Goal: Task Accomplishment & Management: Manage account settings

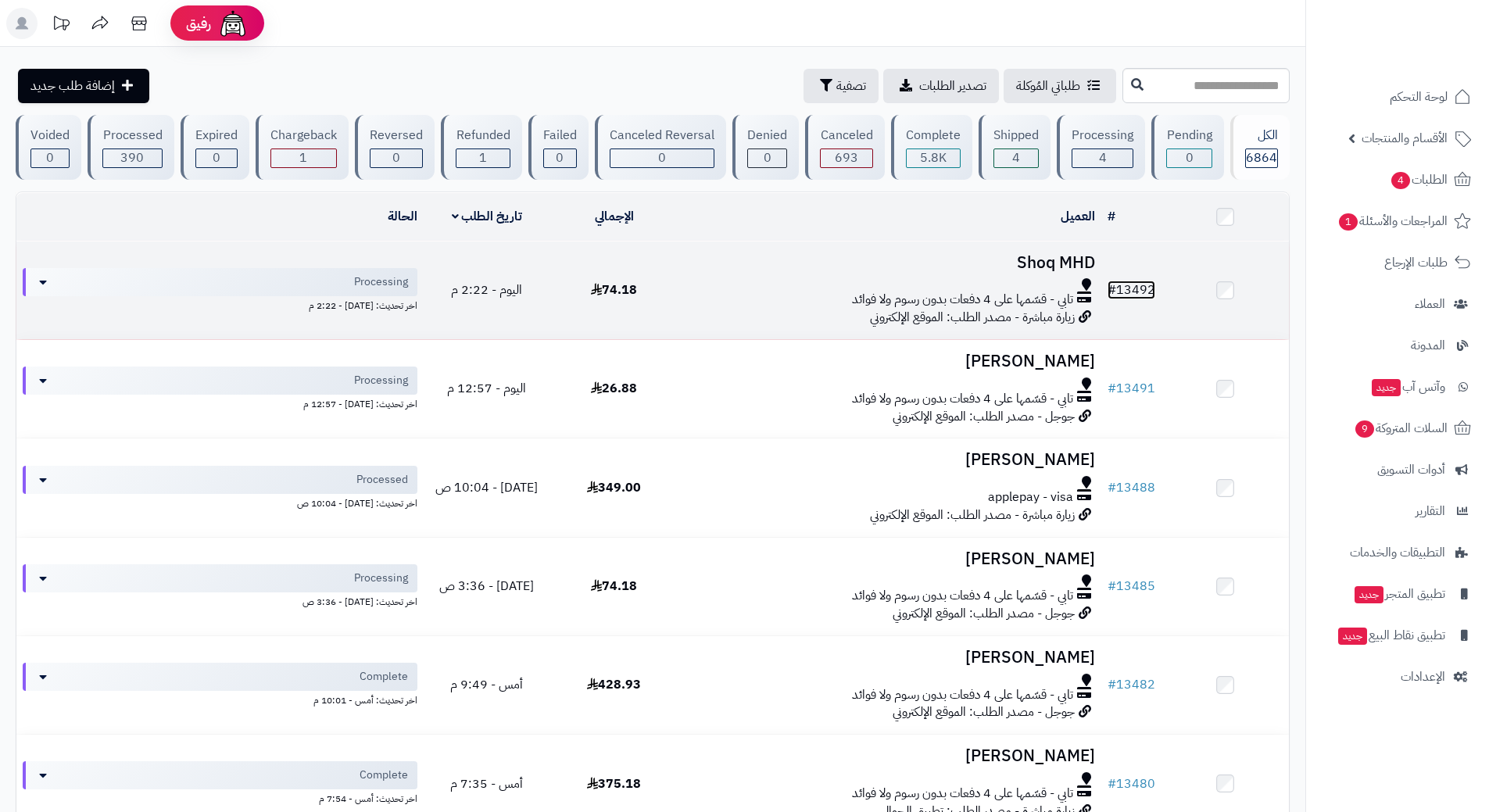
click at [1137, 287] on link "# 13492" at bounding box center [1132, 289] width 48 height 19
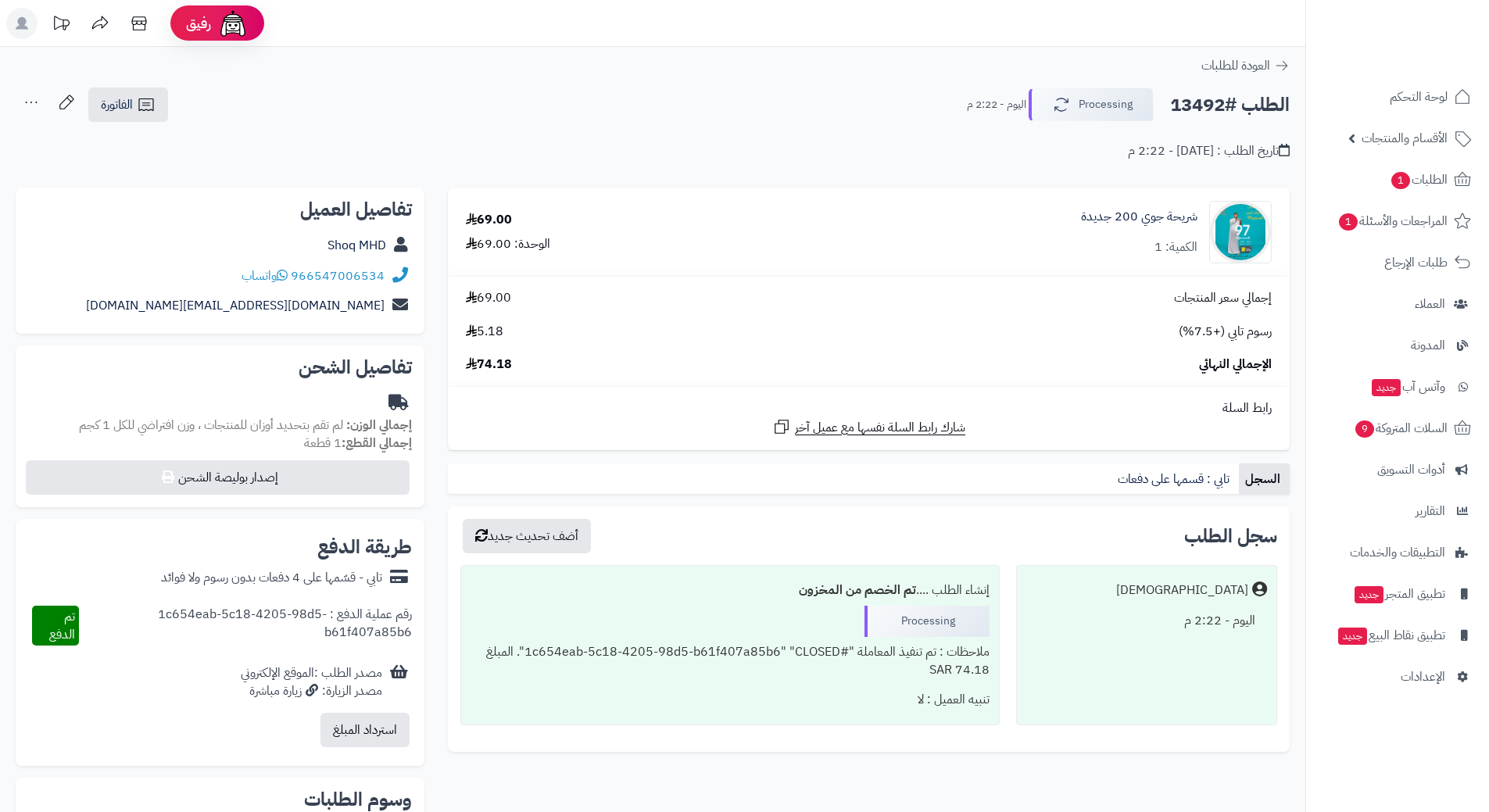
click at [1216, 102] on h2 "الطلب #13492" at bounding box center [1229, 105] width 120 height 32
click at [1214, 103] on h2 "الطلب #13492" at bounding box center [1229, 105] width 120 height 32
copy div "الطلب #13492 Processing"
click at [355, 274] on link "966547006534" at bounding box center [337, 275] width 93 height 19
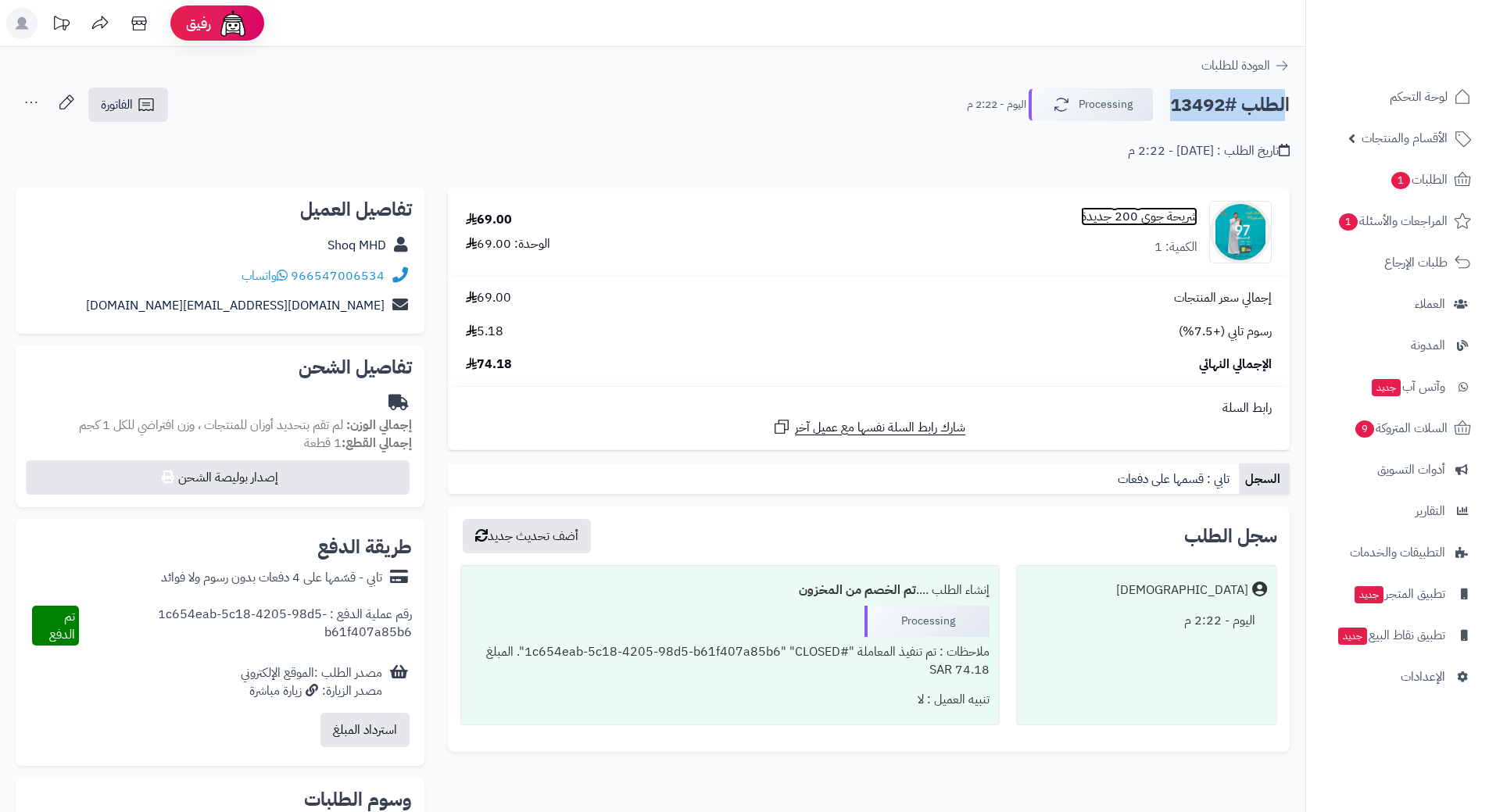
click at [1147, 213] on link "شريحة جوي 200 جديدة" at bounding box center [1139, 217] width 117 height 18
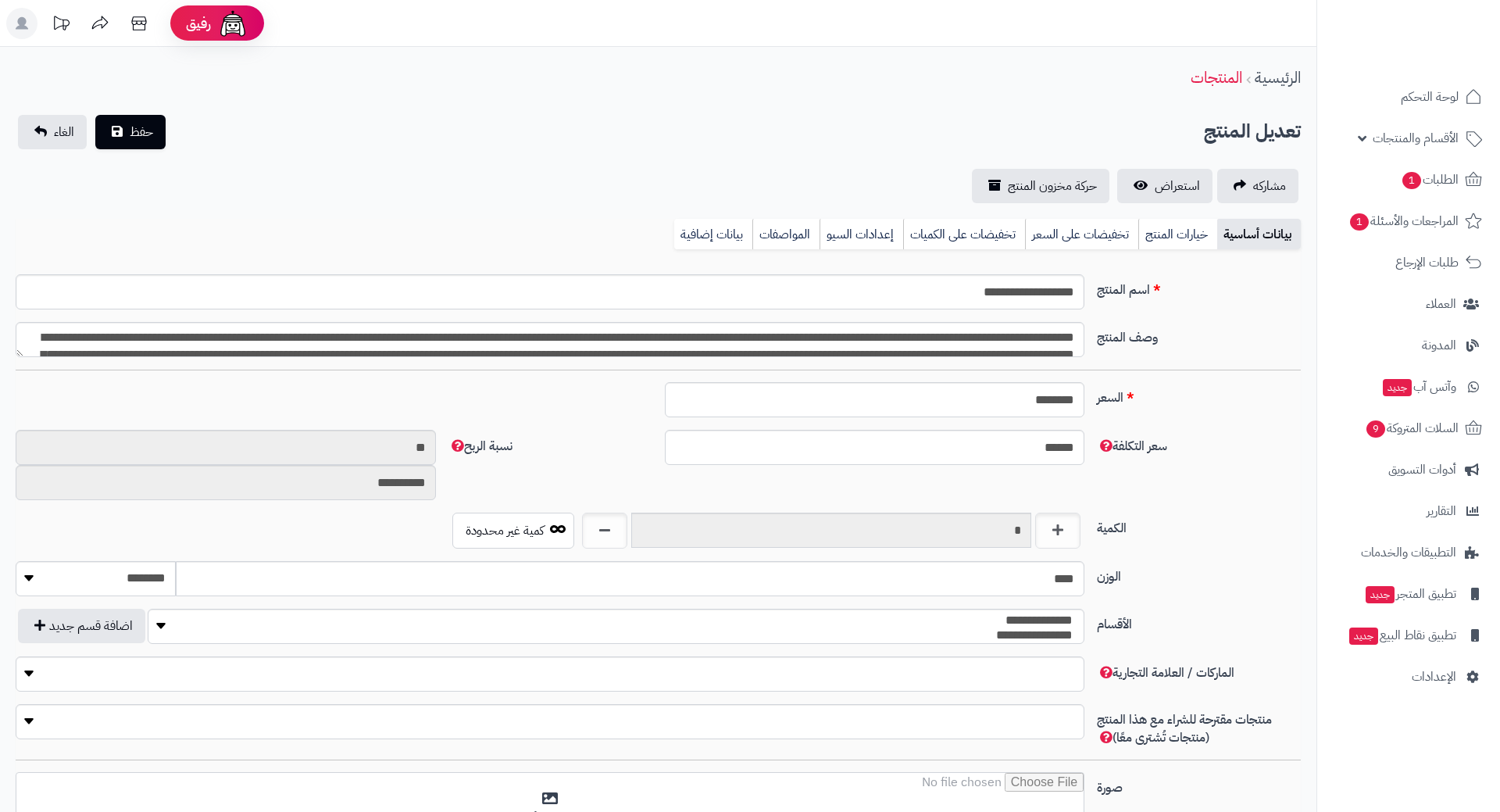
type input "******"
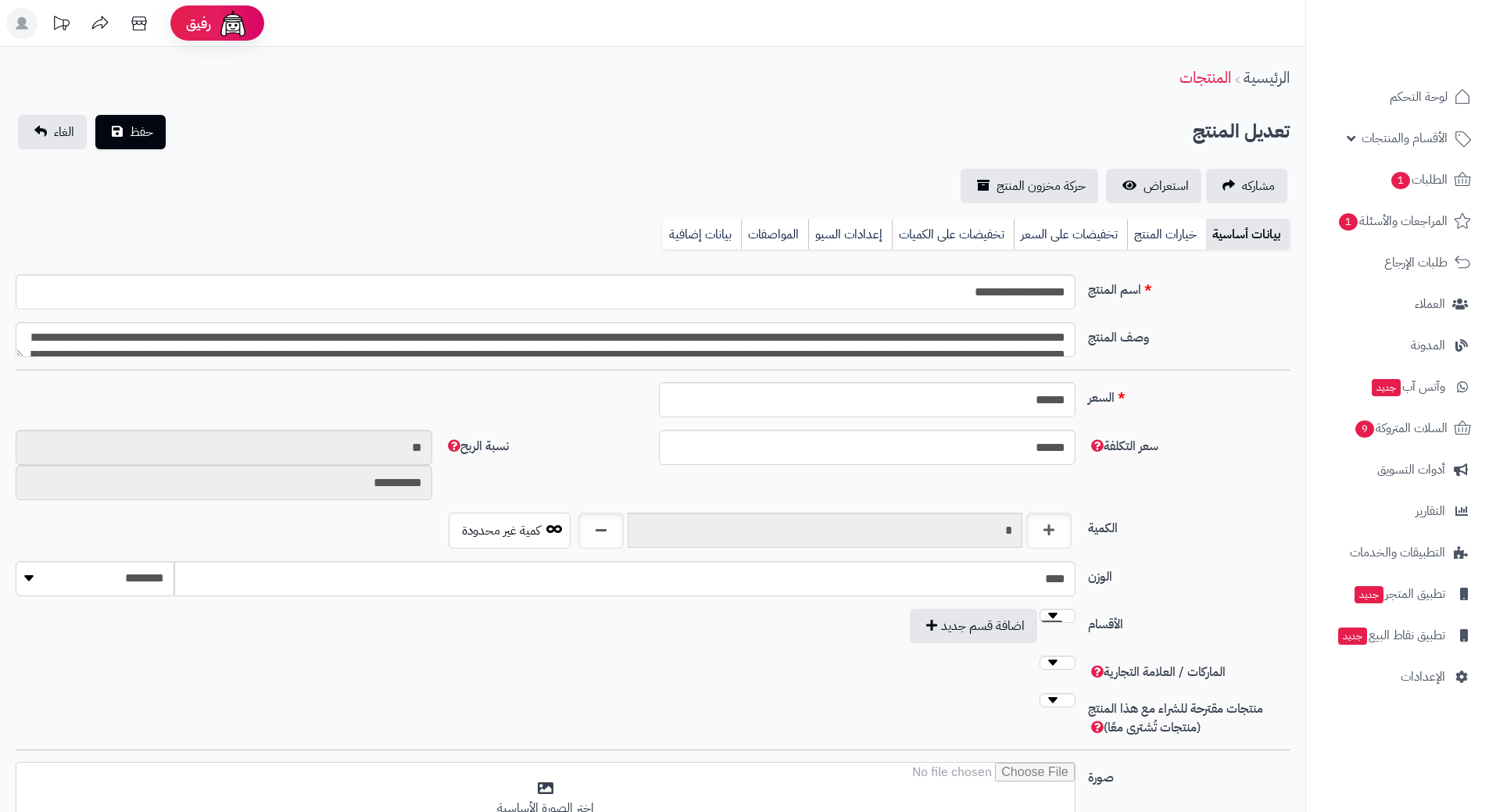
scroll to position [1359, 0]
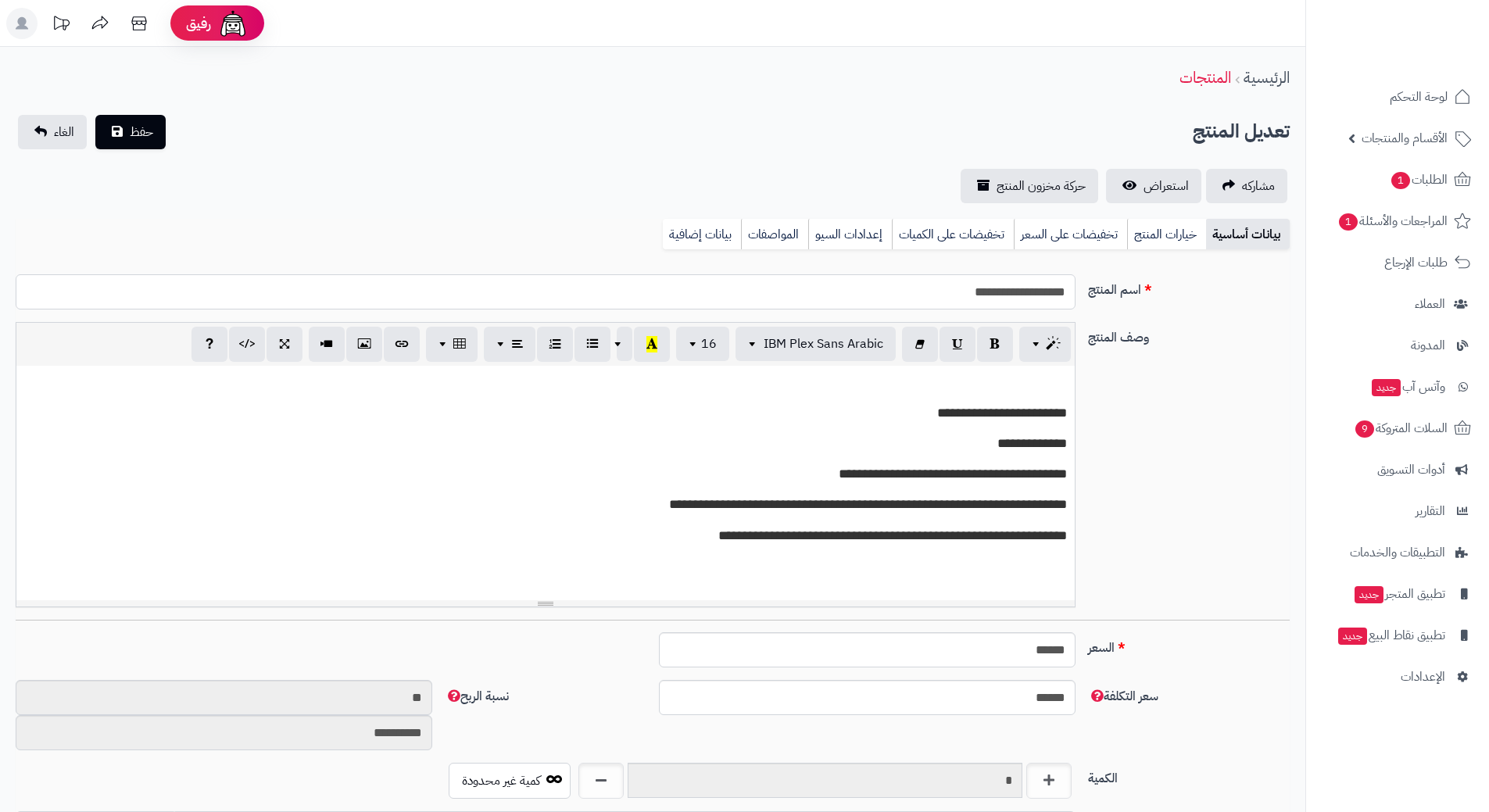
click at [978, 294] on input "**********" at bounding box center [545, 292] width 1060 height 36
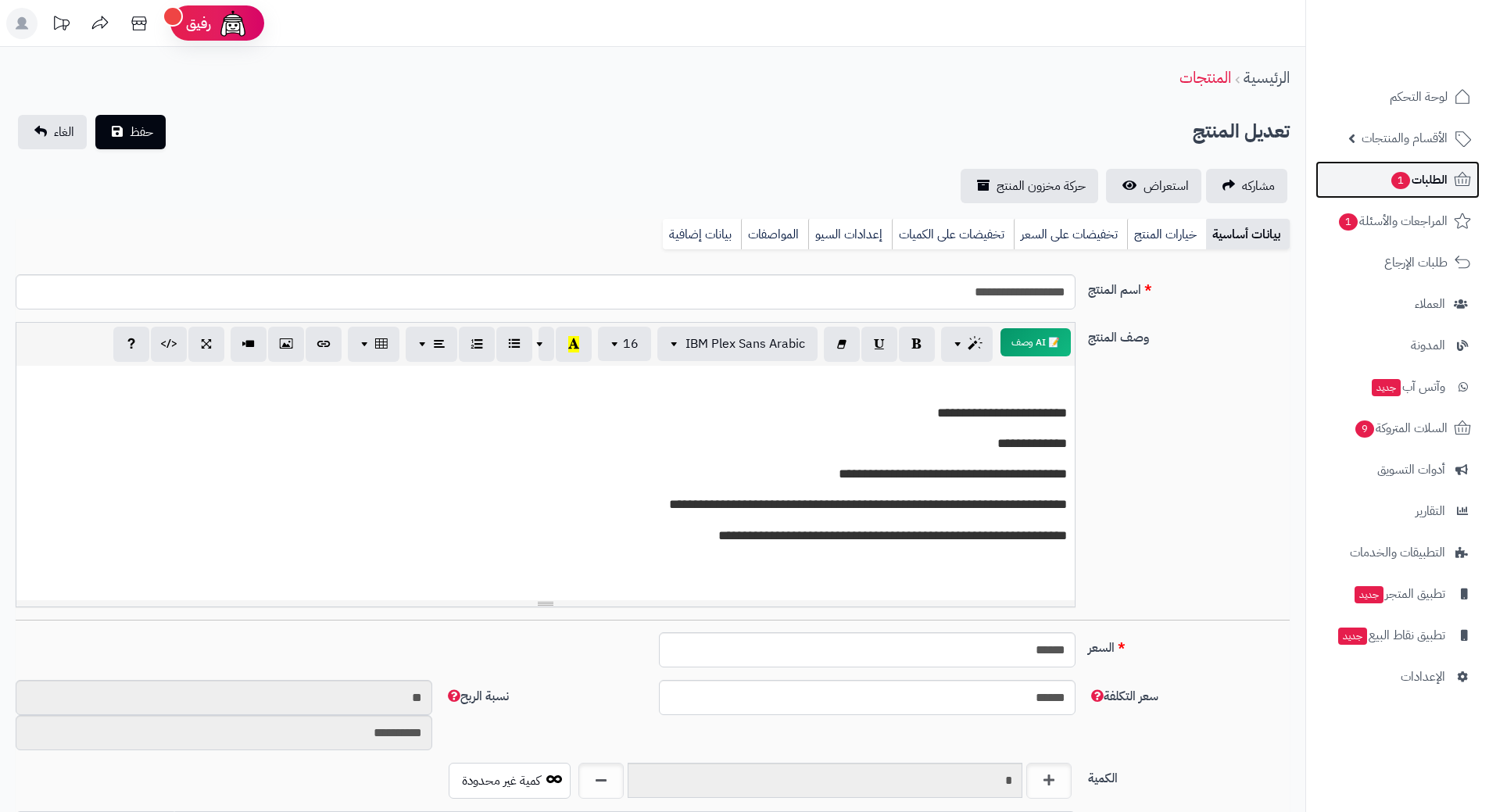
click at [1429, 170] on span "الطلبات 1" at bounding box center [1419, 179] width 58 height 21
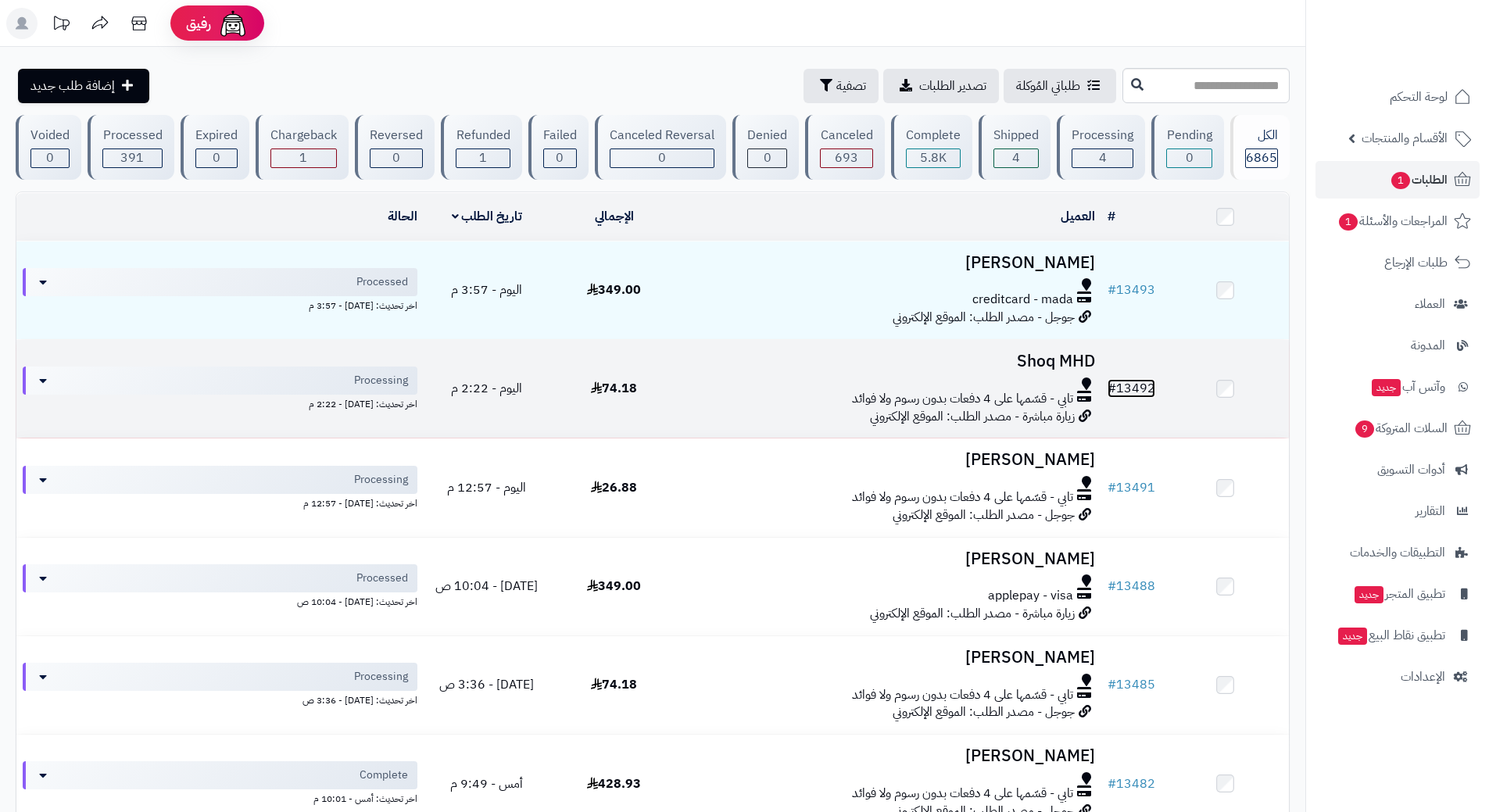
click at [1132, 382] on link "# 13492" at bounding box center [1132, 388] width 48 height 19
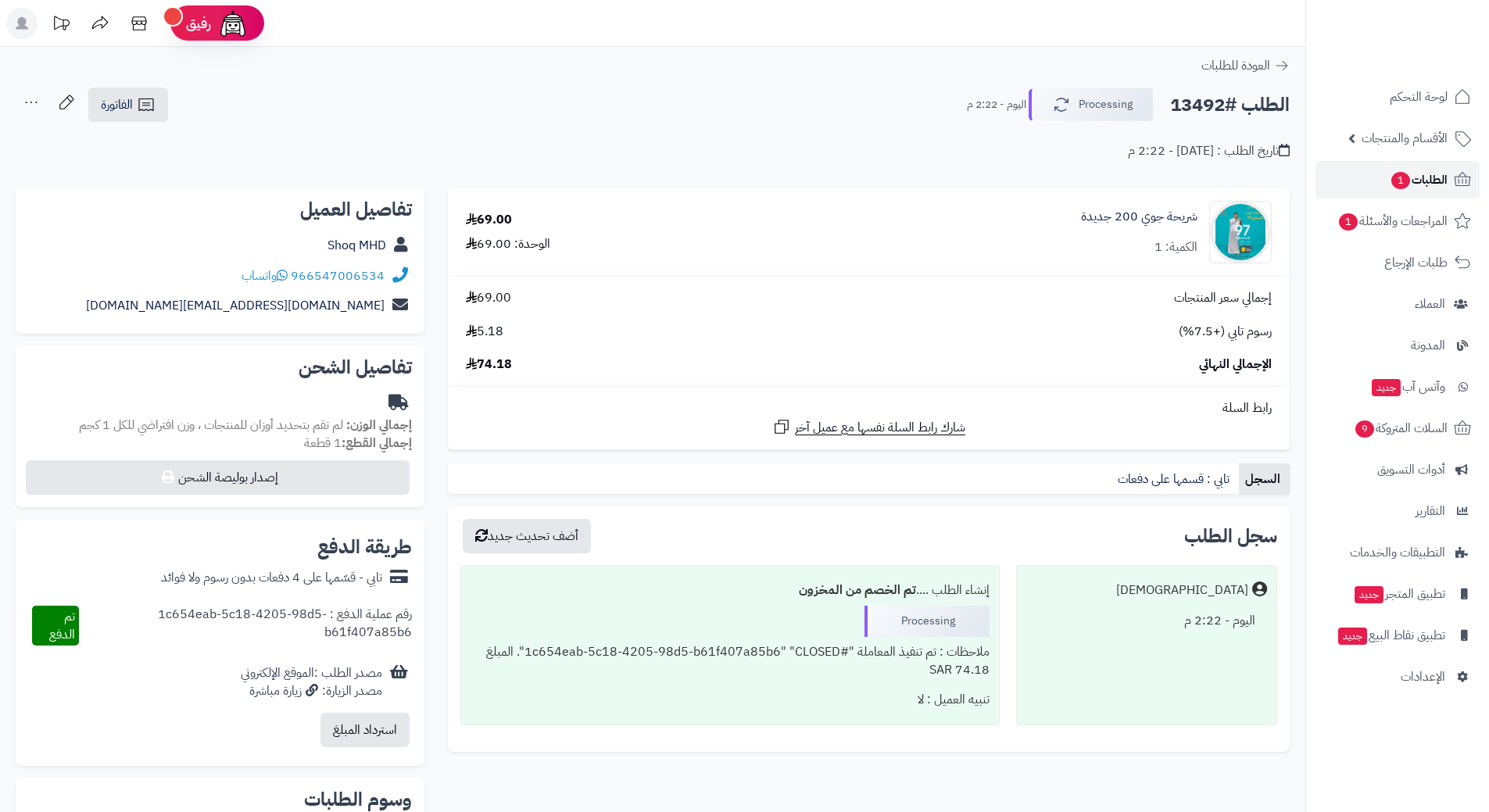
click at [1428, 173] on span "الطلبات 1" at bounding box center [1419, 179] width 58 height 21
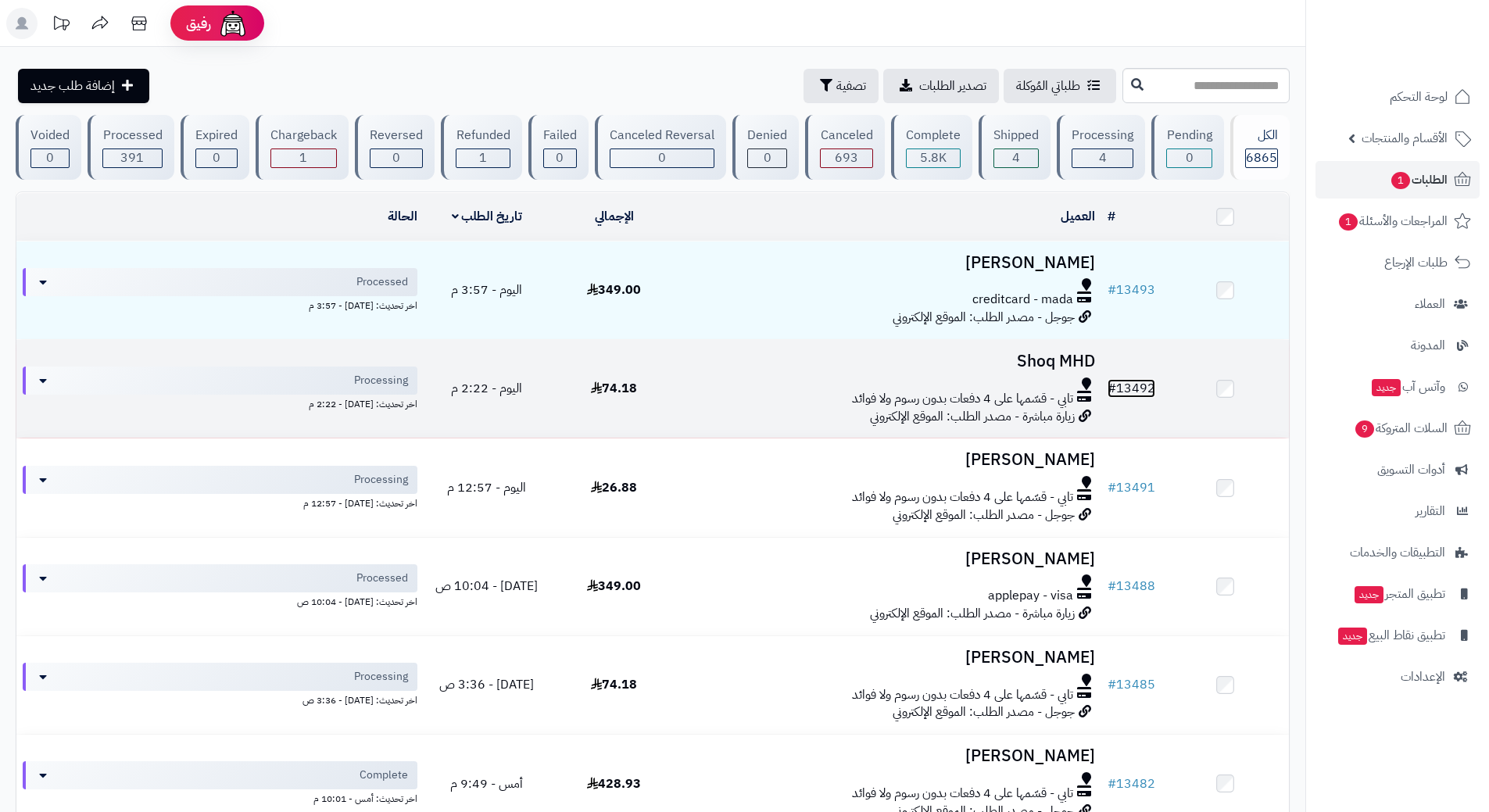
click at [1147, 379] on link "# 13492" at bounding box center [1132, 388] width 48 height 19
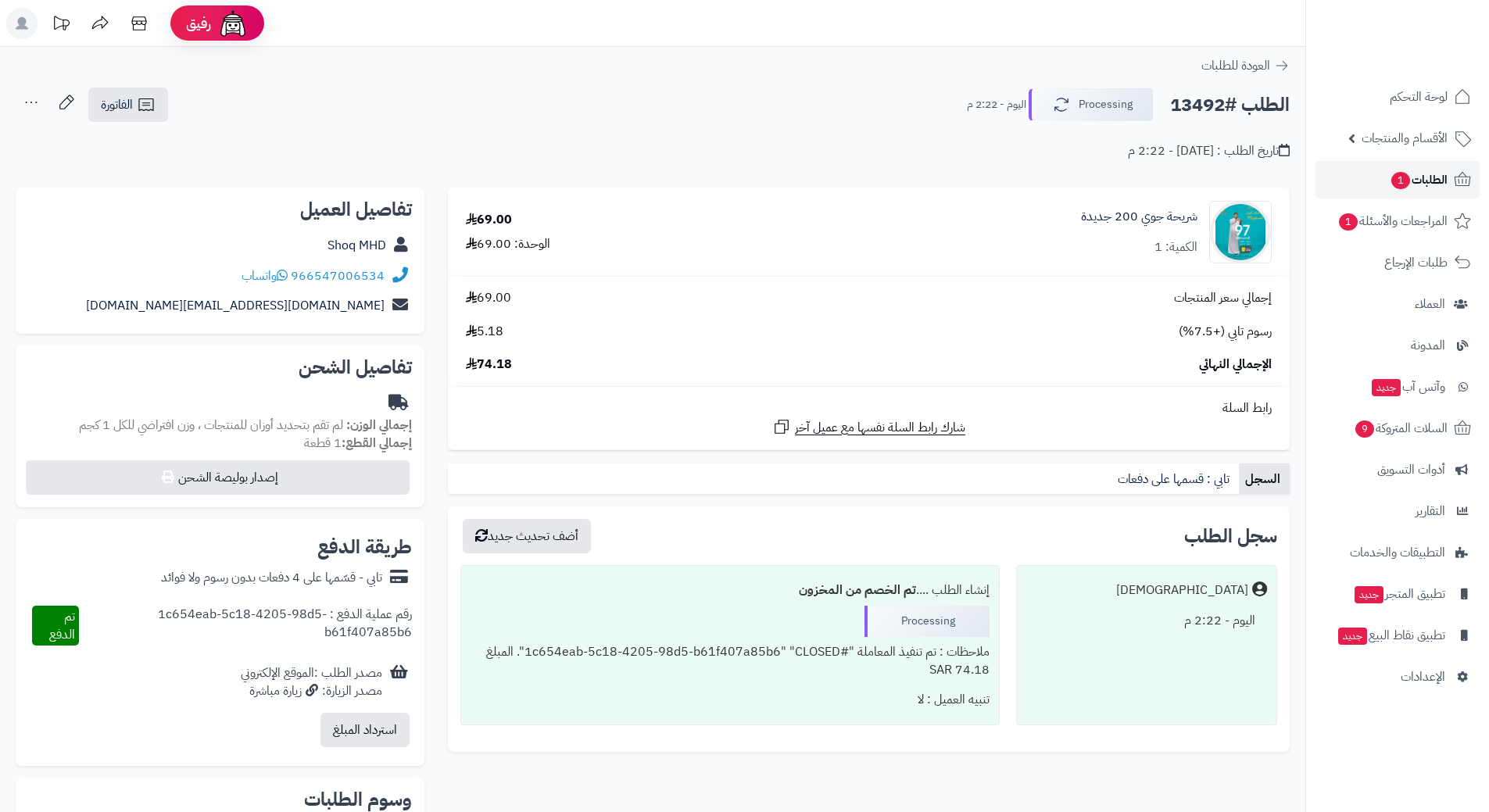
click at [1441, 175] on span "الطلبات 1" at bounding box center [1419, 179] width 58 height 21
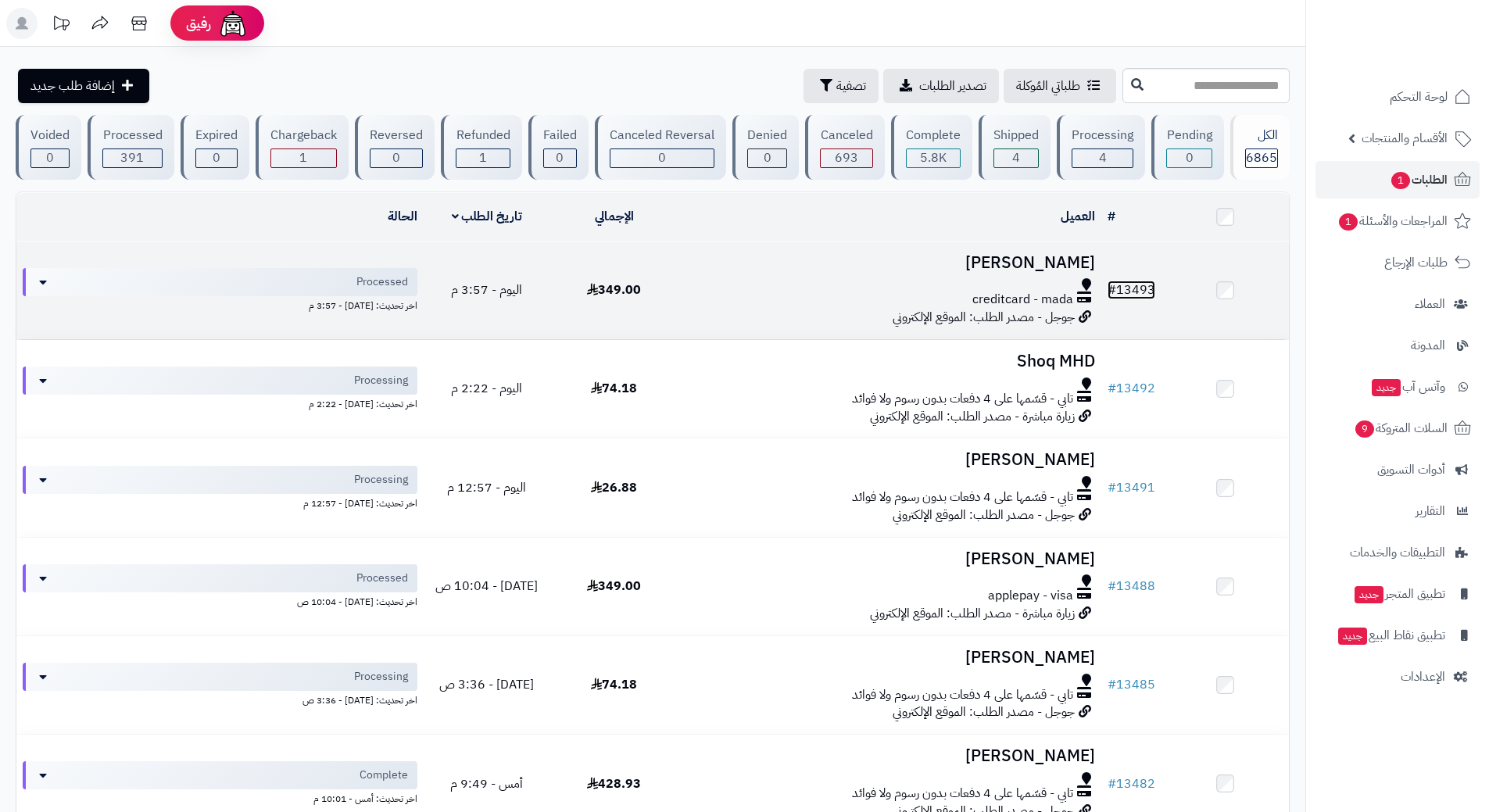
click at [1143, 283] on link "# 13493" at bounding box center [1132, 289] width 48 height 19
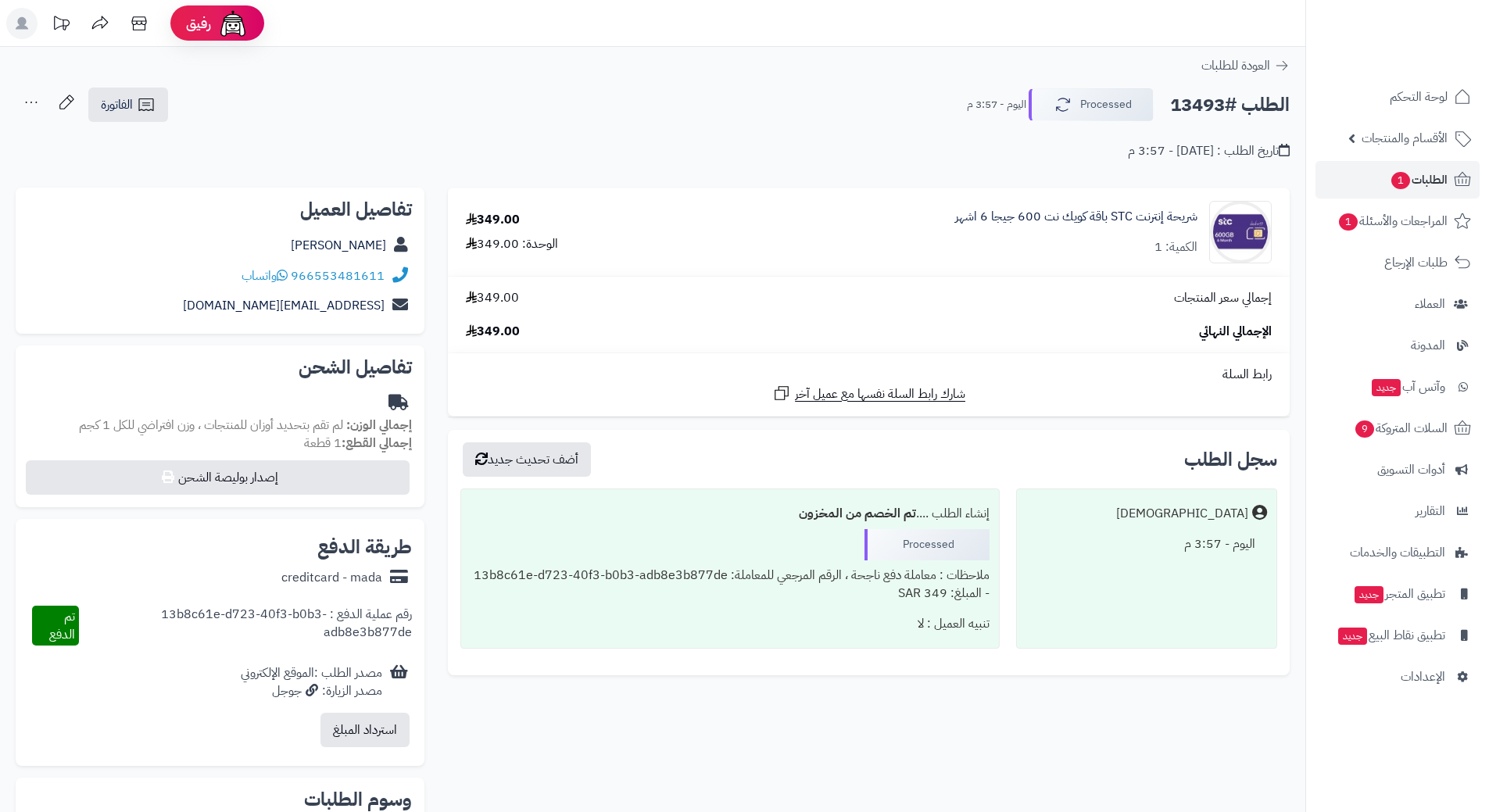
click at [1232, 108] on h2 "الطلب #13493" at bounding box center [1229, 105] width 120 height 32
copy div "الطلب #13493 Processed"
click at [355, 275] on link "966553481611" at bounding box center [337, 275] width 93 height 19
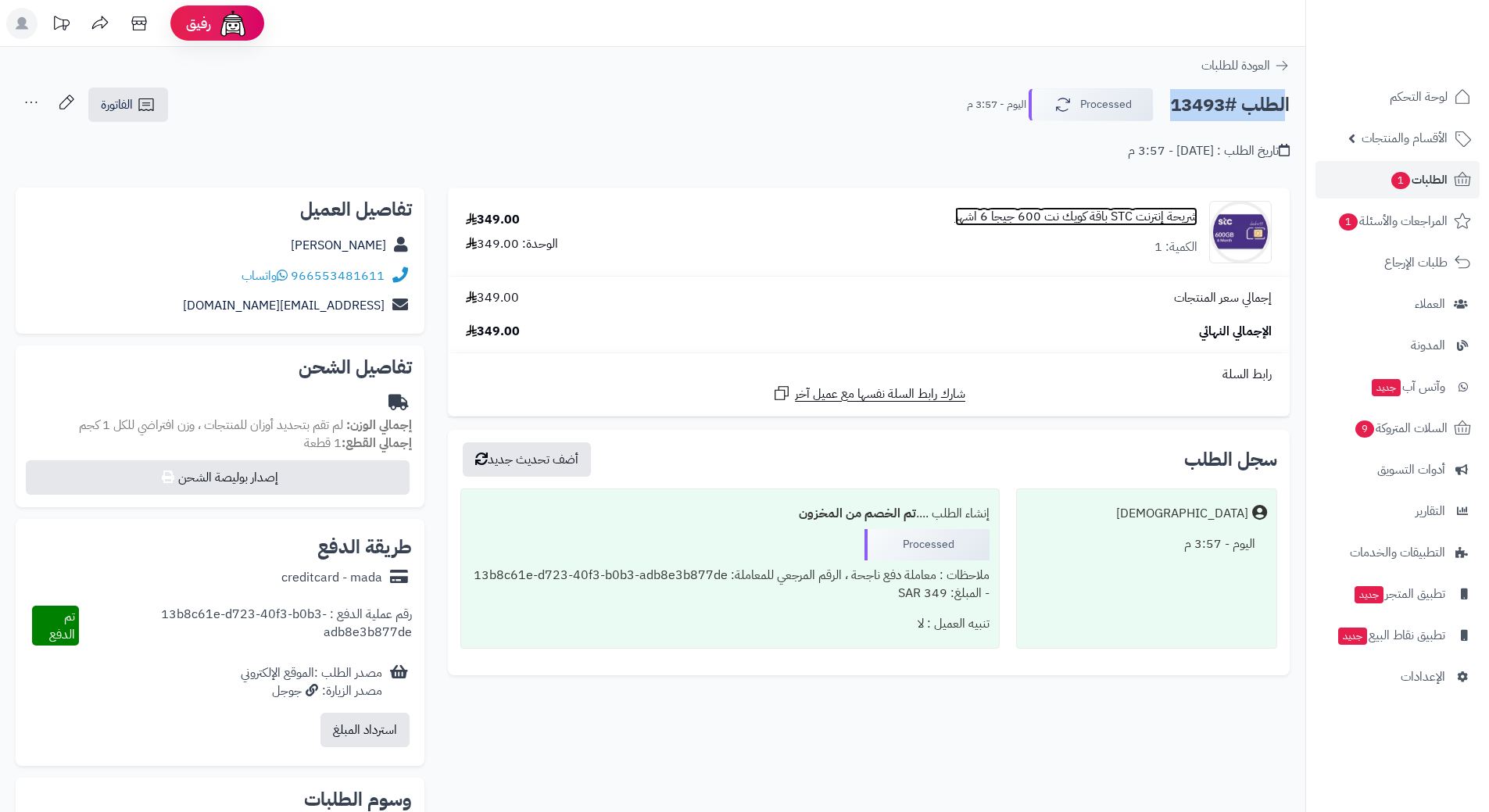
click at [1080, 208] on link "شريحة إنترنت STC باقة كويك نت 600 جيجا 6 اشهر" at bounding box center [1075, 217] width 242 height 18
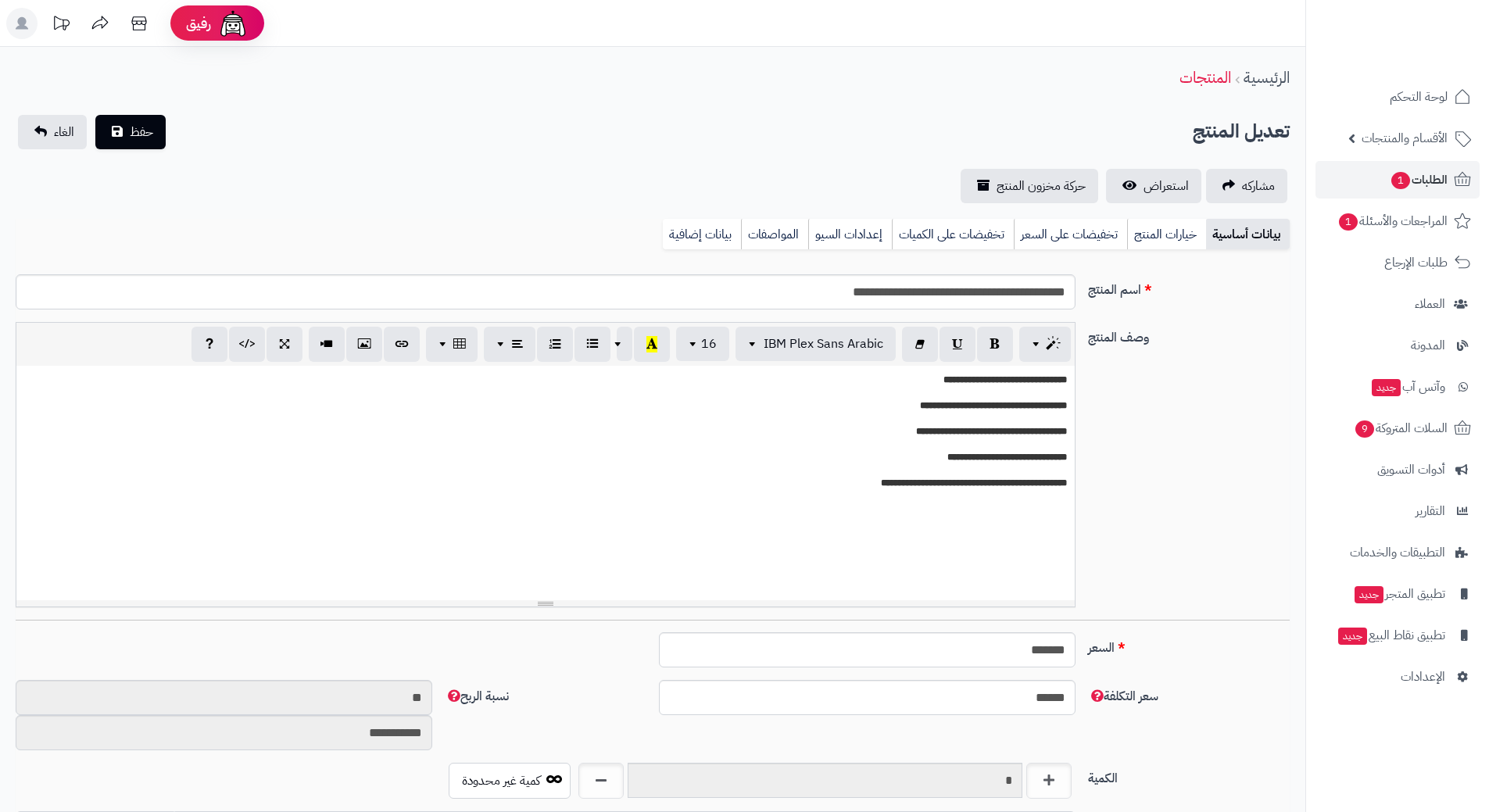
scroll to position [1359, 0]
click at [1022, 291] on input "**********" at bounding box center [545, 292] width 1060 height 36
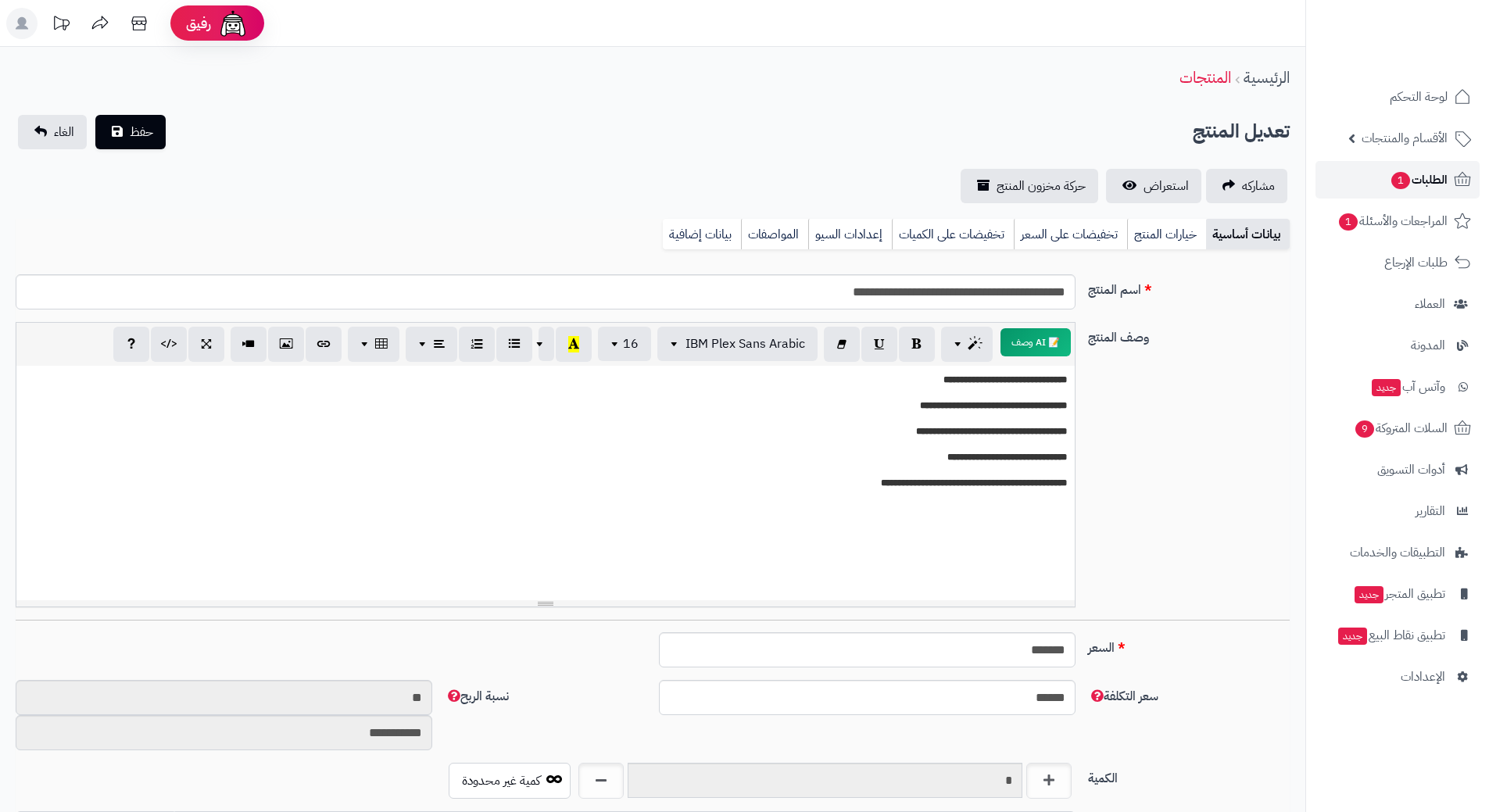
click at [1415, 180] on span "الطلبات 1" at bounding box center [1419, 179] width 58 height 21
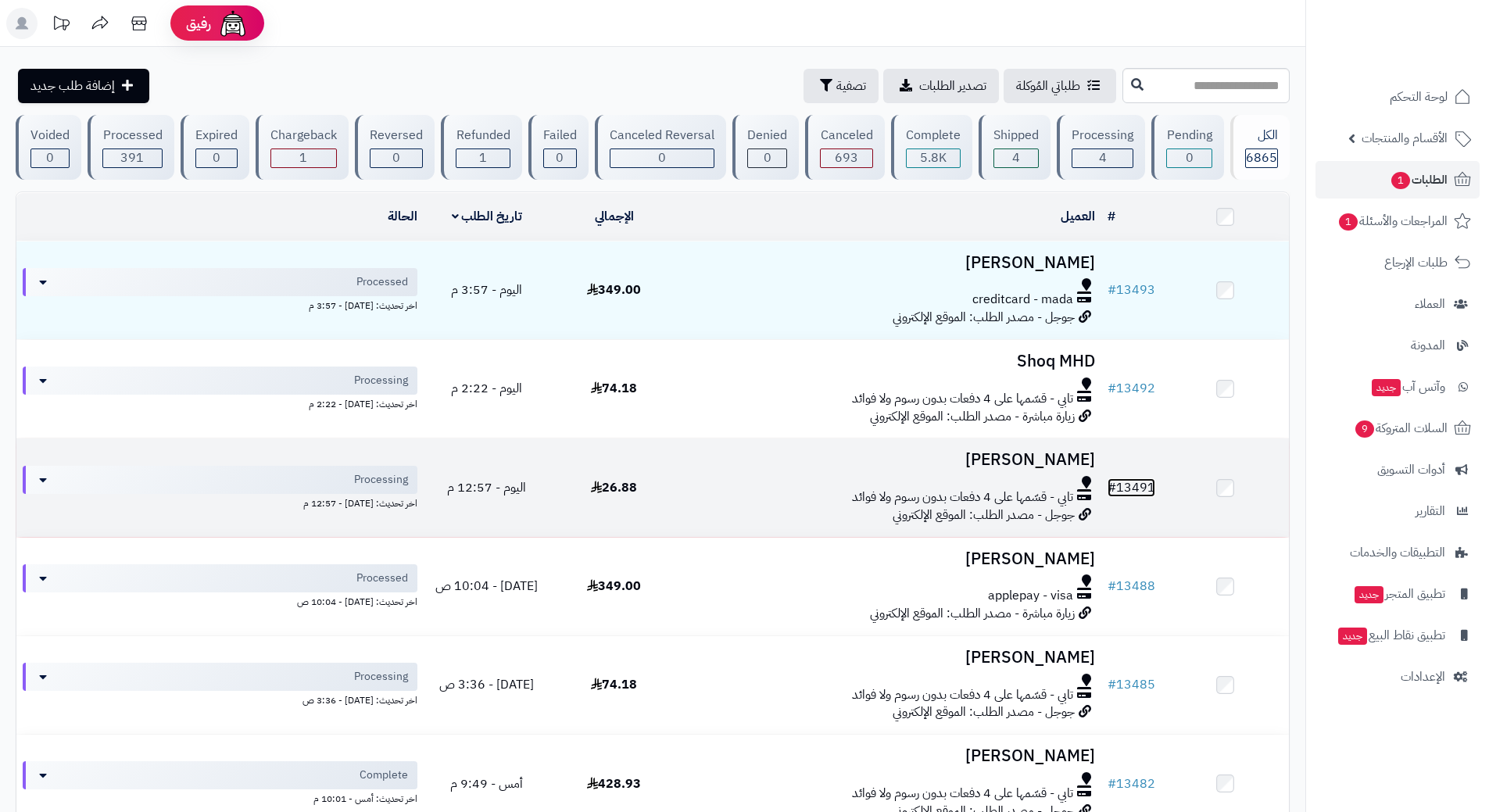
click at [1132, 484] on link "# 13491" at bounding box center [1132, 487] width 48 height 19
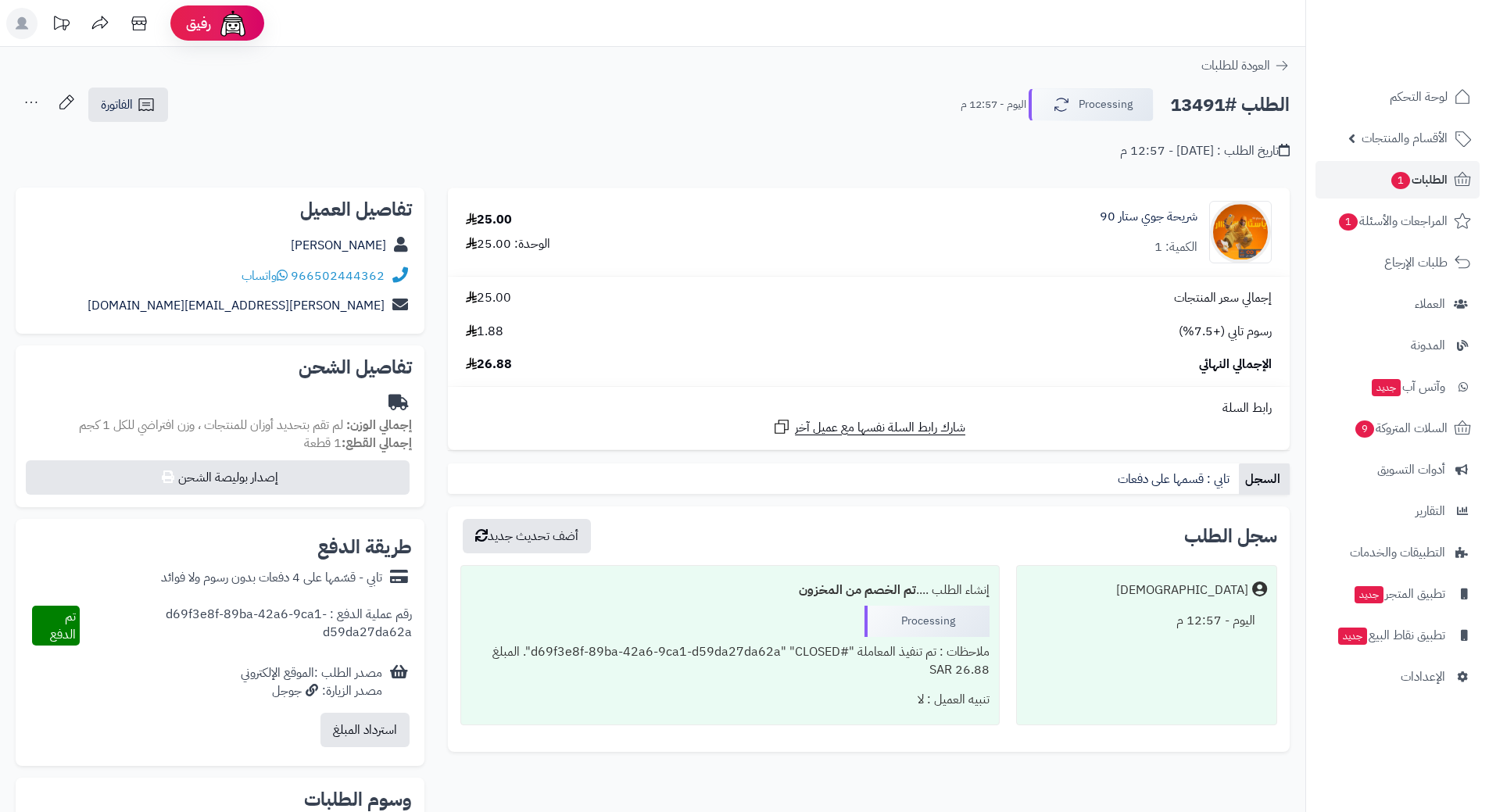
click at [1226, 104] on h2 "الطلب #13491" at bounding box center [1229, 105] width 120 height 32
click at [1225, 104] on h2 "الطلب #13491" at bounding box center [1229, 105] width 120 height 32
copy div "الطلب #13491 Processing"
click at [376, 275] on link "966502444362" at bounding box center [337, 275] width 93 height 19
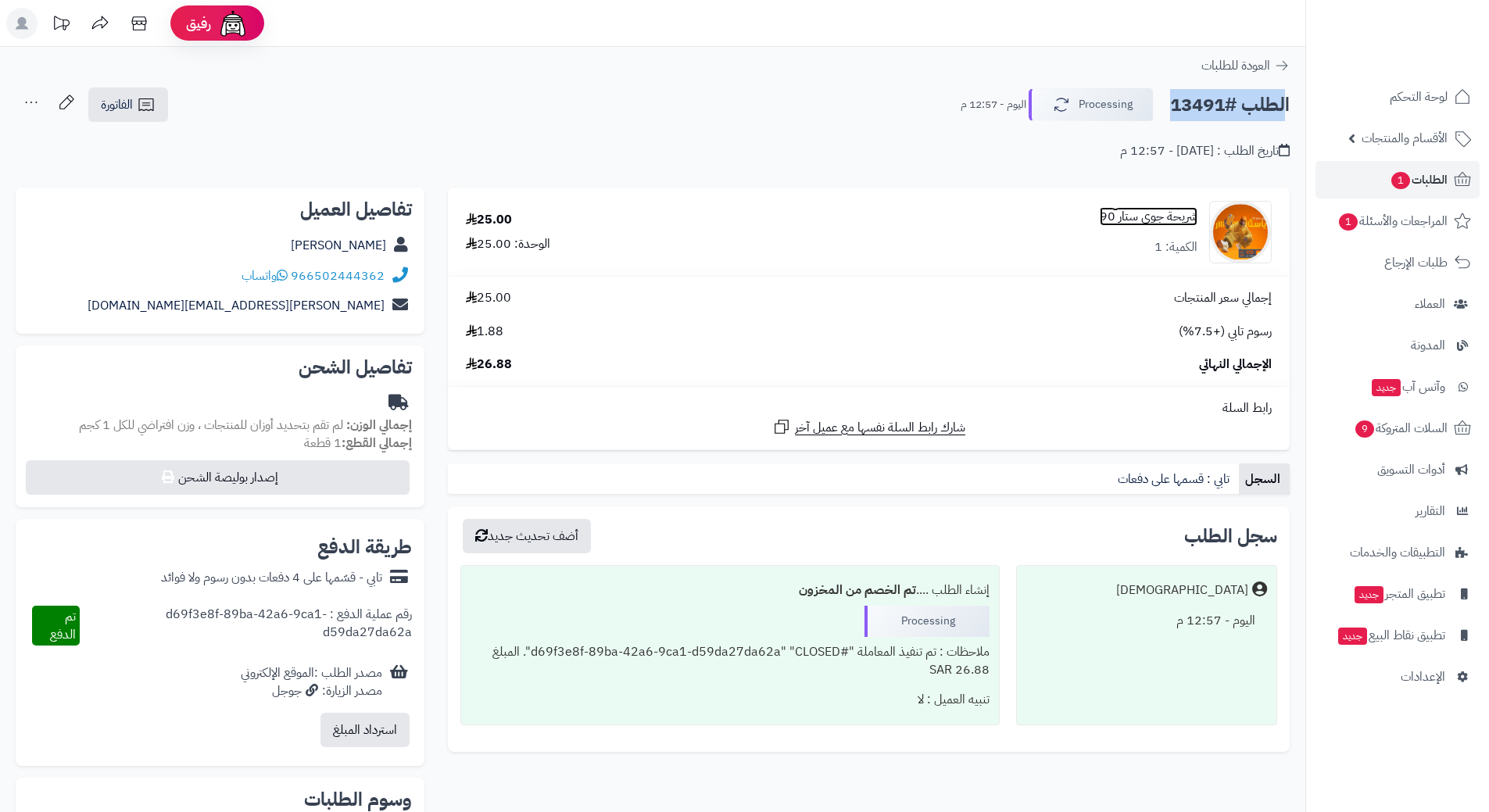
click at [1172, 217] on link "شريحة جوي ستار 90" at bounding box center [1148, 217] width 98 height 18
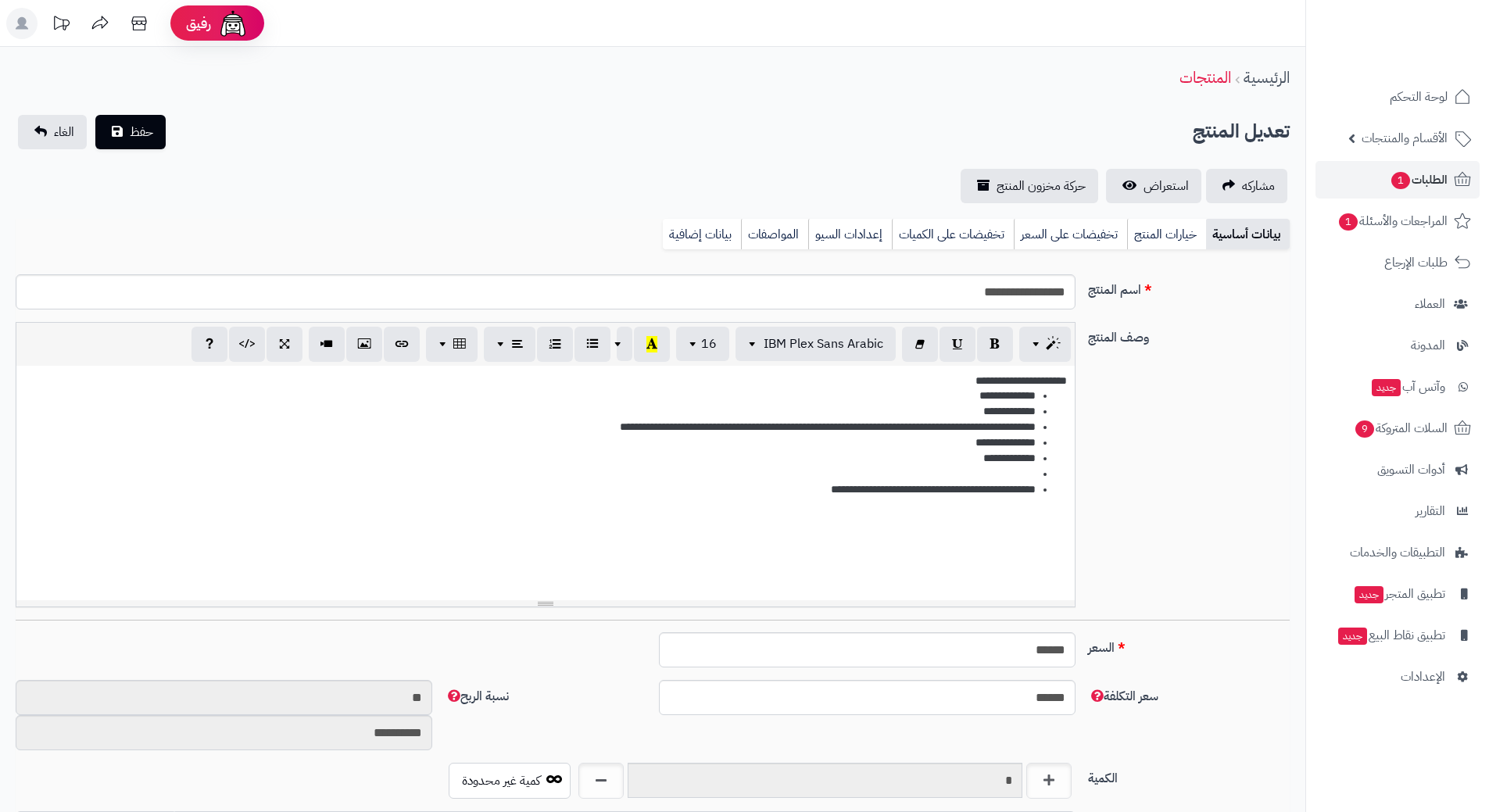
scroll to position [1398, 0]
click at [1039, 291] on input "**********" at bounding box center [545, 292] width 1060 height 36
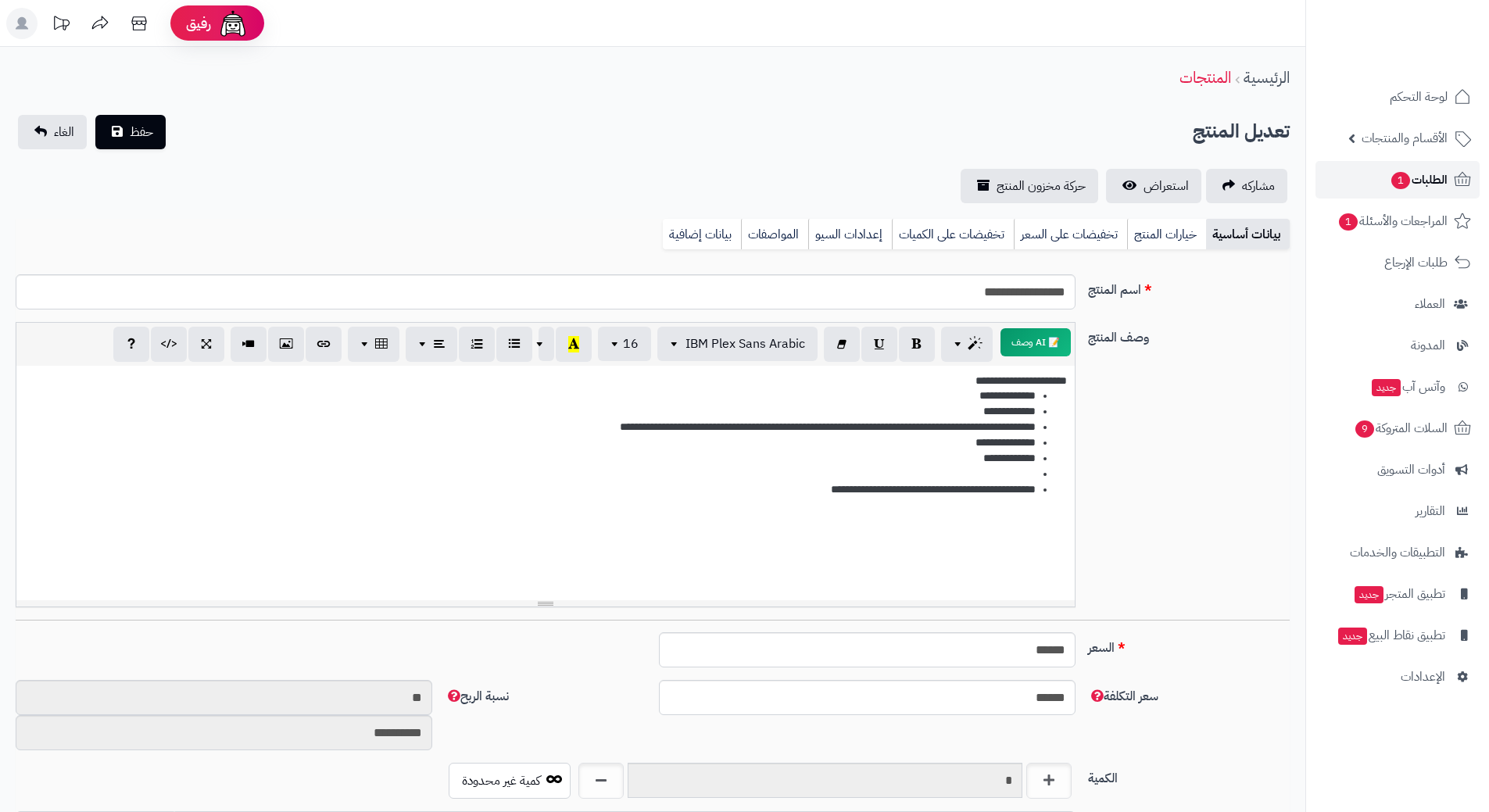
click at [1429, 174] on span "الطلبات 1" at bounding box center [1419, 179] width 58 height 21
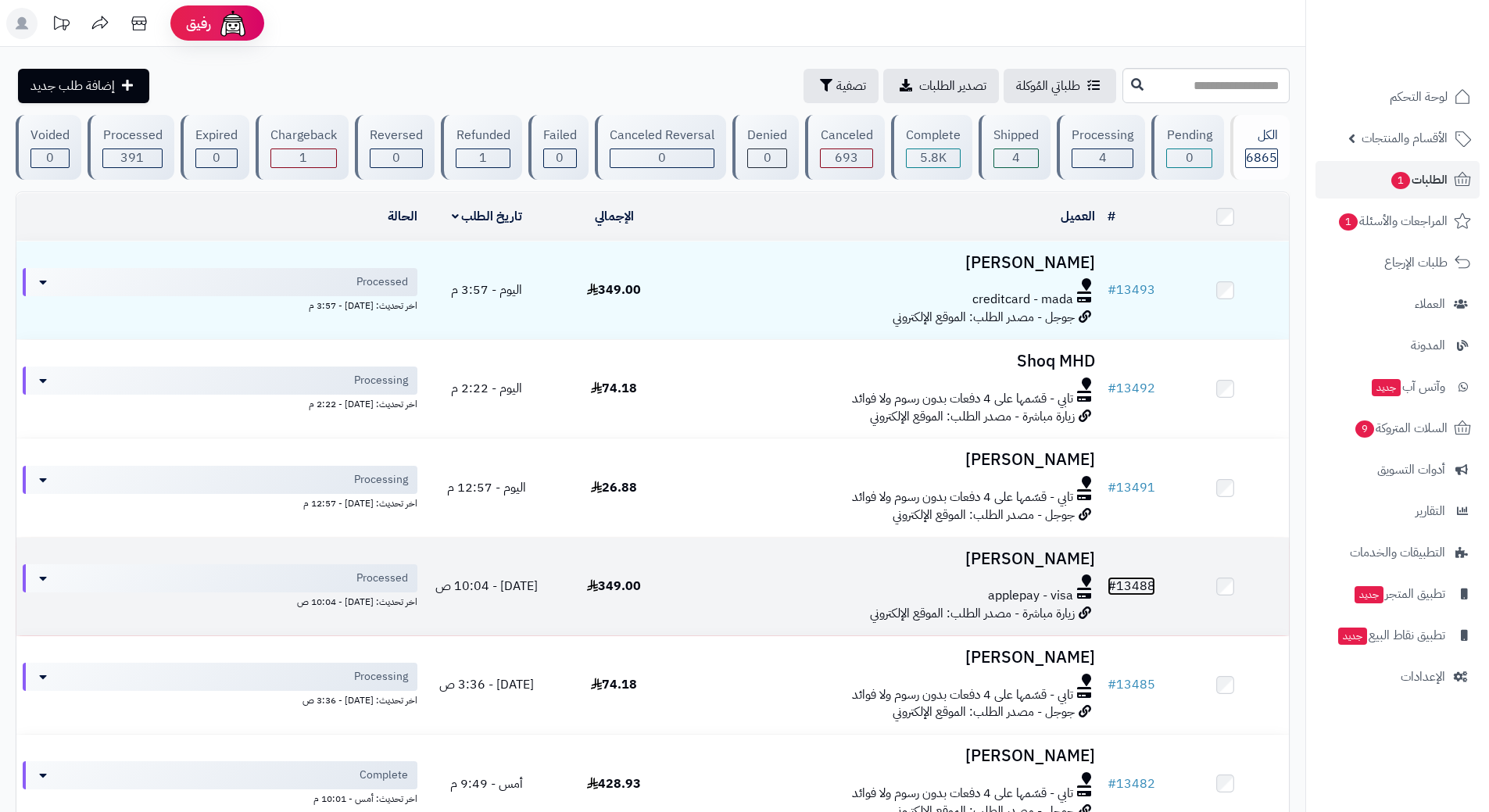
click at [1138, 585] on link "# 13488" at bounding box center [1132, 585] width 48 height 19
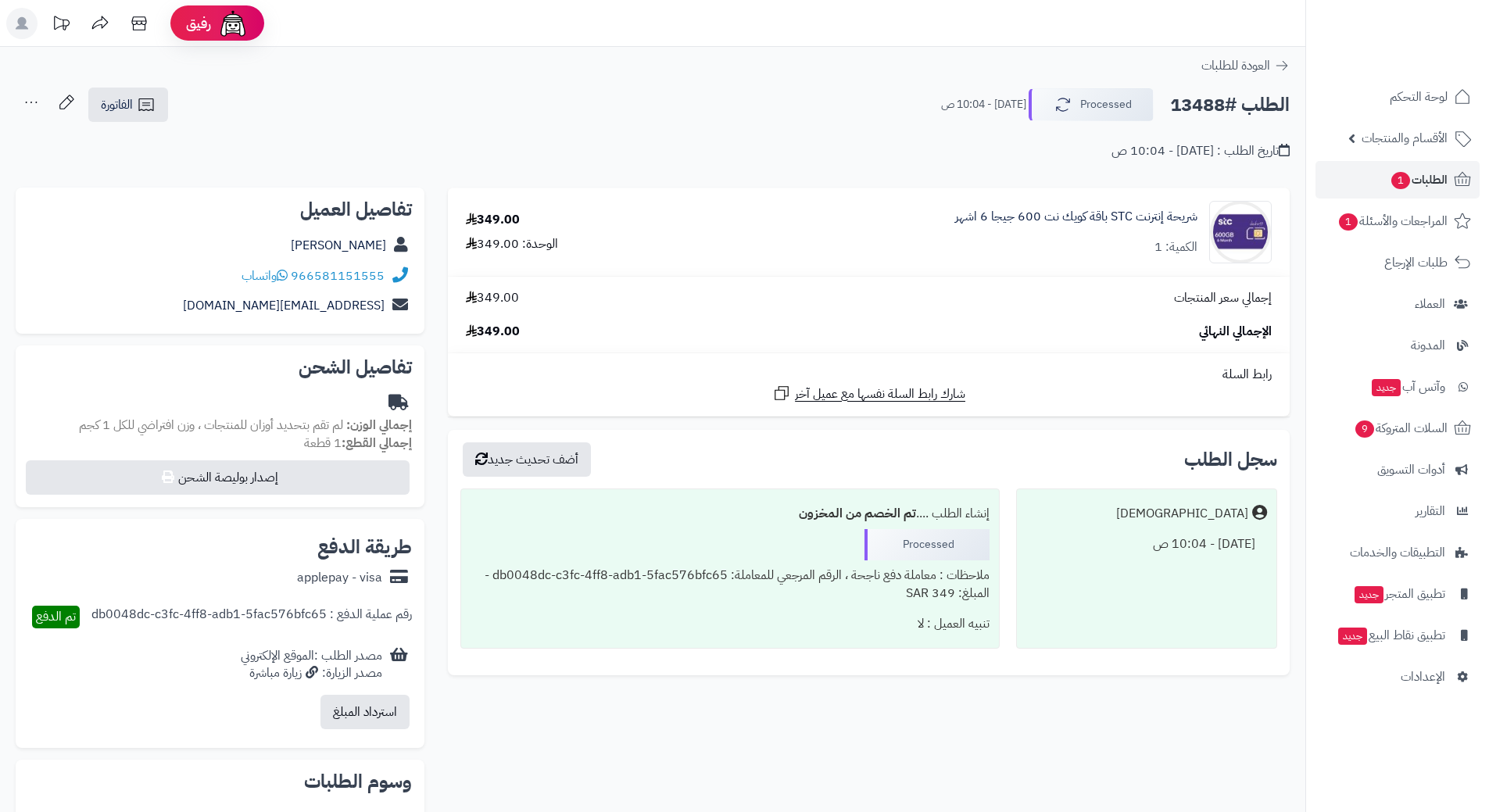
click at [1237, 106] on h2 "الطلب #13488" at bounding box center [1229, 105] width 120 height 32
copy div "الطلب #13488 Processed"
click at [375, 270] on link "966581151555" at bounding box center [337, 275] width 93 height 19
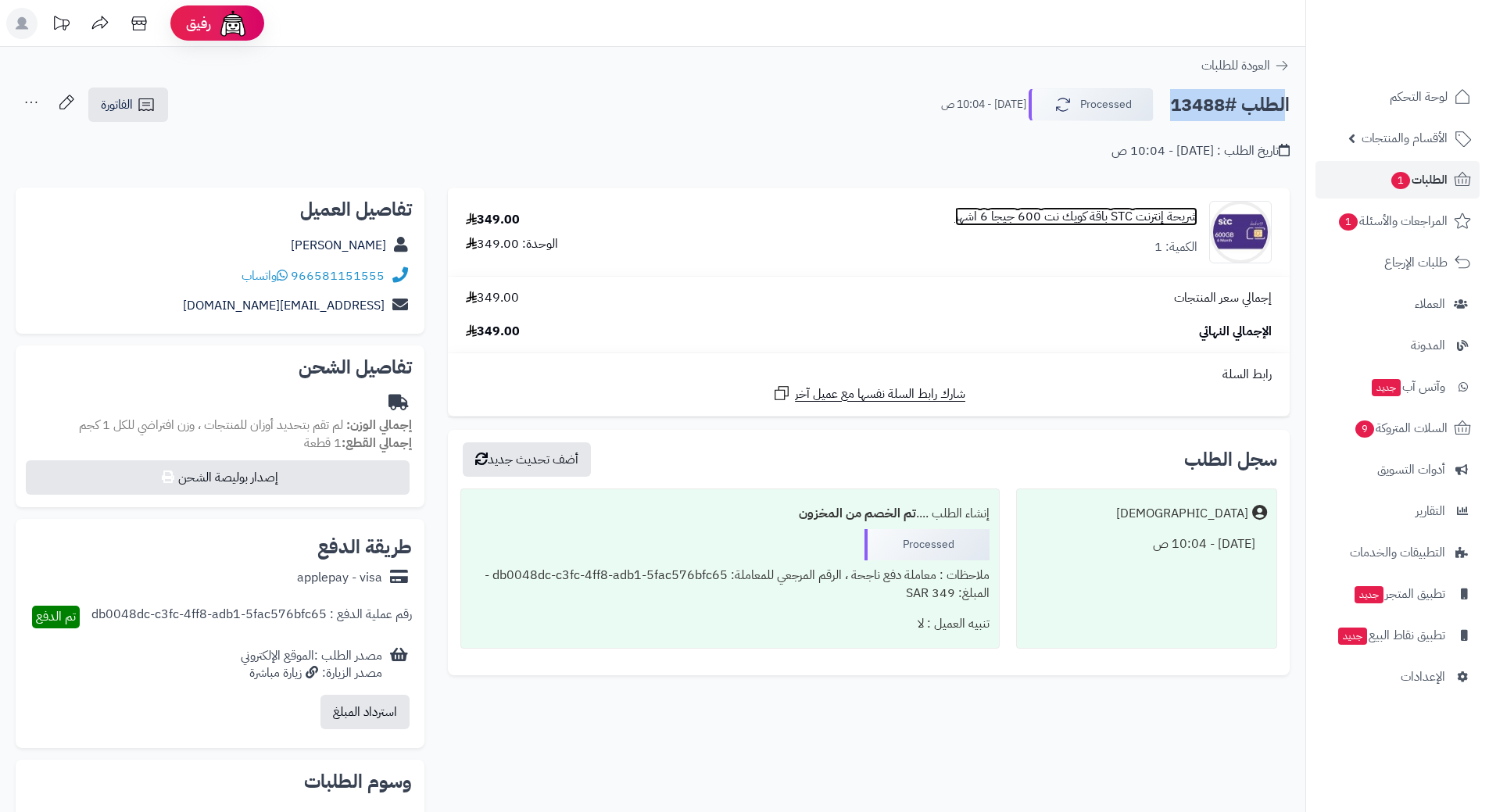
click at [1108, 211] on link "شريحة إنترنت STC باقة كويك نت 600 جيجا 6 اشهر" at bounding box center [1075, 217] width 242 height 18
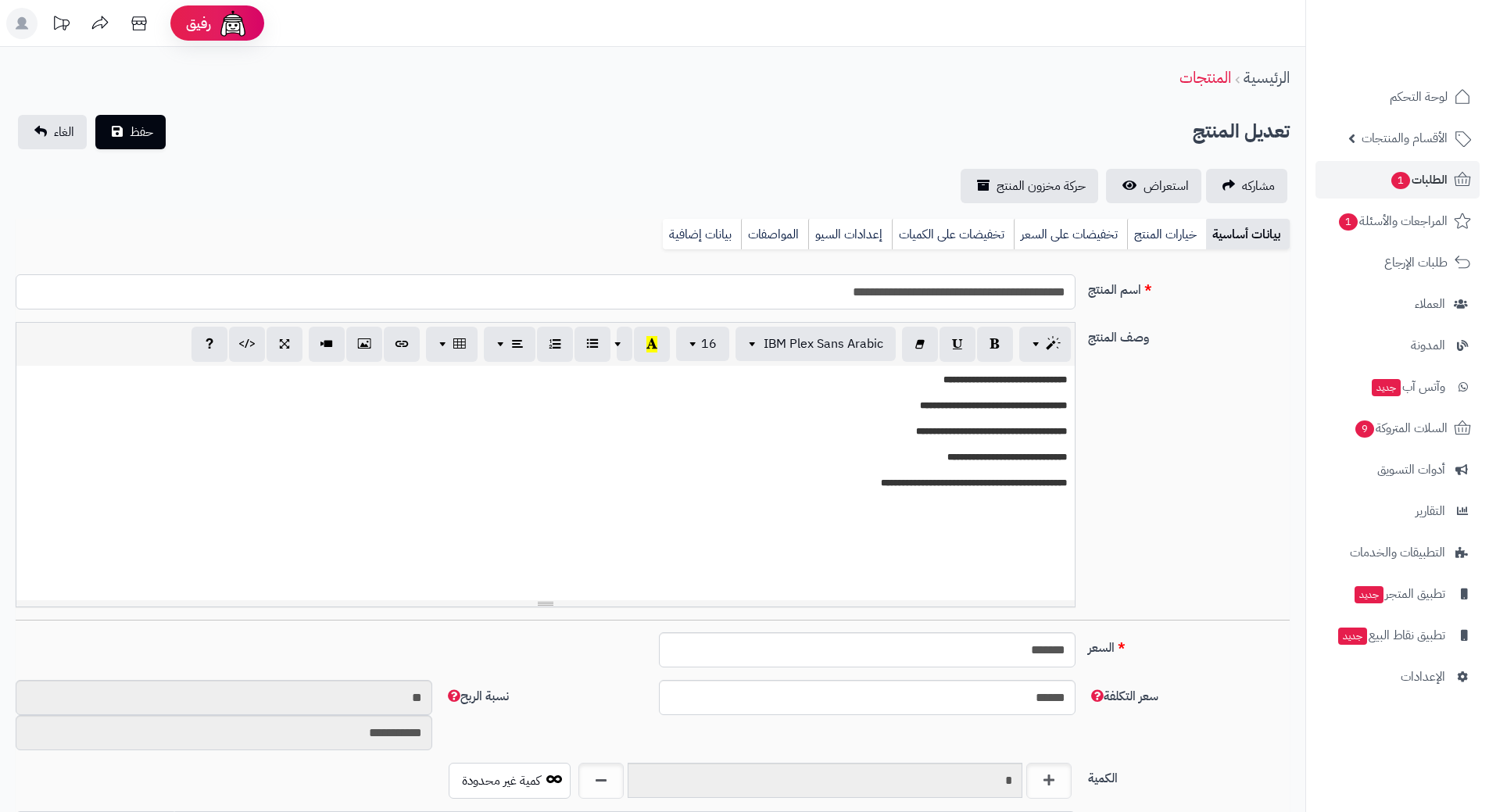
drag, startPoint x: 0, startPoint y: 0, endPoint x: 1018, endPoint y: 291, distance: 1058.8
click at [1018, 291] on input "**********" at bounding box center [545, 292] width 1060 height 36
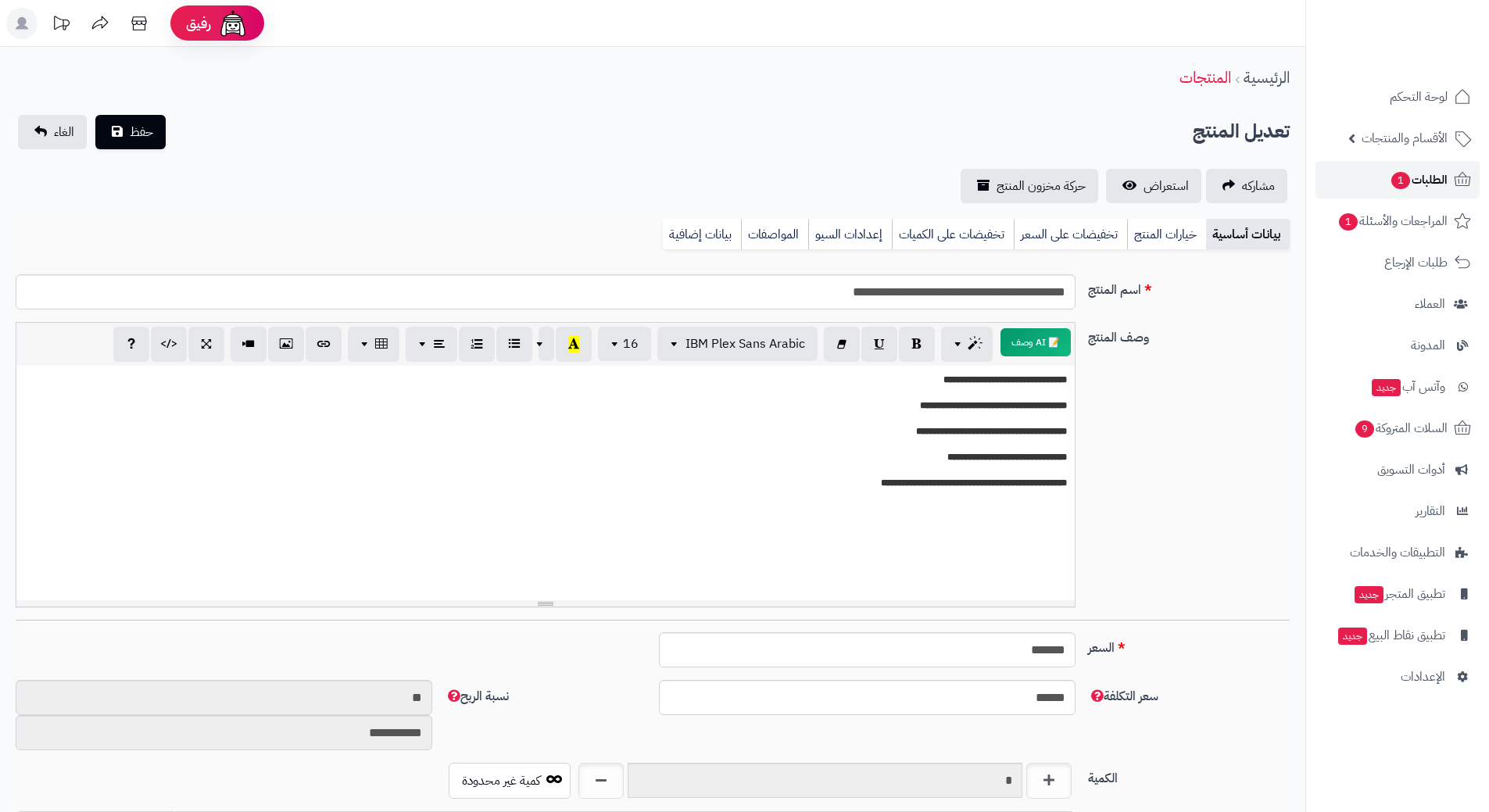
click at [1429, 177] on span "الطلبات 1" at bounding box center [1419, 179] width 58 height 21
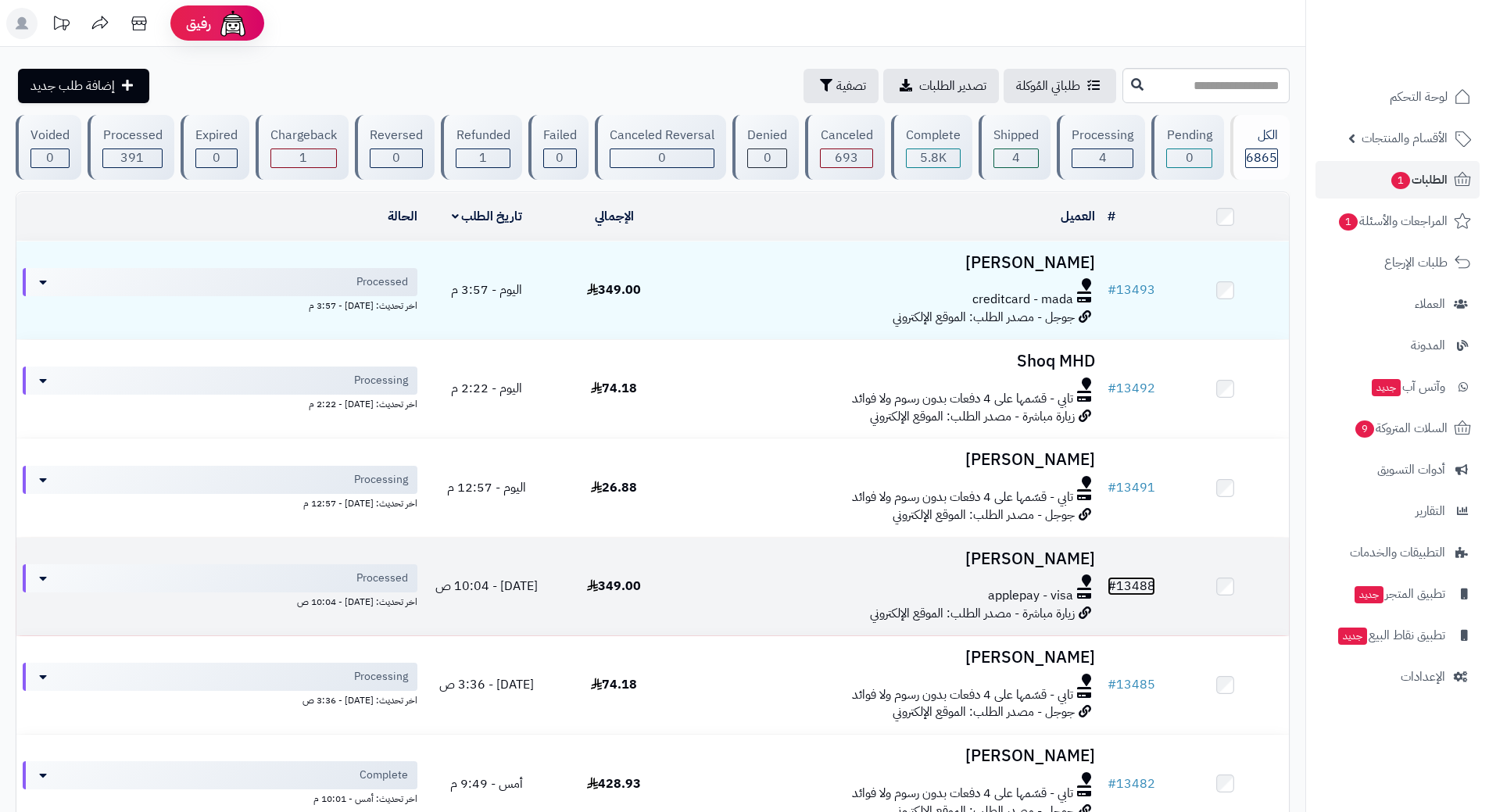
click at [1132, 585] on link "# 13488" at bounding box center [1132, 585] width 48 height 19
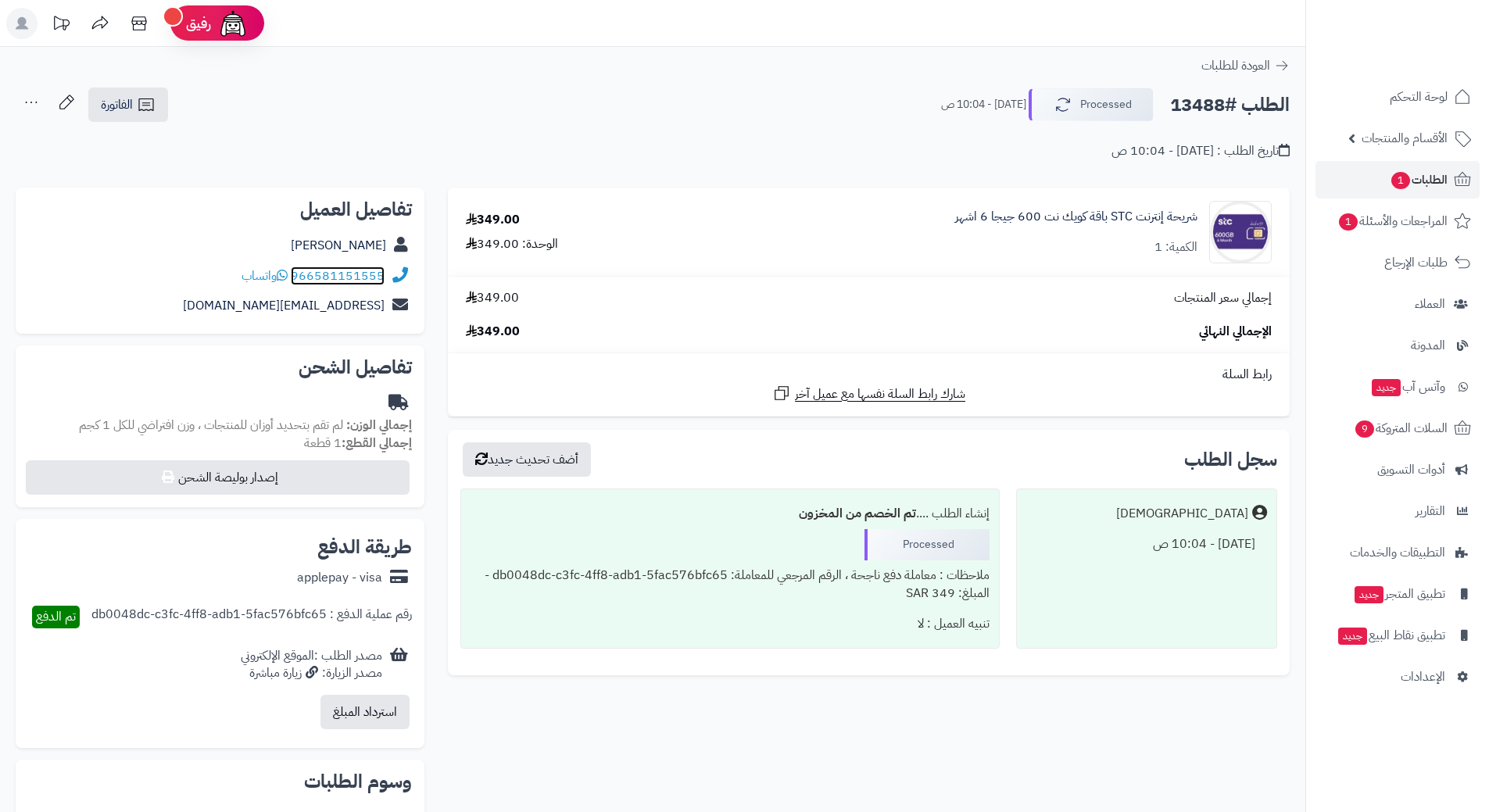
click at [347, 269] on link "966581151555" at bounding box center [337, 275] width 93 height 19
click at [1405, 177] on span "1" at bounding box center [1400, 180] width 19 height 17
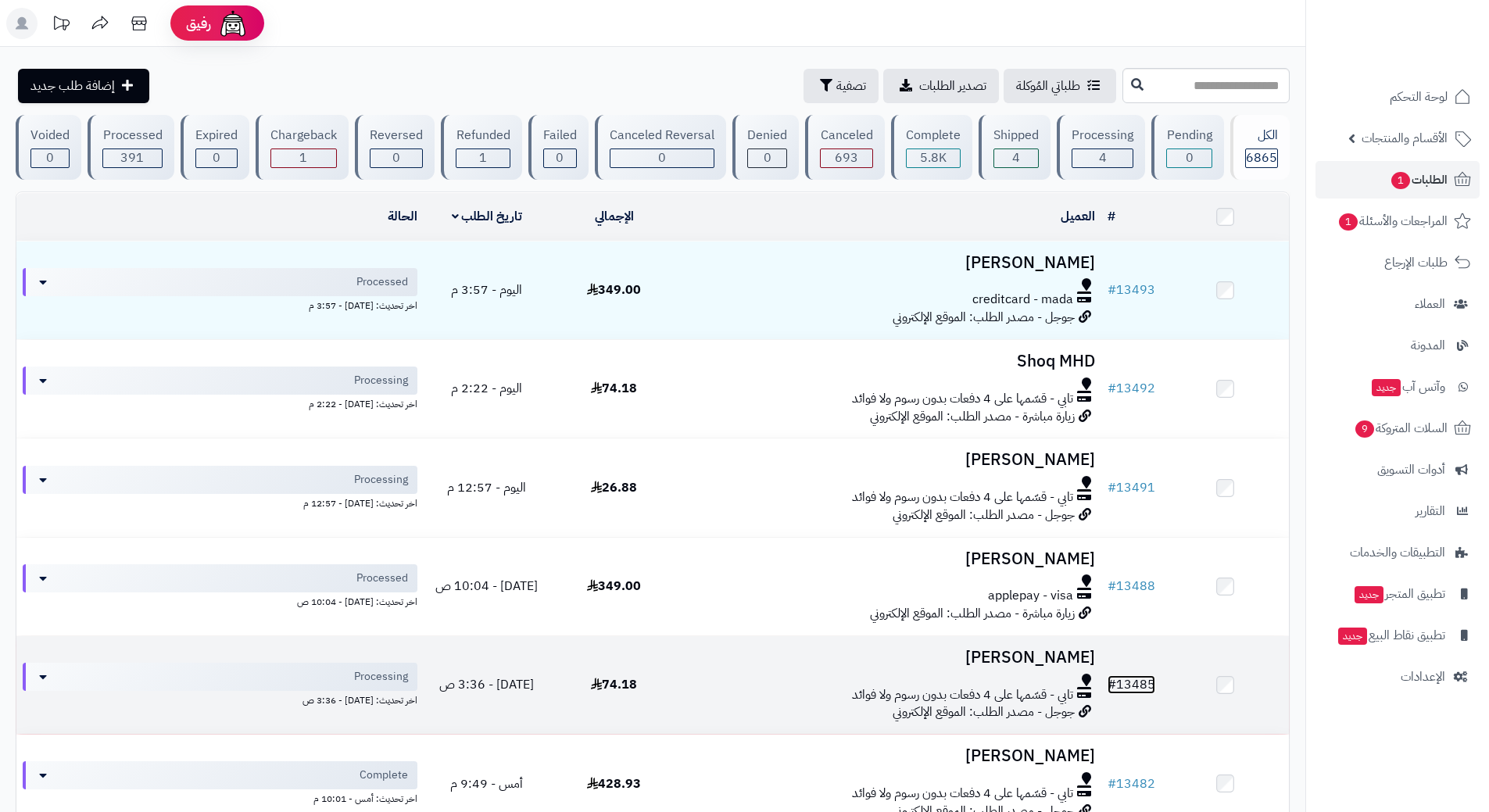
click at [1138, 675] on link "# 13485" at bounding box center [1132, 684] width 48 height 19
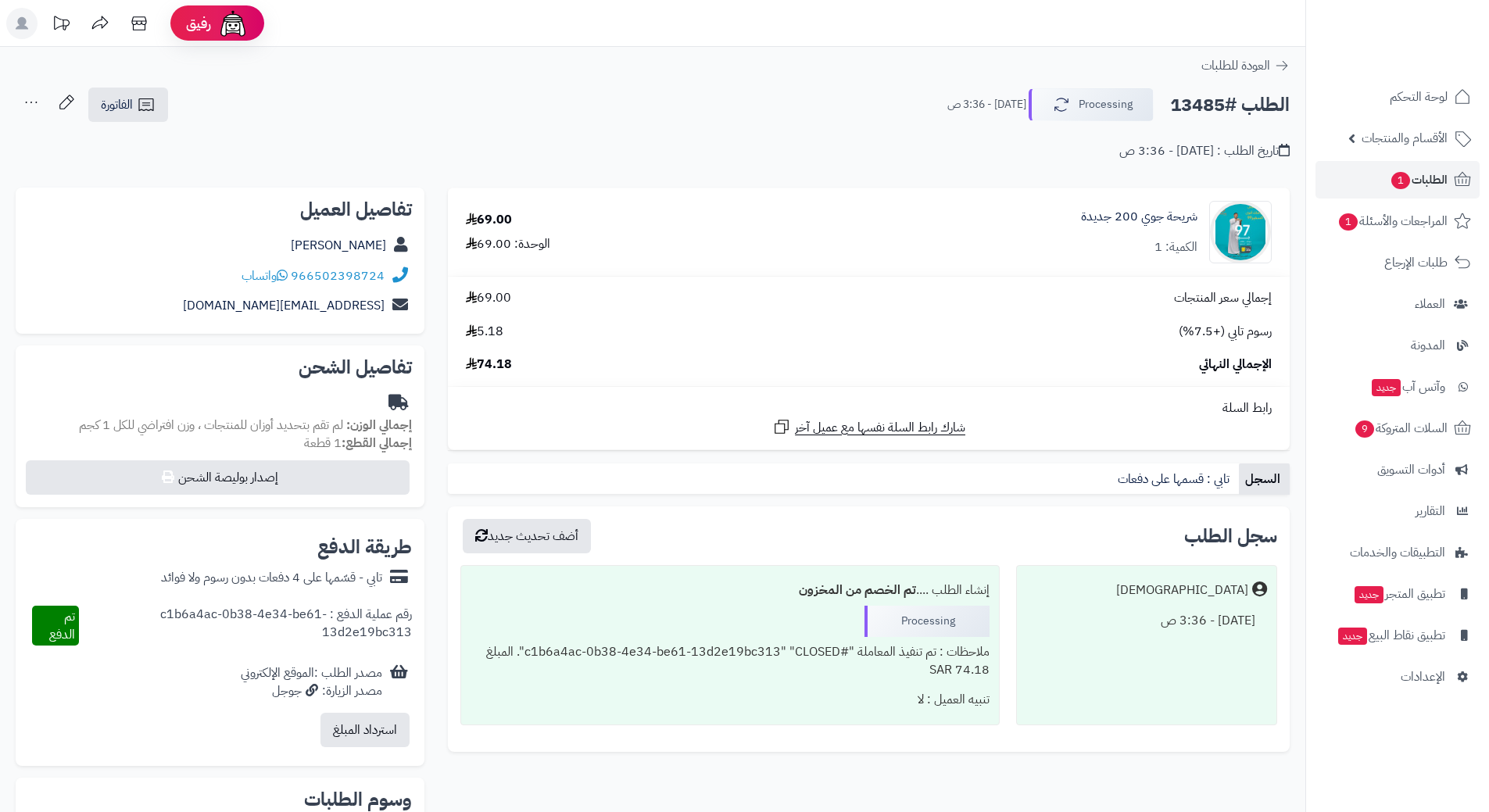
click at [1221, 107] on h2 "الطلب #13485" at bounding box center [1229, 105] width 120 height 32
copy div "الطلب #13485 Processing"
click at [352, 276] on link "966502398724" at bounding box center [337, 275] width 93 height 19
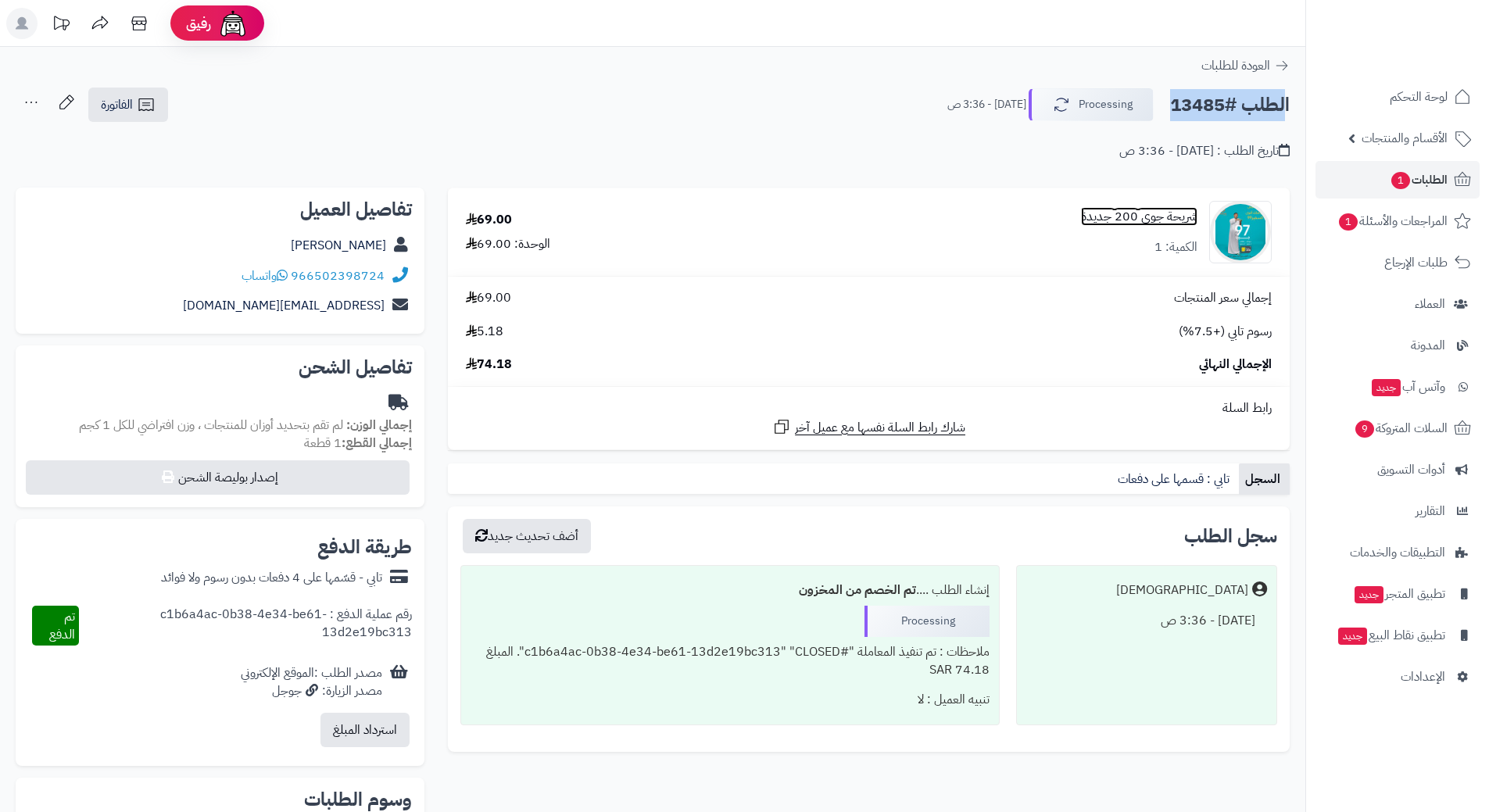
click at [1135, 211] on link "شريحة جوي 200 جديدة" at bounding box center [1139, 217] width 117 height 18
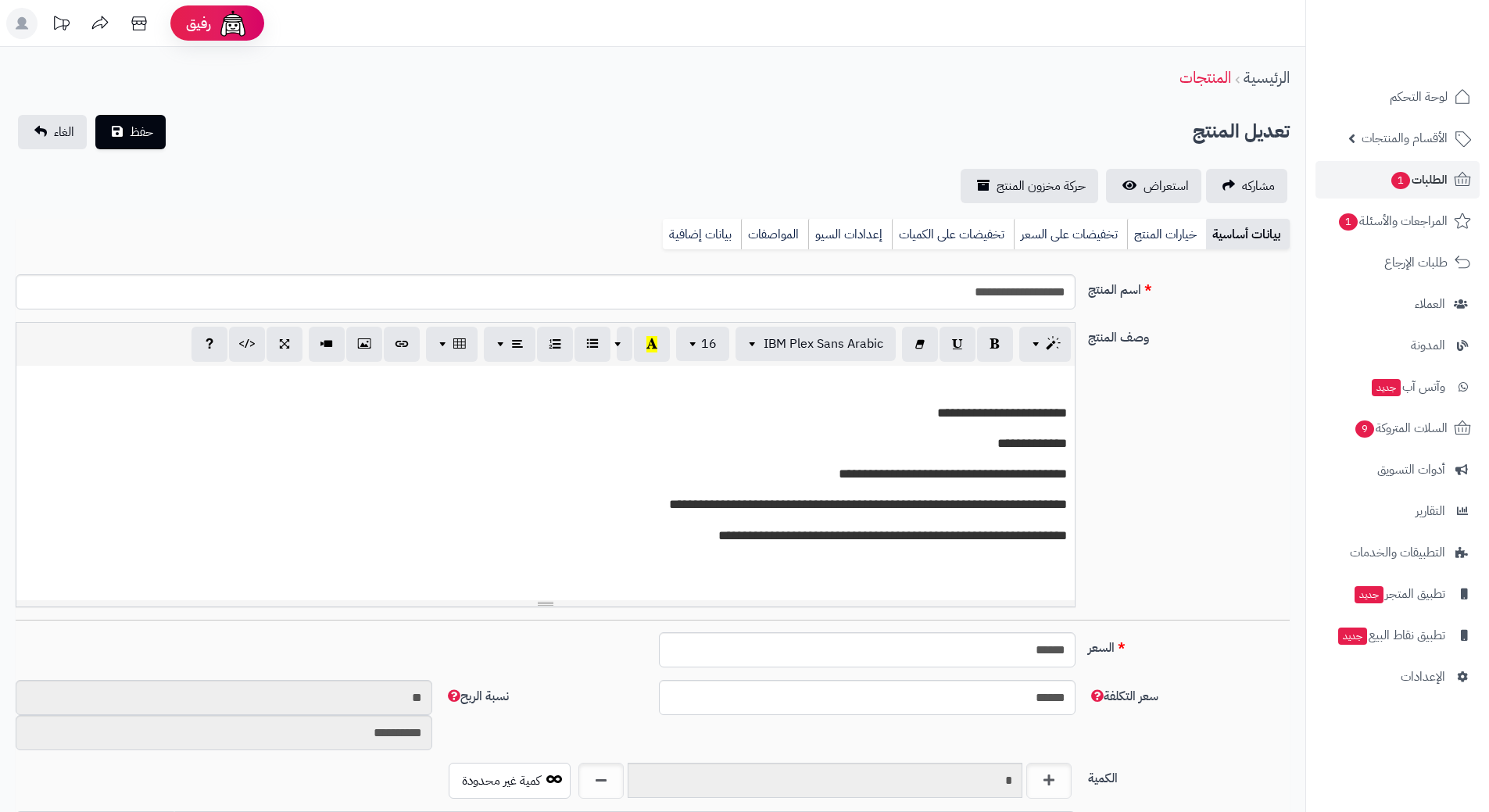
drag, startPoint x: 0, startPoint y: 0, endPoint x: 1033, endPoint y: 299, distance: 1075.4
click at [1033, 299] on input "**********" at bounding box center [545, 292] width 1060 height 36
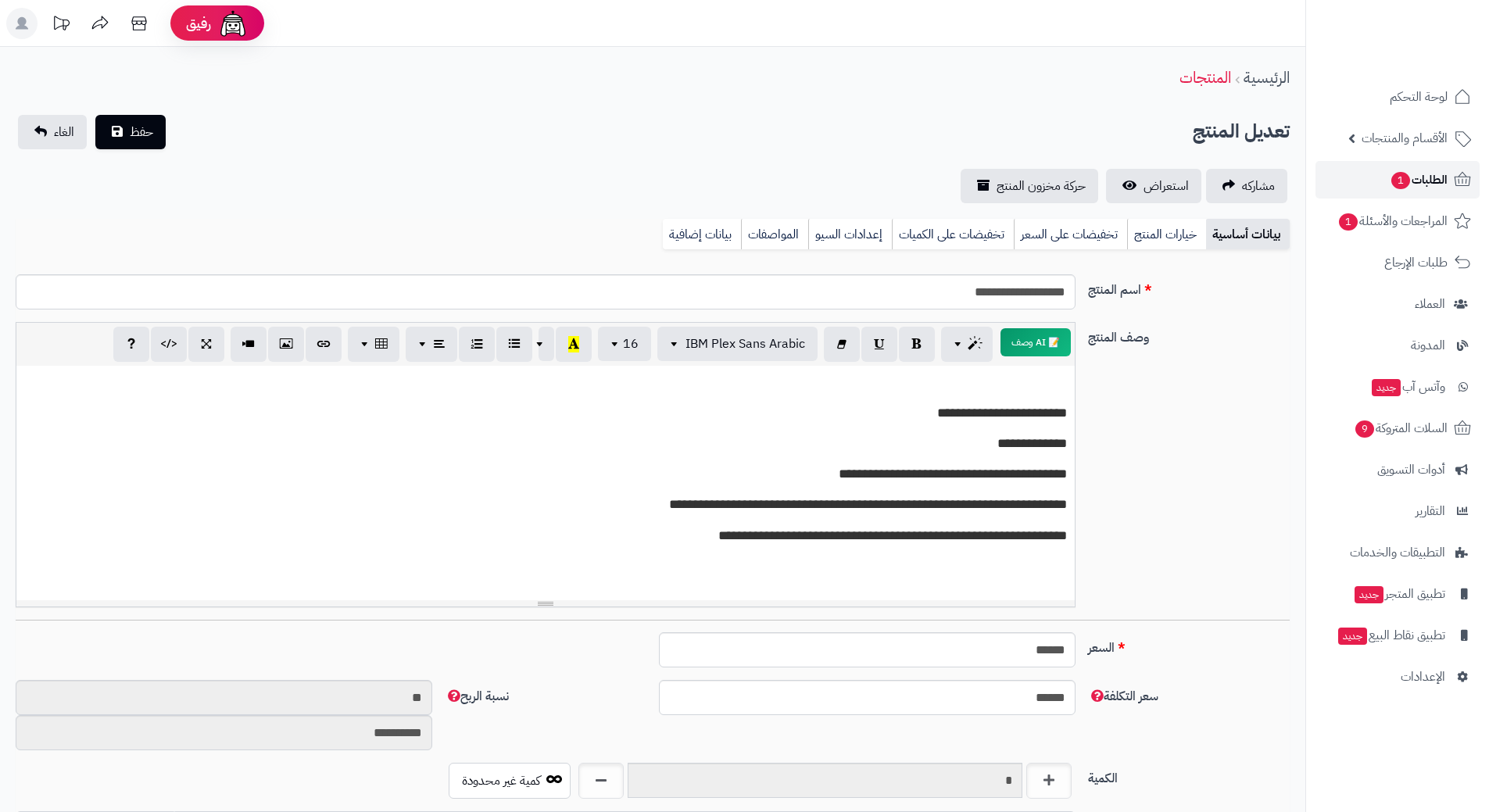
click at [1448, 174] on link "الطلبات 1" at bounding box center [1397, 179] width 164 height 37
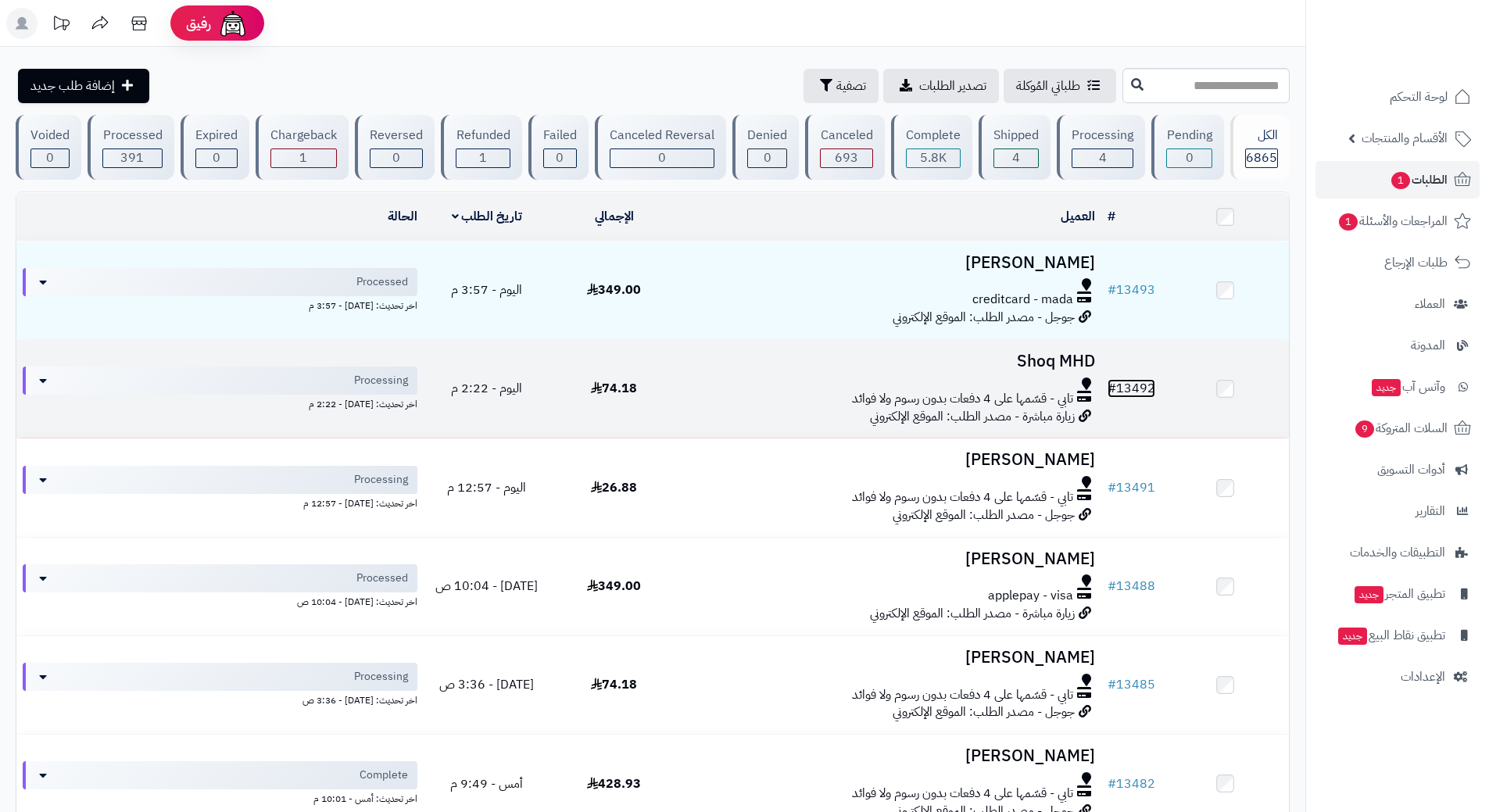
click at [1153, 383] on link "# 13492" at bounding box center [1132, 388] width 48 height 19
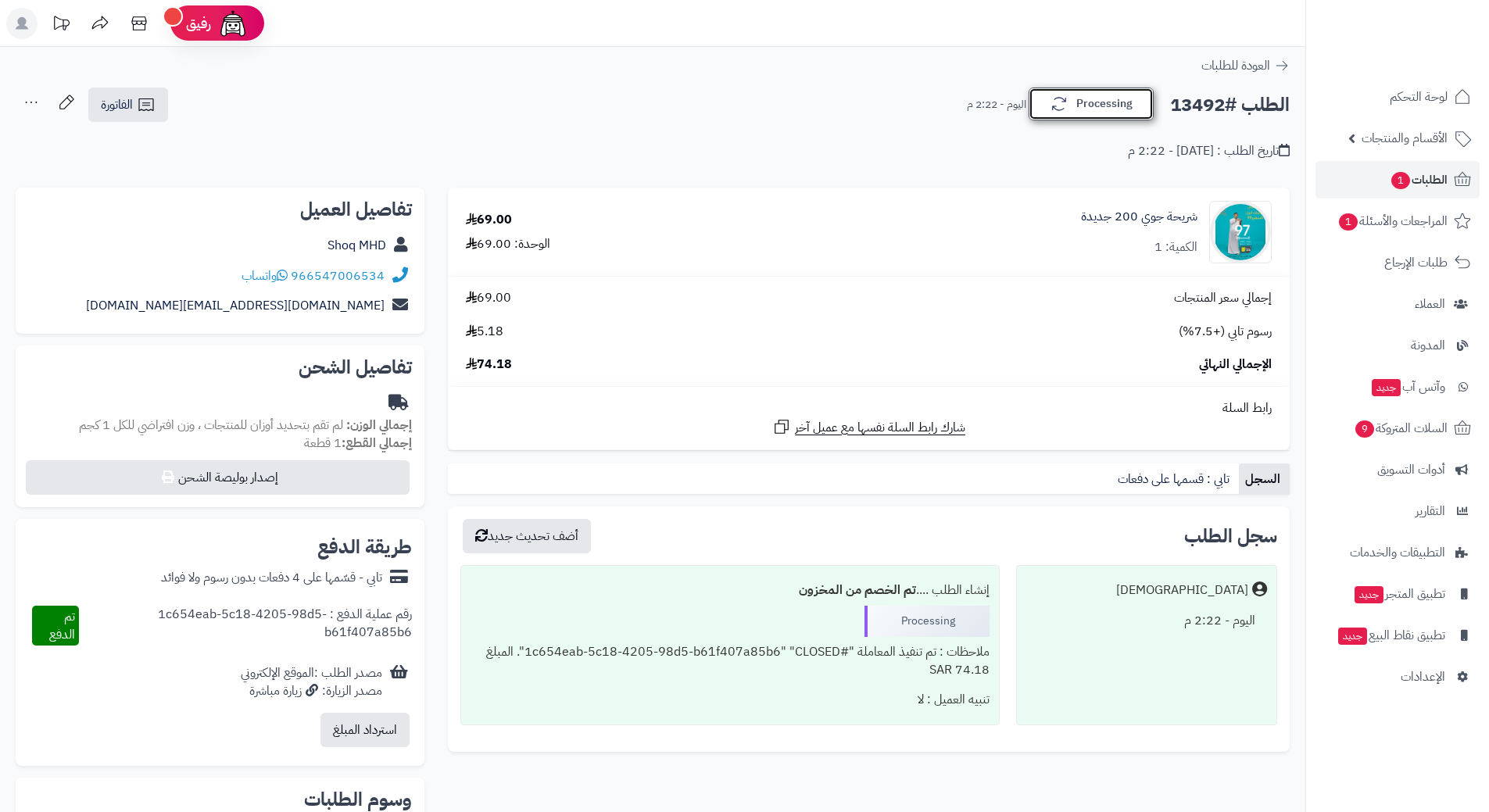
click at [1127, 106] on button "Processing" at bounding box center [1090, 104] width 125 height 33
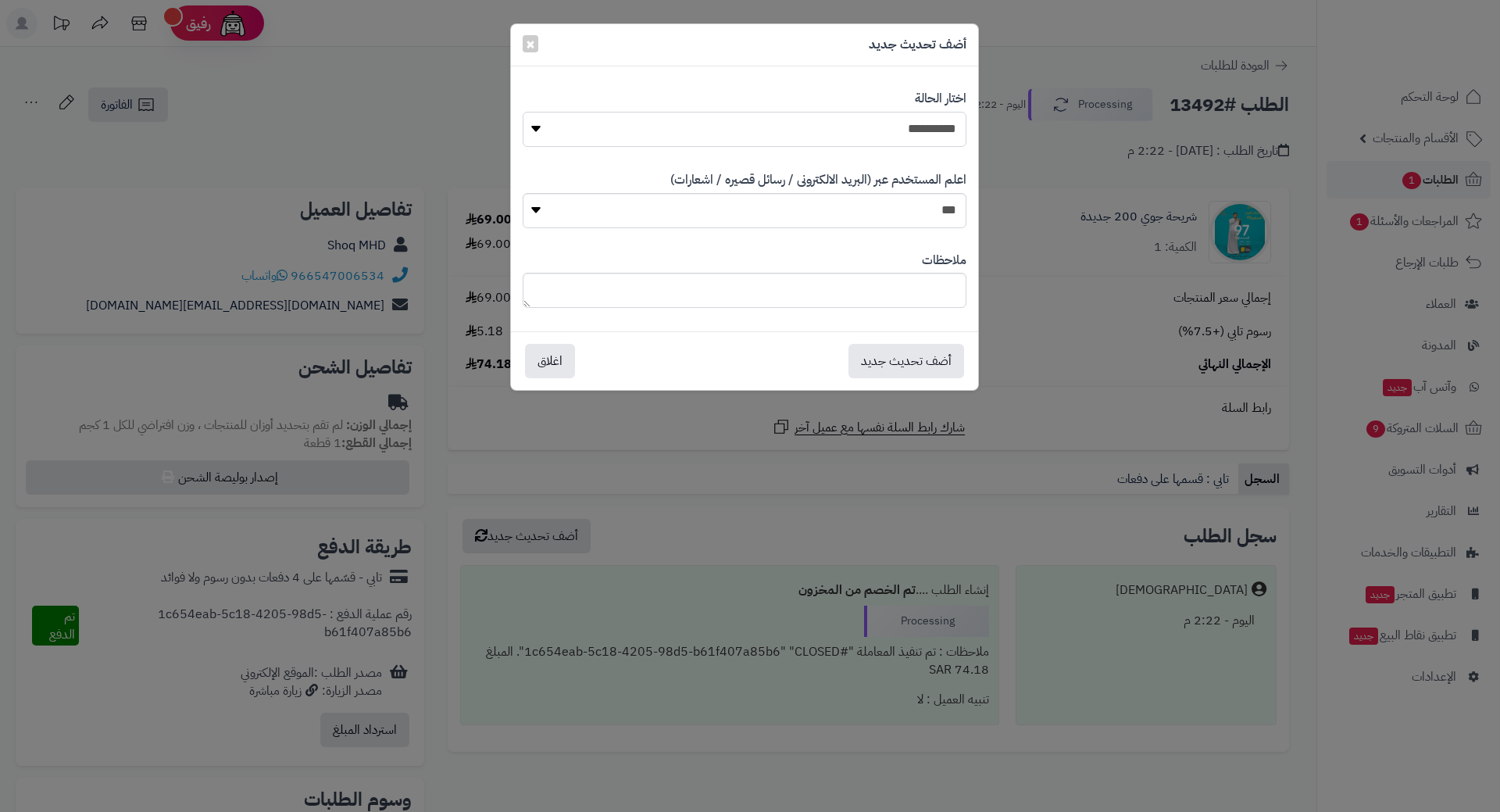
click at [939, 125] on select "**********" at bounding box center [744, 129] width 444 height 36
select select "*"
click at [523, 112] on select "**********" at bounding box center [744, 129] width 444 height 36
click at [929, 361] on button "أضف تحديث جديد" at bounding box center [906, 361] width 116 height 35
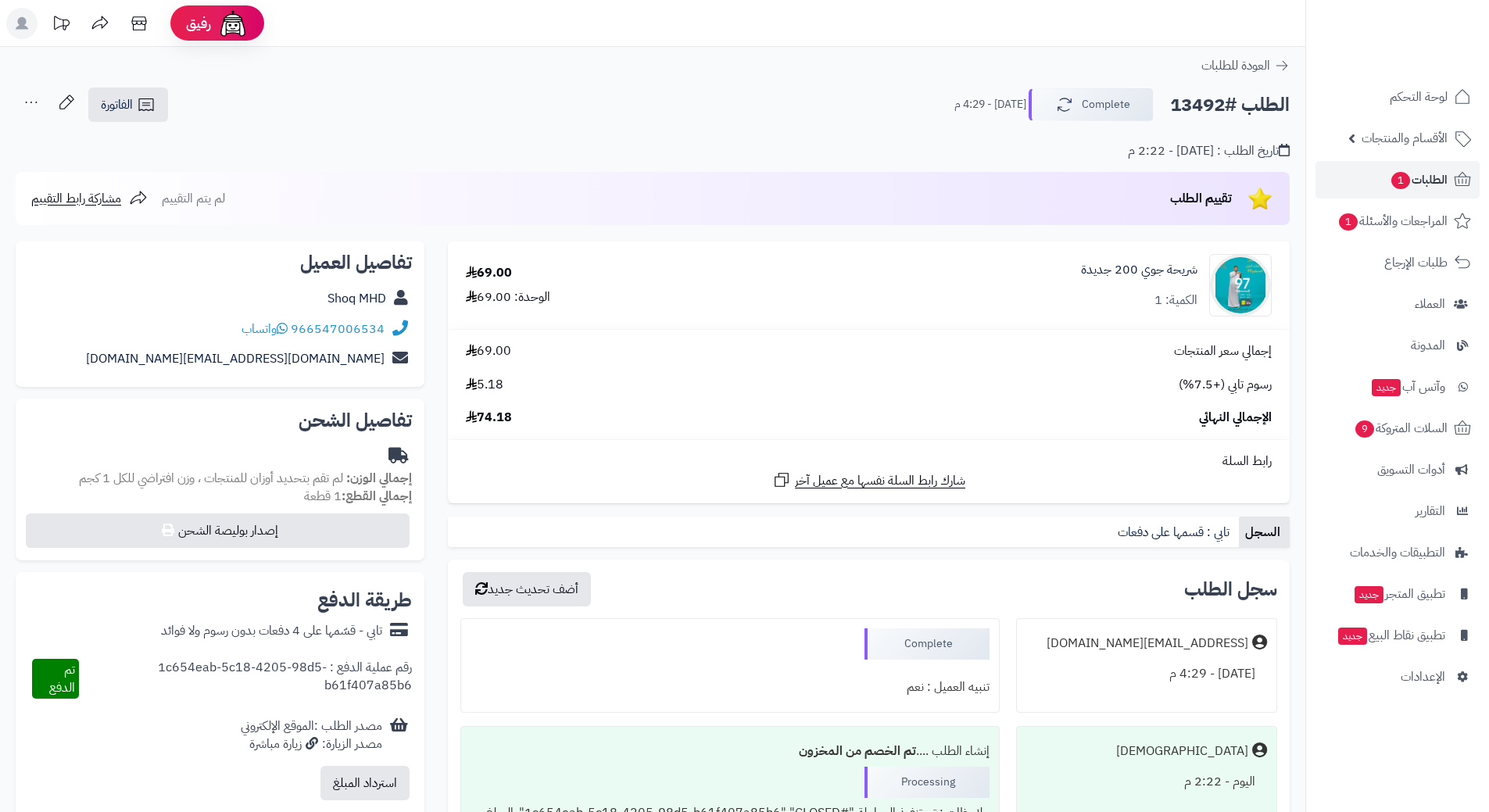
click at [1204, 107] on h2 "الطلب #13492" at bounding box center [1229, 105] width 120 height 32
copy h2 "13492"
click at [1448, 170] on link "الطلبات 1" at bounding box center [1397, 179] width 164 height 37
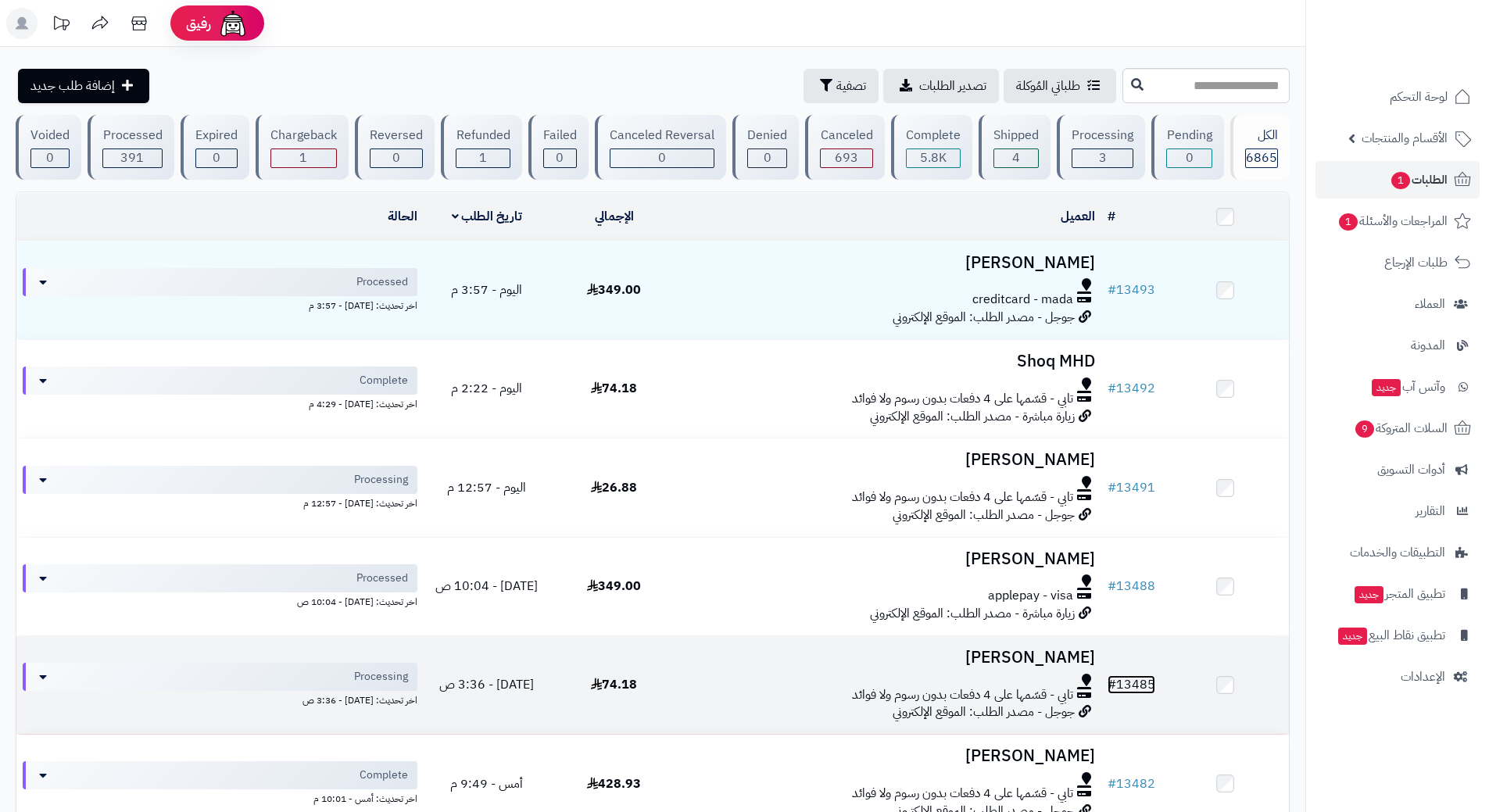
click at [1147, 677] on link "# 13485" at bounding box center [1132, 684] width 48 height 19
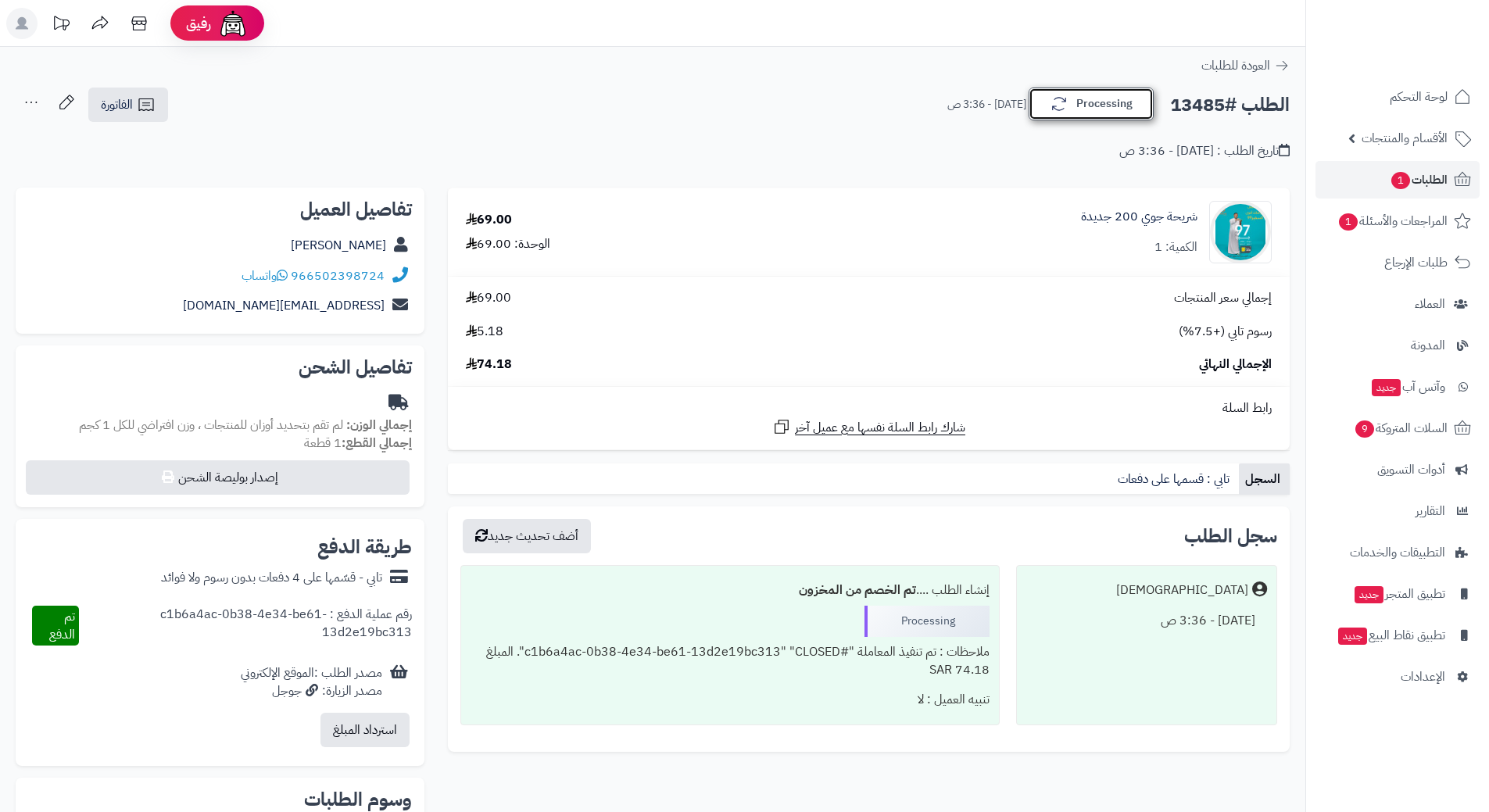
click at [1104, 94] on button "Processing" at bounding box center [1090, 104] width 125 height 33
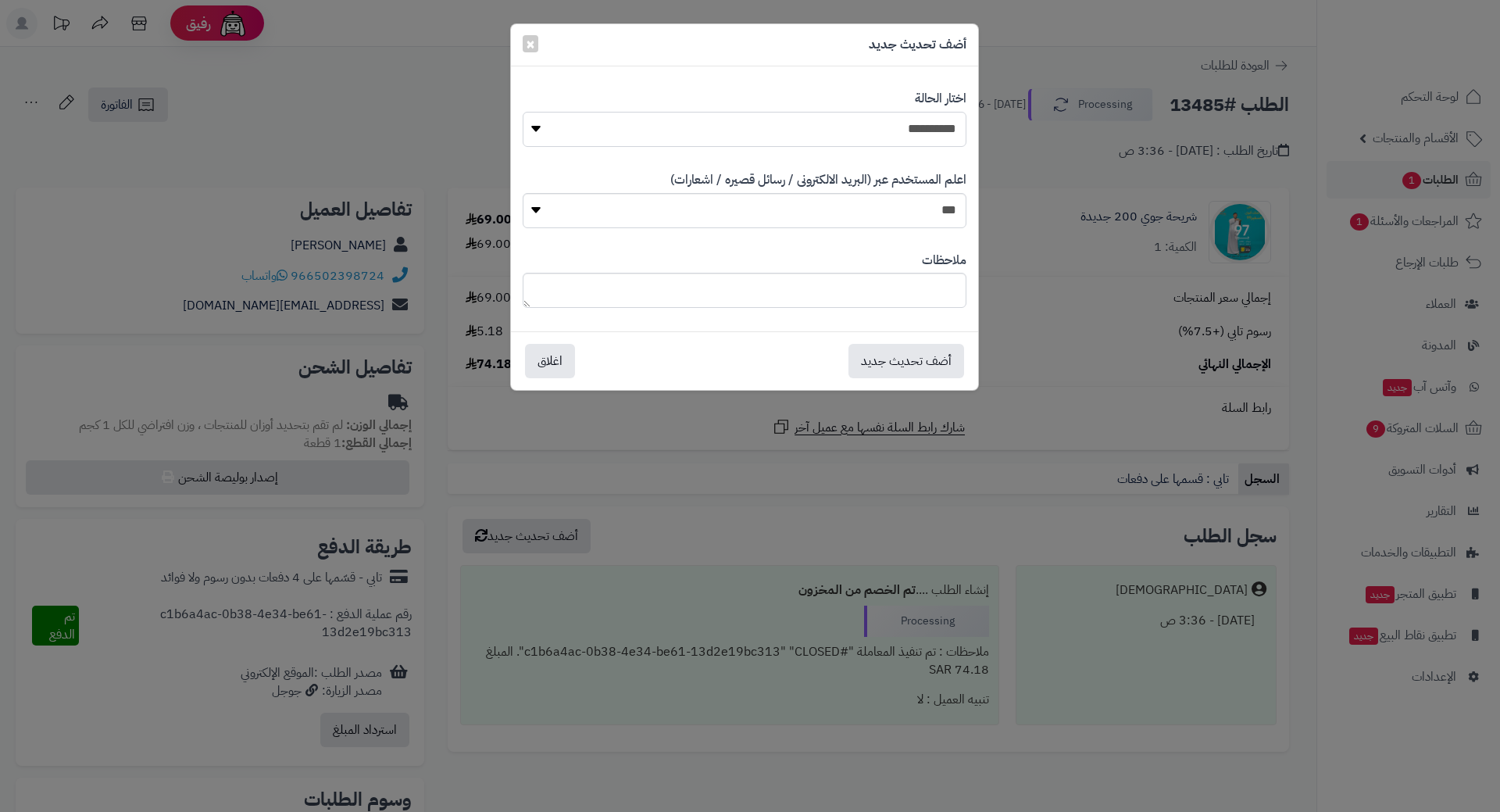
click at [905, 122] on select "**********" at bounding box center [744, 129] width 444 height 36
select select "*"
click at [523, 112] on select "**********" at bounding box center [744, 129] width 444 height 36
click at [934, 361] on button "أضف تحديث جديد" at bounding box center [906, 361] width 116 height 35
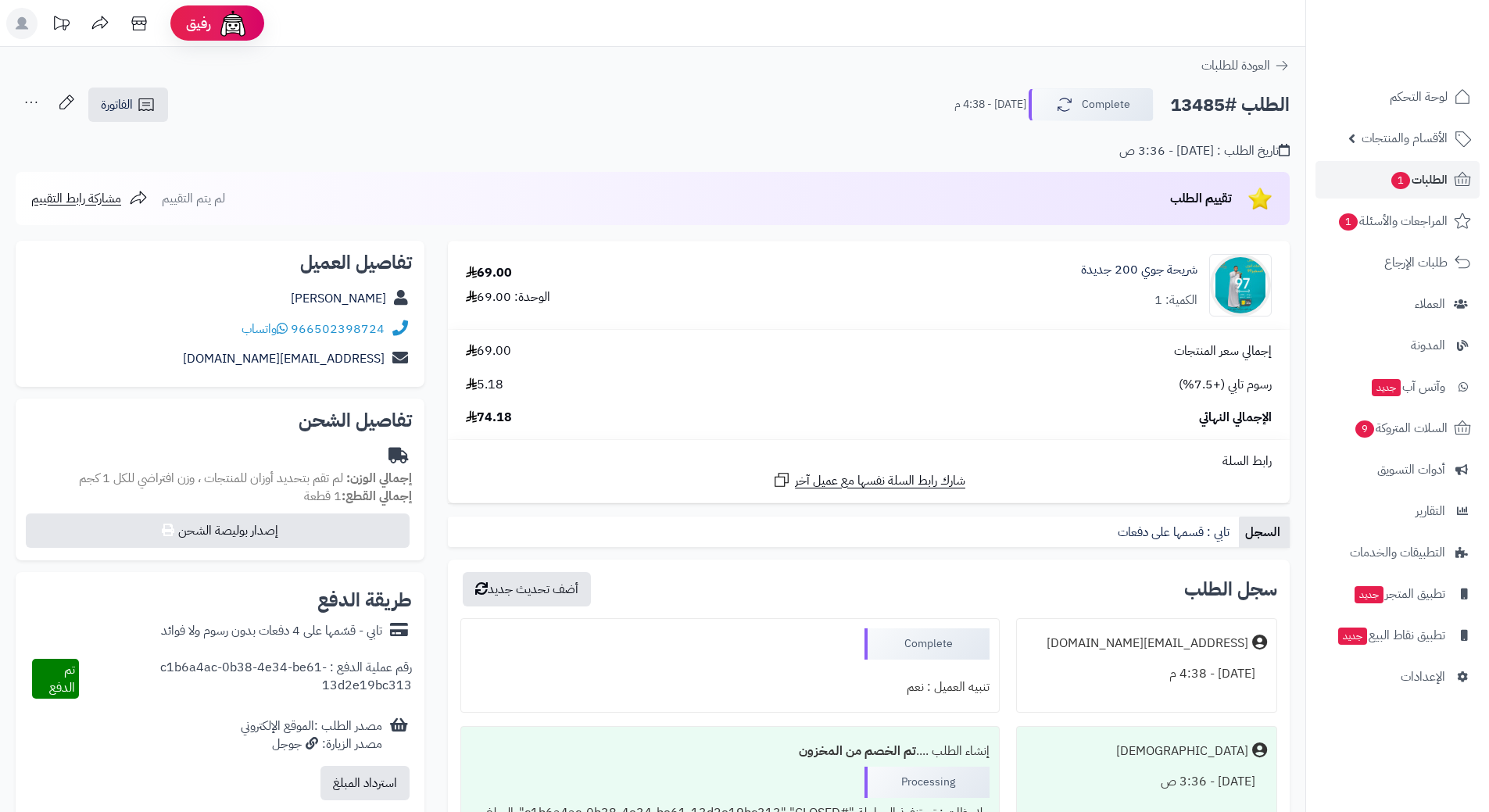
click at [1199, 103] on h2 "الطلب #13485" at bounding box center [1229, 105] width 120 height 32
copy h2 "13485"
click at [1434, 176] on span "الطلبات 1" at bounding box center [1419, 179] width 58 height 21
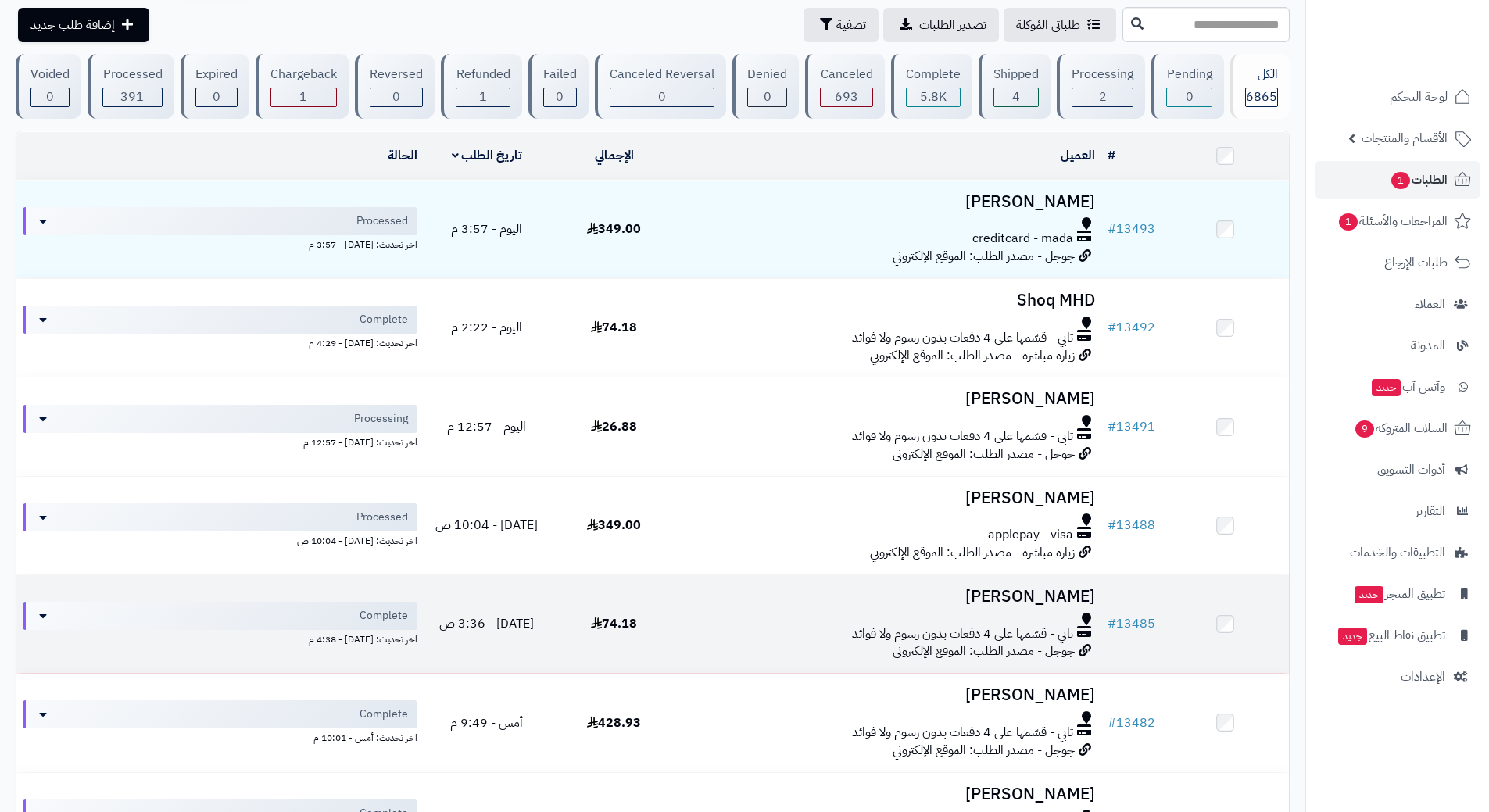
scroll to position [78, 0]
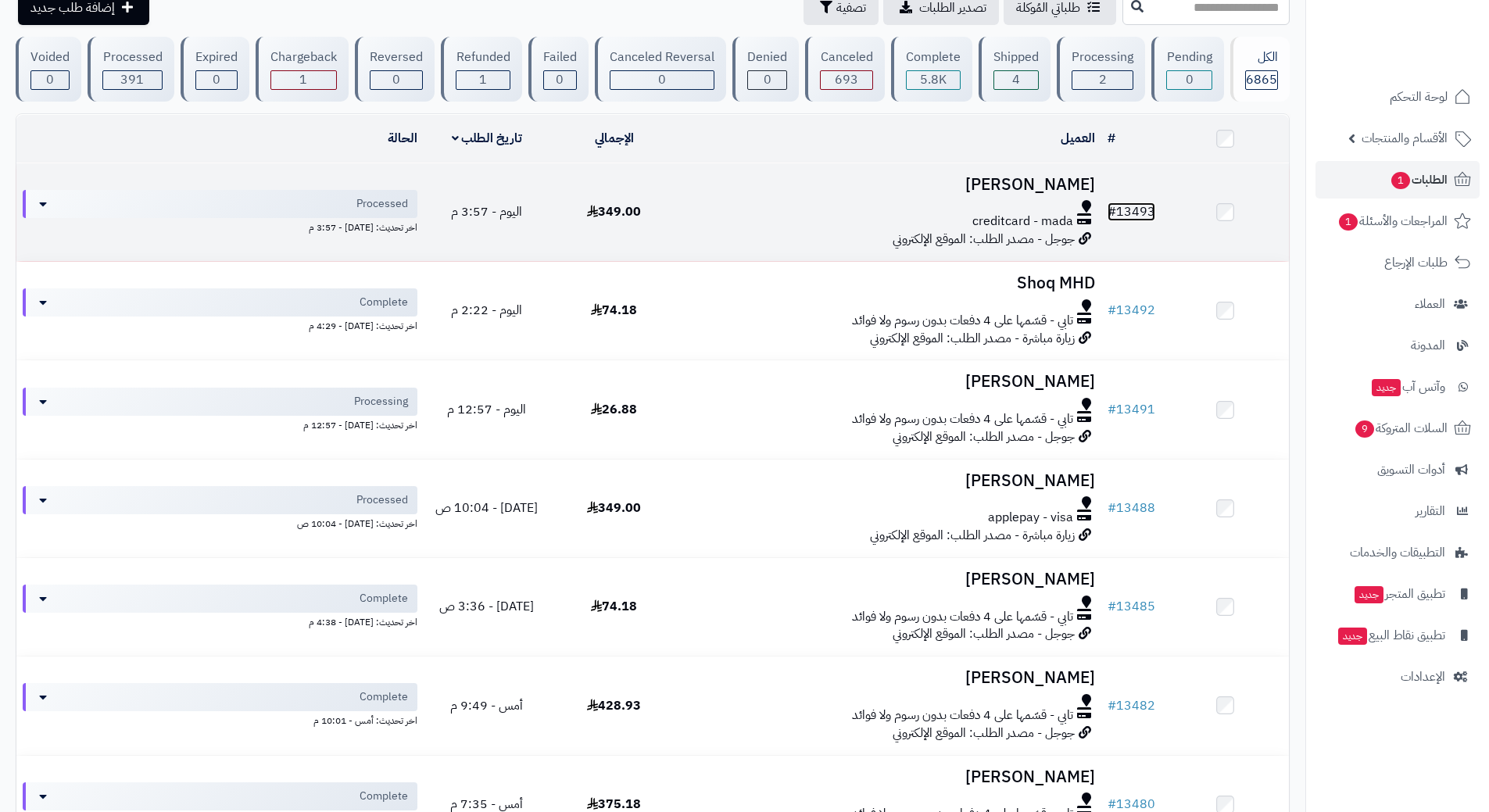
click at [1151, 203] on link "# 13493" at bounding box center [1132, 212] width 48 height 19
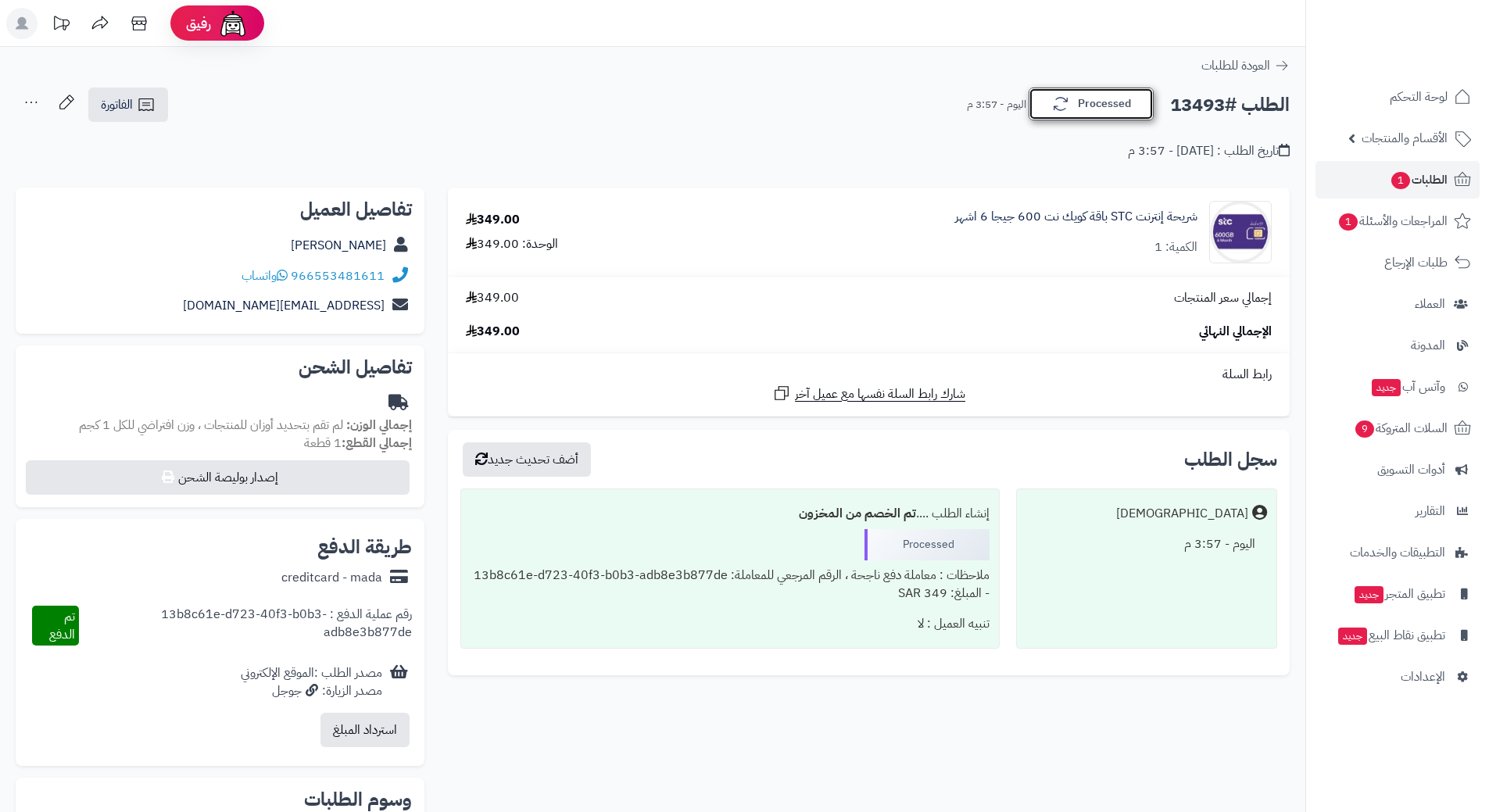
click at [1124, 112] on button "Processed" at bounding box center [1090, 104] width 125 height 33
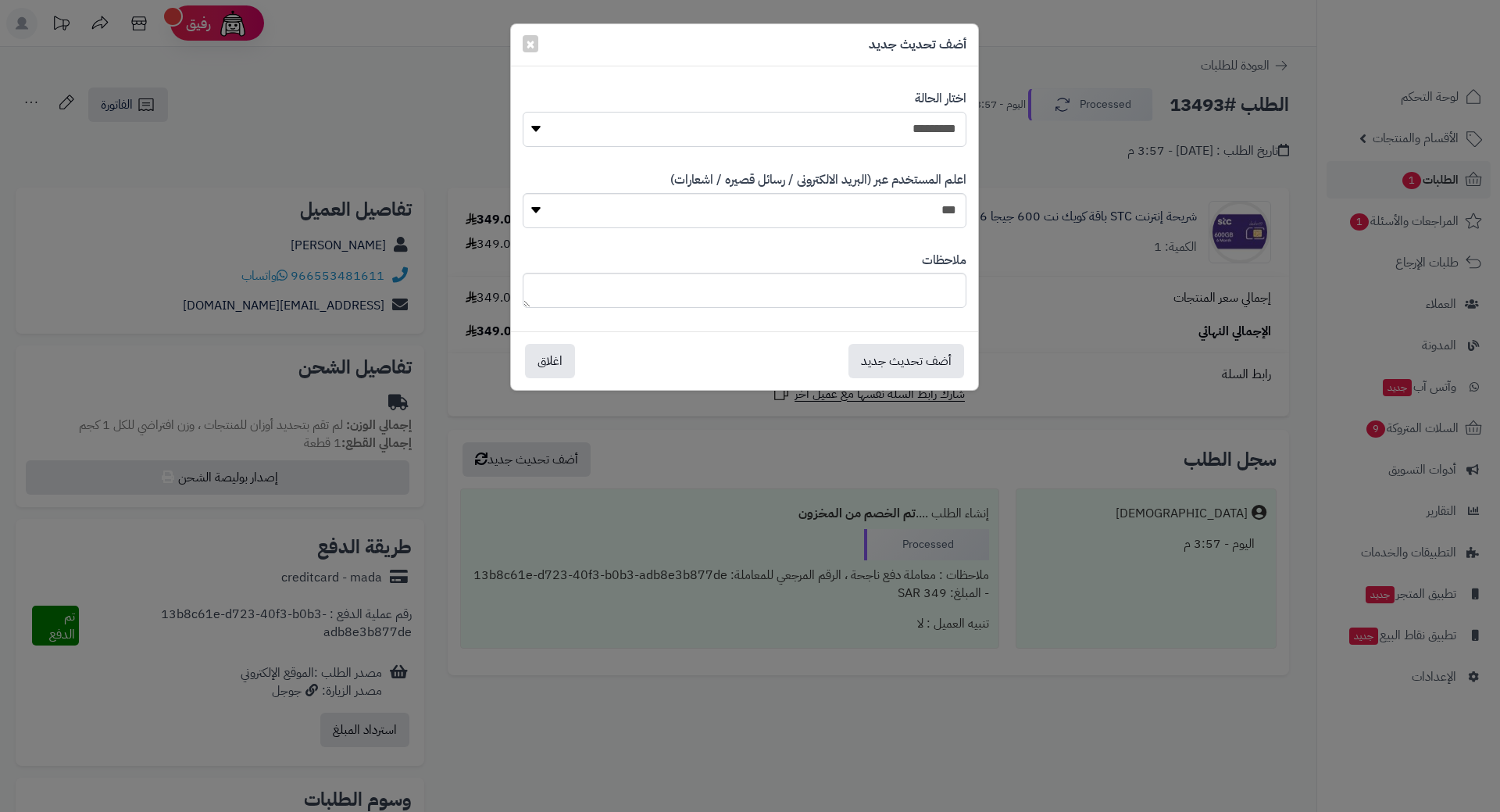
click at [912, 122] on select "**********" at bounding box center [744, 129] width 444 height 36
select select "*"
click at [523, 112] on select "**********" at bounding box center [744, 129] width 444 height 36
click at [928, 356] on button "أضف تحديث جديد" at bounding box center [906, 361] width 116 height 35
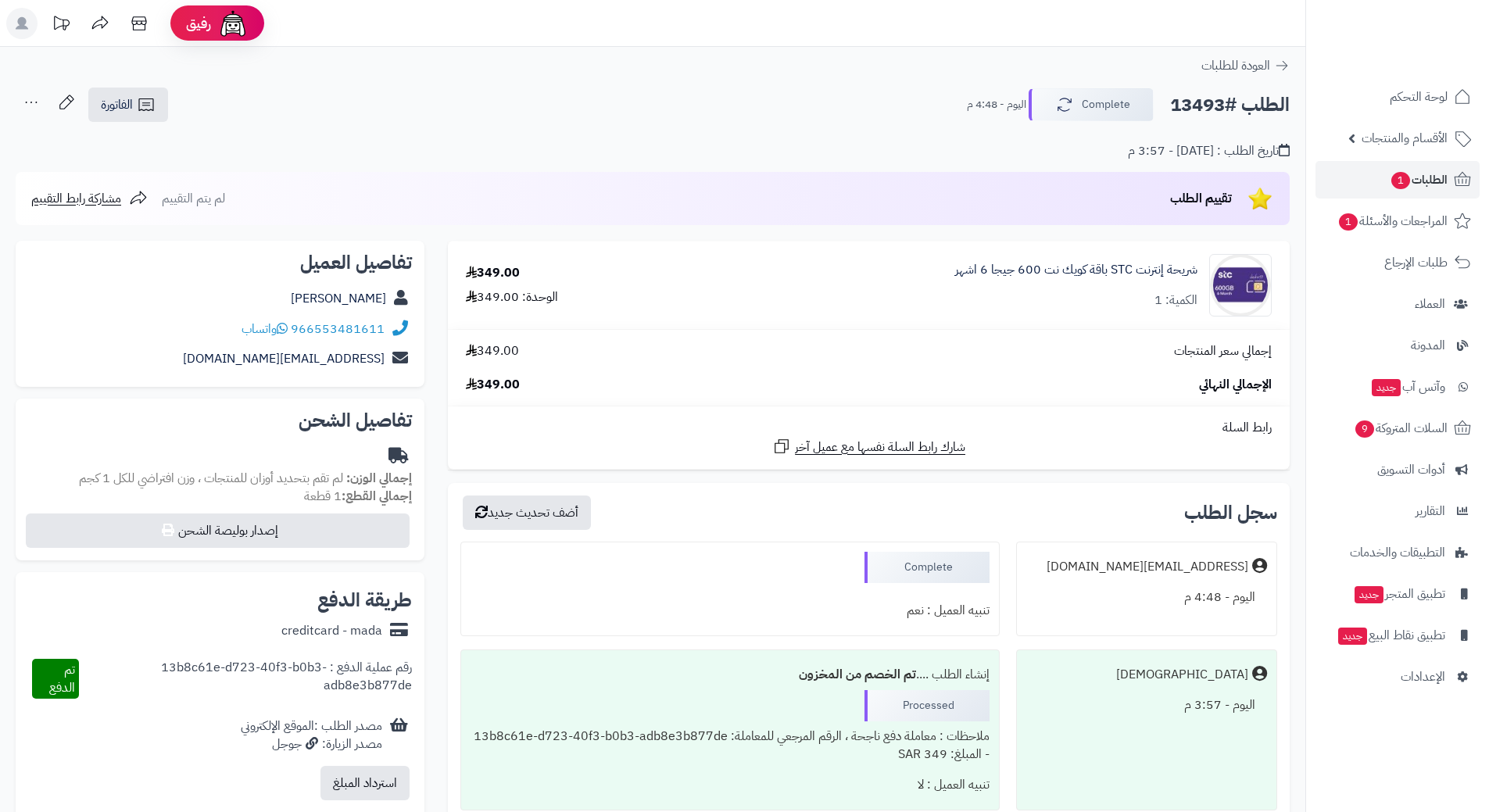
drag, startPoint x: 0, startPoint y: 0, endPoint x: 1191, endPoint y: 107, distance: 1195.8
click at [1191, 107] on h2 "الطلب #13493" at bounding box center [1229, 105] width 120 height 32
copy h2 "13493"
click at [1420, 170] on span "الطلبات 1" at bounding box center [1419, 179] width 58 height 21
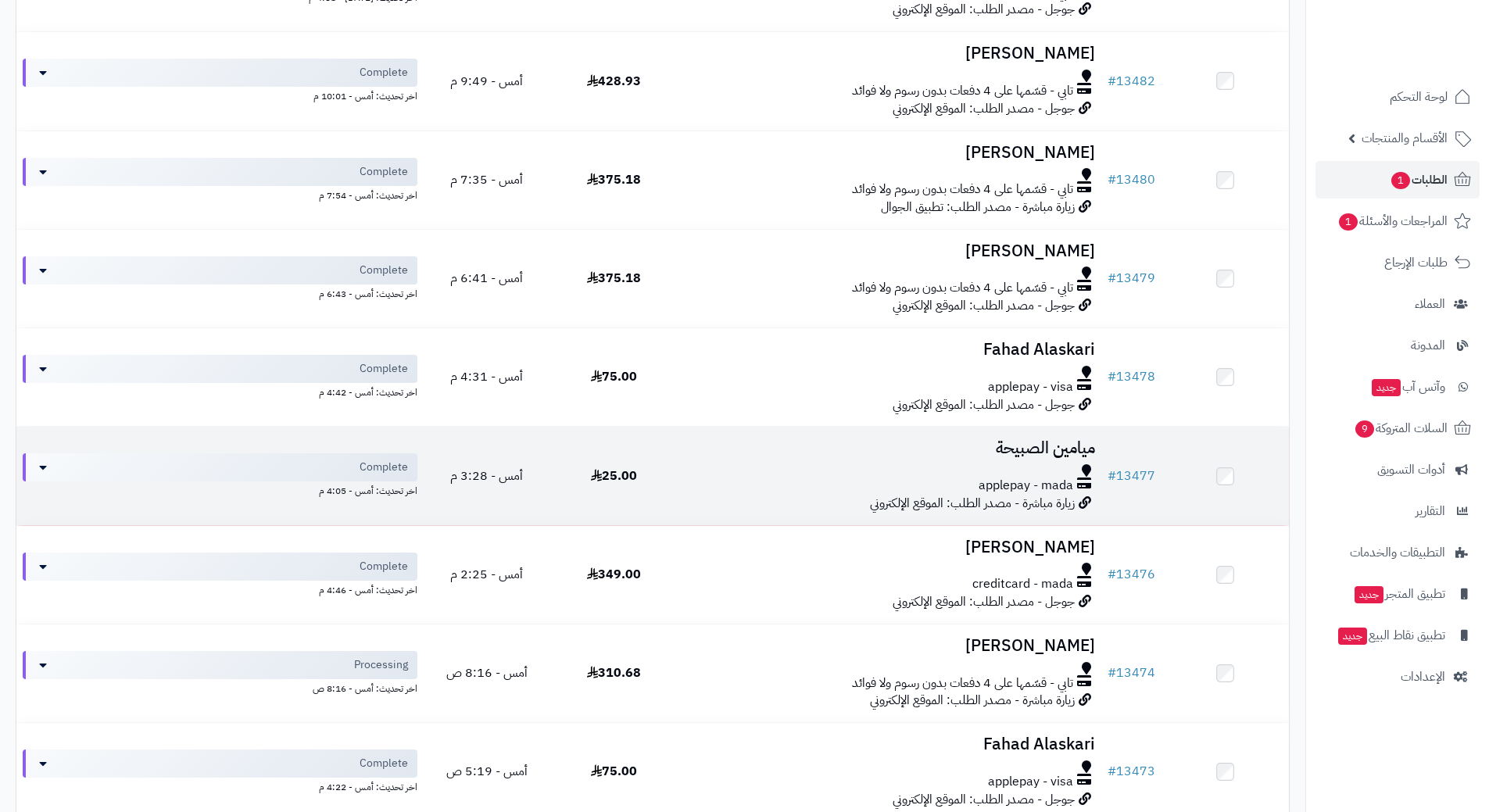
scroll to position [703, 0]
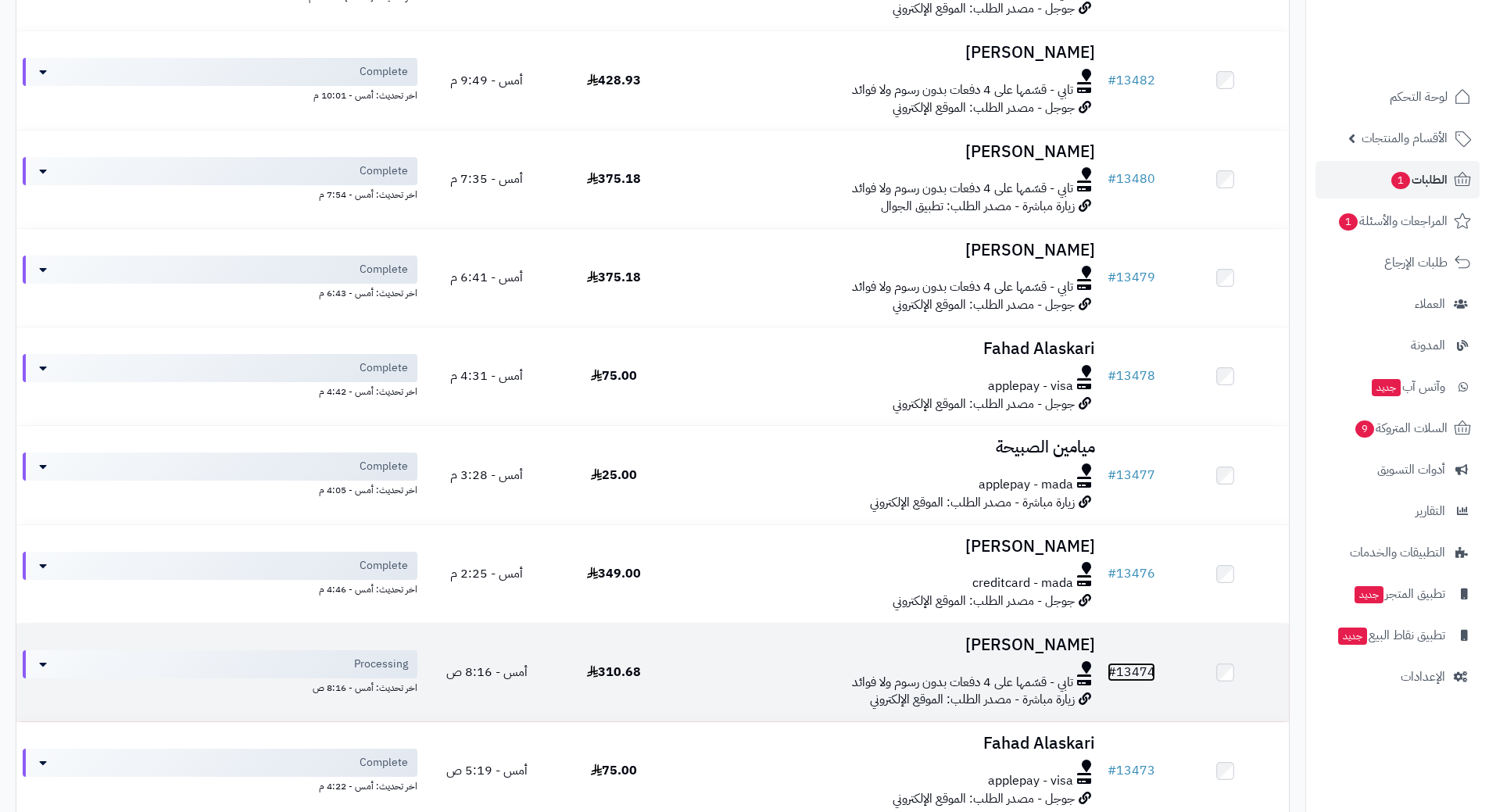
click at [1154, 671] on link "# 13474" at bounding box center [1132, 671] width 48 height 19
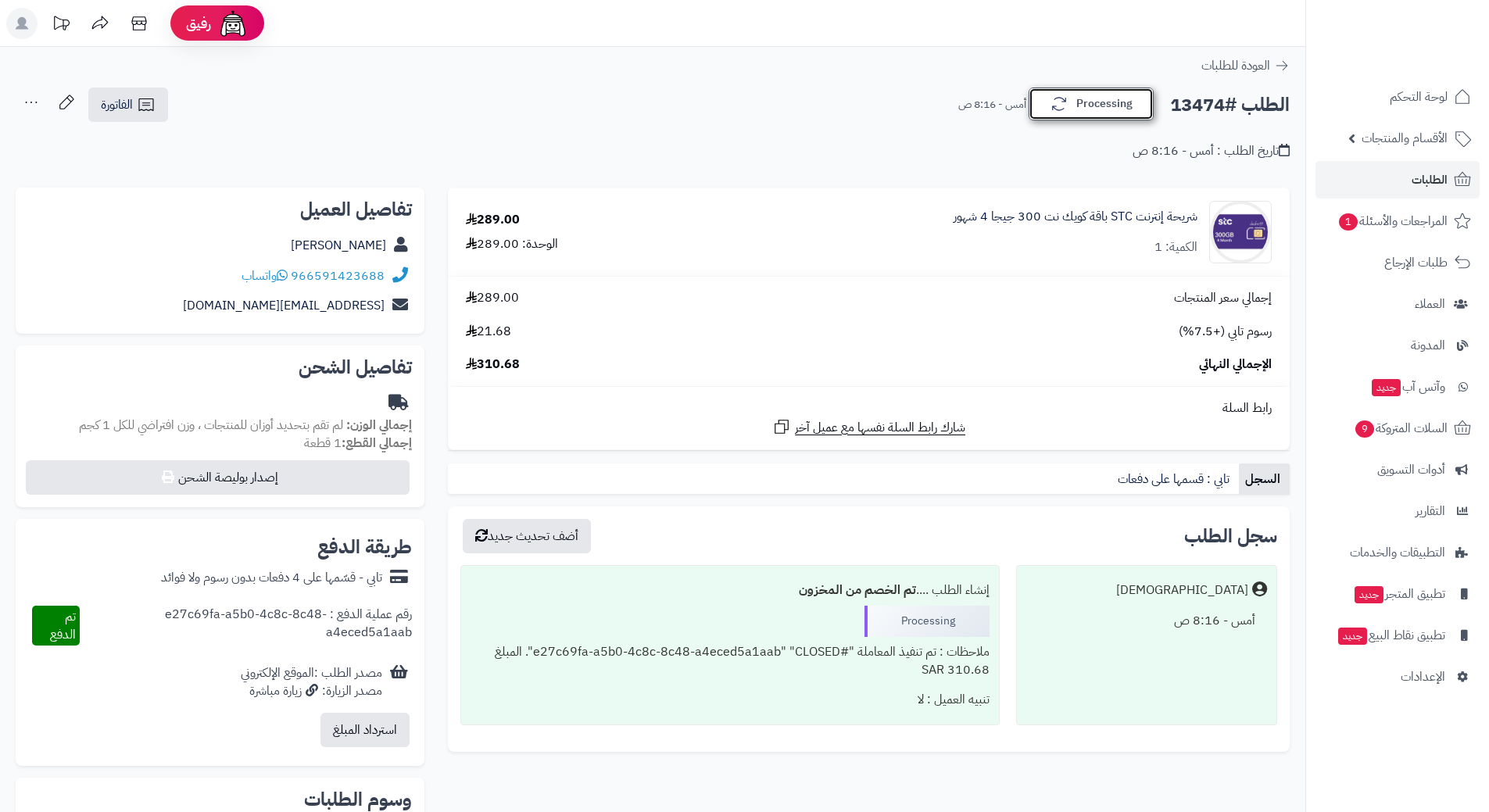
click at [1074, 106] on button "Processing" at bounding box center [1090, 104] width 125 height 33
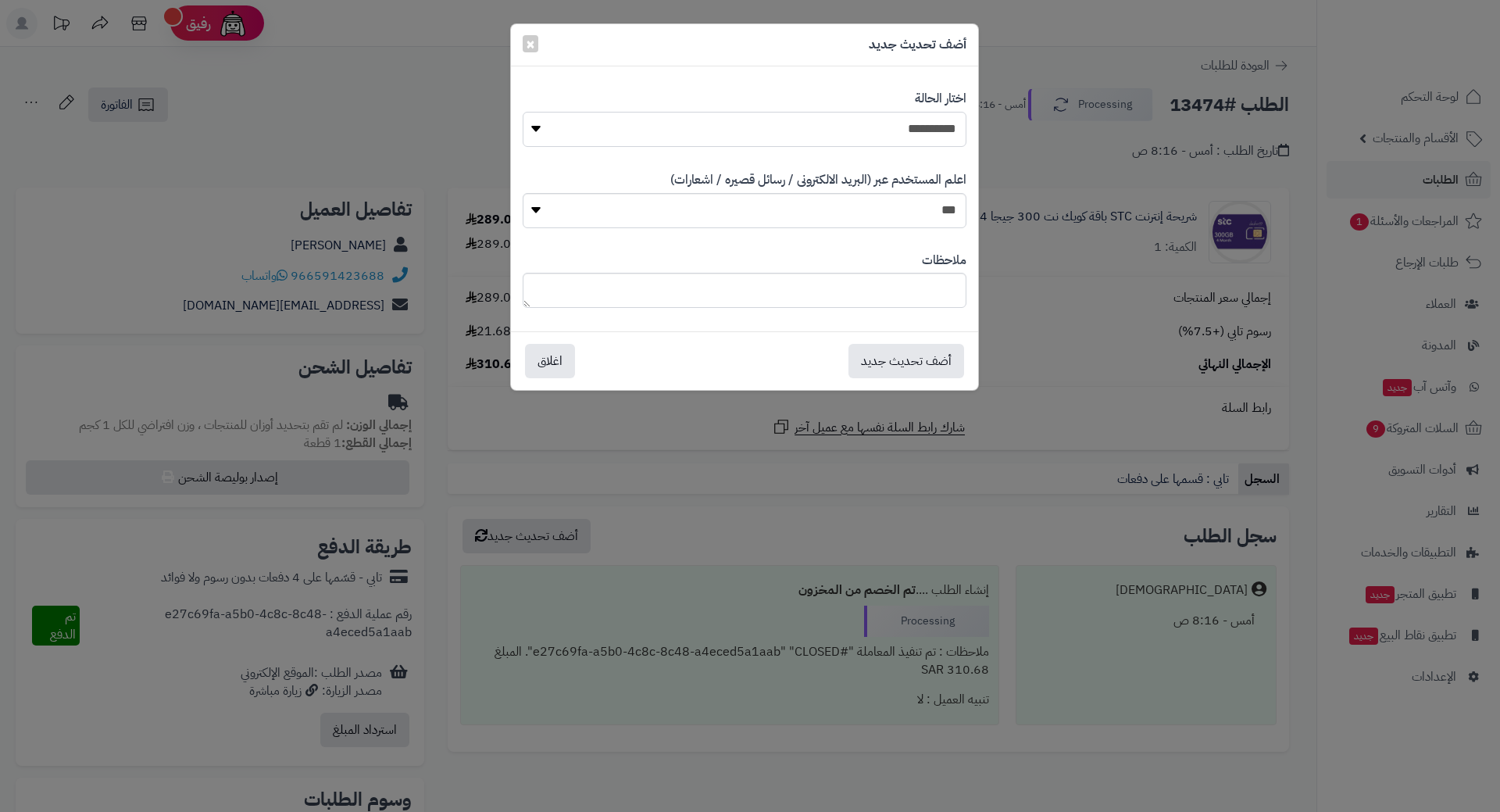
click at [847, 122] on select "**********" at bounding box center [744, 129] width 444 height 36
select select "*"
click at [523, 112] on select "**********" at bounding box center [744, 129] width 444 height 36
click at [955, 365] on button "أضف تحديث جديد" at bounding box center [906, 361] width 116 height 35
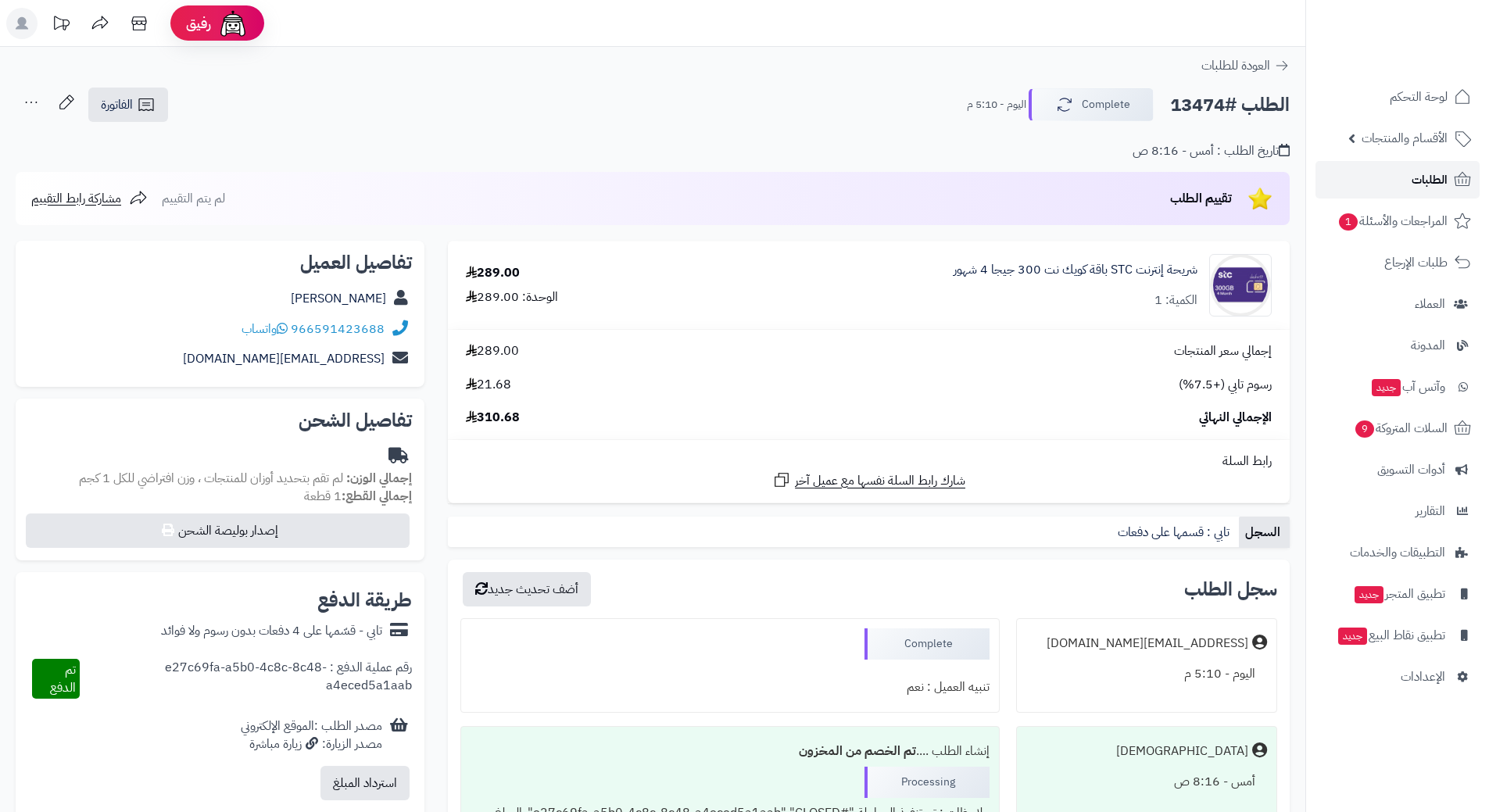
click at [1447, 182] on span "الطلبات" at bounding box center [1429, 179] width 36 height 21
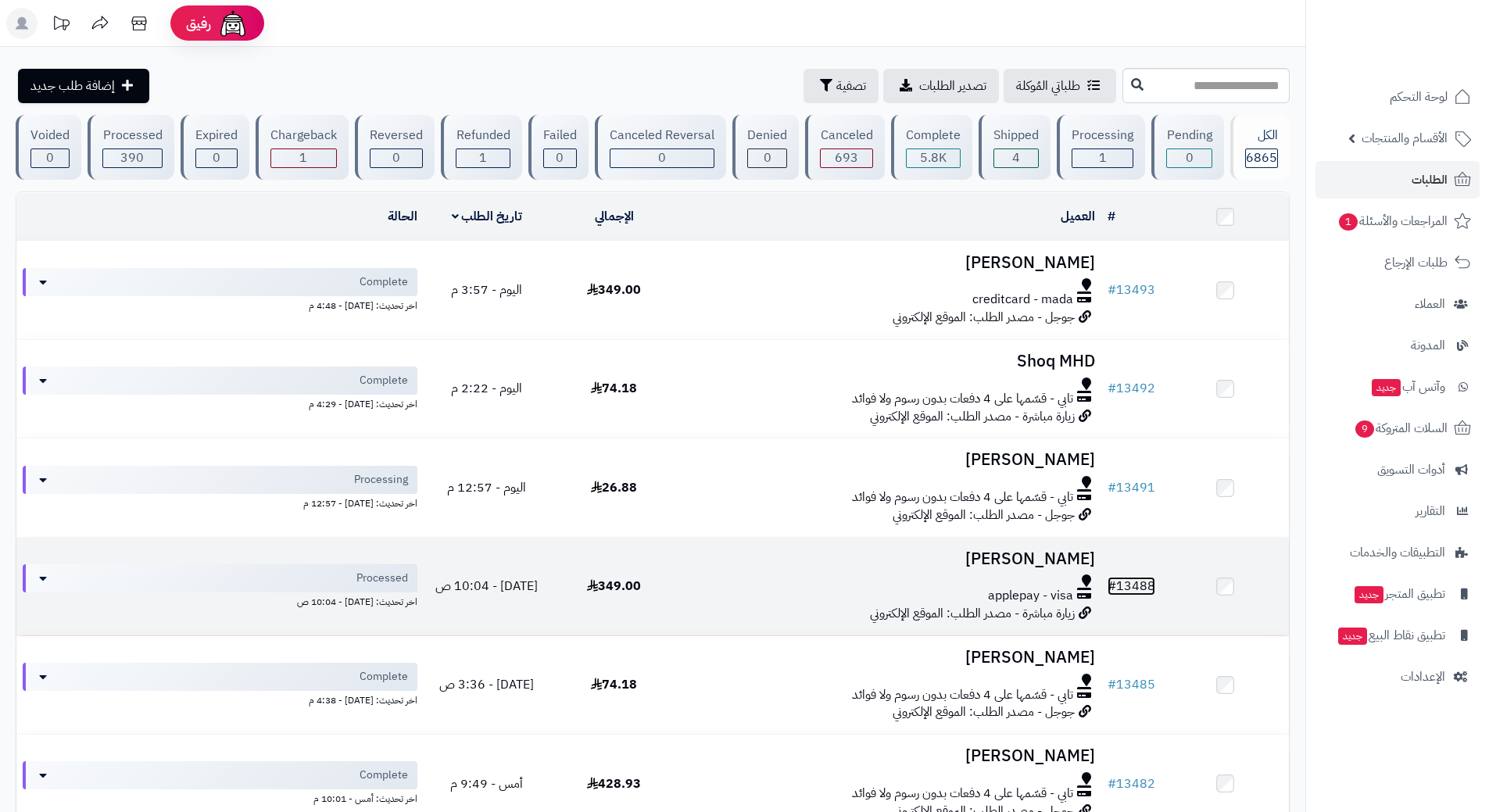
click at [1126, 586] on link "# 13488" at bounding box center [1132, 585] width 48 height 19
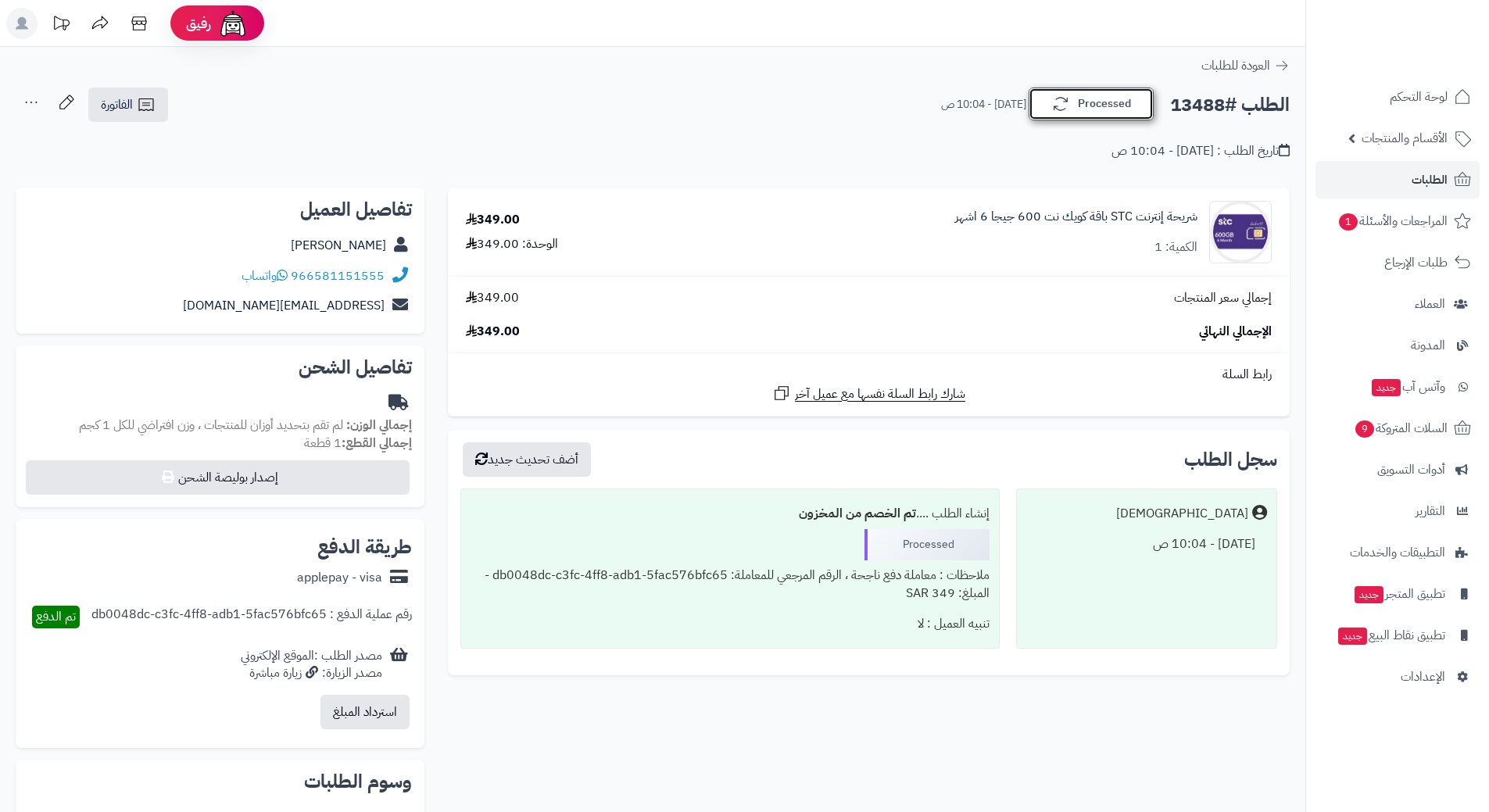
click at [1128, 108] on button "Processed" at bounding box center [1090, 104] width 125 height 33
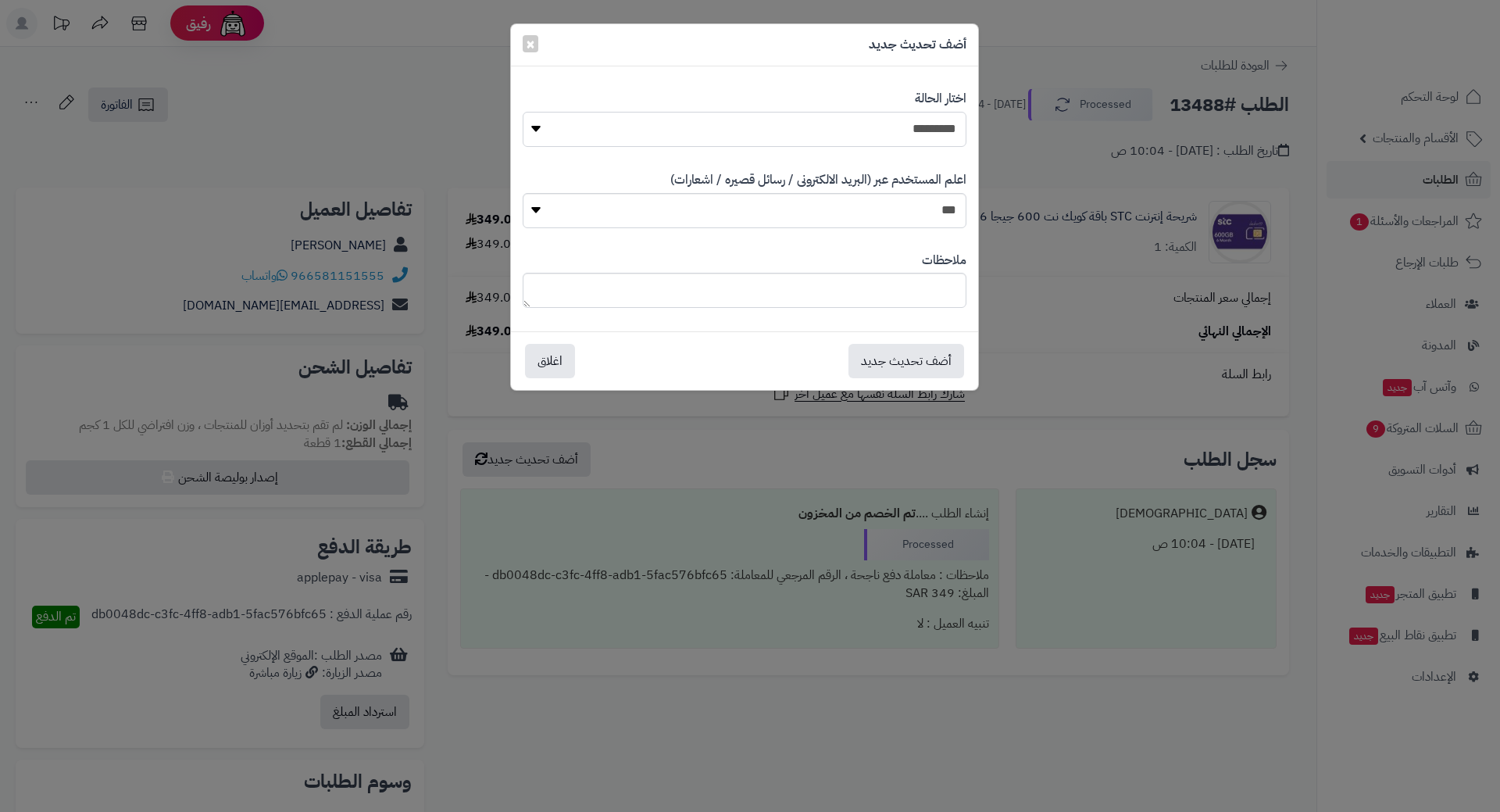
click at [920, 134] on select "**********" at bounding box center [744, 129] width 444 height 36
select select "*"
click at [523, 112] on select "**********" at bounding box center [744, 129] width 444 height 36
click at [931, 359] on button "أضف تحديث جديد" at bounding box center [906, 361] width 116 height 35
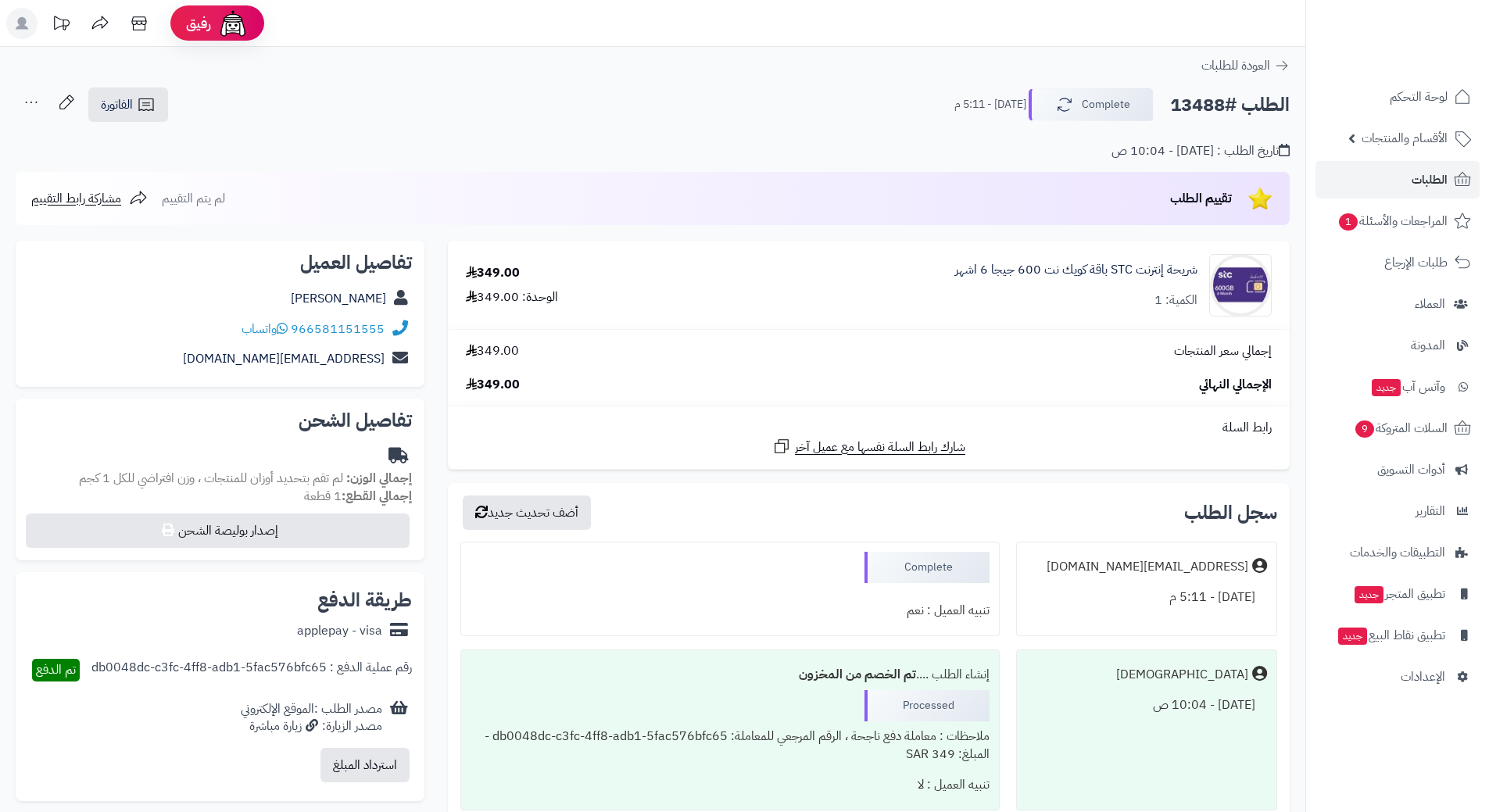
click at [1195, 104] on h2 "الطلب #13488" at bounding box center [1229, 105] width 120 height 32
copy h2 "13488"
click at [1432, 170] on span "الطلبات" at bounding box center [1429, 179] width 36 height 21
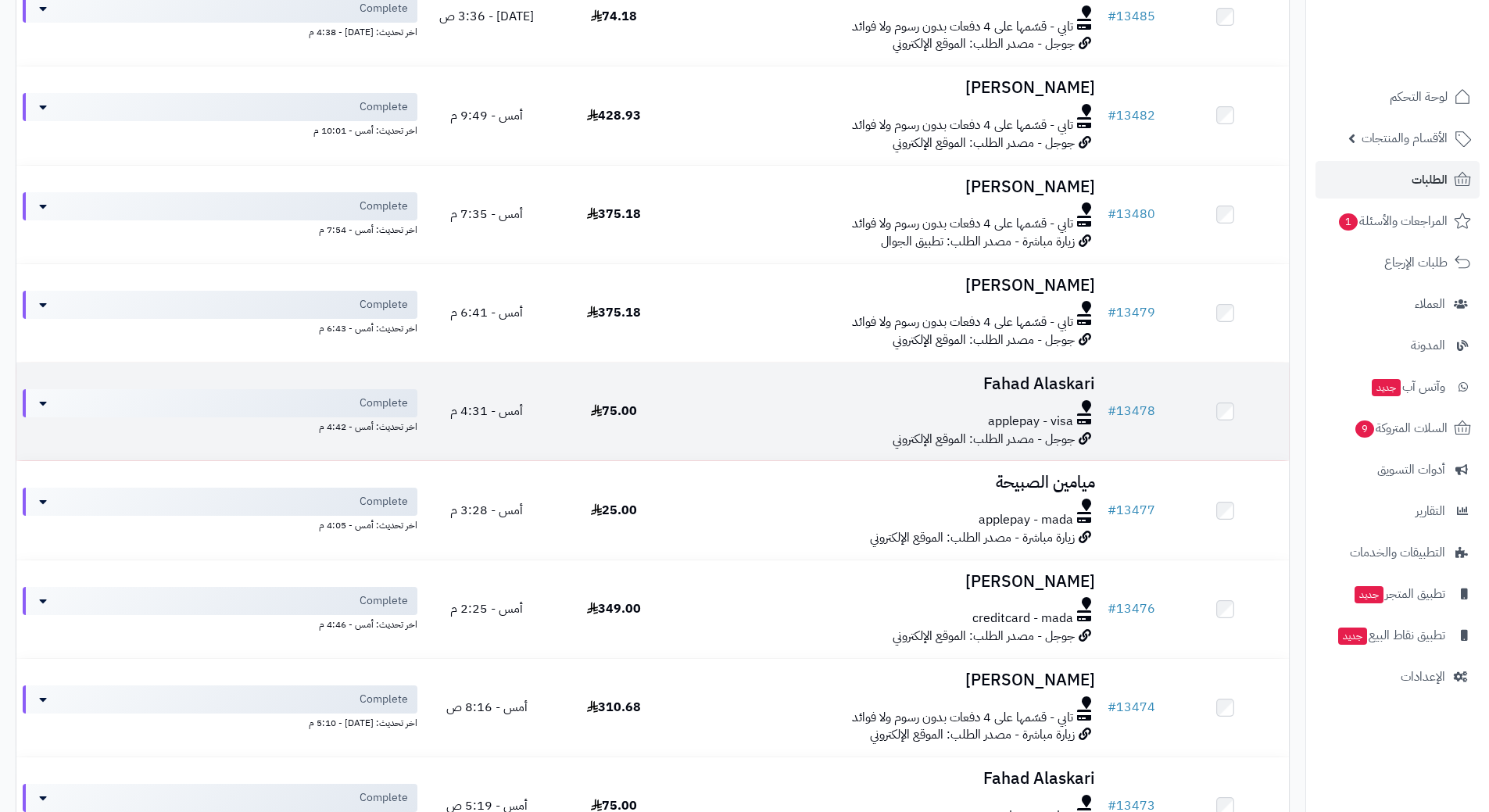
scroll to position [703, 0]
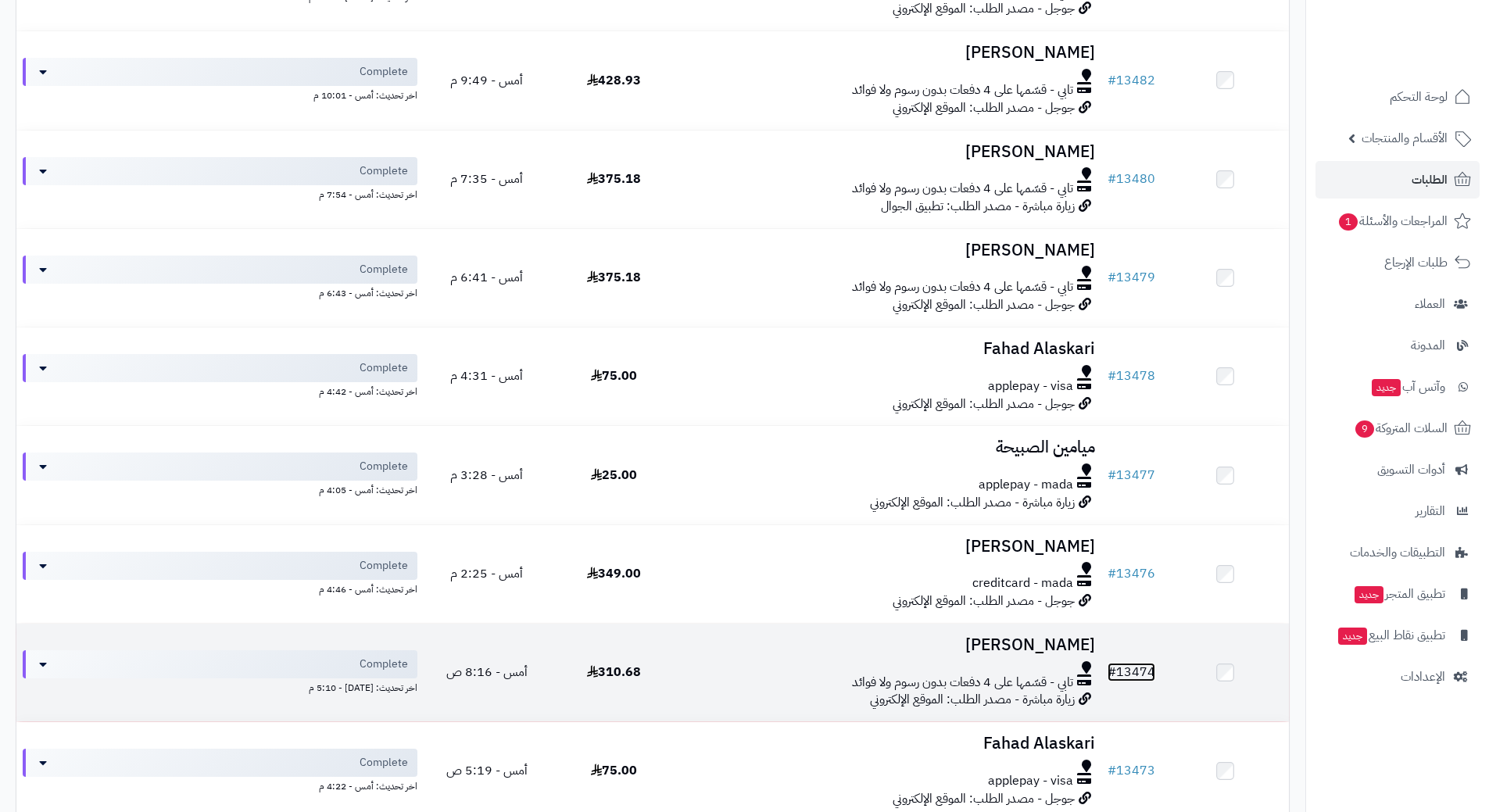
click at [1137, 663] on link "# 13474" at bounding box center [1132, 671] width 48 height 19
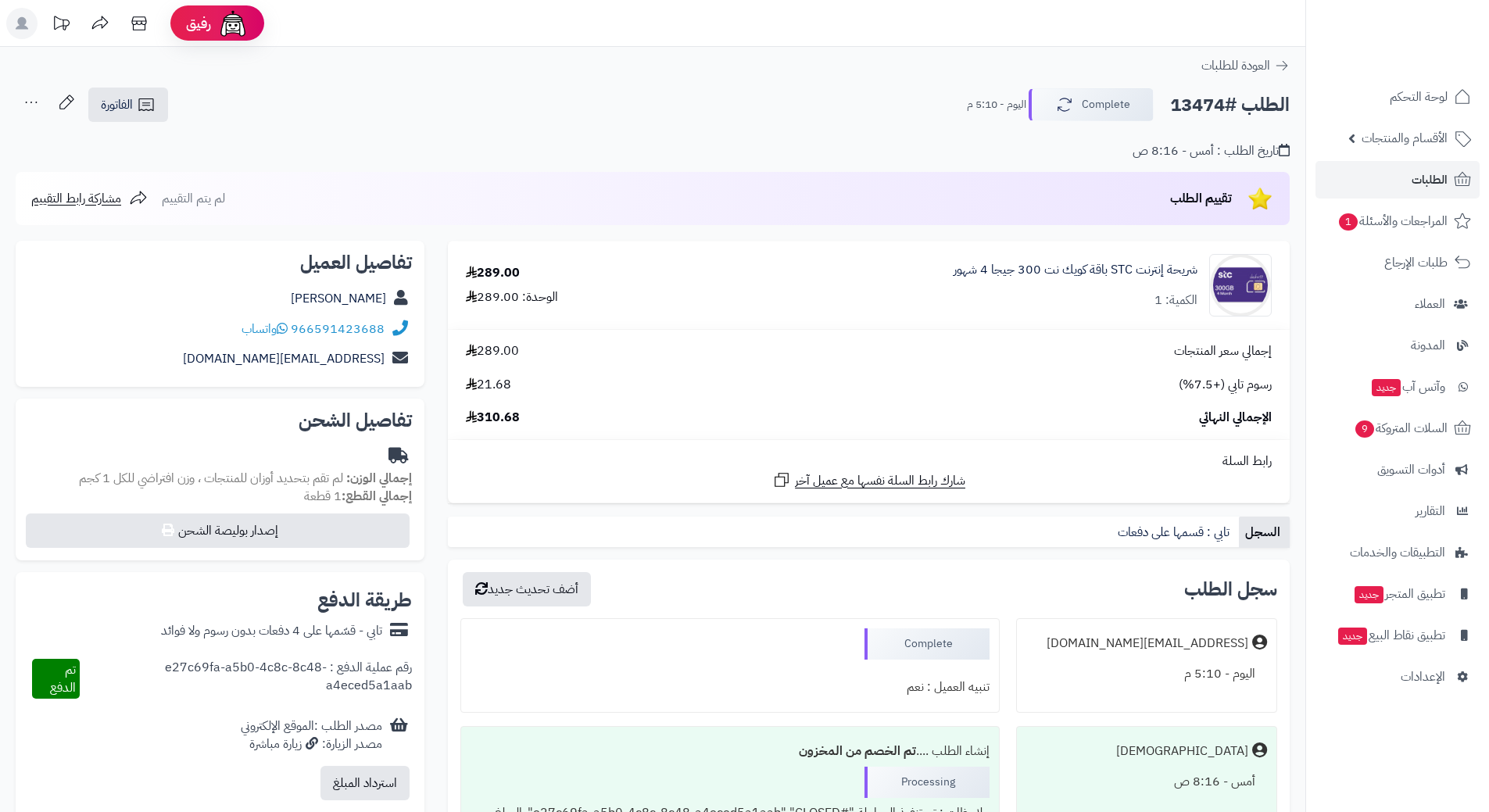
click at [1207, 103] on h2 "الطلب #13474" at bounding box center [1229, 105] width 120 height 32
copy h2 "13474"
click at [1430, 175] on span "الطلبات" at bounding box center [1429, 179] width 36 height 21
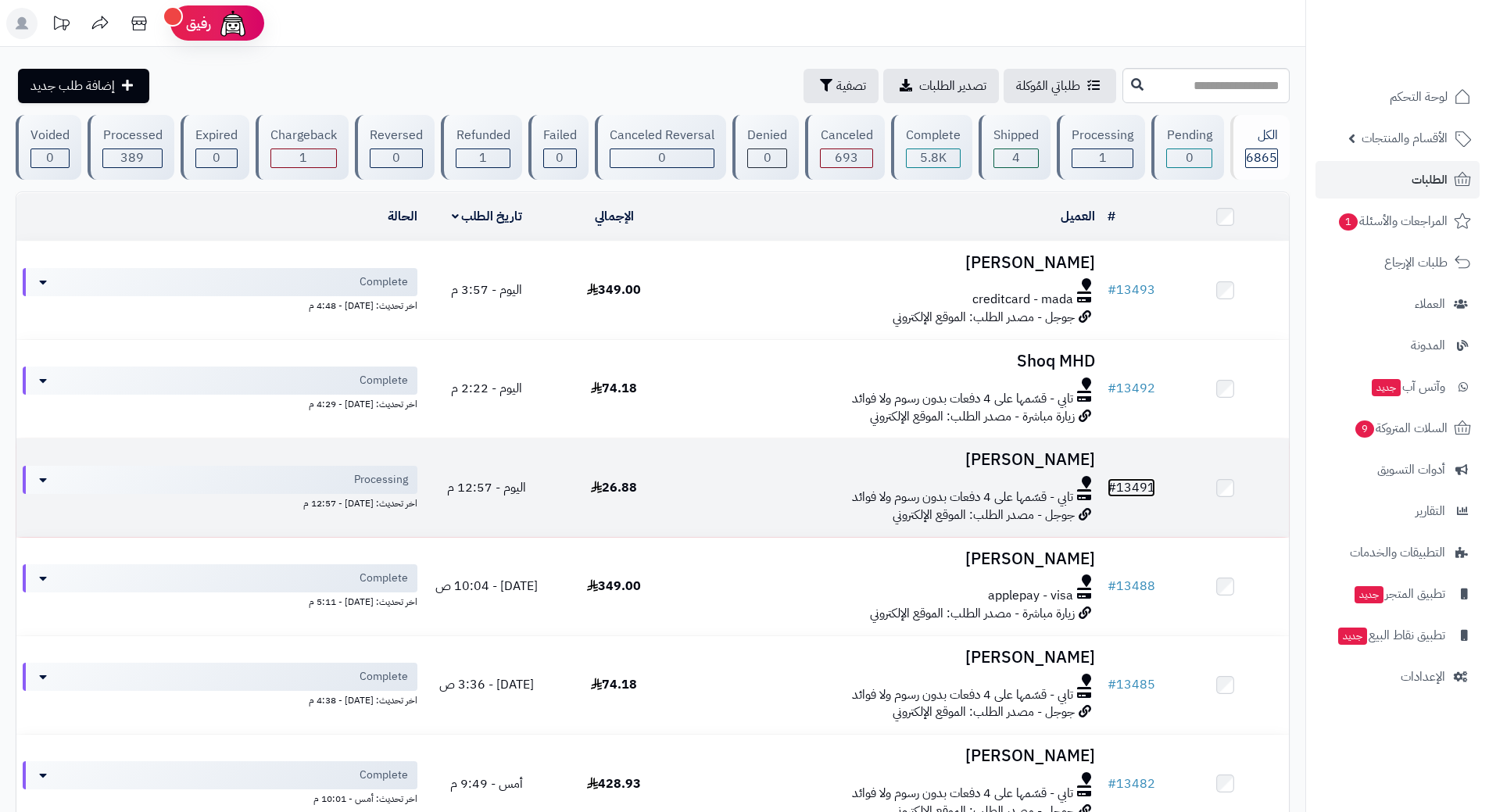
click at [1130, 481] on link "# 13491" at bounding box center [1132, 487] width 48 height 19
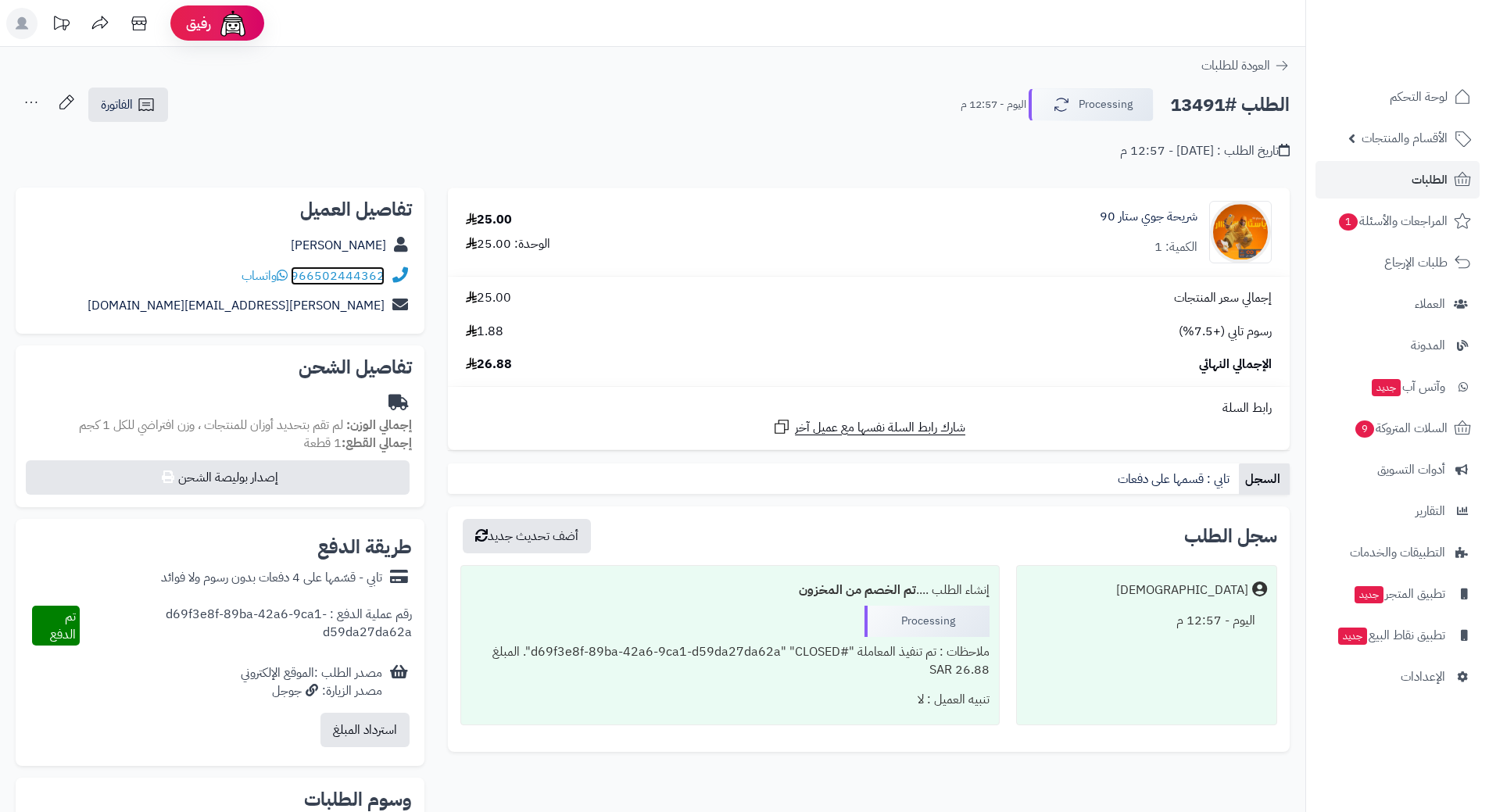
click at [337, 267] on link "966502444362" at bounding box center [337, 275] width 93 height 19
click at [1434, 179] on span "الطلبات" at bounding box center [1429, 179] width 36 height 21
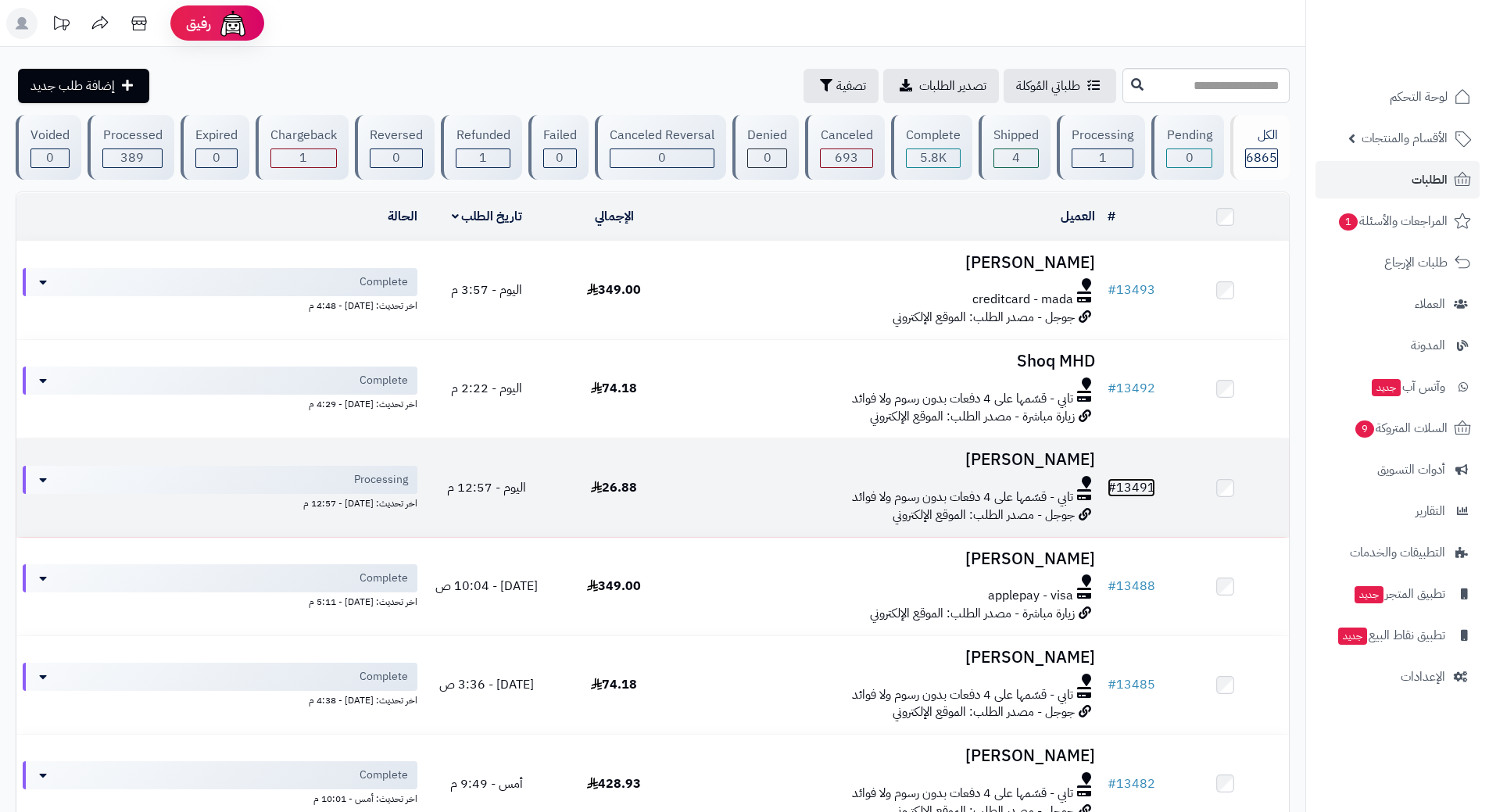
click at [1138, 483] on link "# 13491" at bounding box center [1132, 487] width 48 height 19
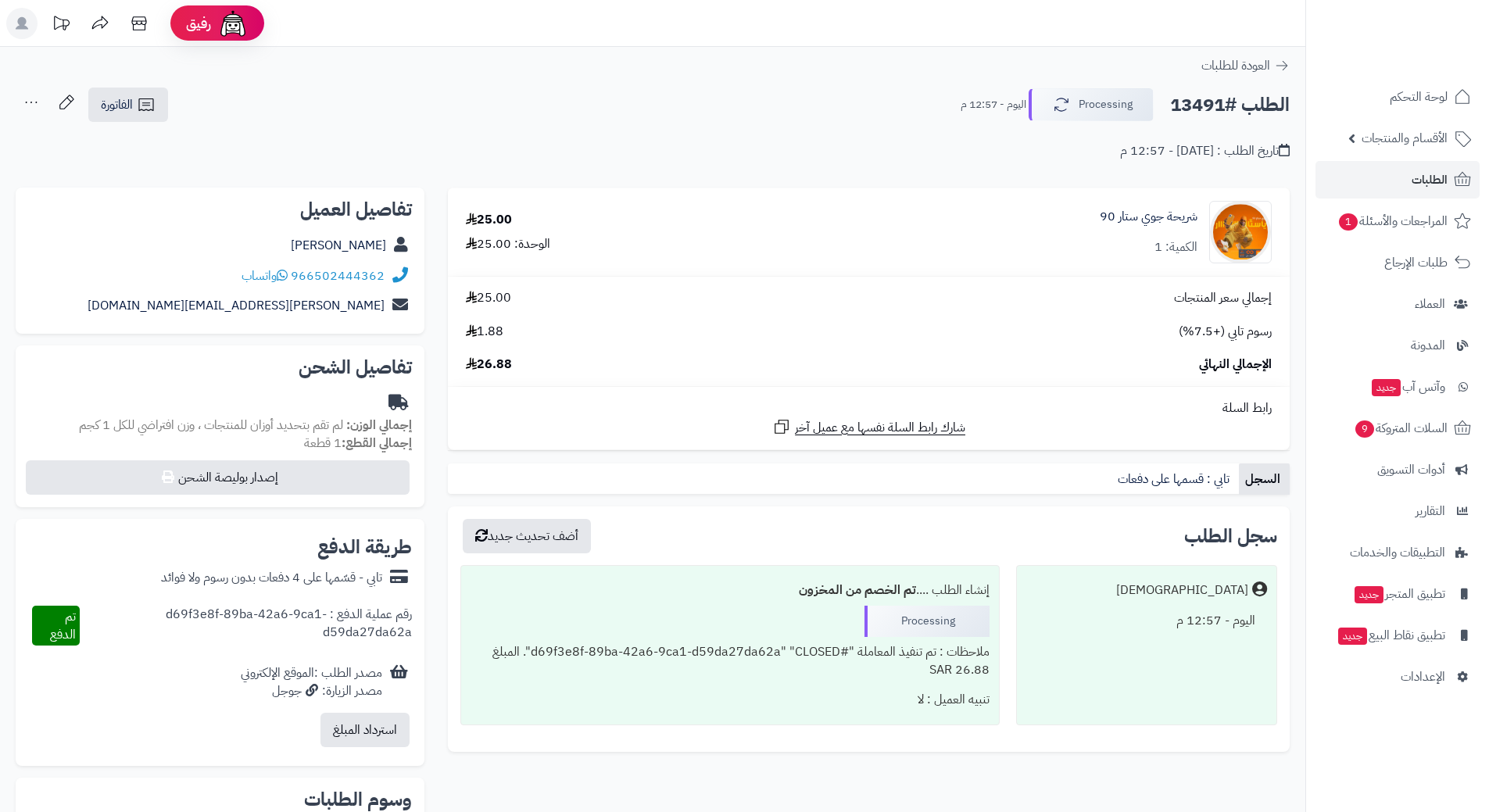
click at [1185, 104] on h2 "الطلب #13491" at bounding box center [1229, 105] width 120 height 32
copy h2 "13491"
click at [1121, 108] on button "Processing" at bounding box center [1090, 104] width 125 height 33
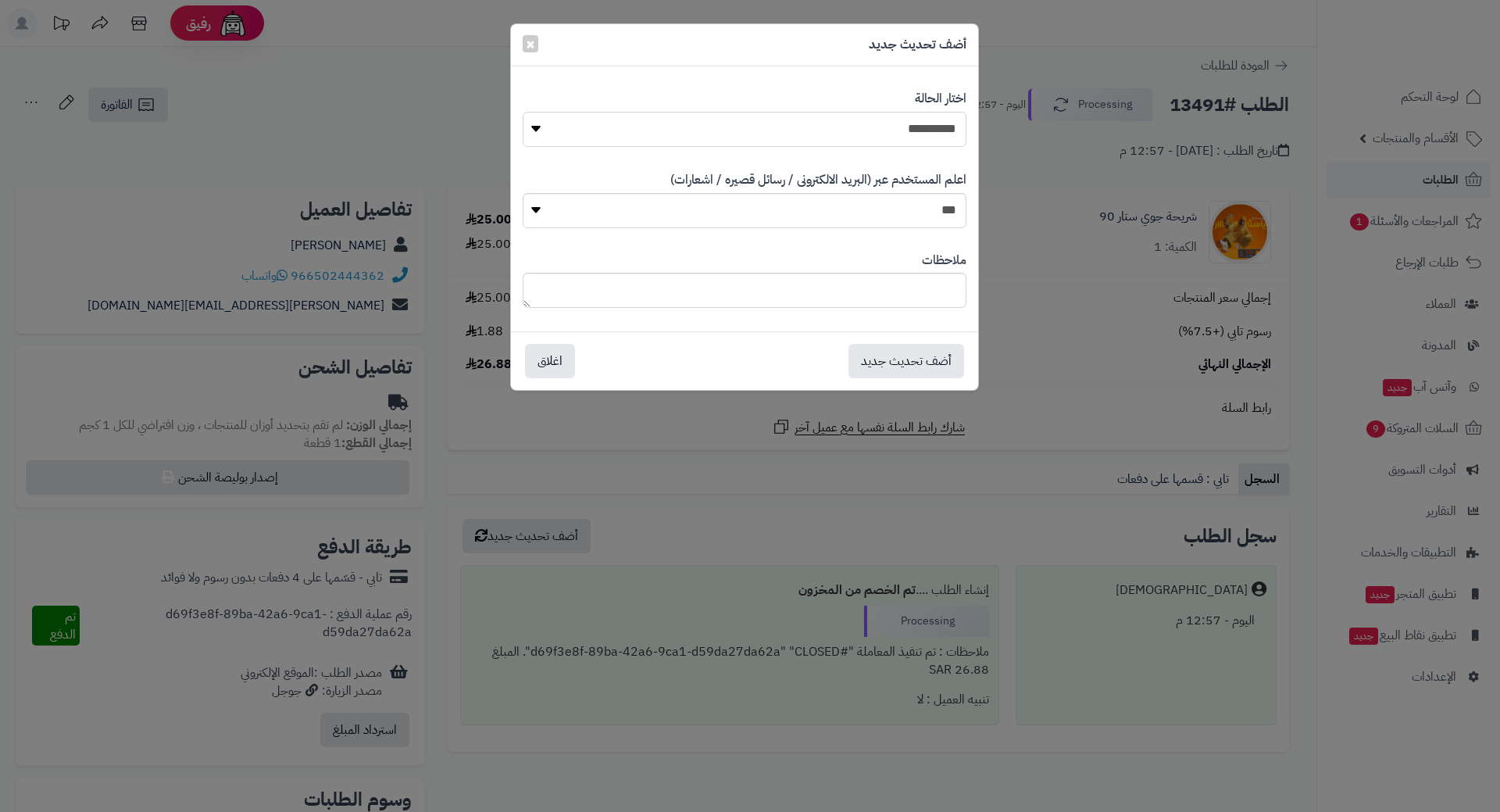
click at [941, 132] on select "**********" at bounding box center [744, 129] width 444 height 36
select select "*"
click at [523, 112] on select "**********" at bounding box center [744, 129] width 444 height 36
click at [939, 346] on button "أضف تحديث جديد" at bounding box center [906, 361] width 116 height 35
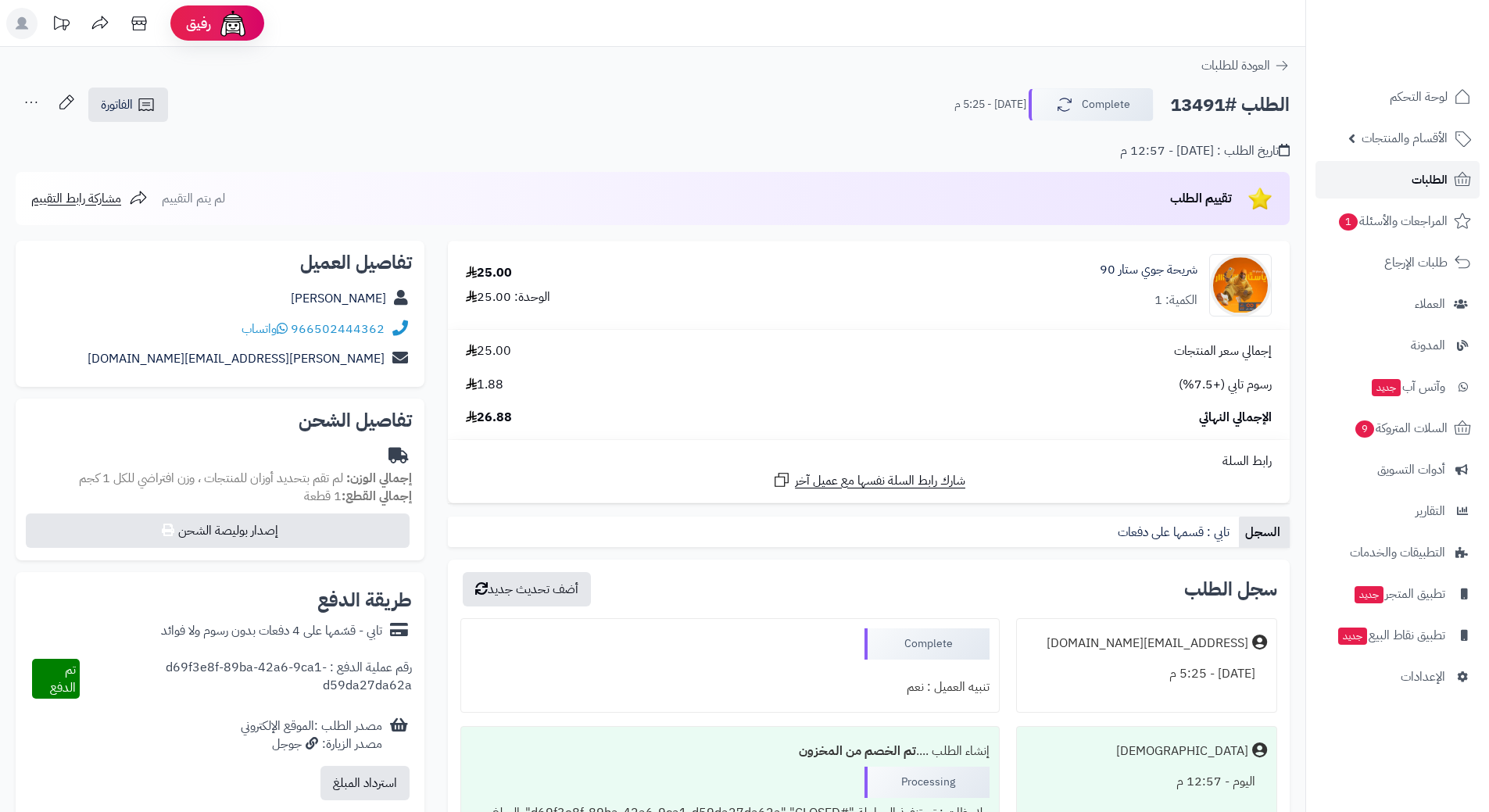
click at [1436, 189] on span "الطلبات" at bounding box center [1429, 179] width 36 height 21
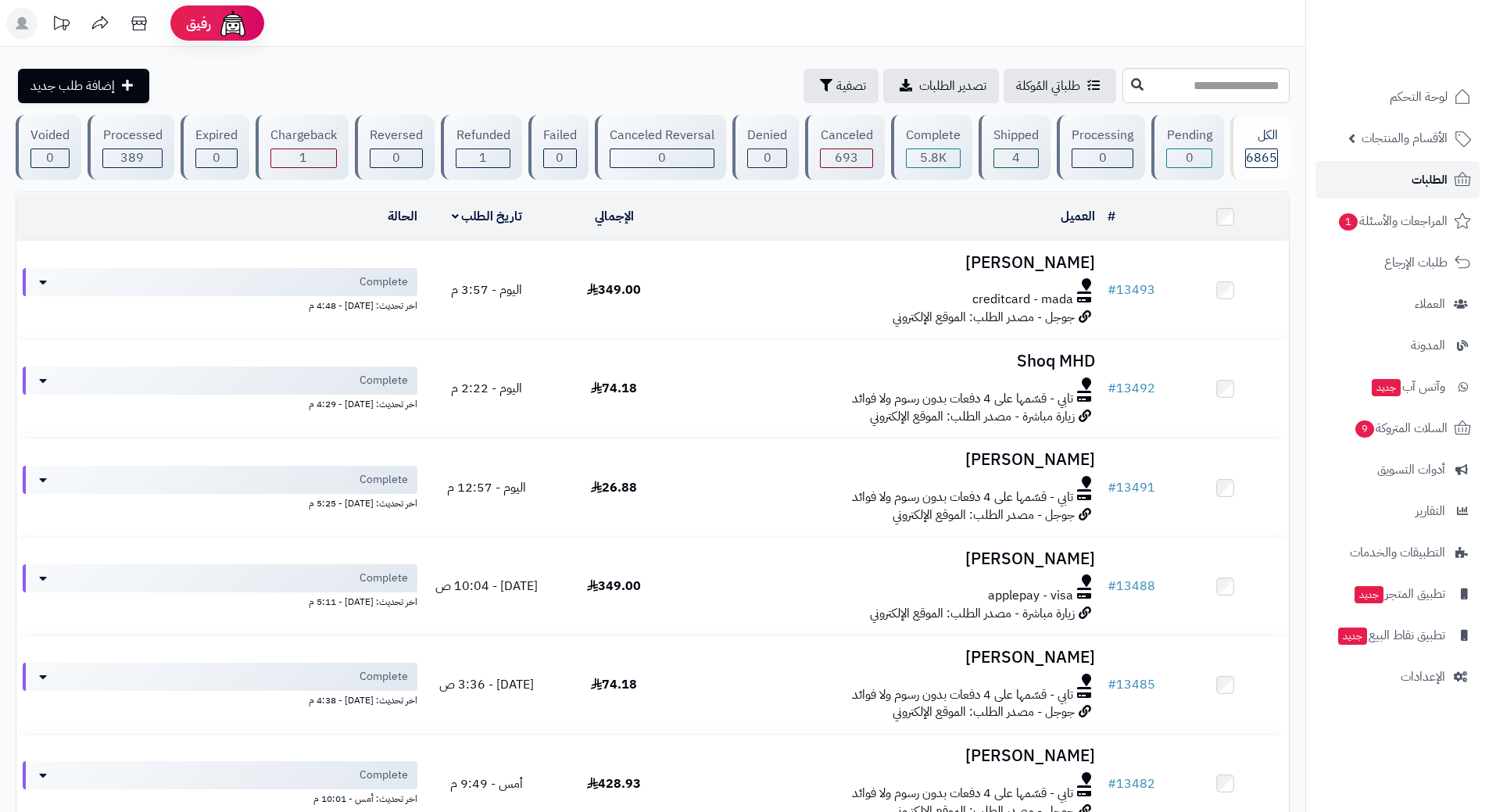
click at [1445, 178] on span "الطلبات" at bounding box center [1429, 179] width 36 height 21
click at [1361, 432] on span "9" at bounding box center [1363, 428] width 19 height 17
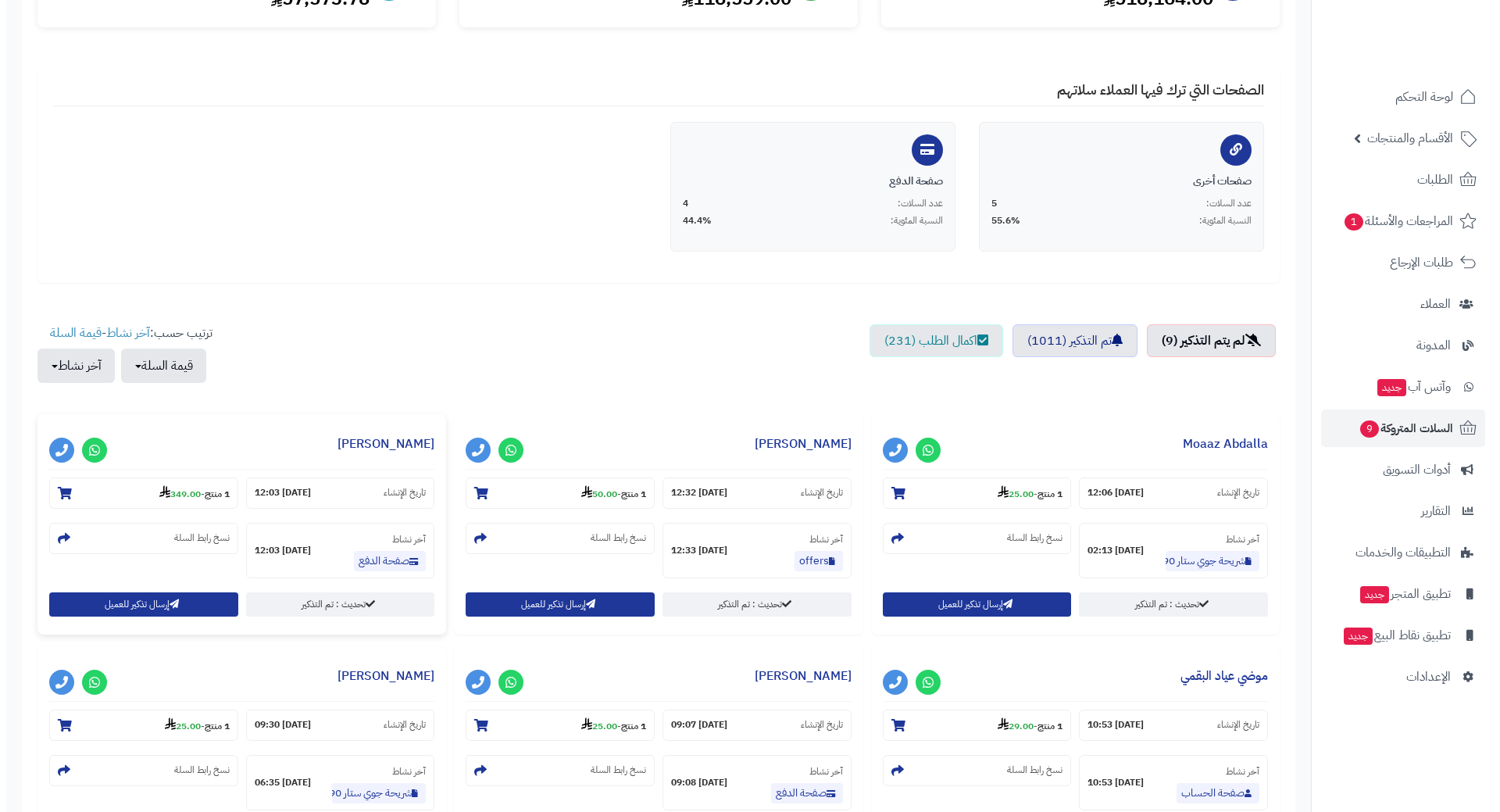
scroll to position [390, 0]
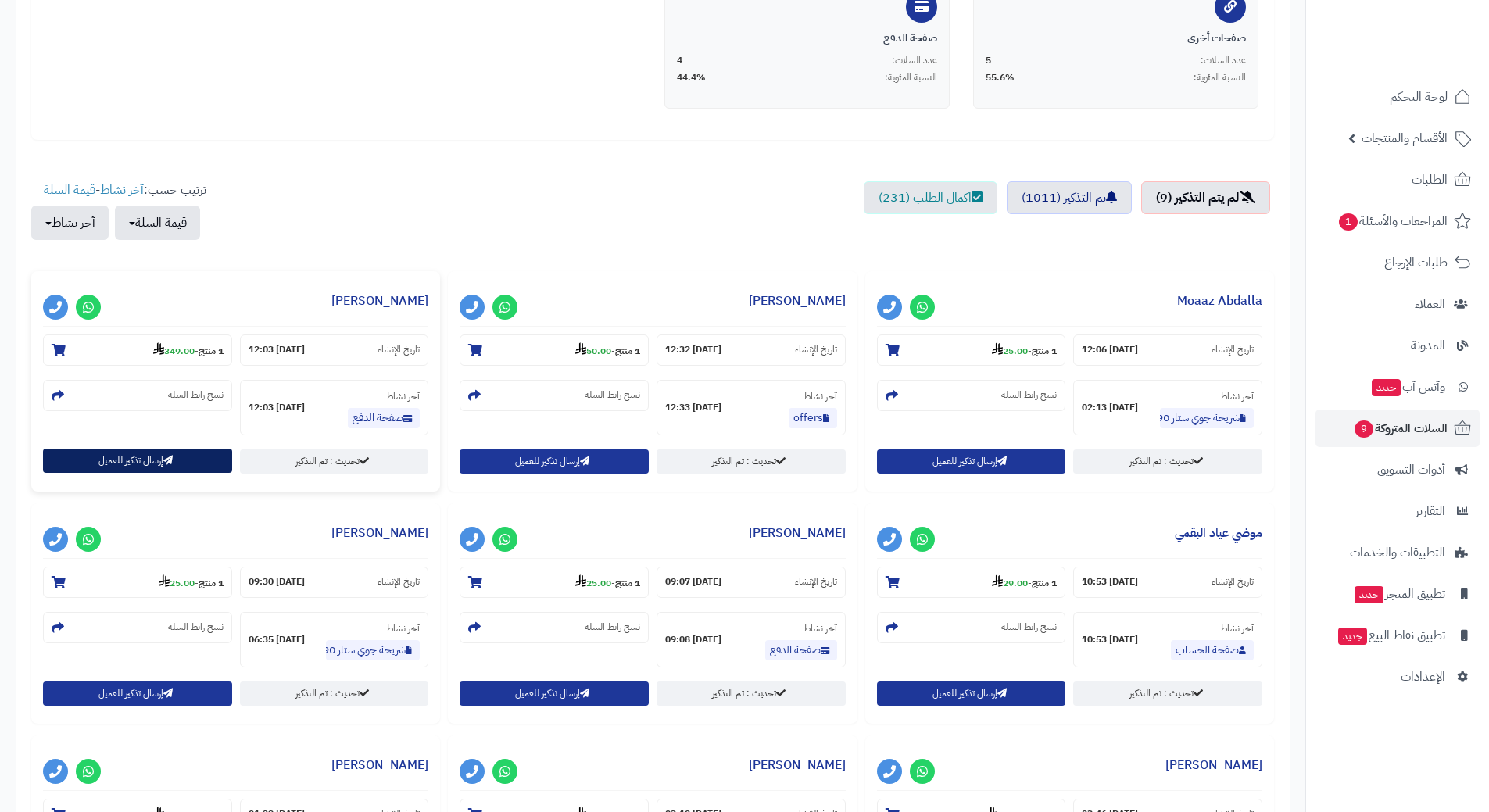
click at [143, 456] on button "إرسال تذكير للعميل" at bounding box center [137, 460] width 189 height 24
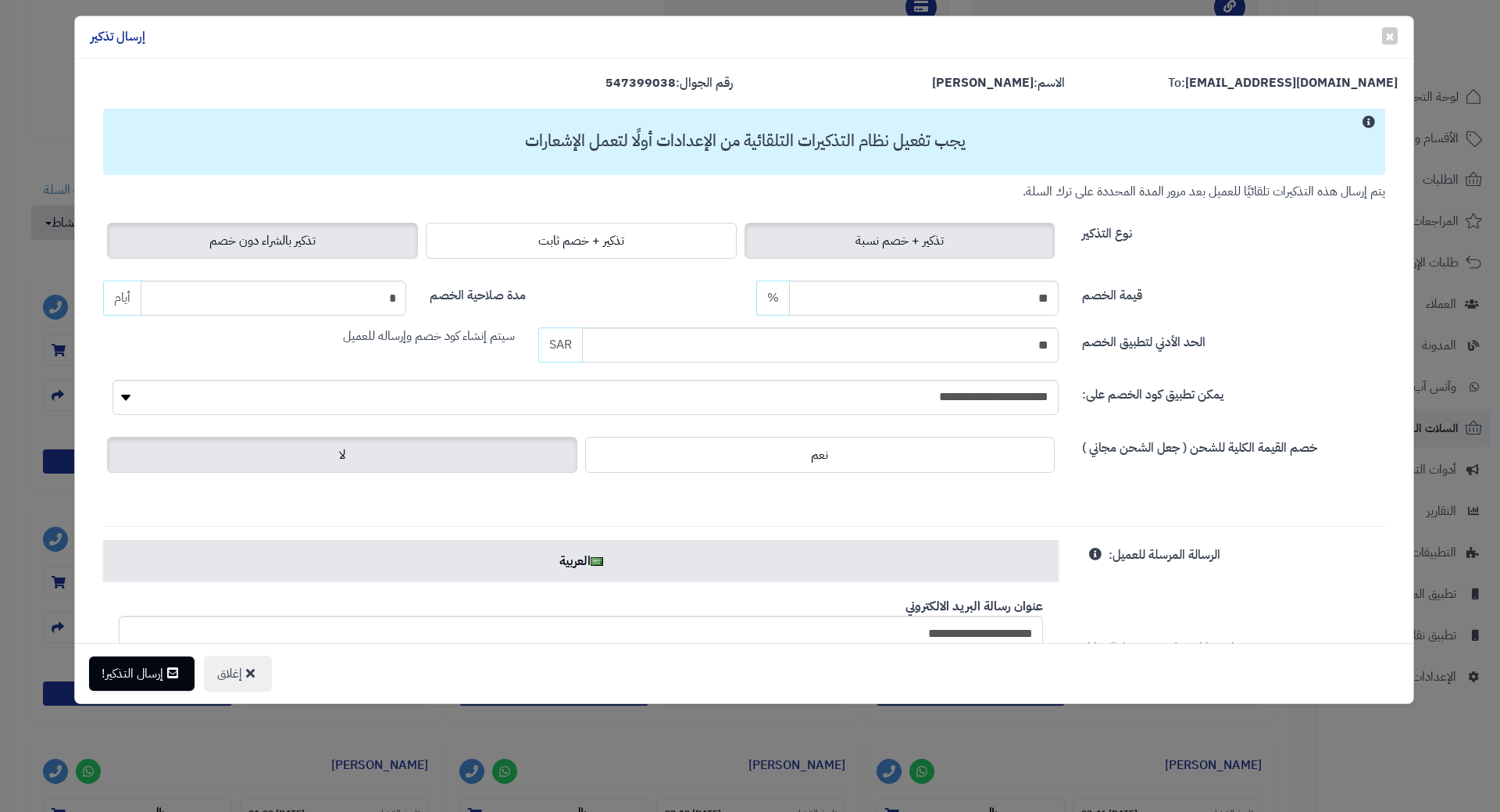
drag, startPoint x: 187, startPoint y: 242, endPoint x: 190, endPoint y: 252, distance: 10.4
click at [190, 251] on label "تذكير بالشراء دون خصم" at bounding box center [262, 240] width 311 height 36
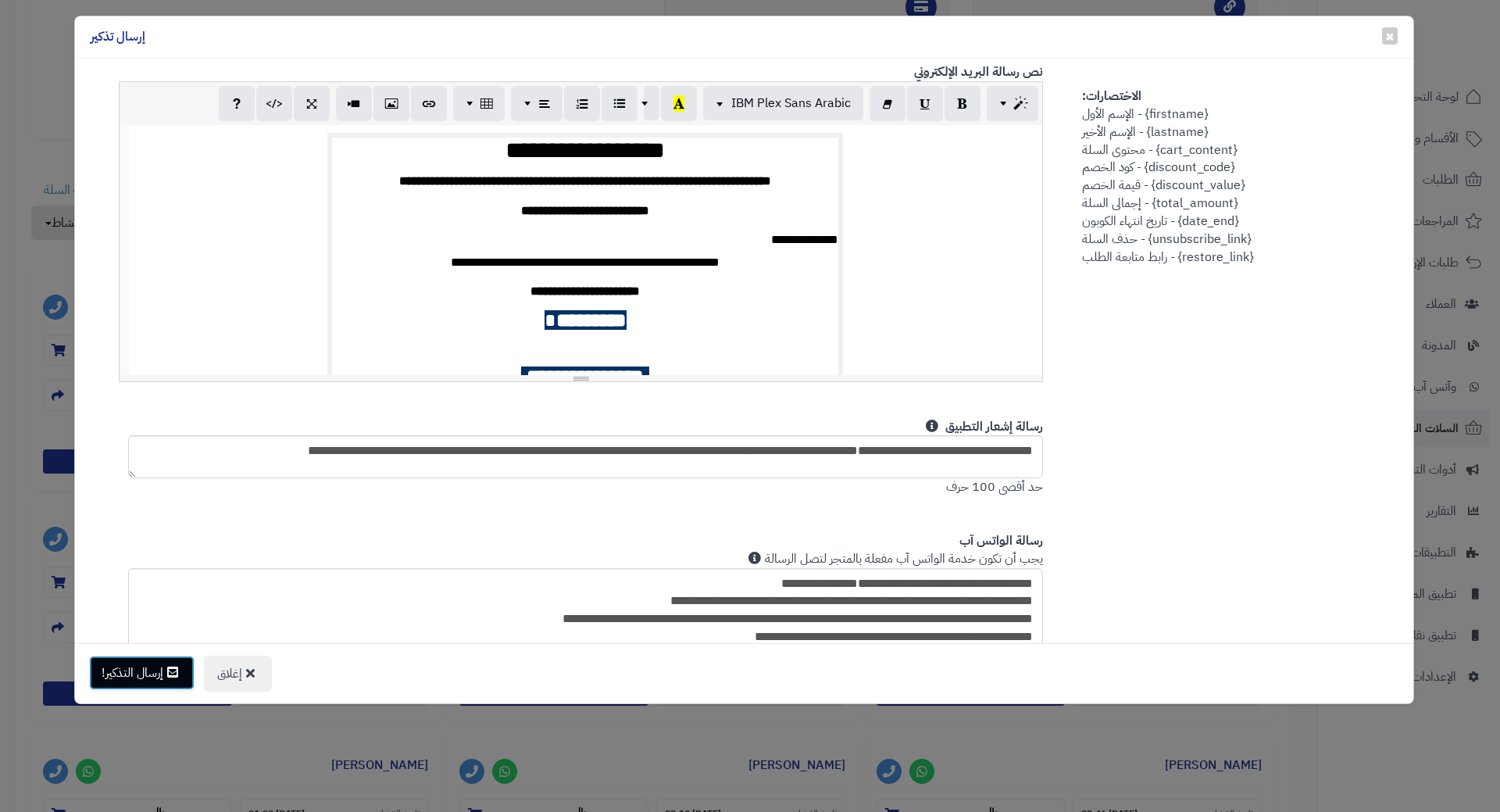
click at [143, 666] on button "إرسال التذكير!" at bounding box center [142, 673] width 106 height 35
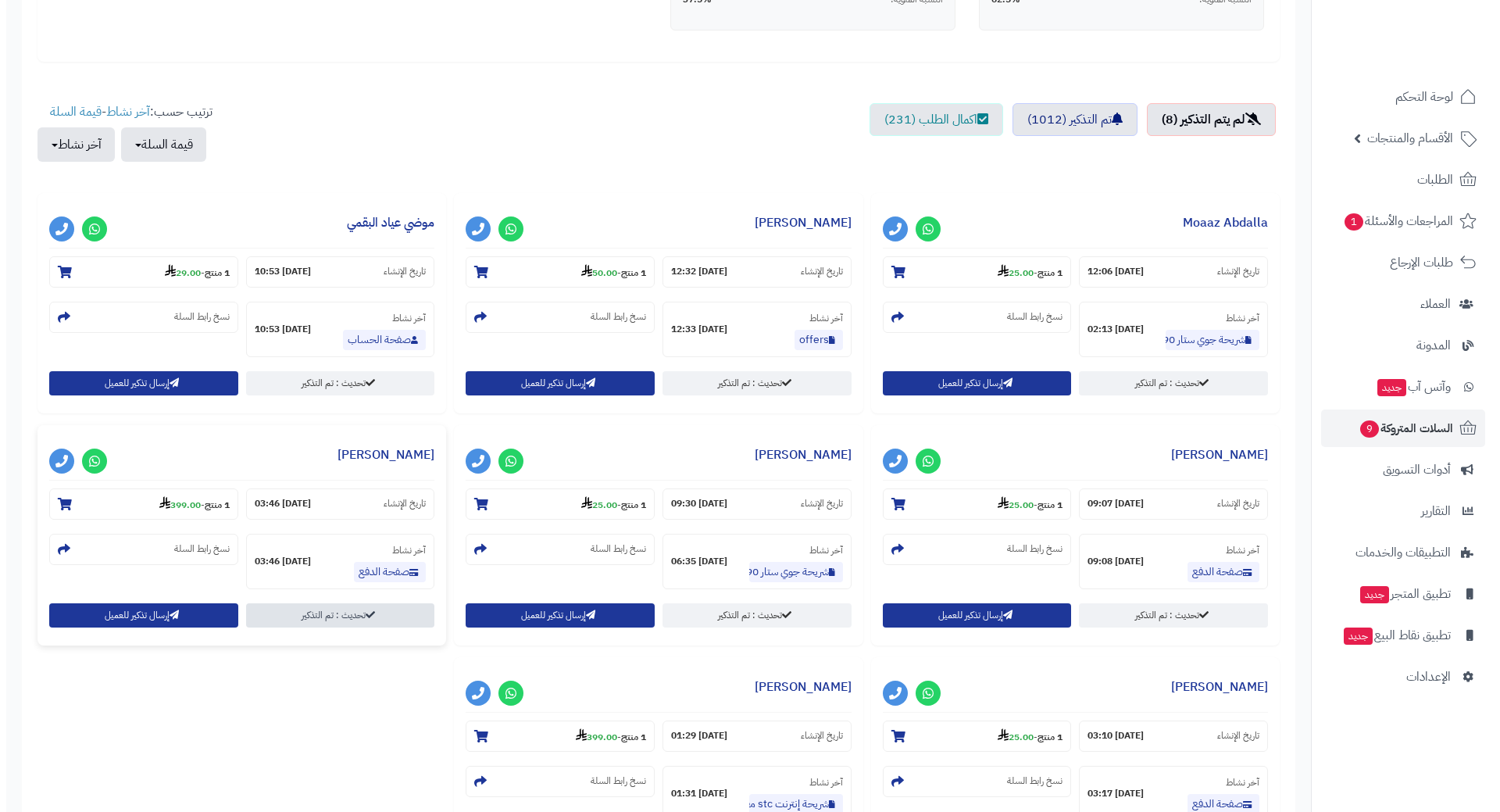
scroll to position [700, 0]
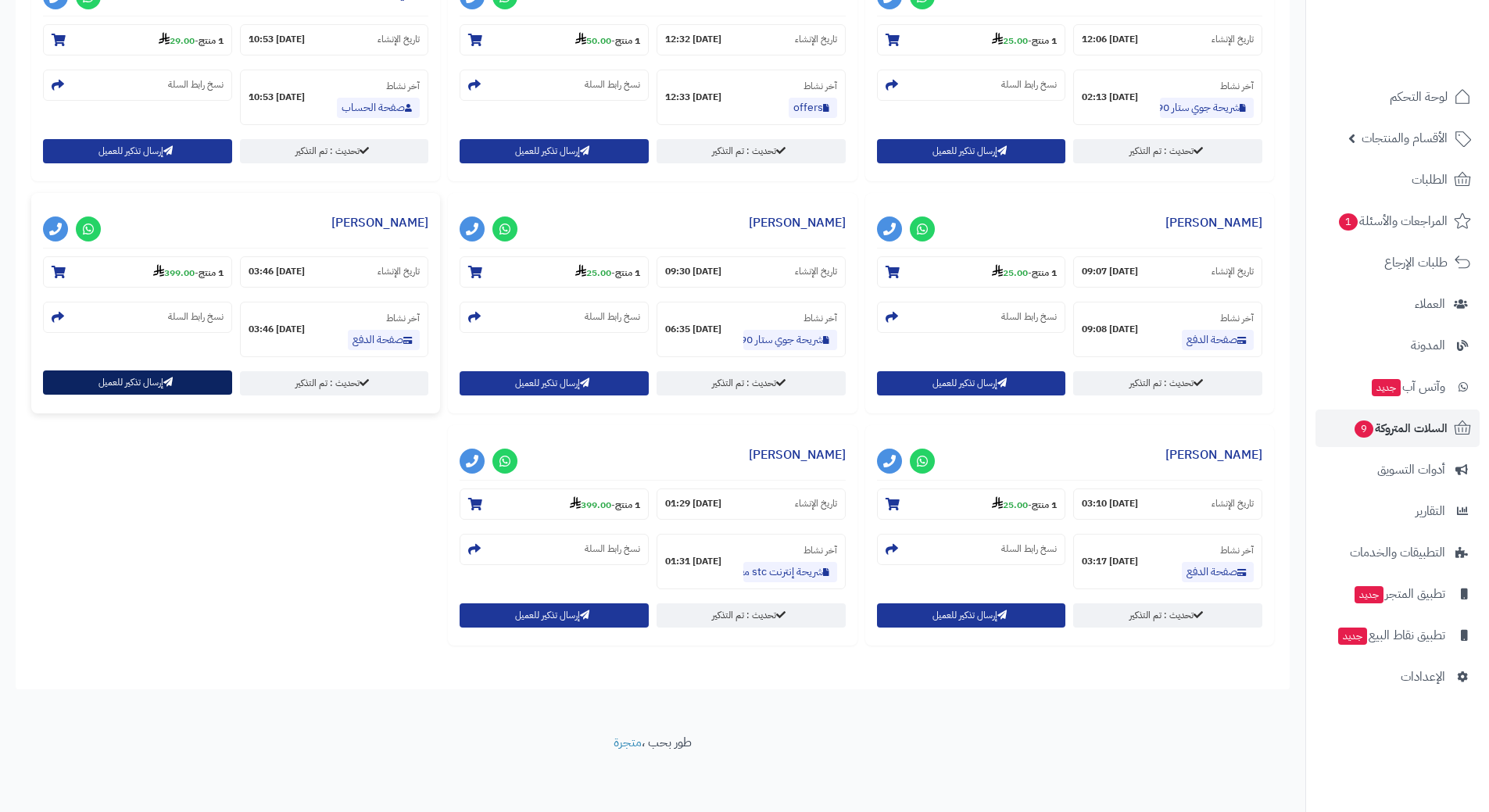
click at [194, 374] on button "إرسال تذكير للعميل" at bounding box center [137, 382] width 189 height 24
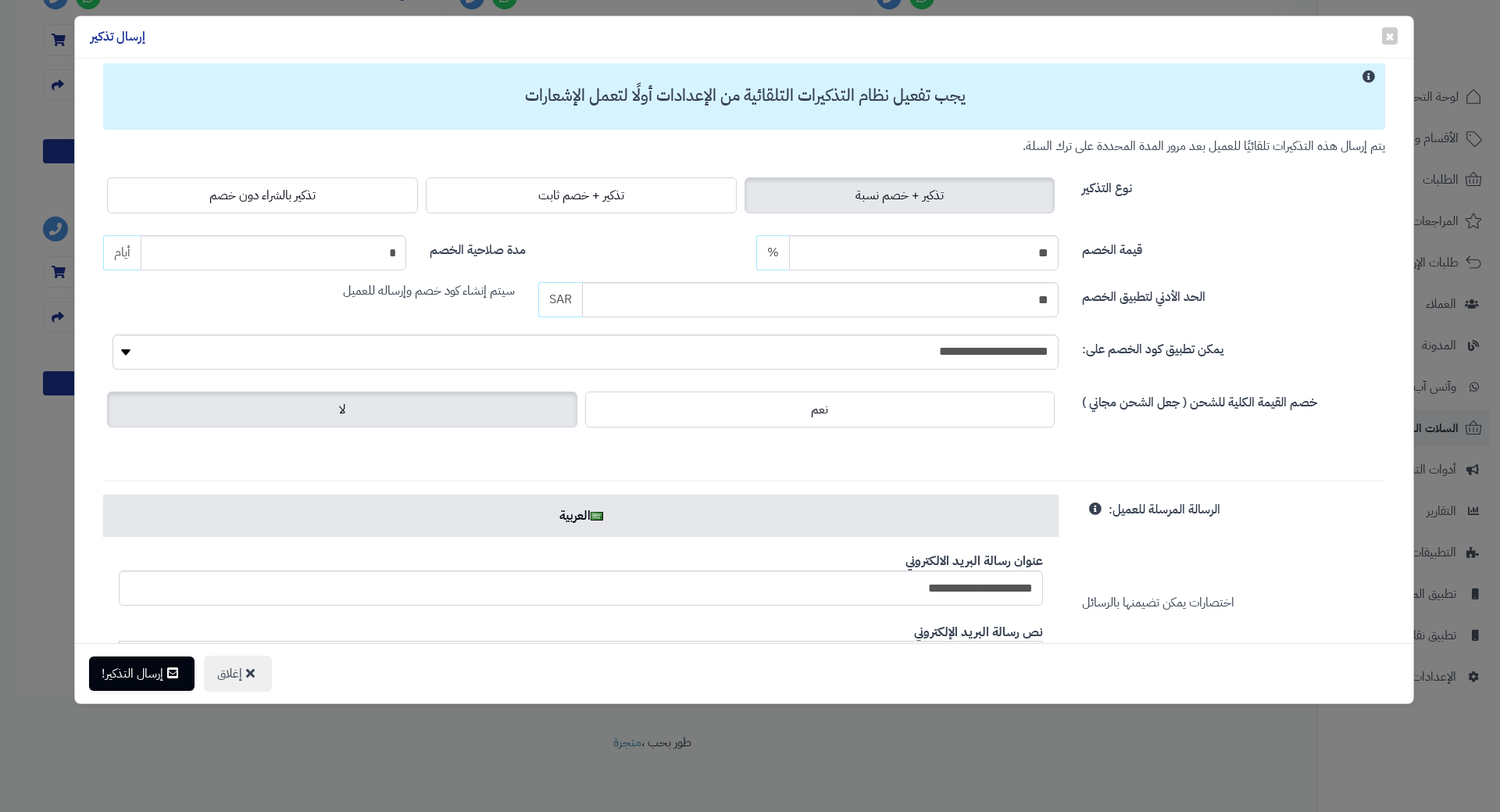
scroll to position [0, 0]
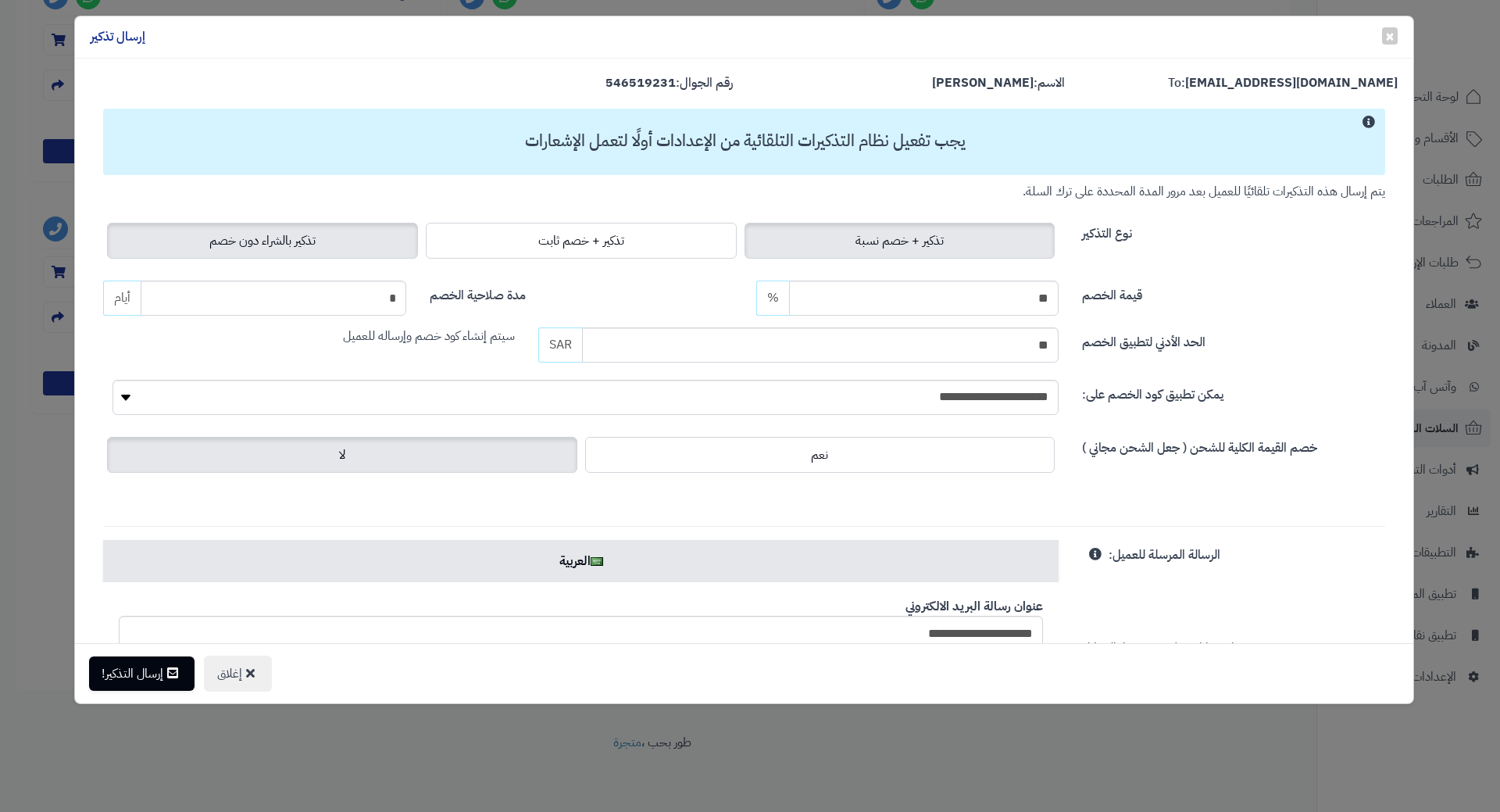
click at [258, 246] on span "تذكير بالشراء دون خصم" at bounding box center [262, 241] width 106 height 19
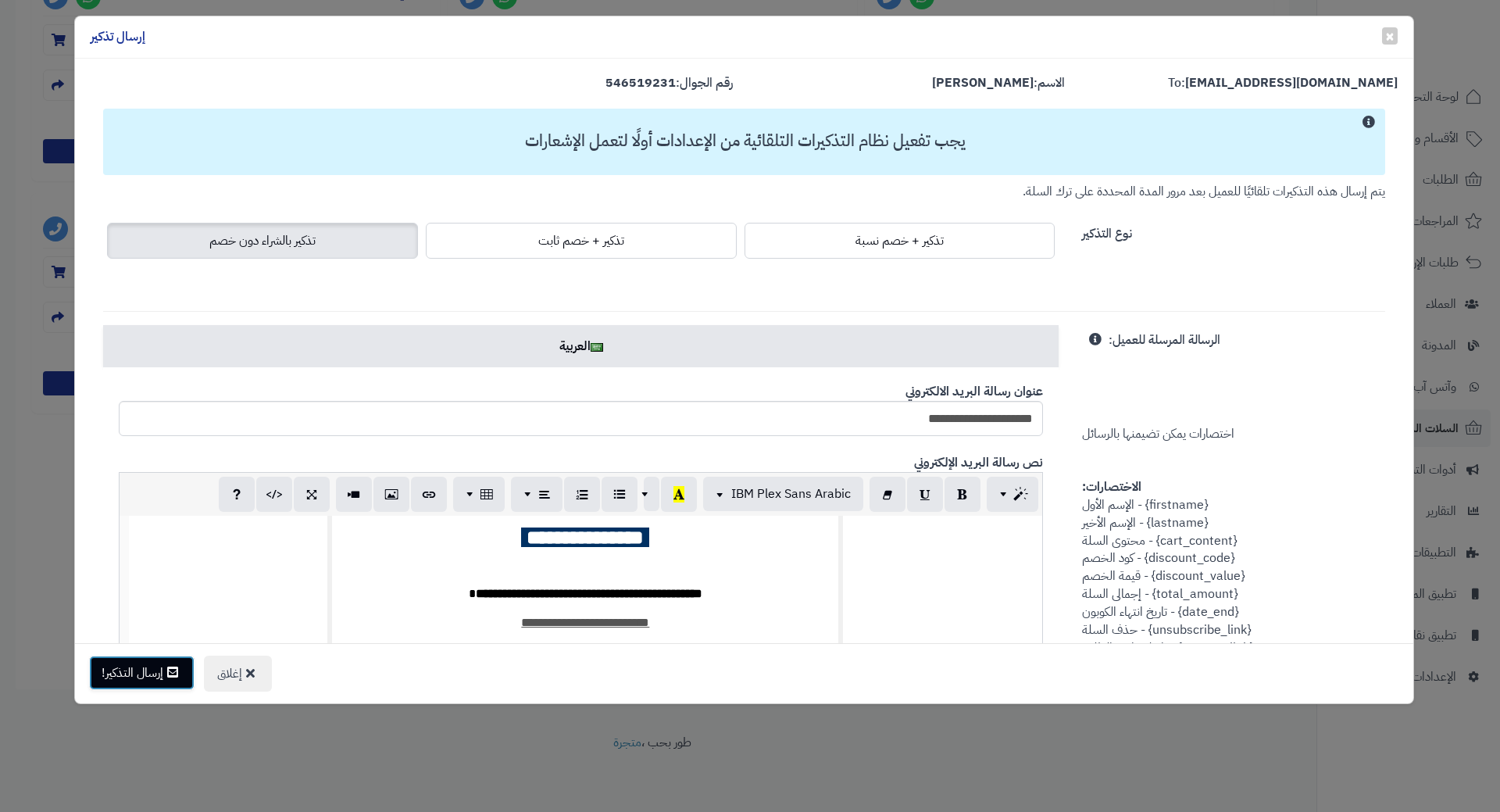
click at [162, 664] on button "إرسال التذكير!" at bounding box center [142, 673] width 106 height 35
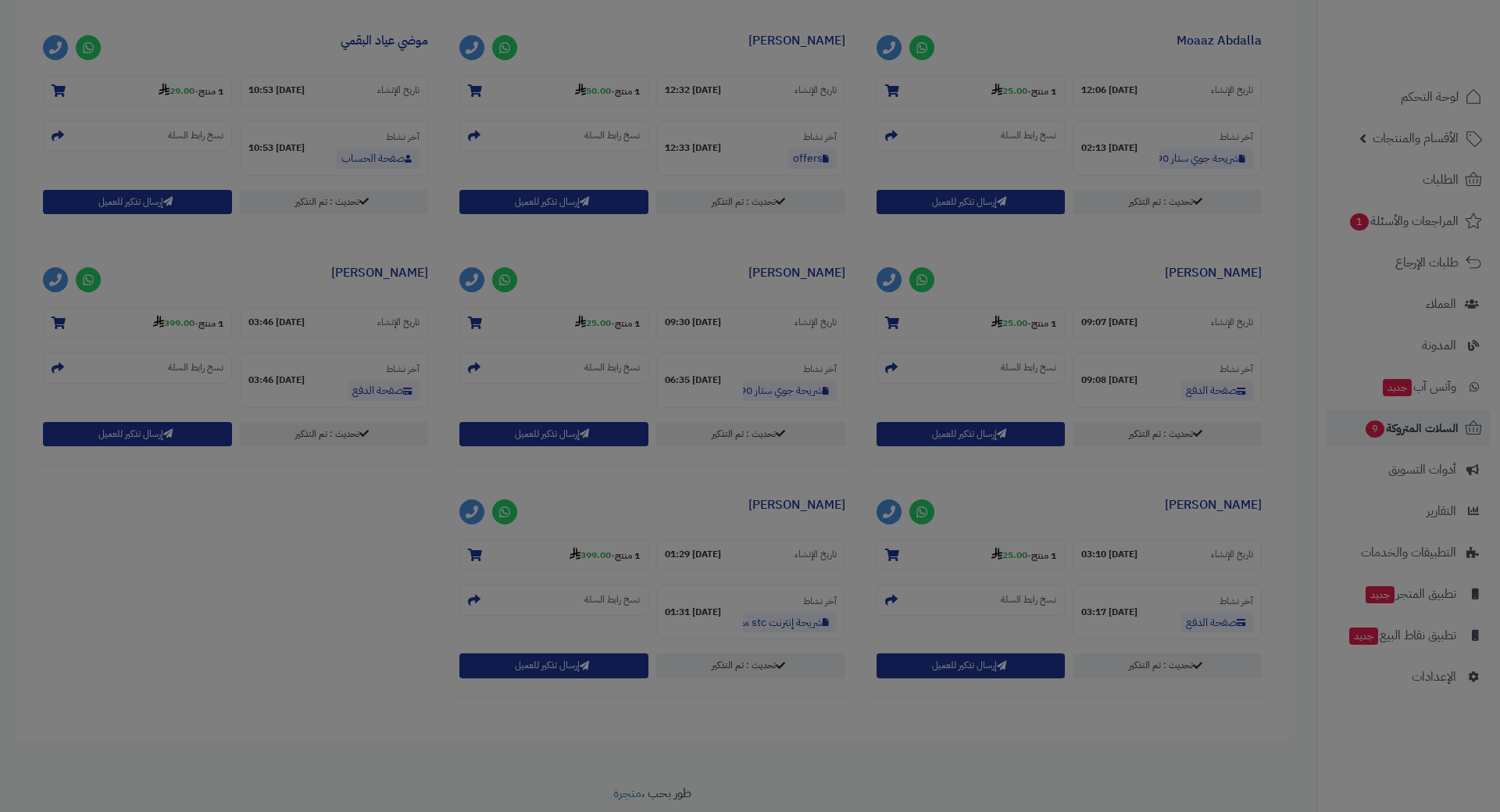
scroll to position [752, 0]
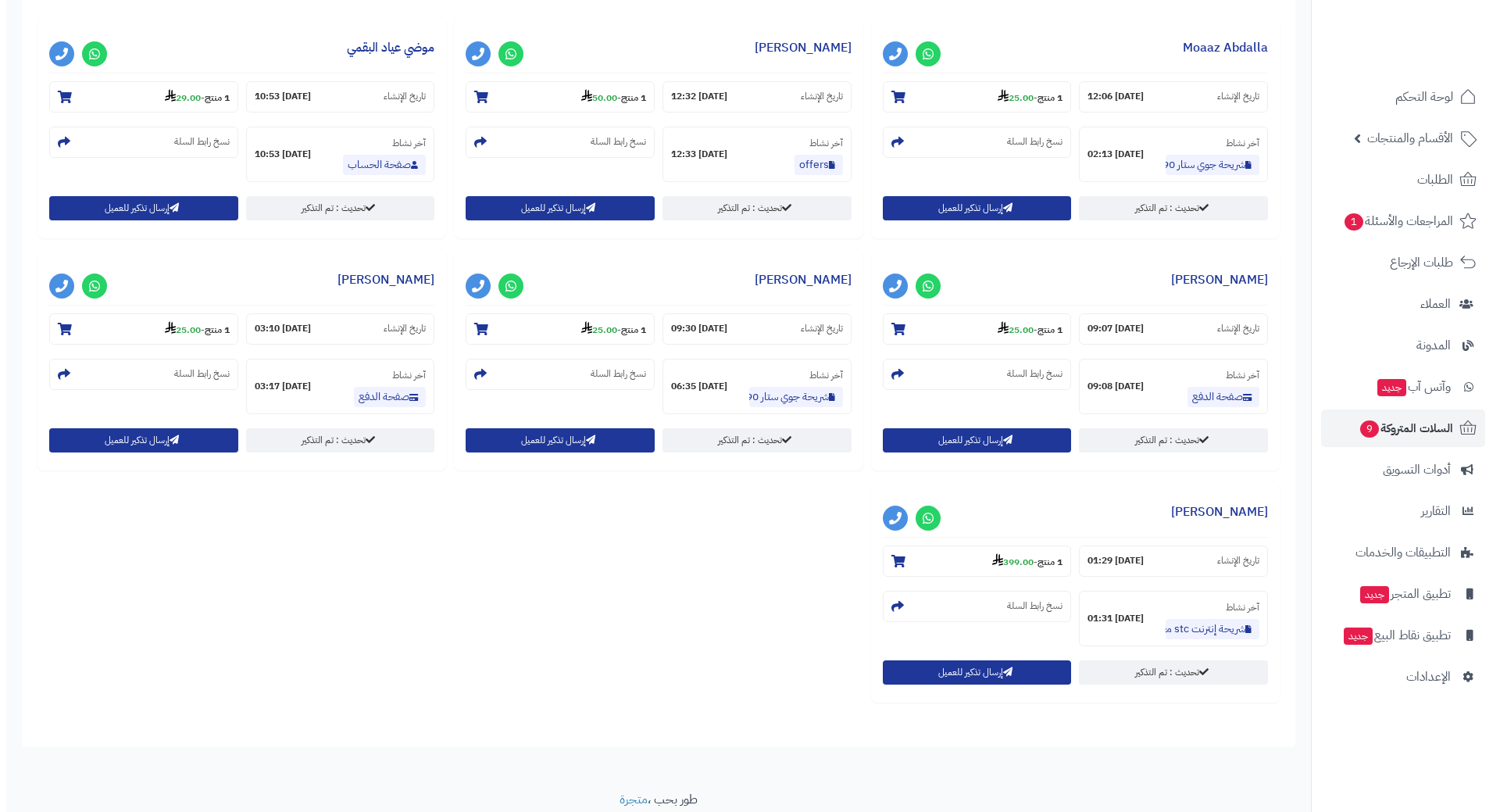
scroll to position [700, 0]
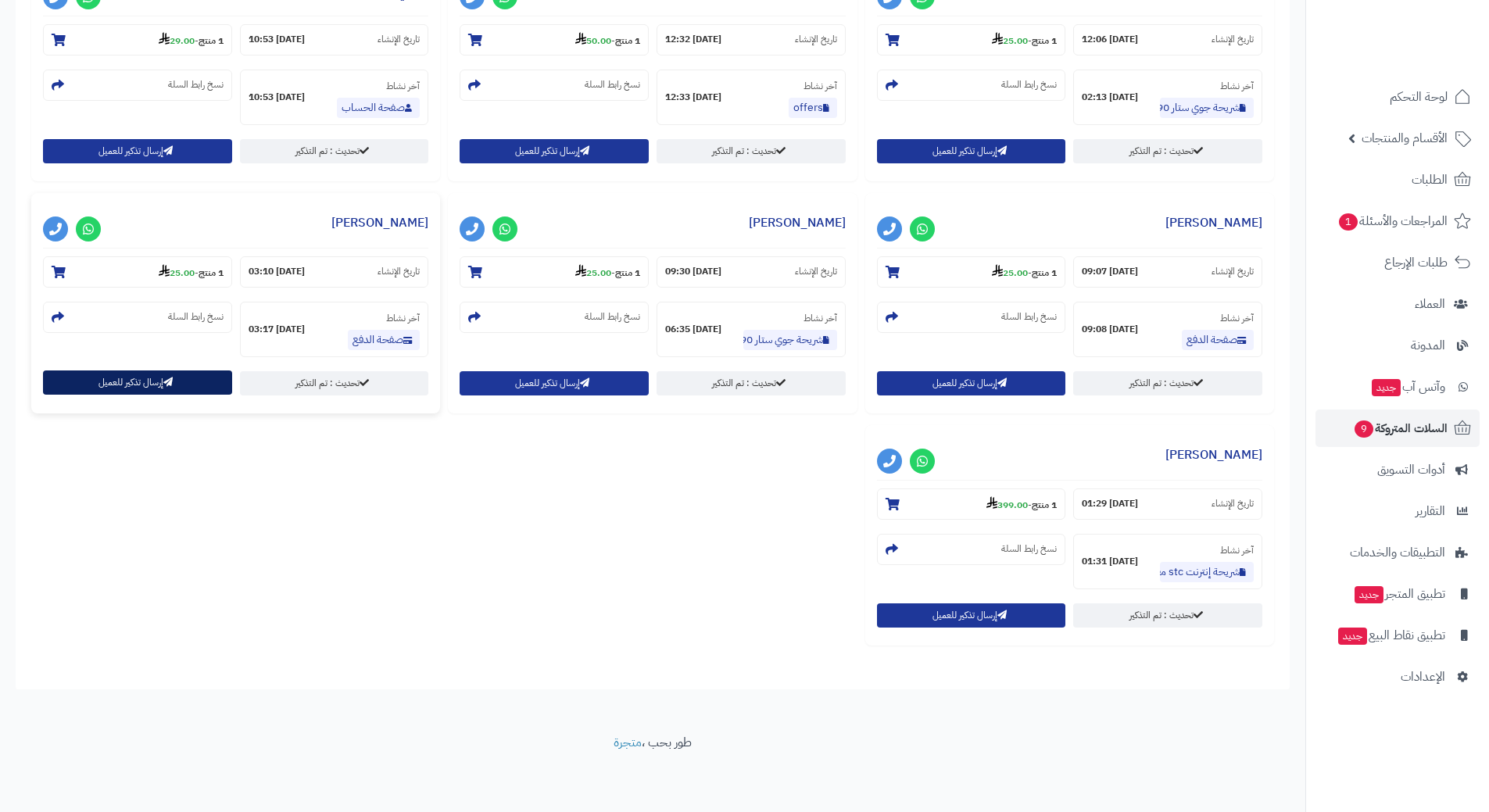
click at [149, 381] on button "إرسال تذكير للعميل" at bounding box center [137, 382] width 189 height 24
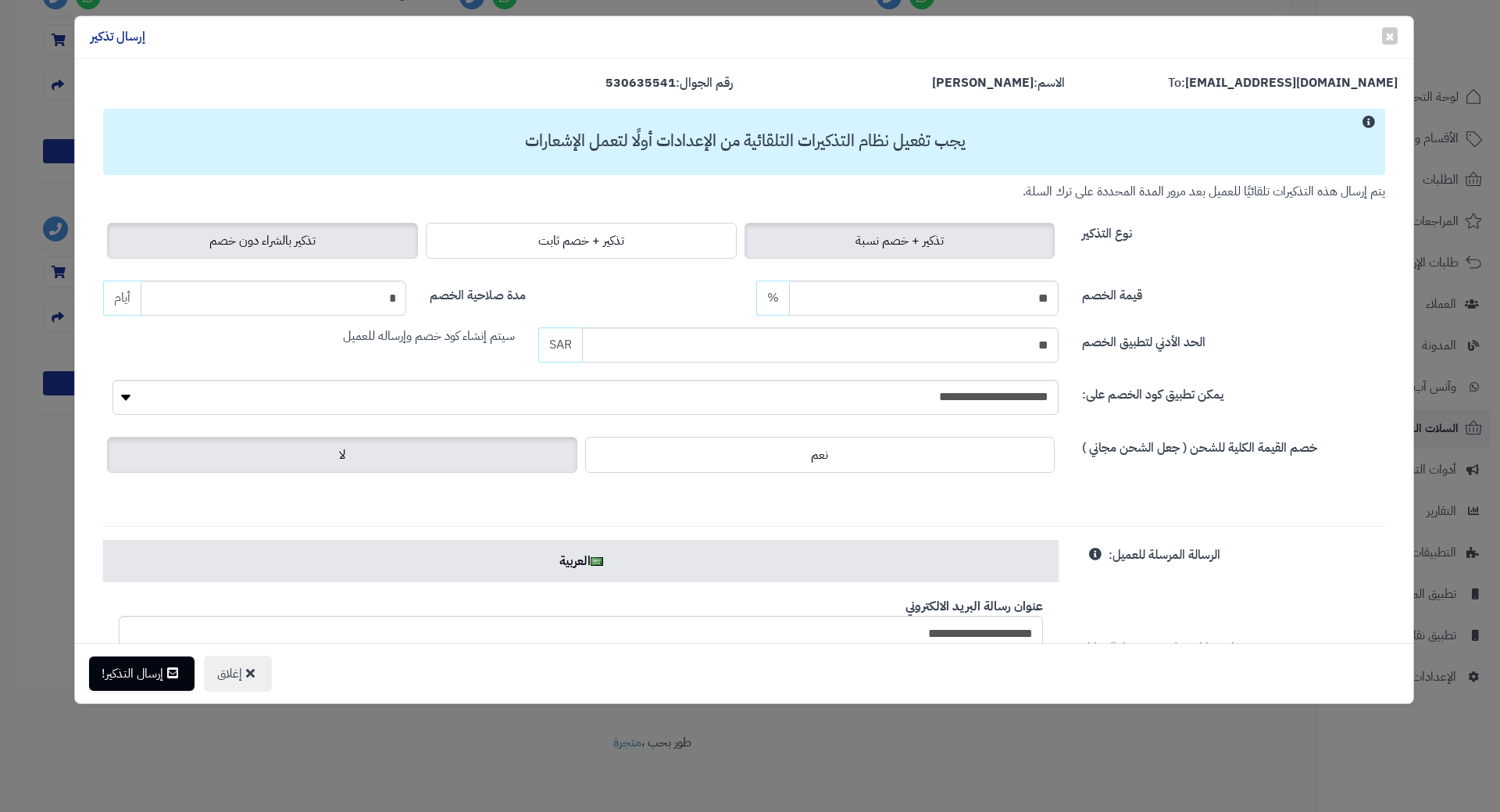
click at [229, 236] on span "تذكير بالشراء دون خصم" at bounding box center [262, 241] width 106 height 19
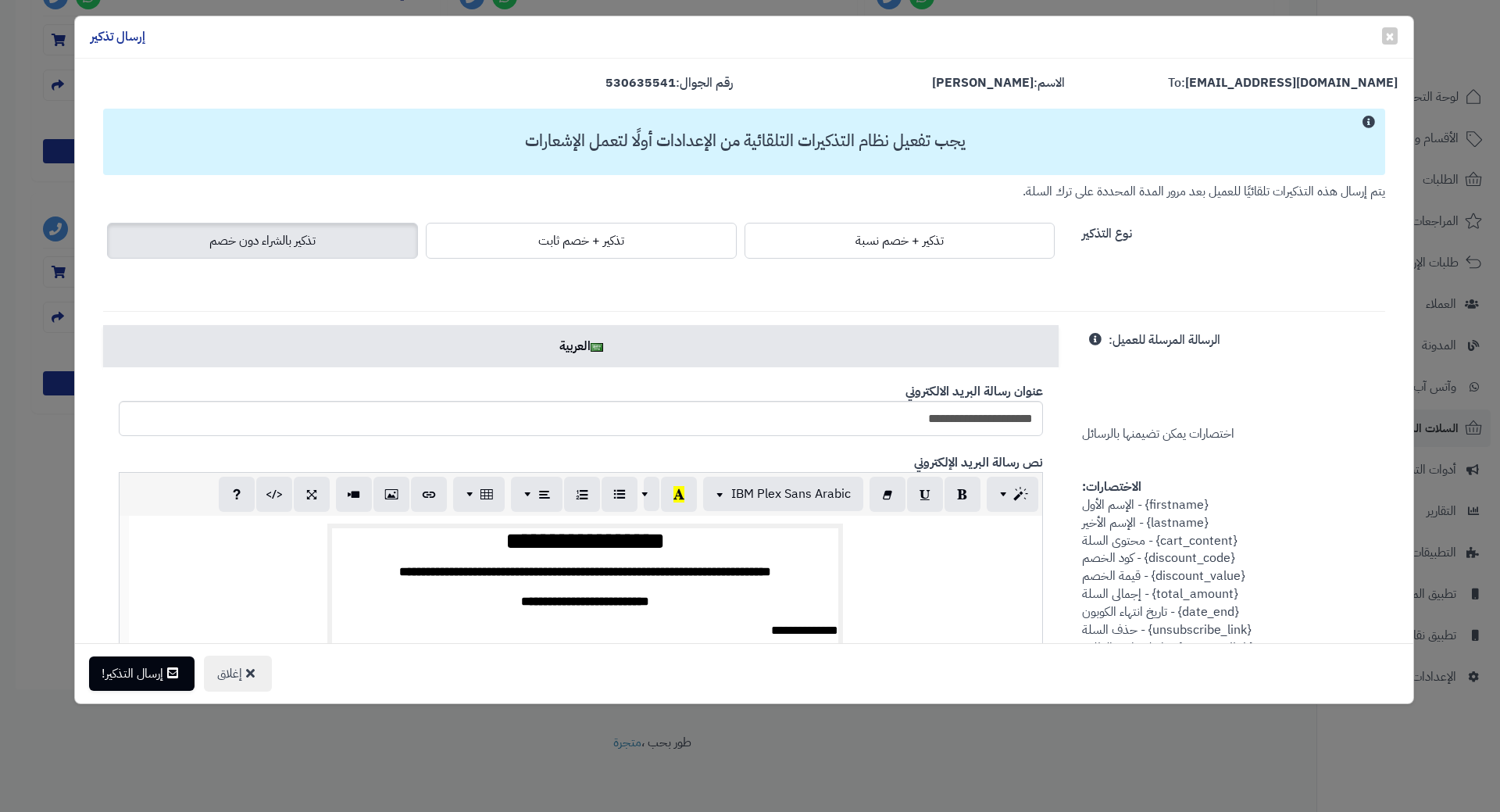
click at [136, 690] on div "إغلاق إرسال التذكير!" at bounding box center [744, 672] width 1338 height 60
click at [136, 683] on button "إرسال التذكير!" at bounding box center [142, 673] width 106 height 35
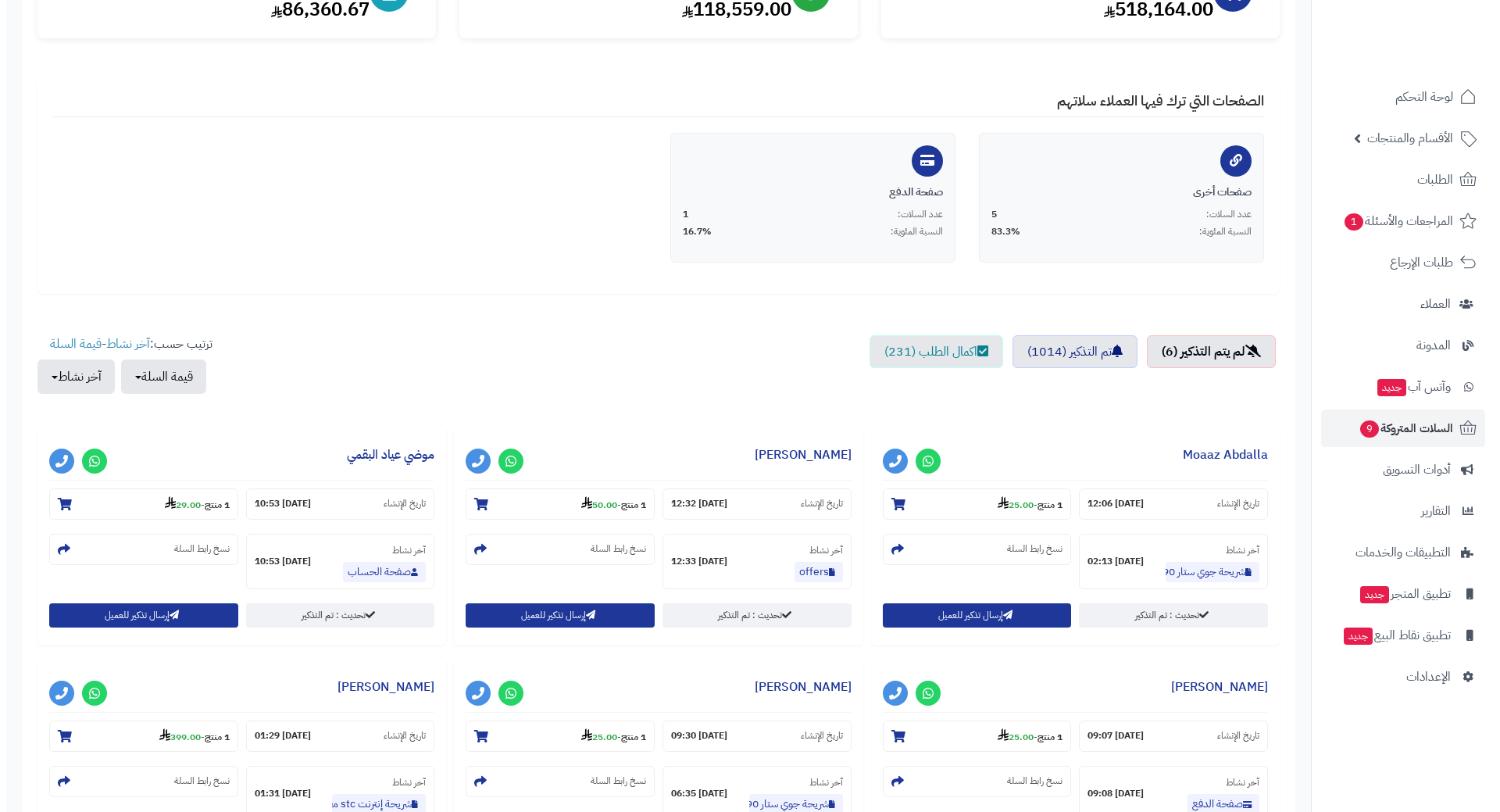
scroll to position [469, 0]
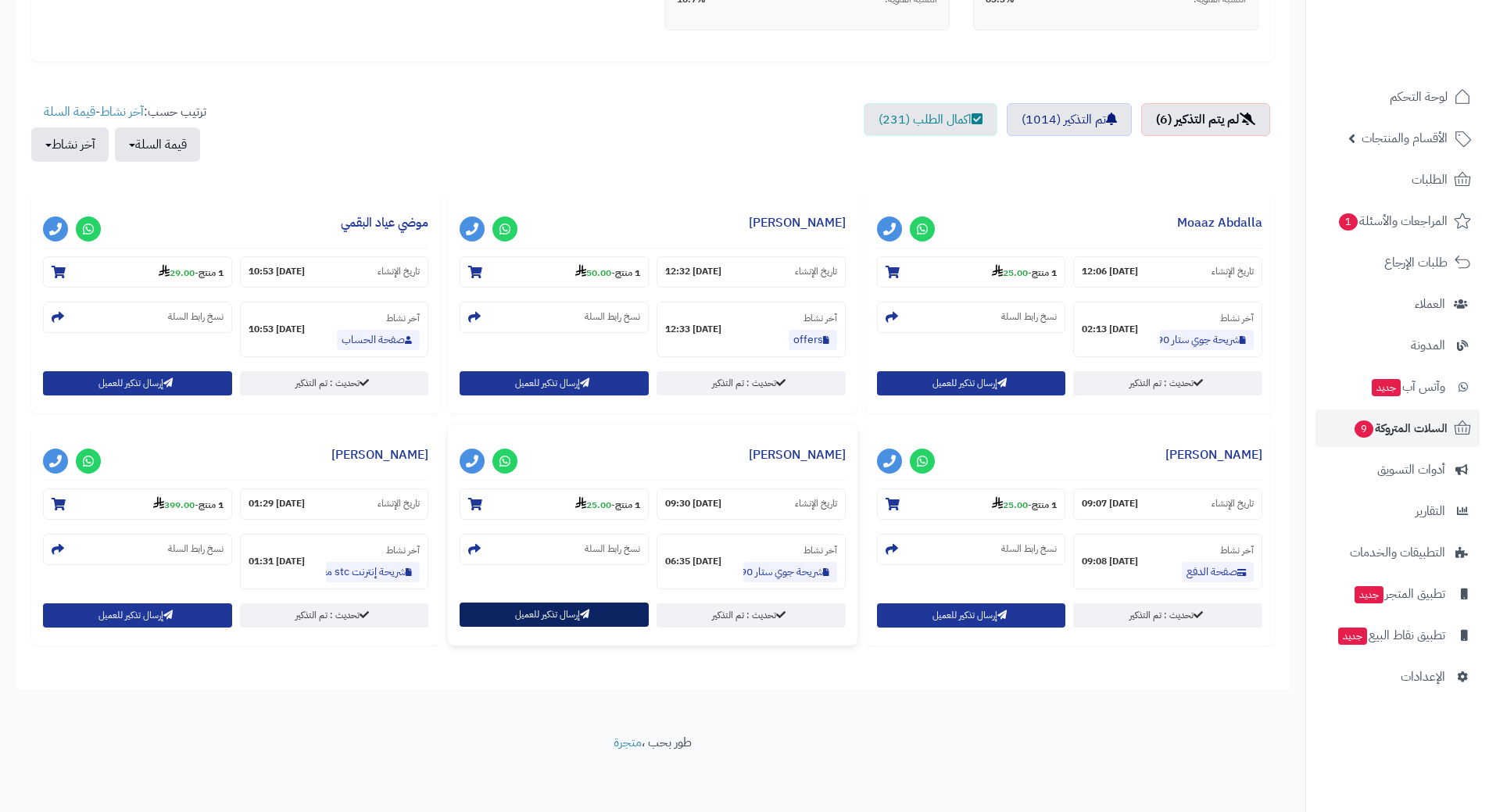
click at [533, 614] on button "إرسال تذكير للعميل" at bounding box center [553, 614] width 189 height 24
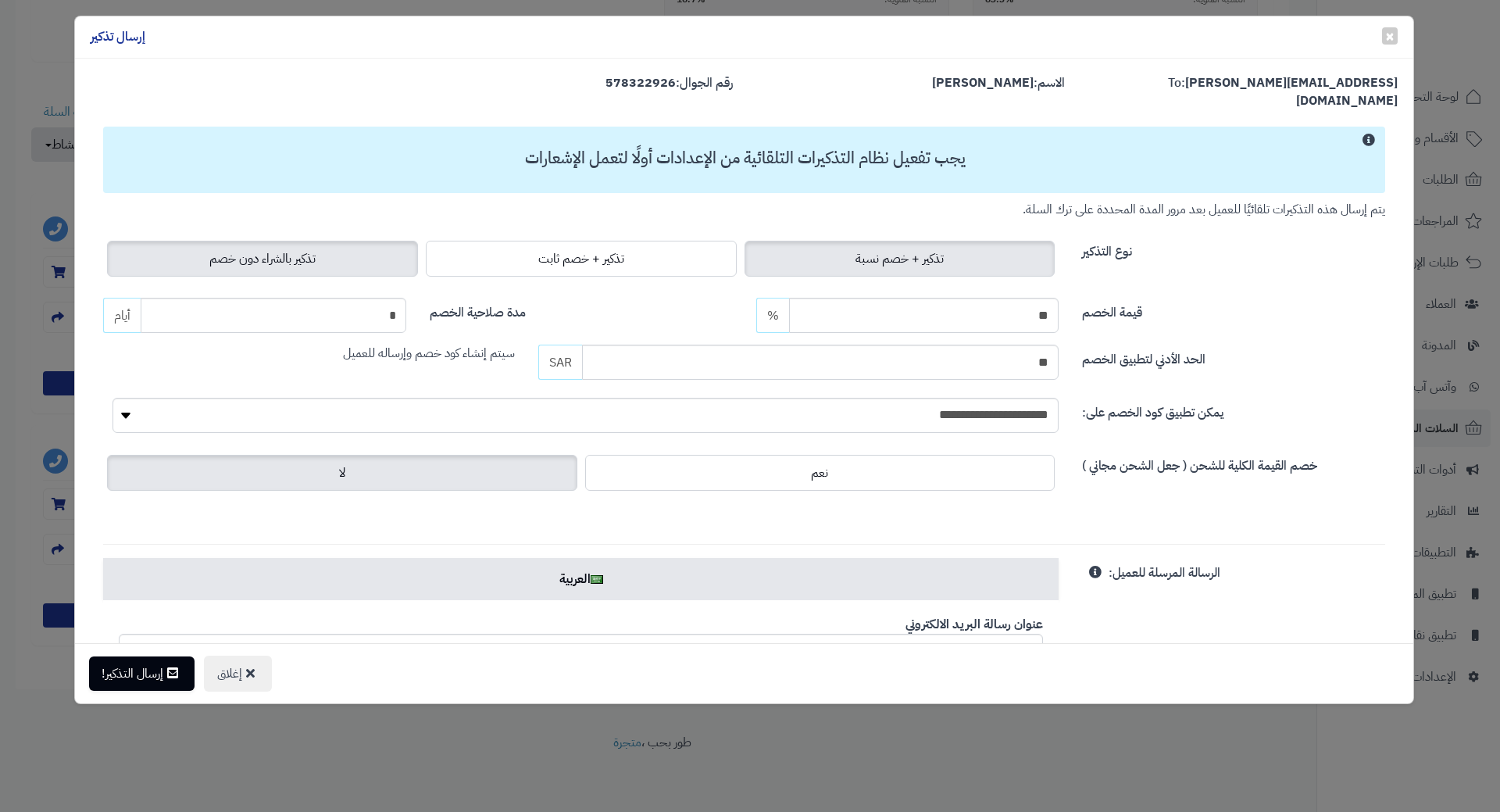
click at [208, 241] on label "تذكير بالشراء دون خصم" at bounding box center [262, 258] width 311 height 36
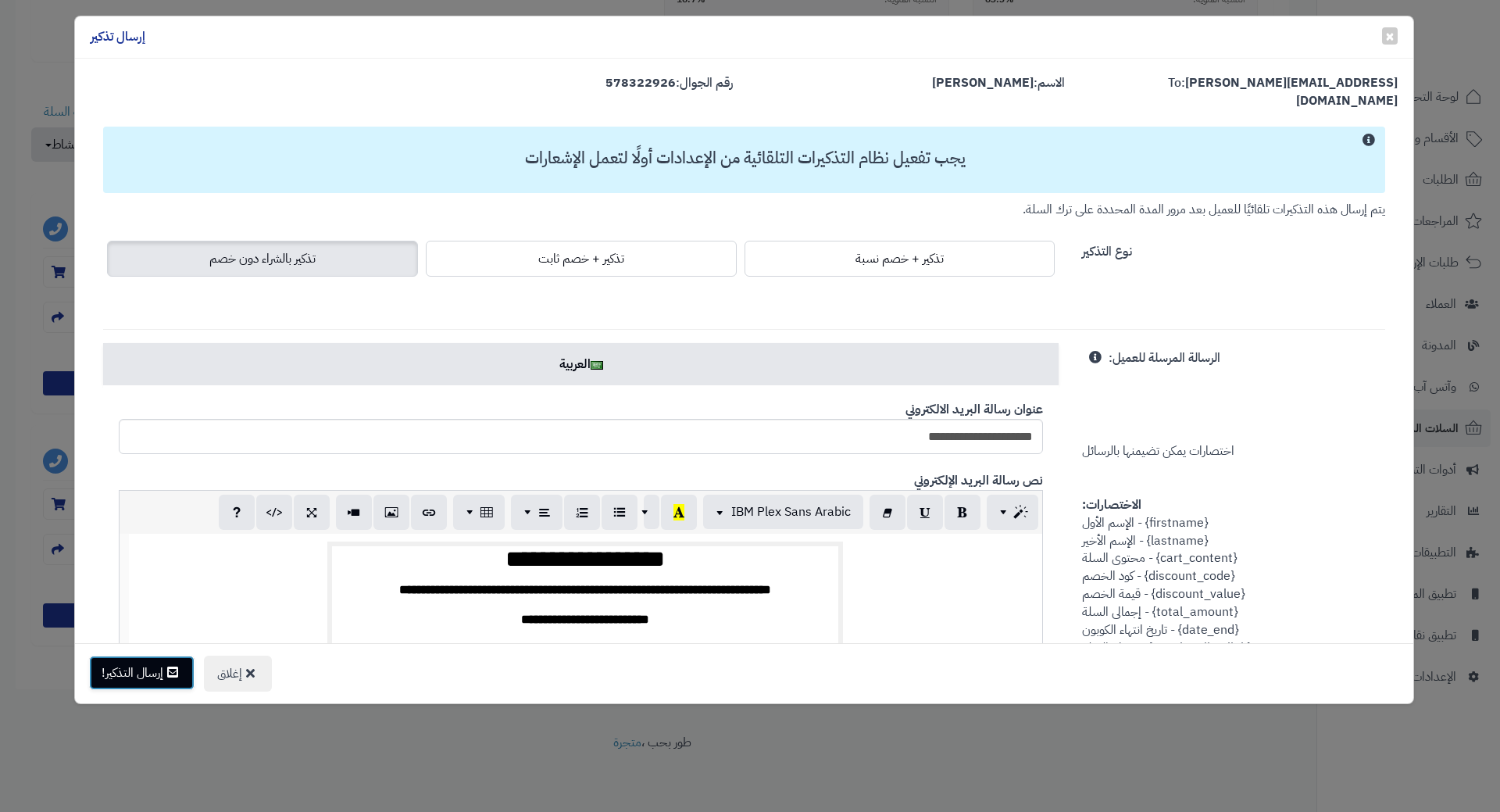
click at [136, 671] on button "إرسال التذكير!" at bounding box center [142, 673] width 106 height 35
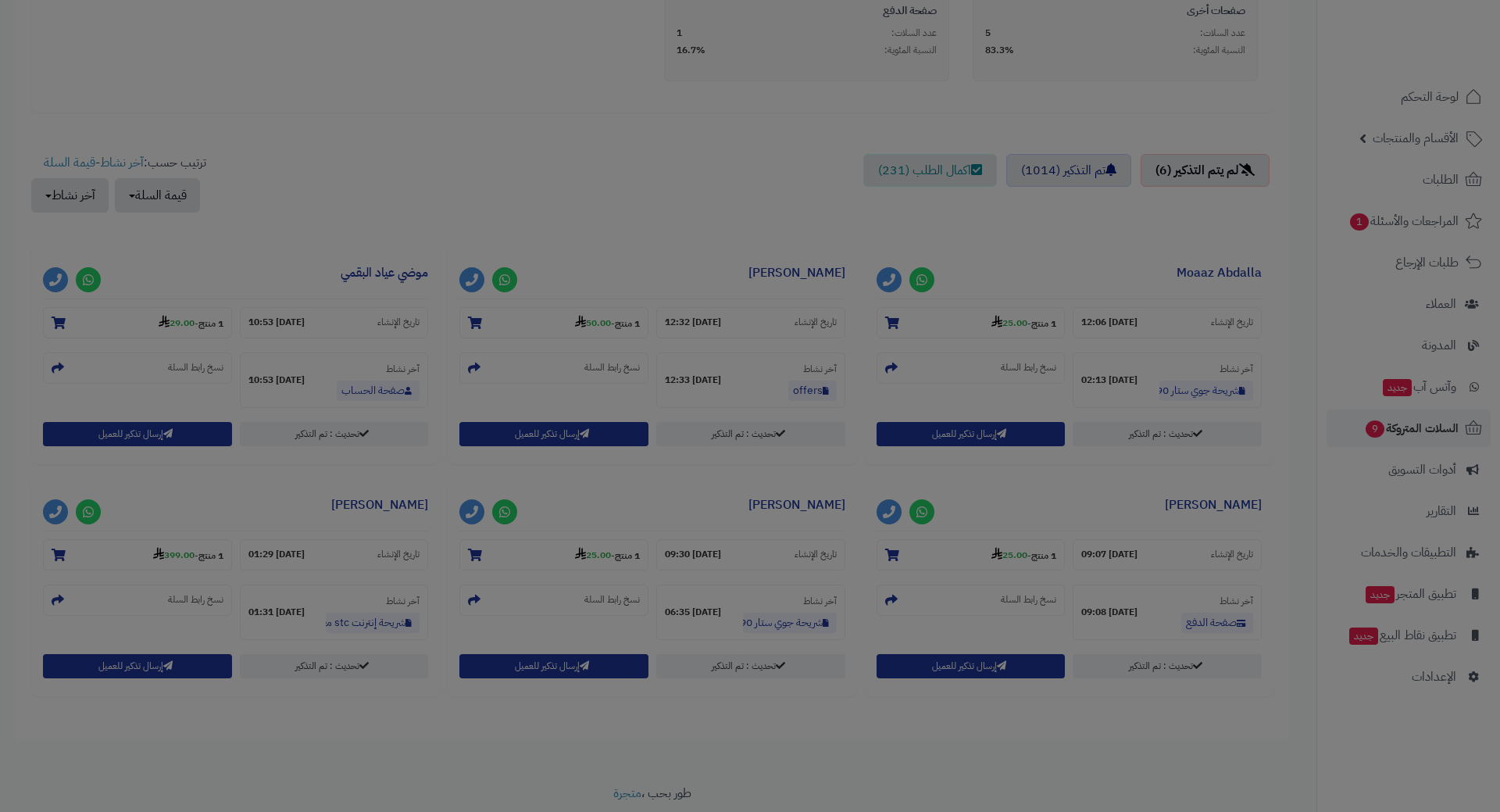
scroll to position [519, 0]
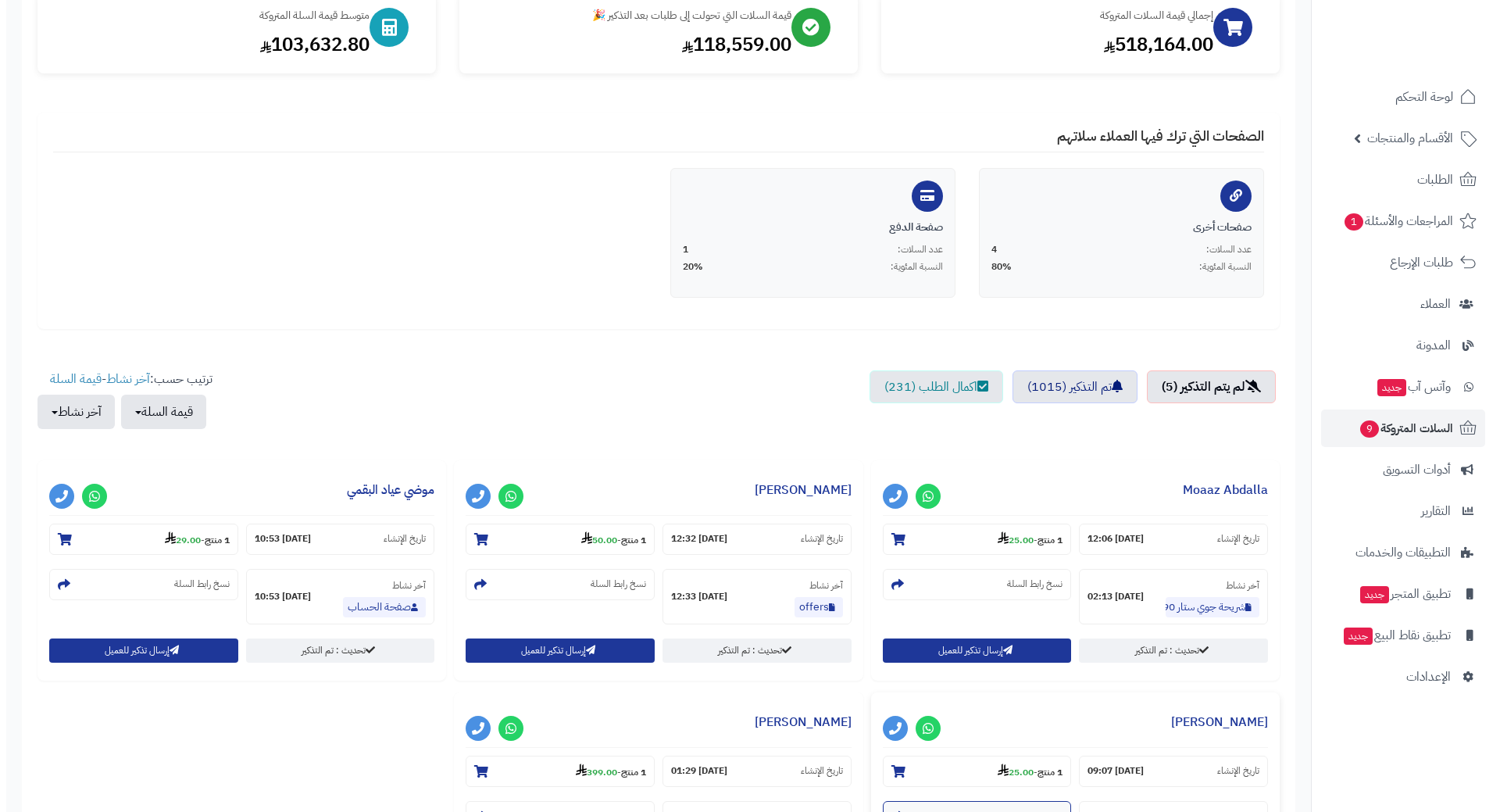
scroll to position [390, 0]
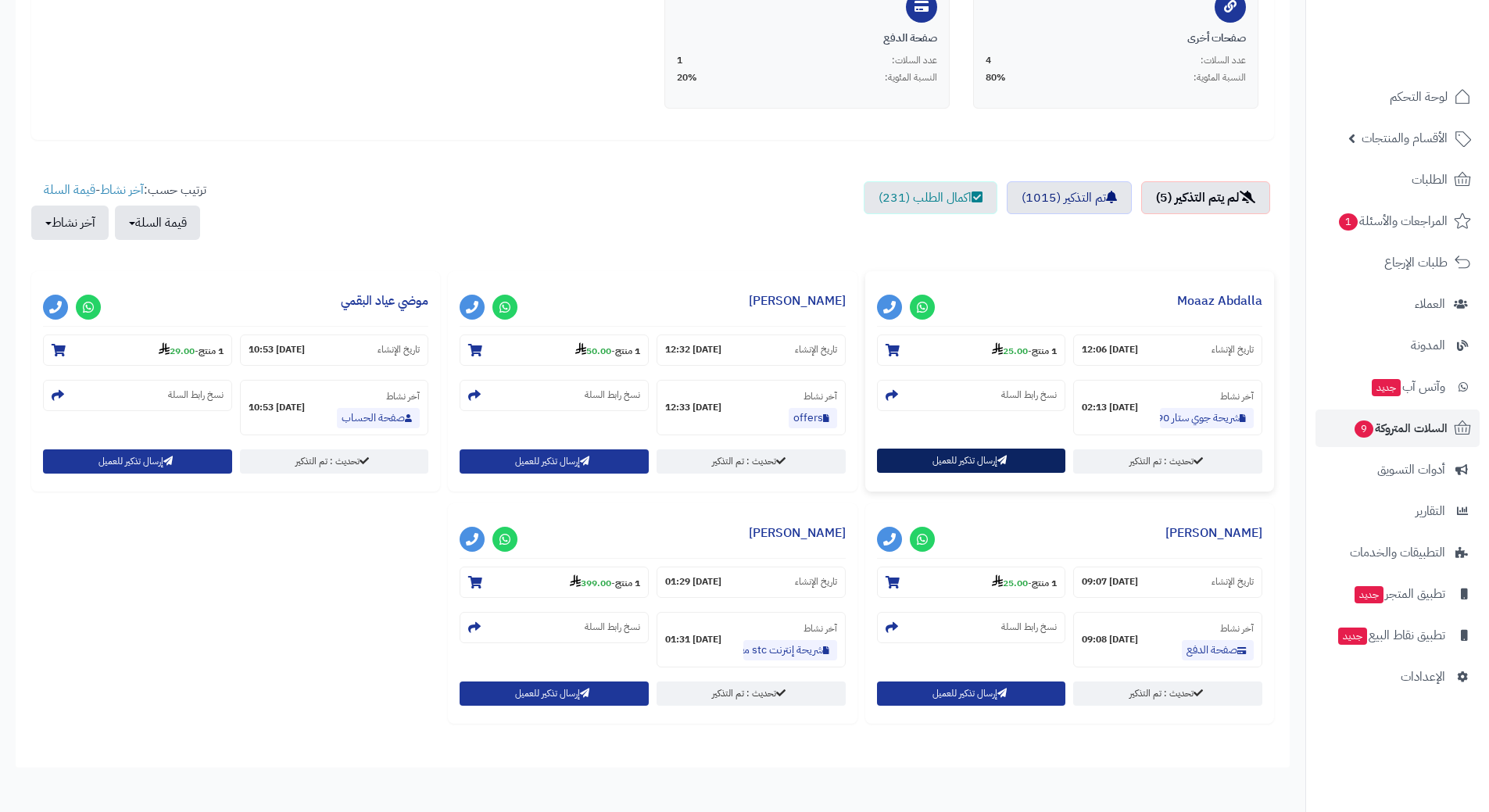
click at [950, 465] on button "إرسال تذكير للعميل" at bounding box center [971, 460] width 189 height 24
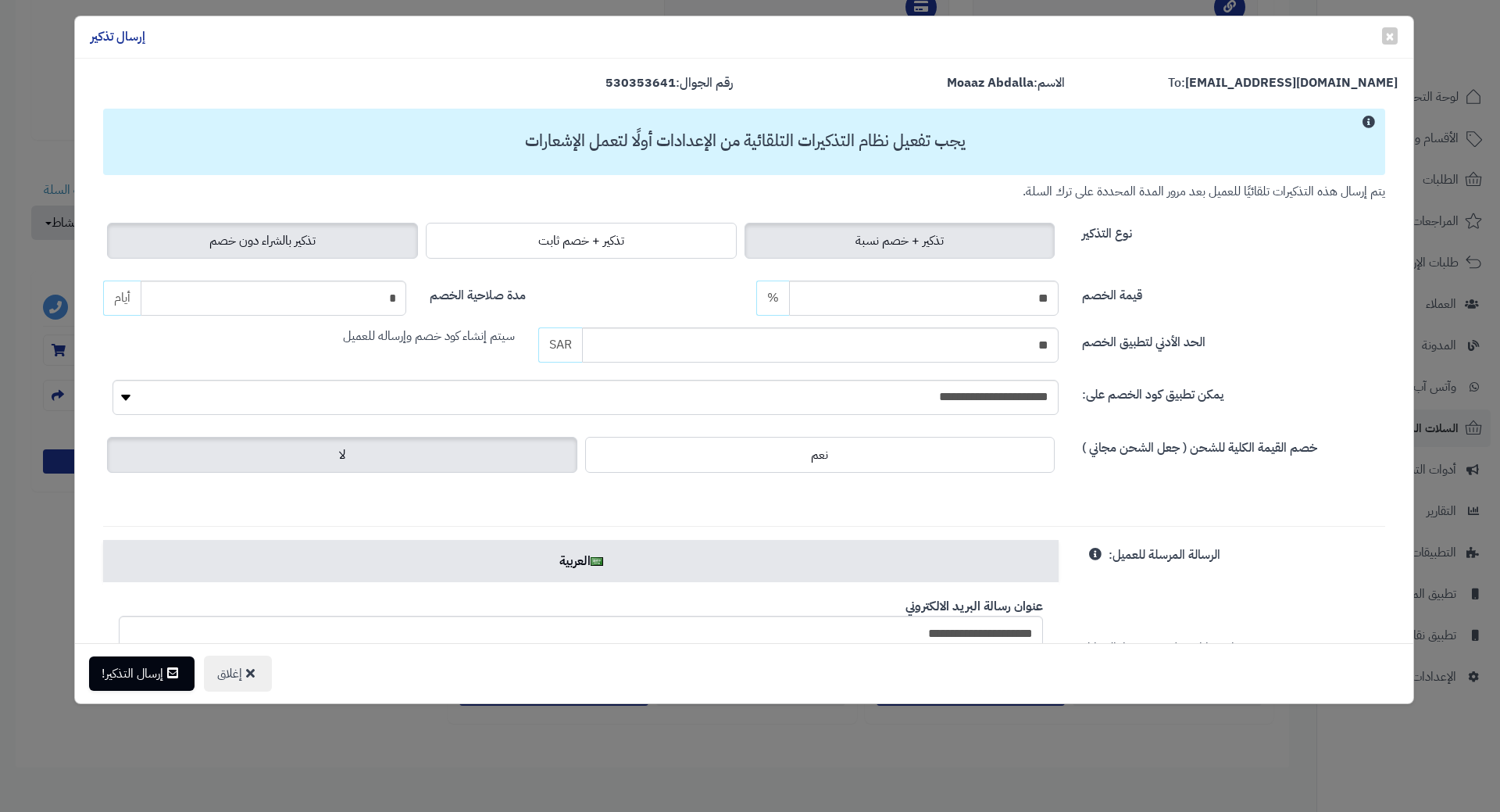
drag, startPoint x: 271, startPoint y: 225, endPoint x: 234, endPoint y: 258, distance: 49.6
click at [271, 225] on label "تذكير بالشراء دون خصم" at bounding box center [262, 240] width 311 height 36
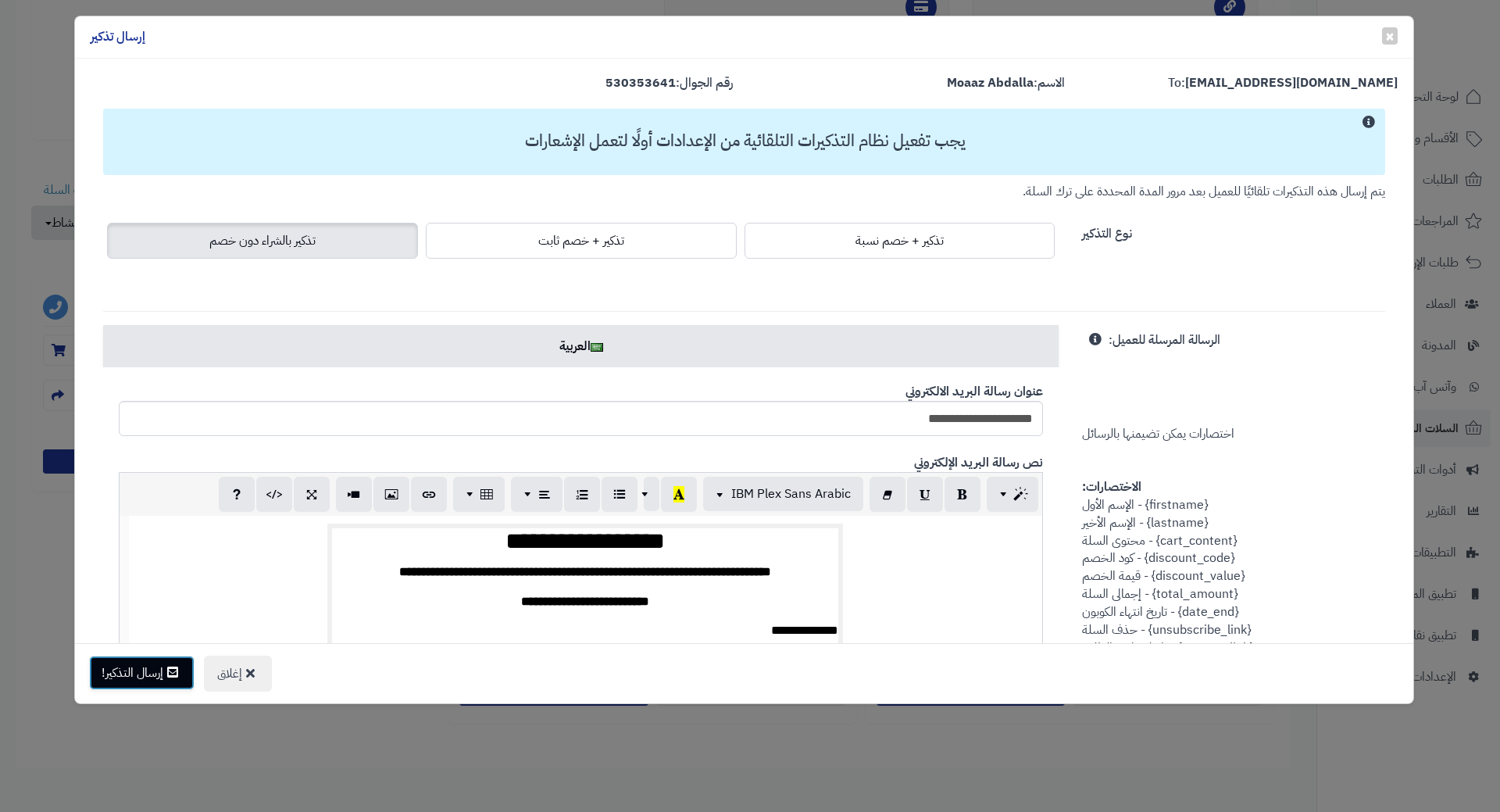
click at [120, 678] on button "إرسال التذكير!" at bounding box center [142, 673] width 106 height 35
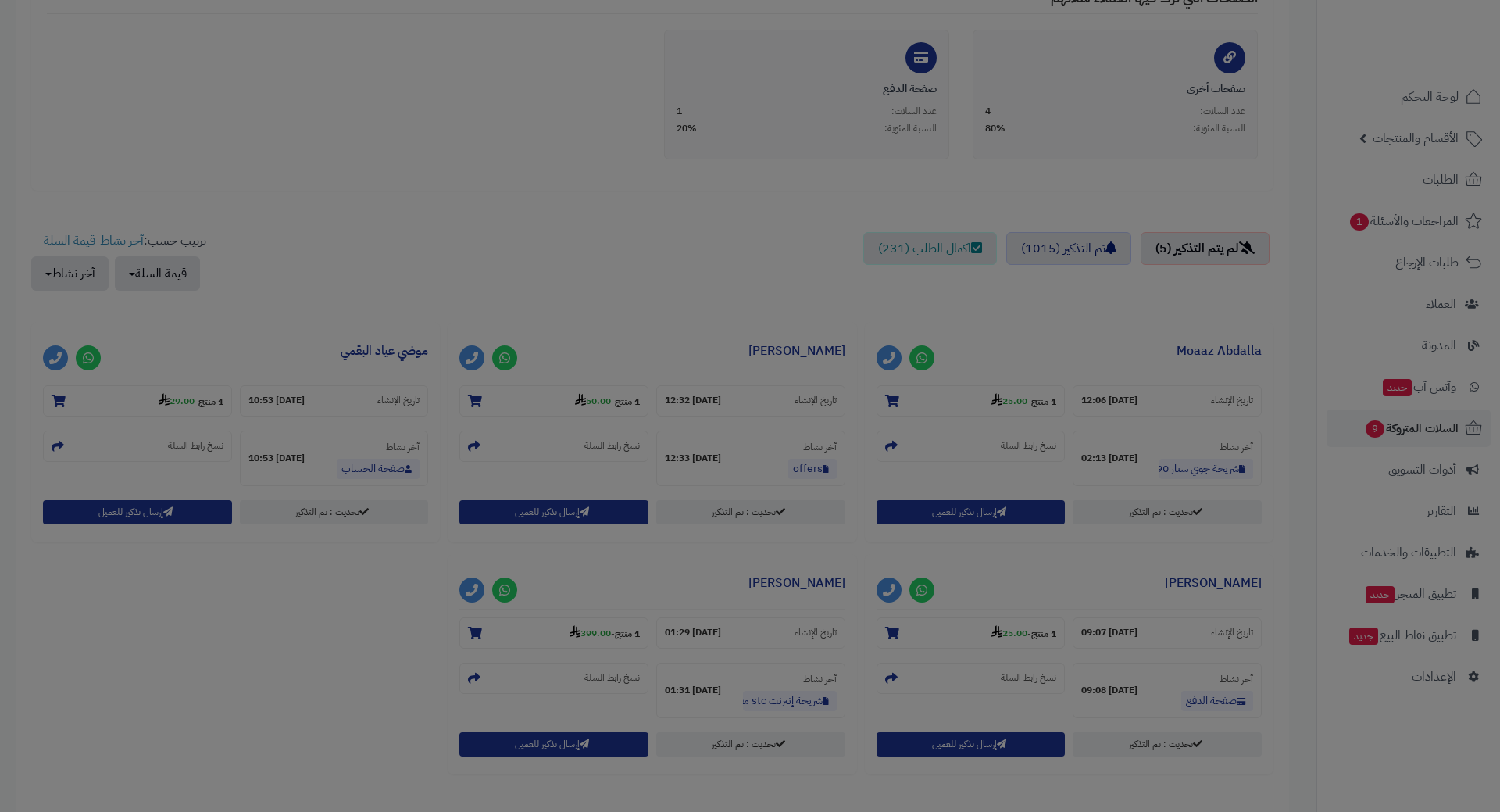
scroll to position [442, 0]
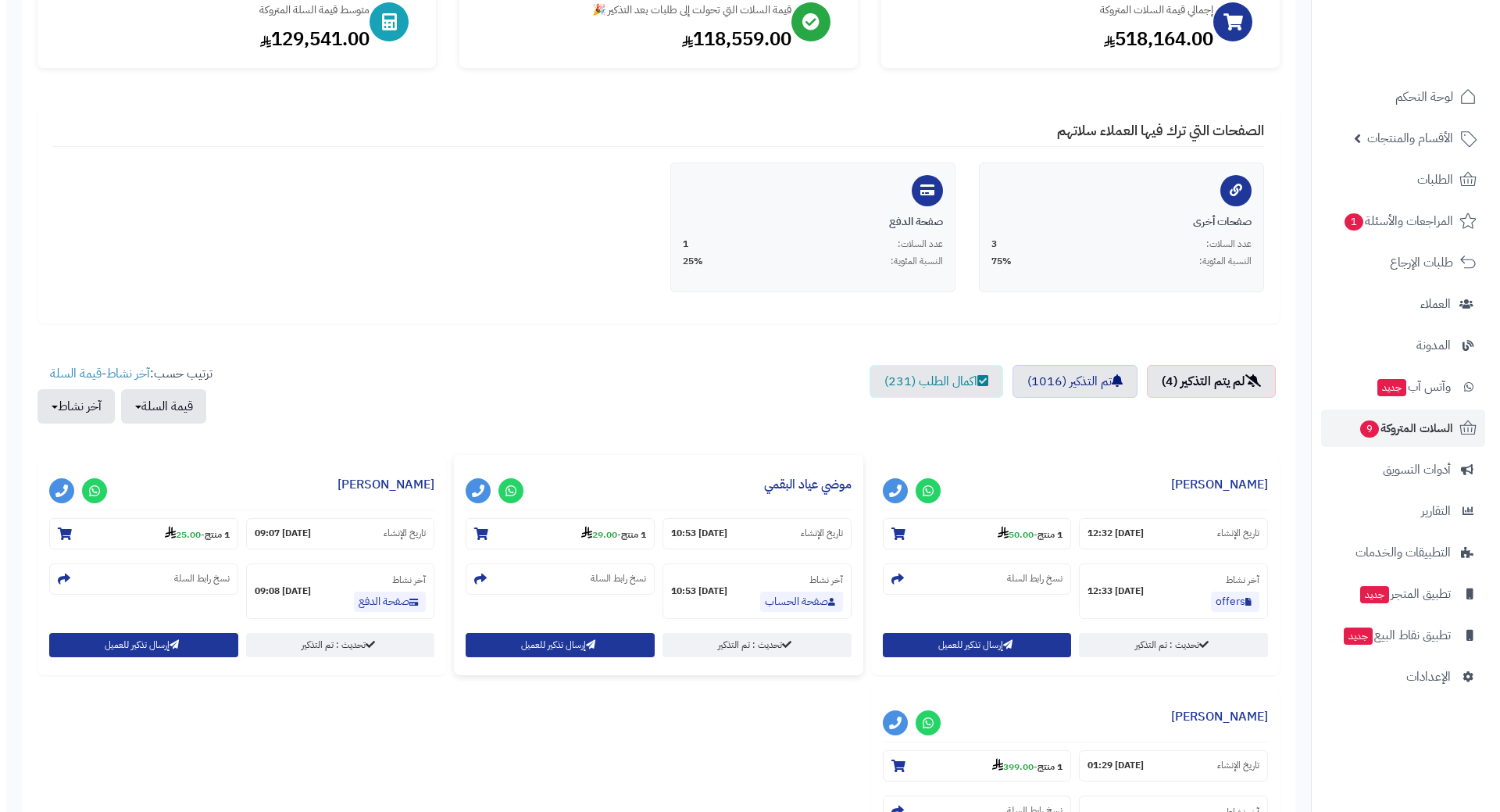
scroll to position [234, 0]
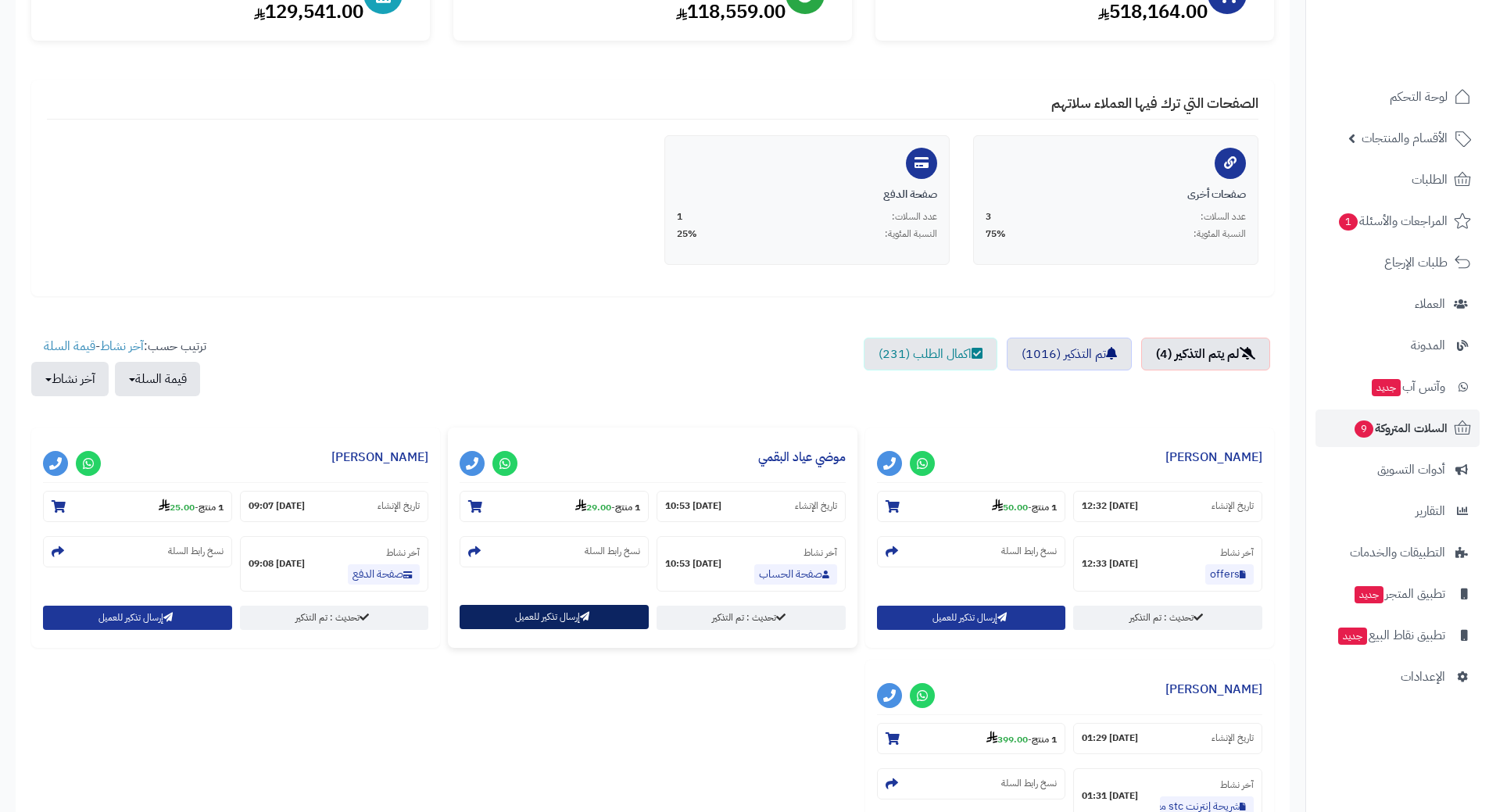
click at [572, 613] on button "إرسال تذكير للعميل" at bounding box center [553, 616] width 189 height 24
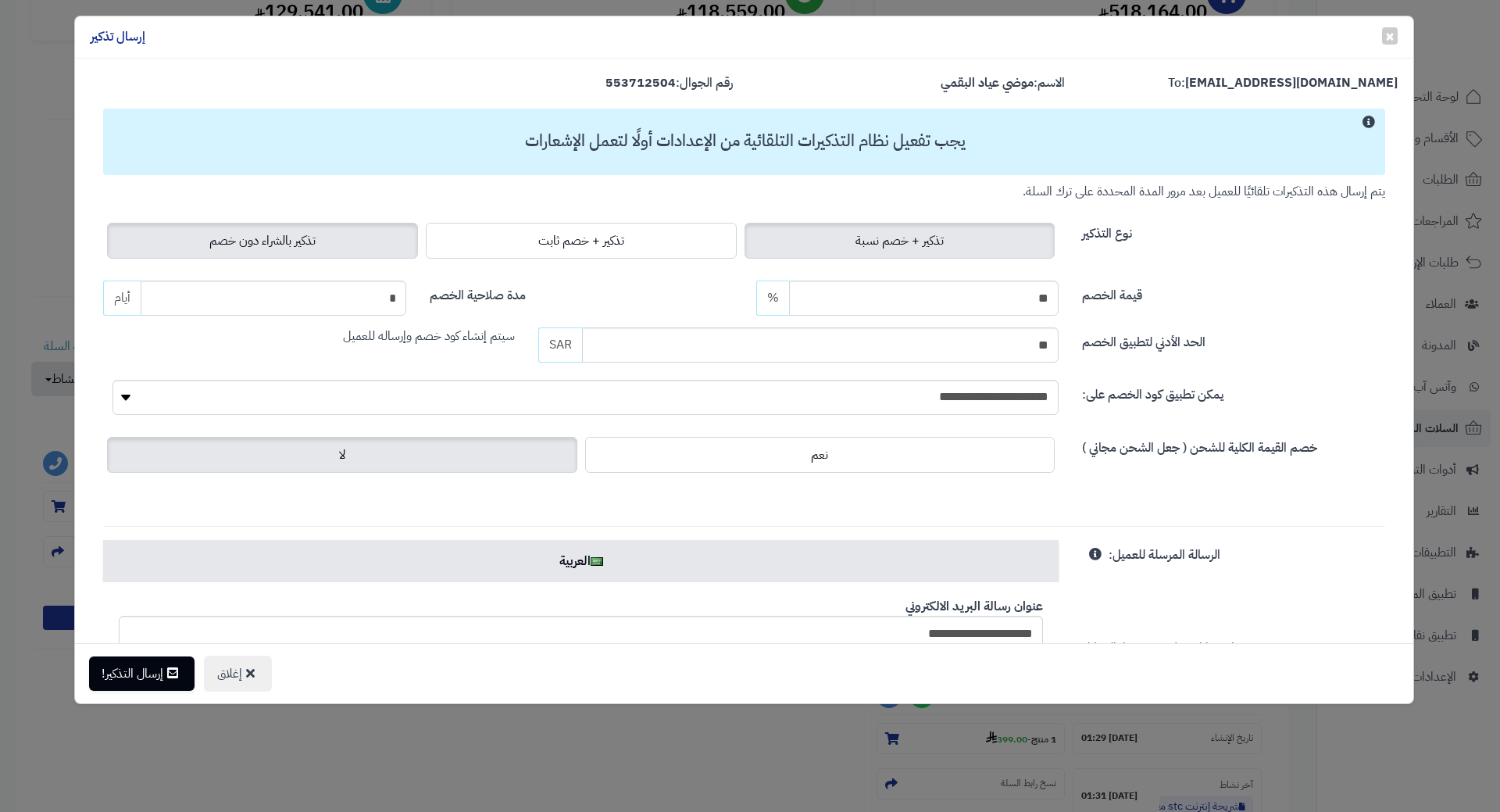
click at [284, 247] on span "تذكير بالشراء دون خصم" at bounding box center [262, 241] width 106 height 19
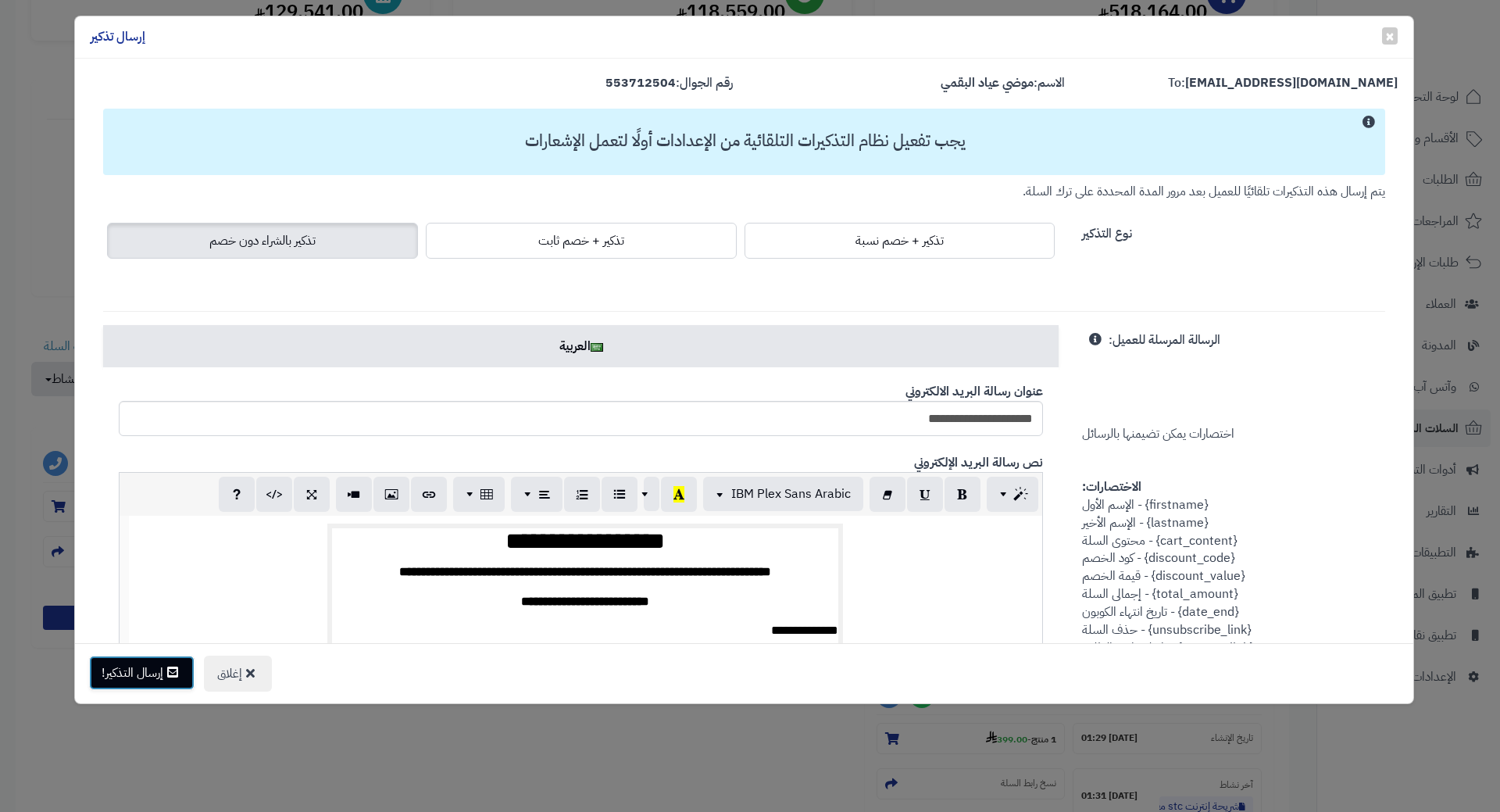
click at [165, 671] on button "إرسال التذكير!" at bounding box center [142, 673] width 106 height 35
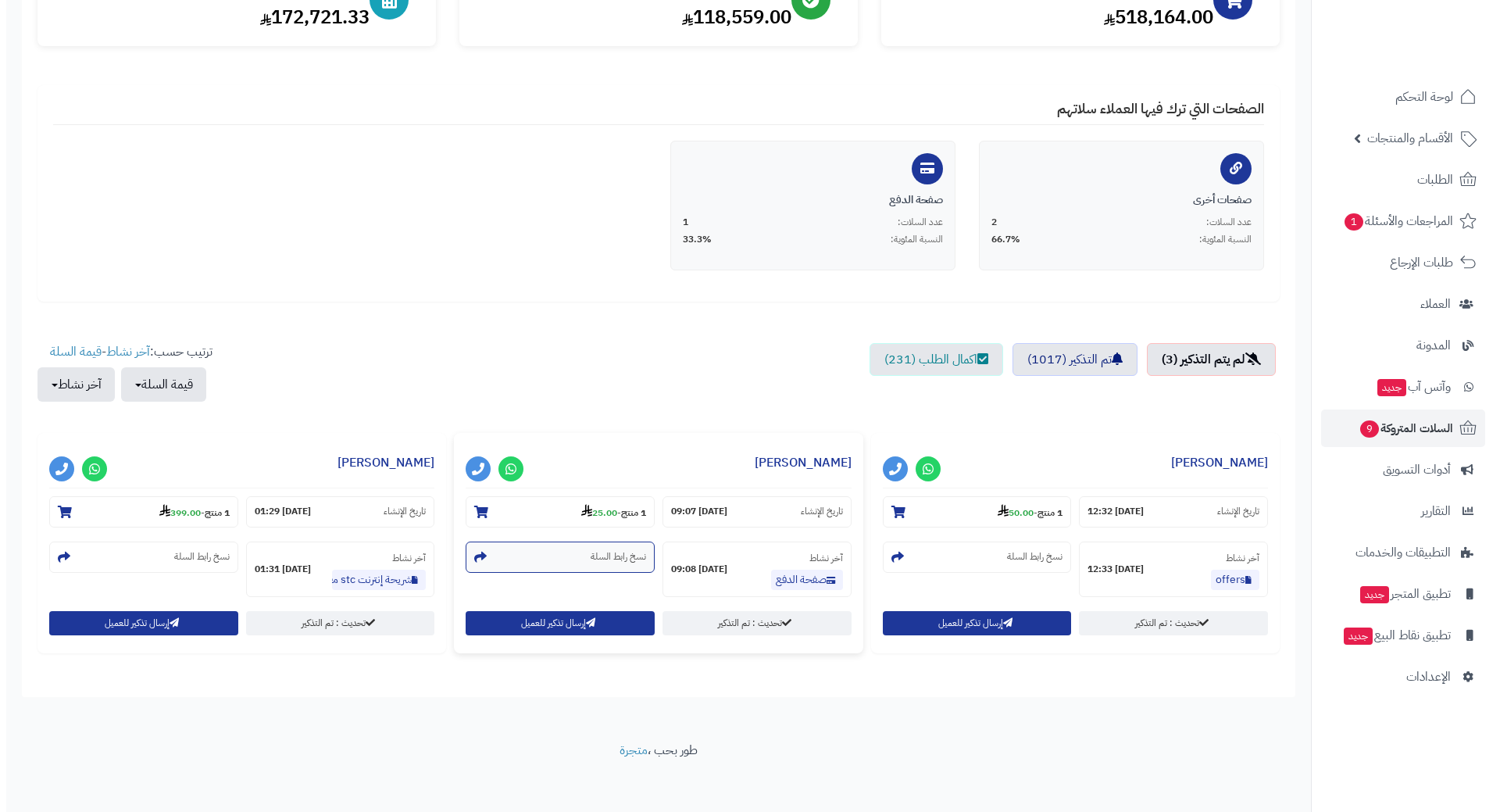
scroll to position [236, 0]
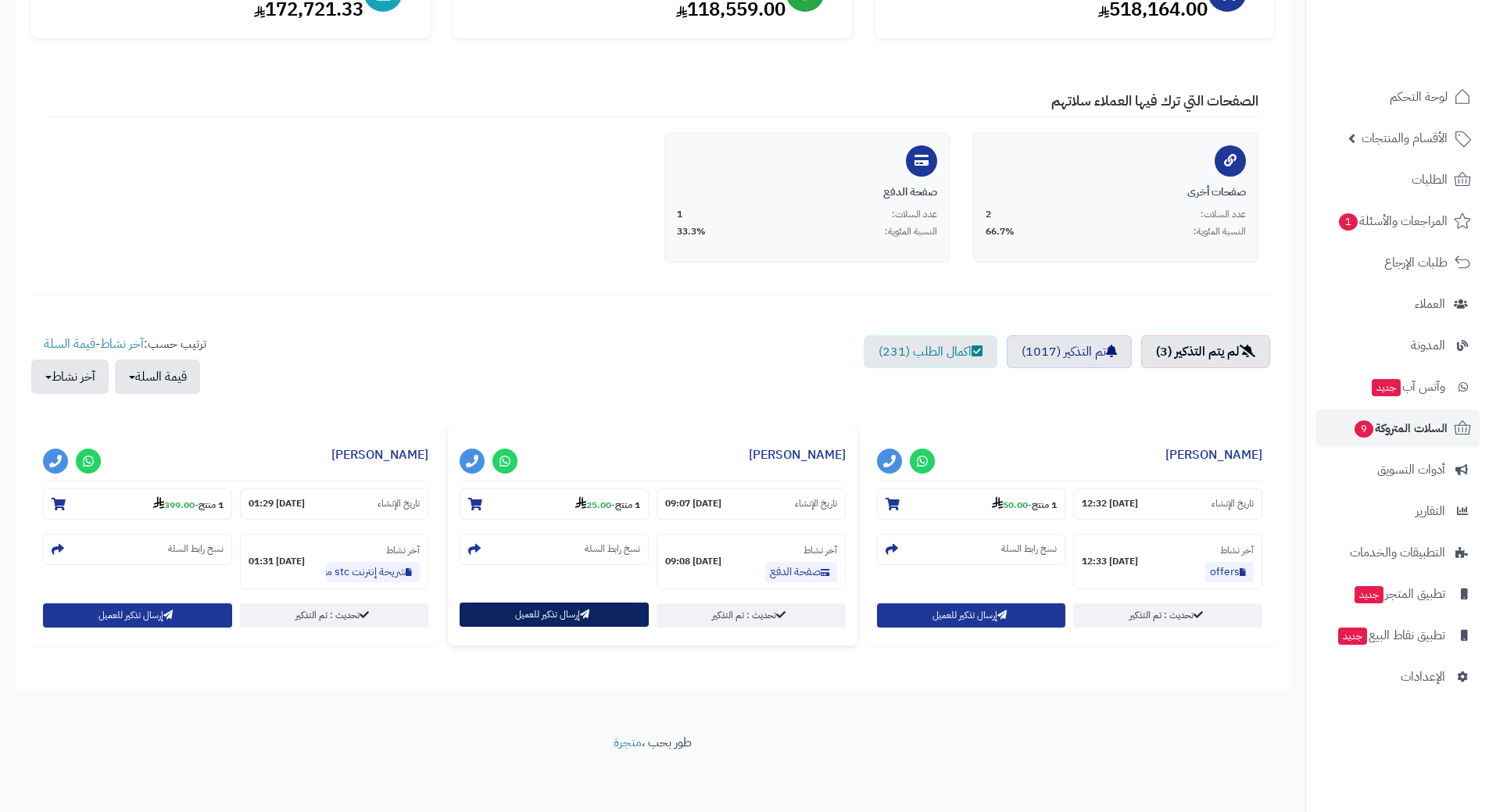
click at [552, 614] on button "إرسال تذكير للعميل" at bounding box center [553, 614] width 189 height 24
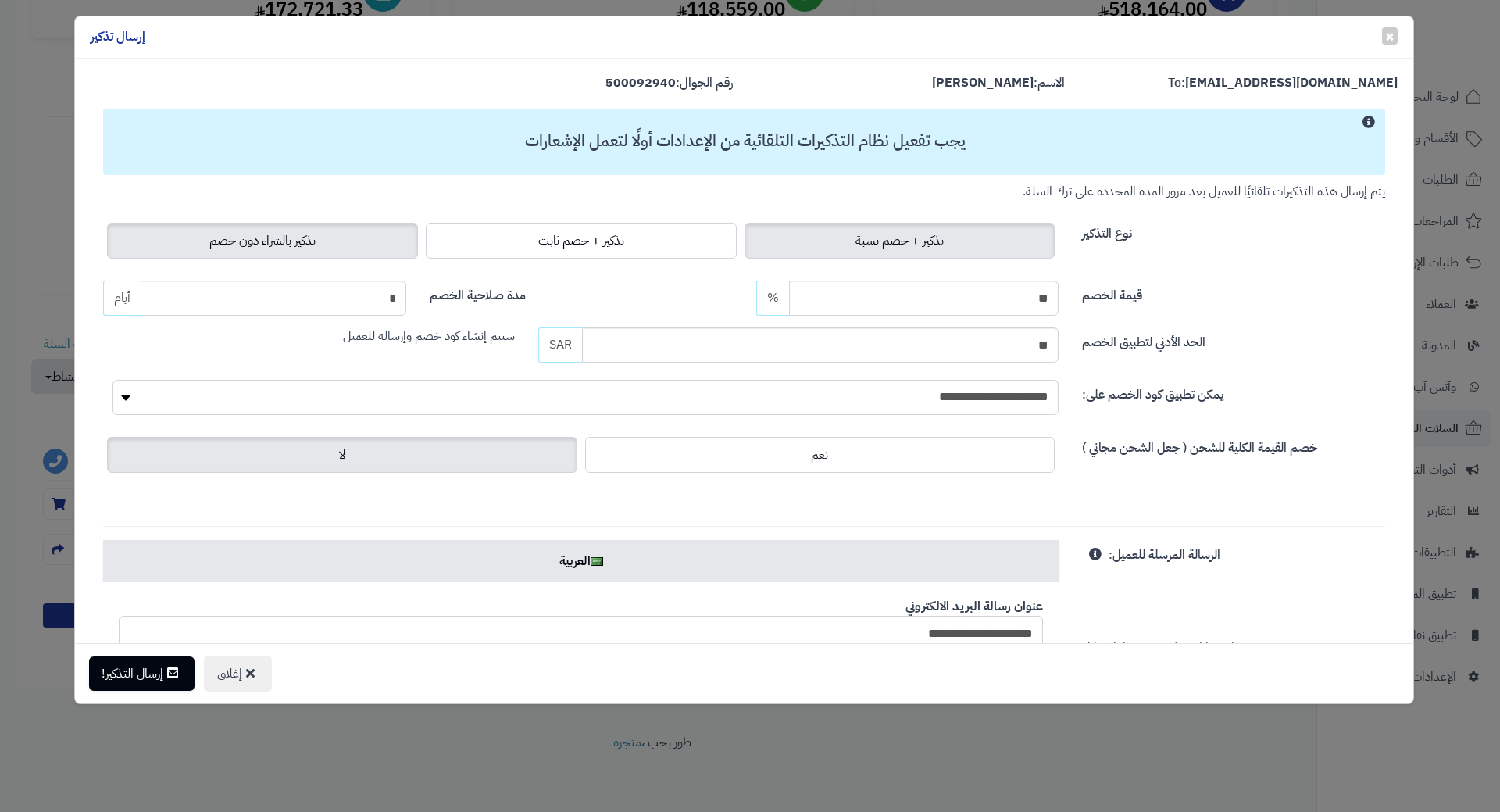
click at [240, 241] on span "تذكير بالشراء دون خصم" at bounding box center [262, 241] width 106 height 19
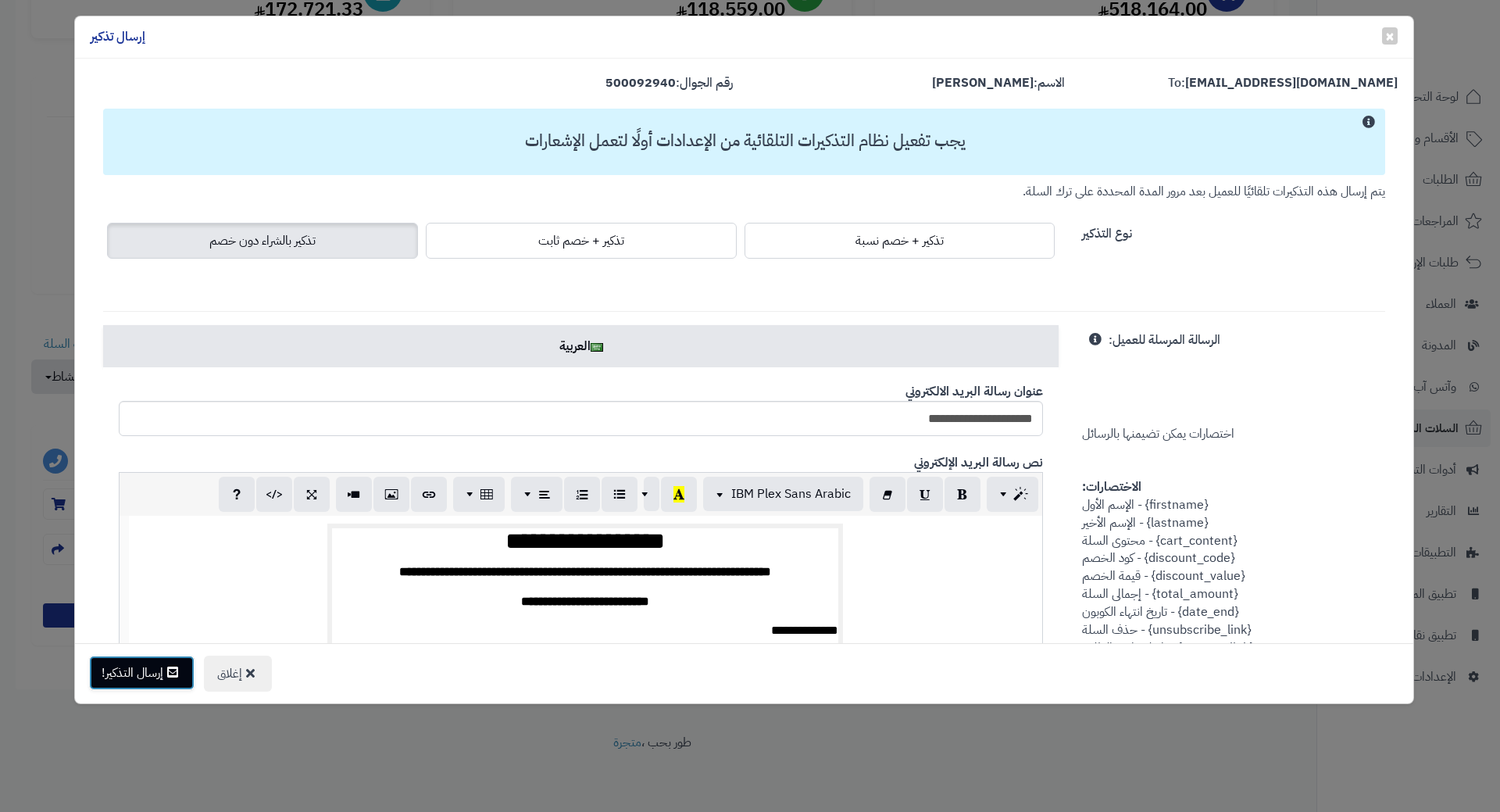
click at [128, 669] on button "إرسال التذكير!" at bounding box center [142, 673] width 106 height 35
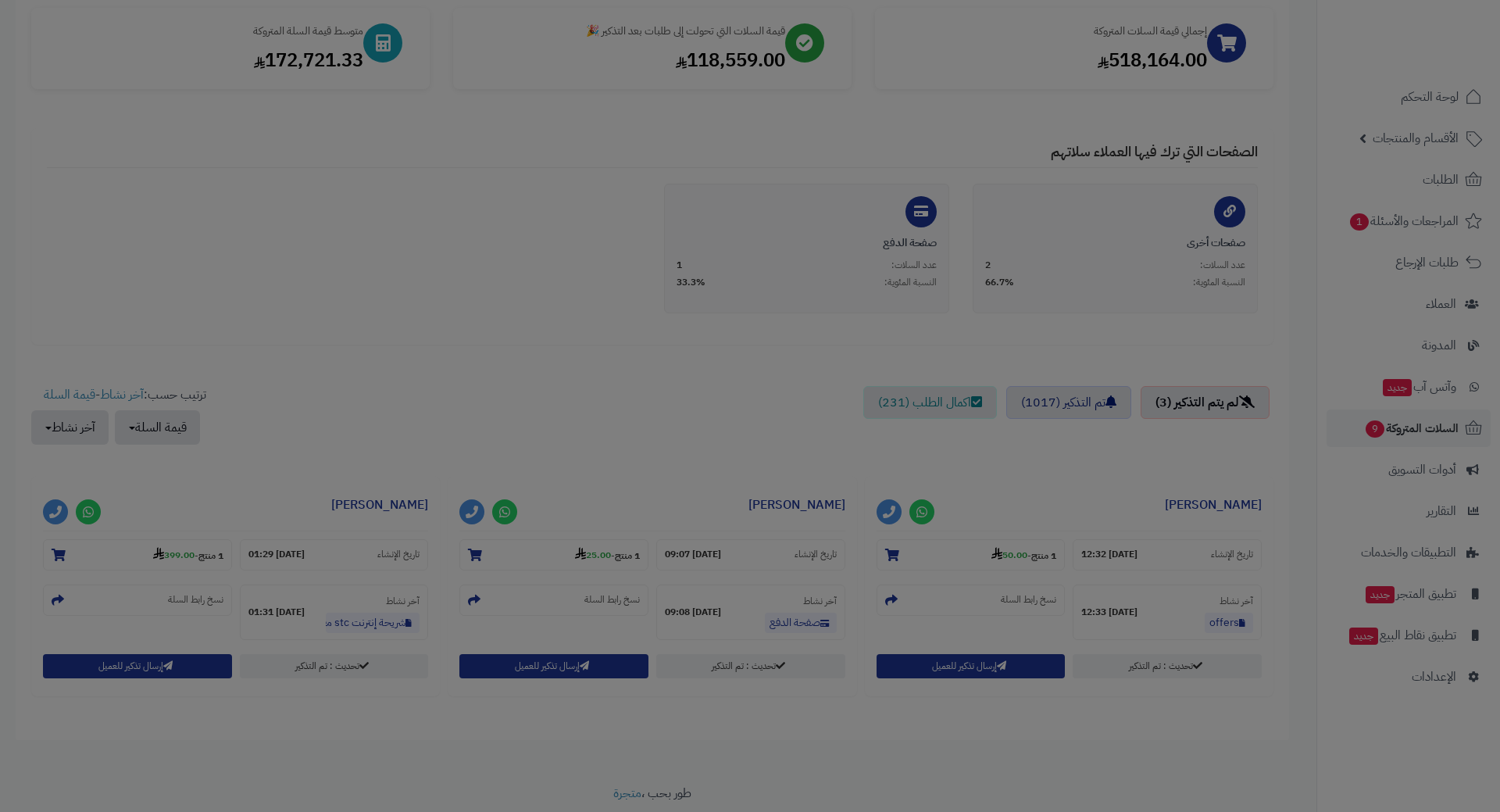
scroll to position [288, 0]
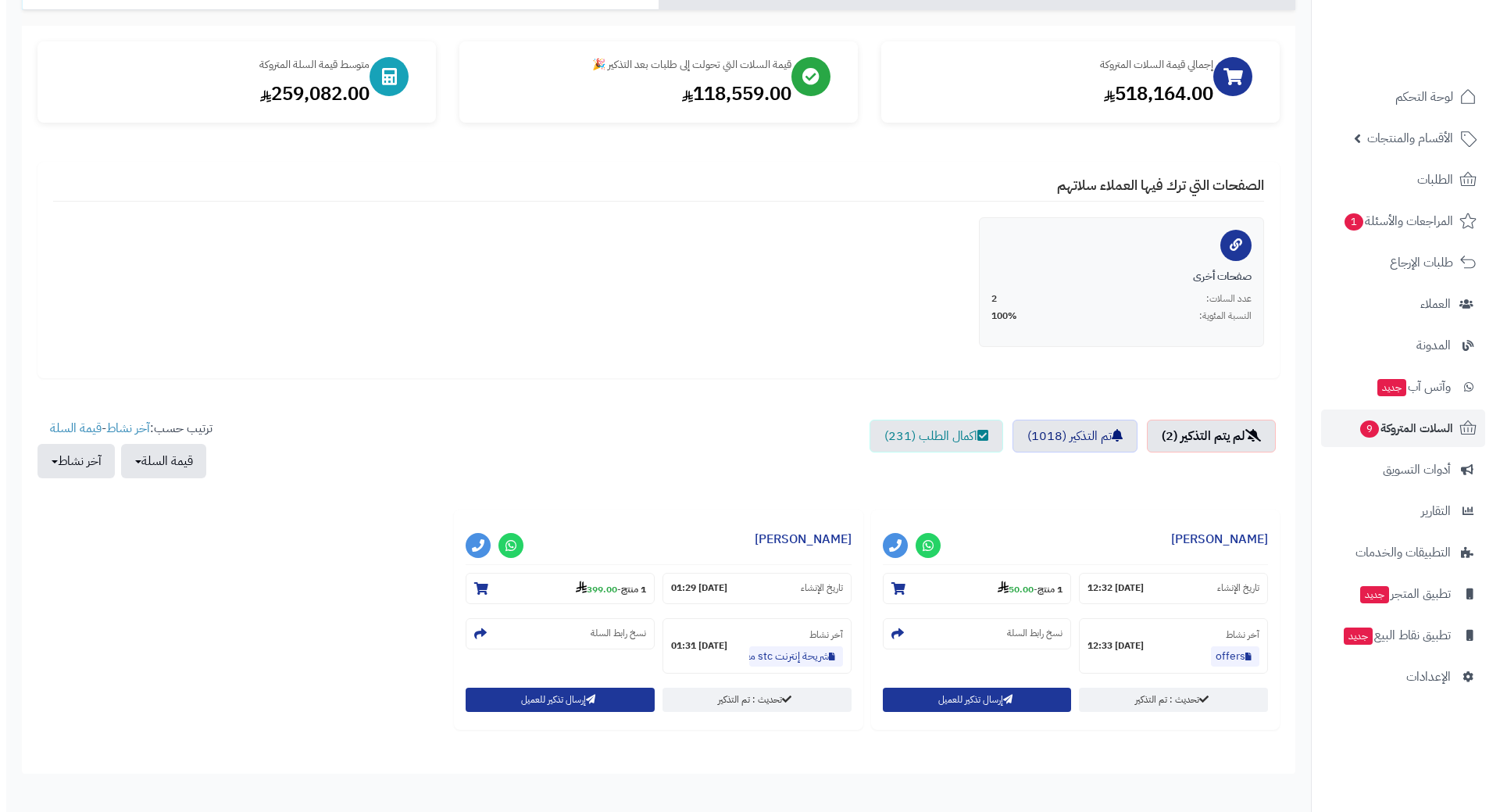
scroll to position [236, 0]
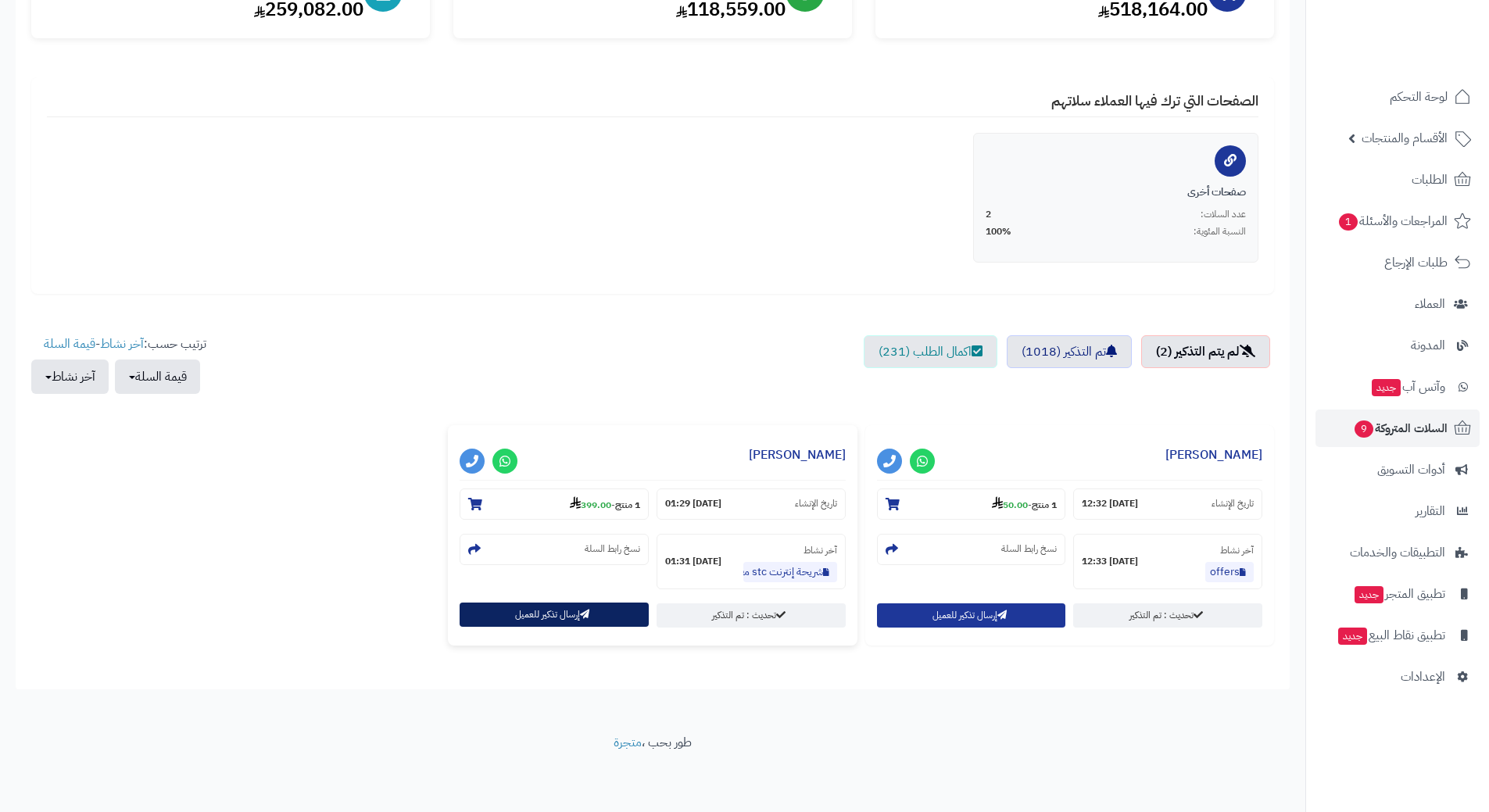
click at [500, 613] on button "إرسال تذكير للعميل" at bounding box center [553, 614] width 189 height 24
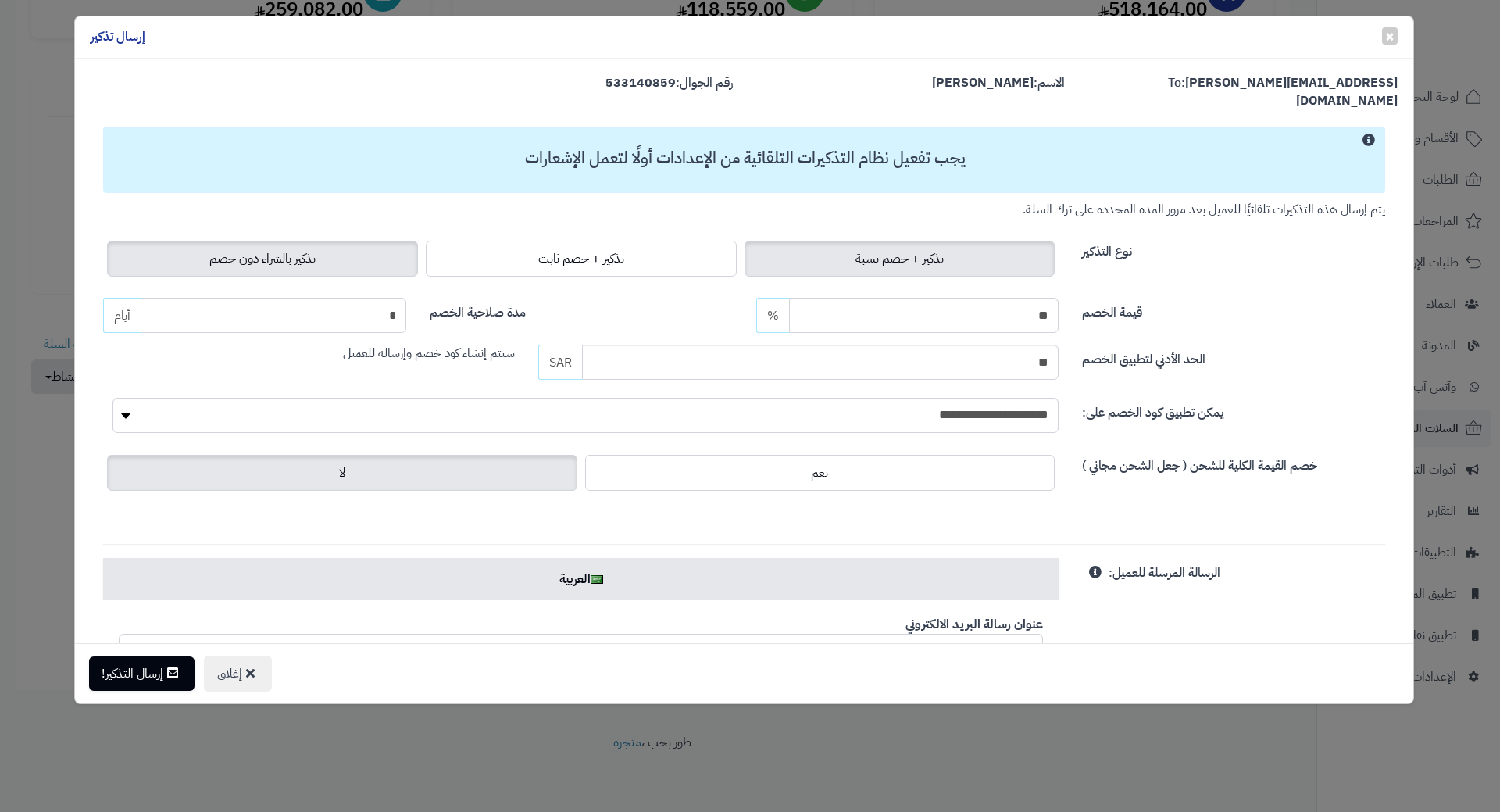
click at [350, 241] on label "تذكير بالشراء دون خصم" at bounding box center [262, 258] width 311 height 36
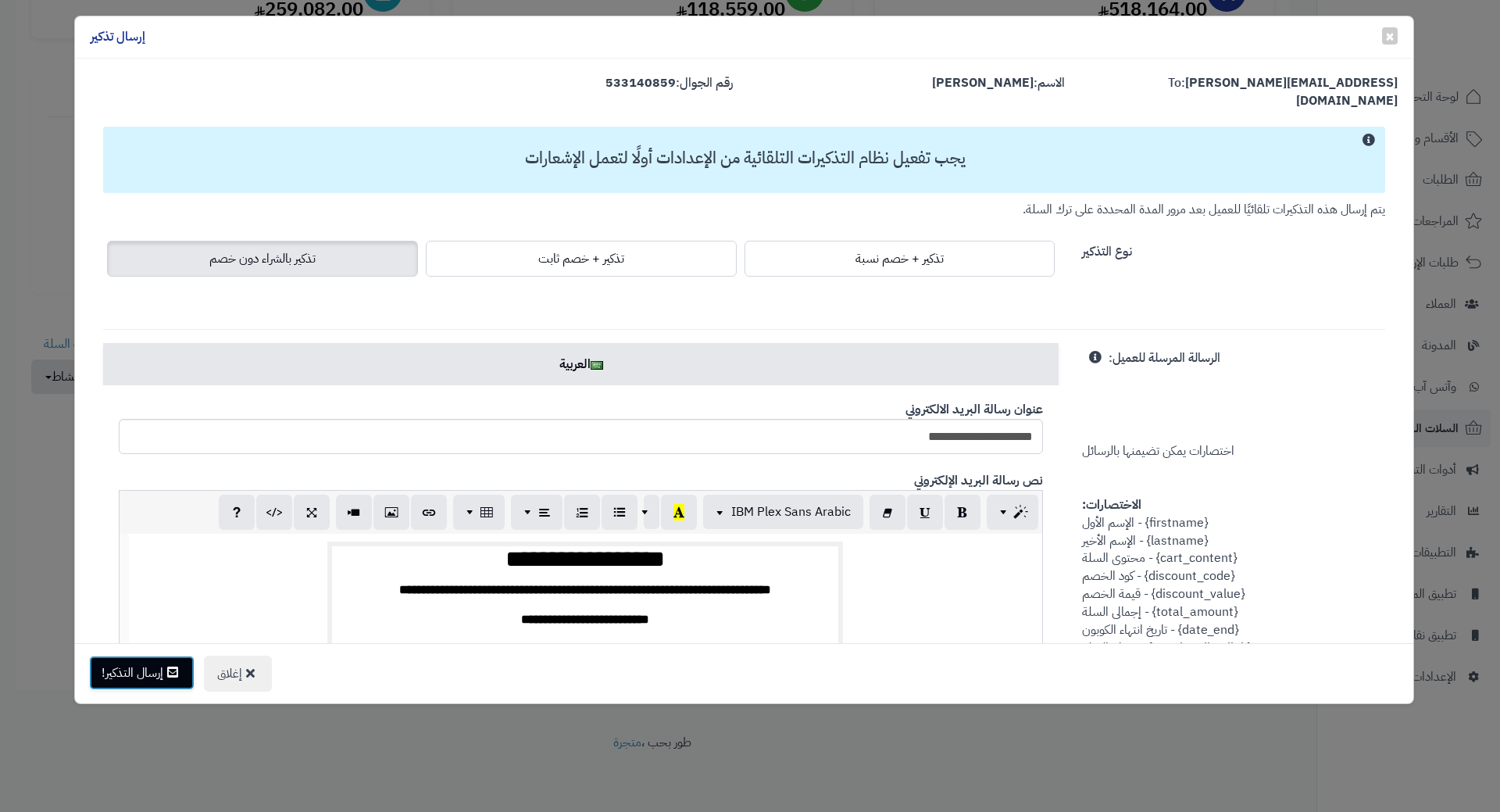
click at [174, 674] on icon at bounding box center [172, 671] width 11 height 12
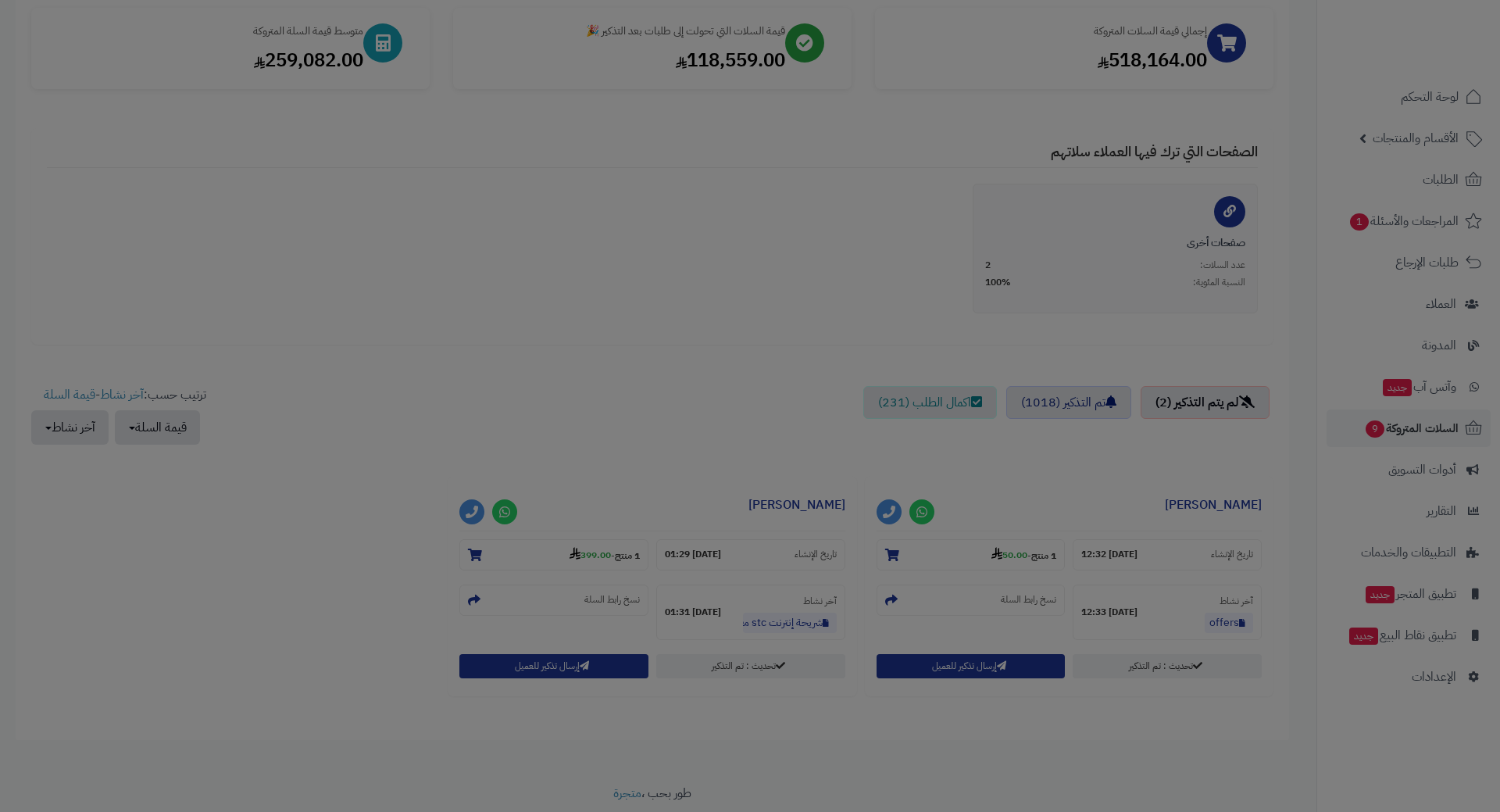
scroll to position [288, 0]
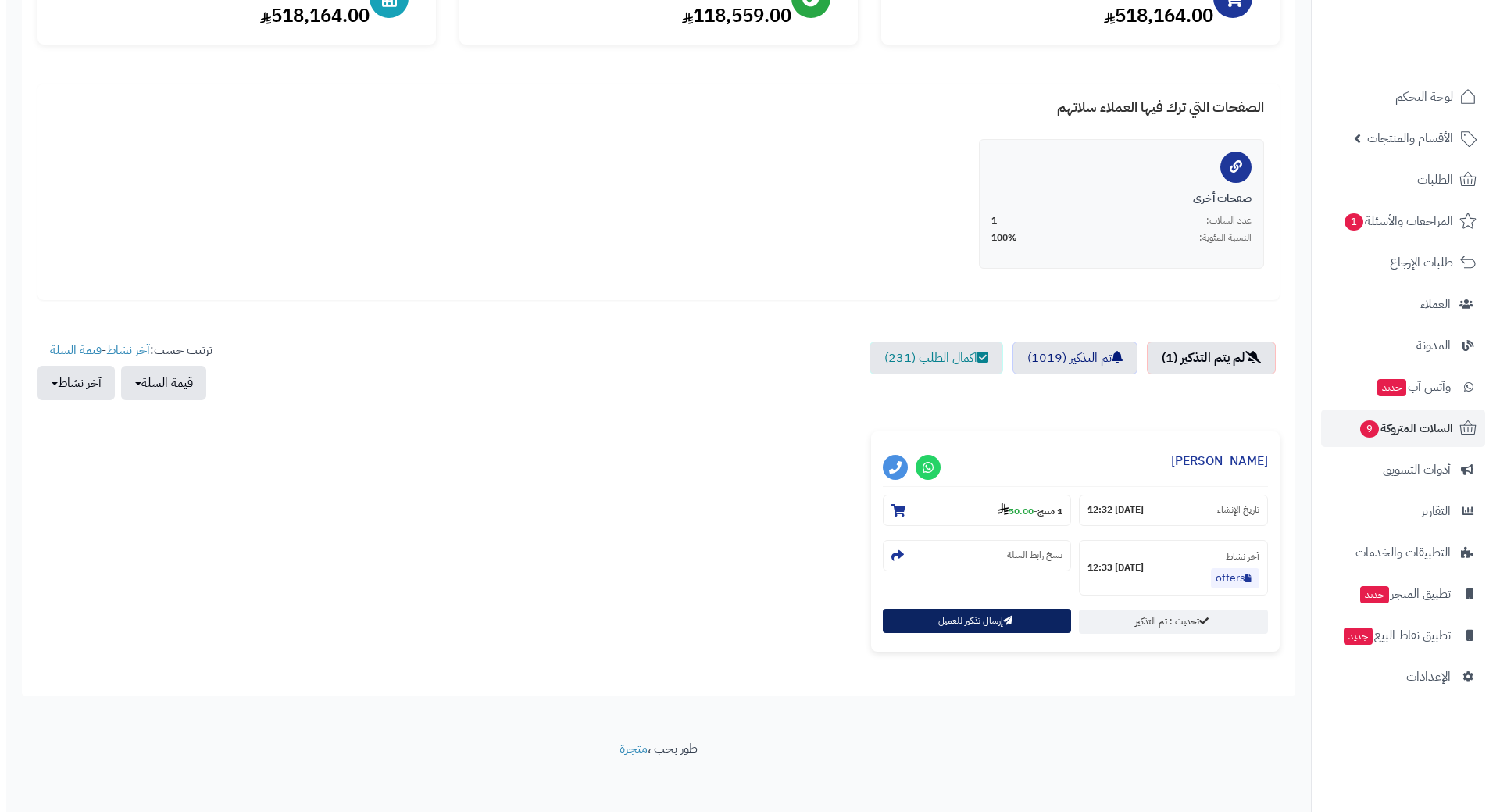
scroll to position [236, 0]
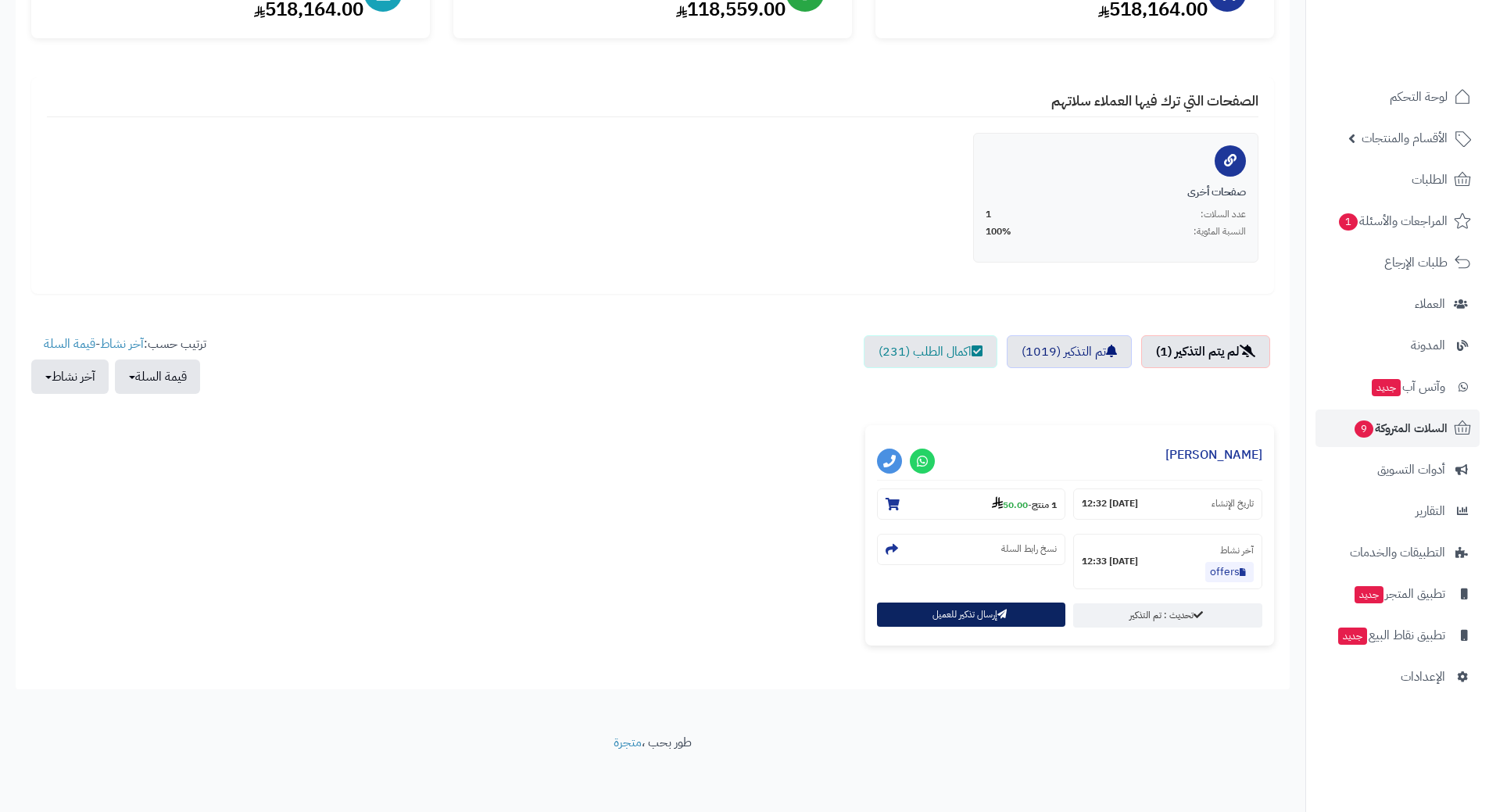
click at [1002, 625] on button "إرسال تذكير للعميل" at bounding box center [971, 614] width 189 height 24
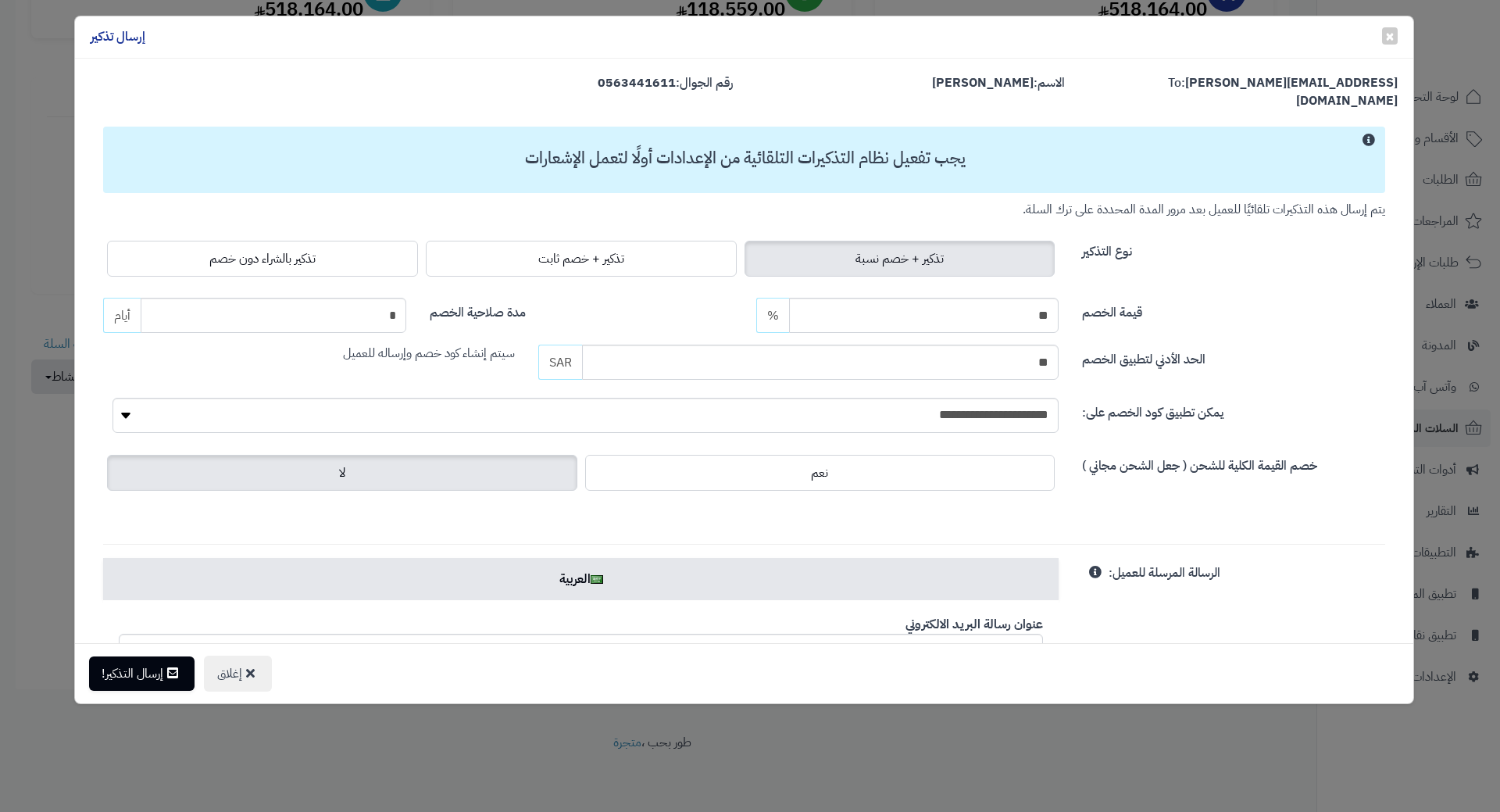
drag, startPoint x: 369, startPoint y: 246, endPoint x: 264, endPoint y: 340, distance: 140.9
click at [369, 246] on label "تذكير بالشراء دون خصم" at bounding box center [262, 258] width 311 height 36
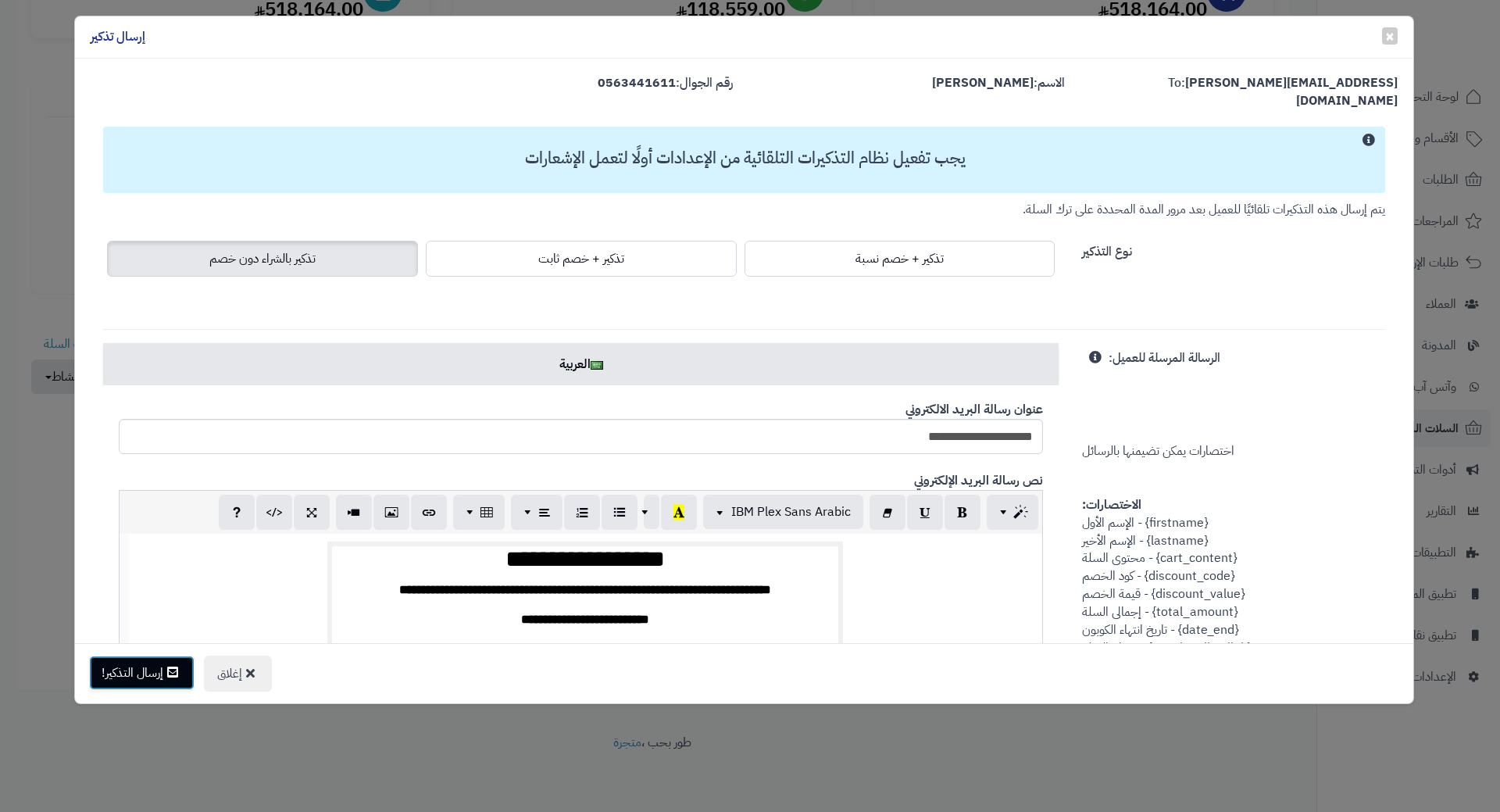
click at [141, 672] on button "إرسال التذكير!" at bounding box center [142, 673] width 106 height 35
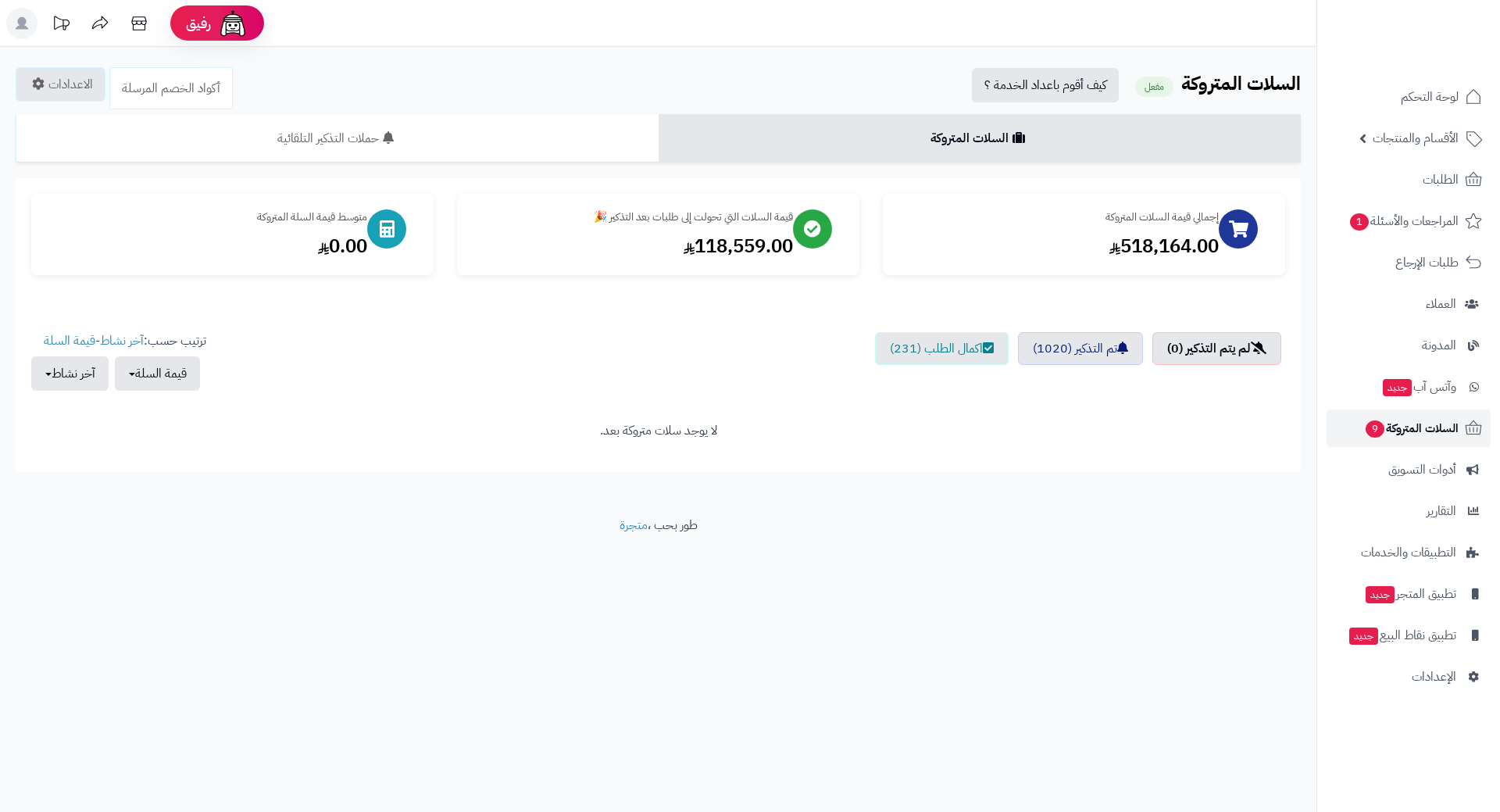
click at [1398, 430] on span "السلات المتروكة 9" at bounding box center [1411, 427] width 94 height 21
click at [724, 764] on div "**********" at bounding box center [750, 406] width 1500 height 812
click at [1421, 221] on span "المراجعات والأسئلة 1" at bounding box center [1404, 221] width 109 height 21
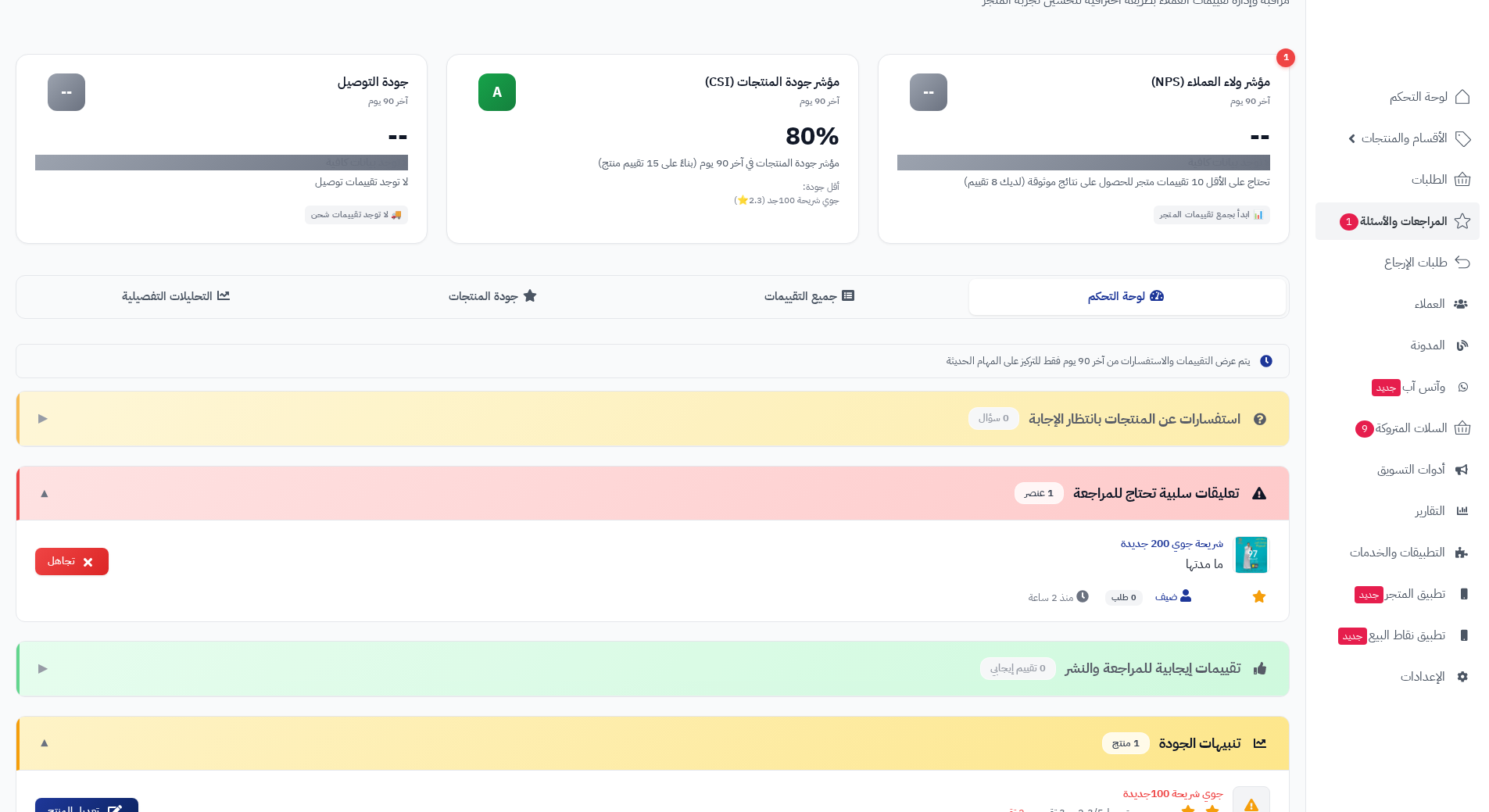
scroll to position [276, 0]
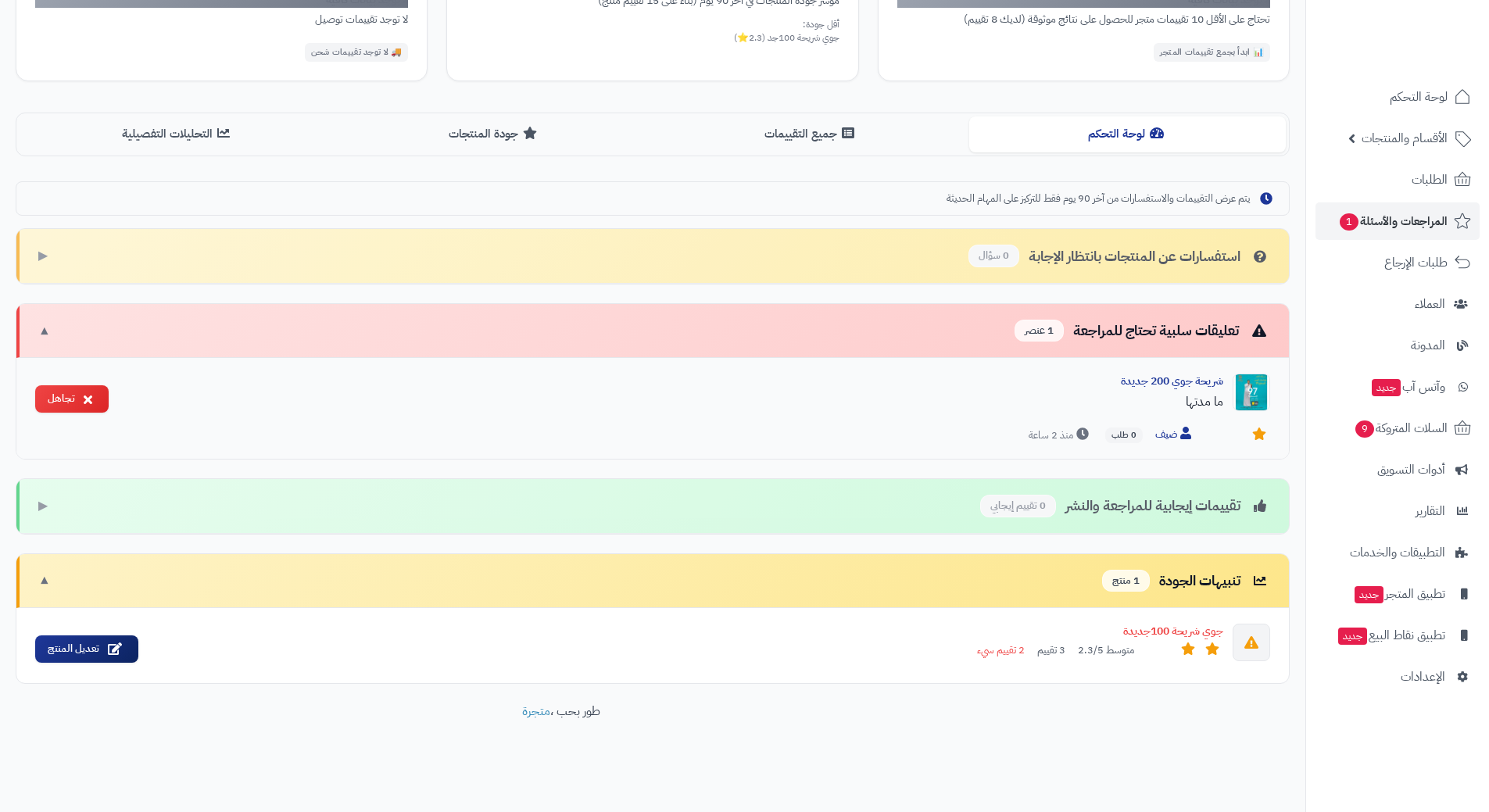
drag, startPoint x: 553, startPoint y: 413, endPoint x: 651, endPoint y: 413, distance: 98.0
click at [649, 413] on div "شريحة جوي 200 جديدة ما مدتها" at bounding box center [672, 397] width 1102 height 47
click at [661, 411] on div "ما مدتها" at bounding box center [672, 401] width 1102 height 19
drag, startPoint x: 1086, startPoint y: 386, endPoint x: 1199, endPoint y: 369, distance: 114.3
click at [1090, 385] on div "شريحة جوي 200 جديدة" at bounding box center [672, 381] width 1102 height 16
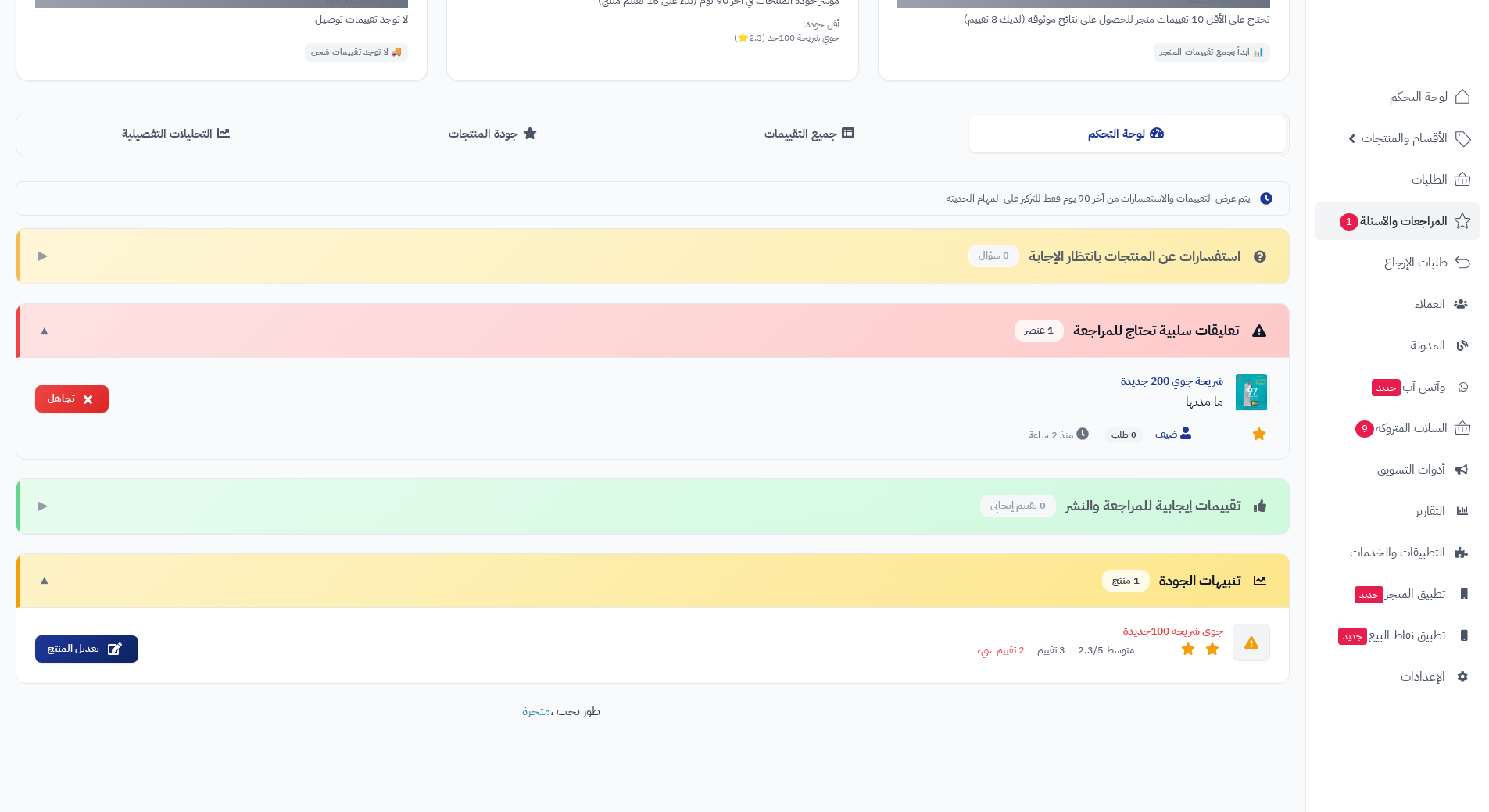
click at [1209, 407] on div "ما مدتها" at bounding box center [672, 401] width 1102 height 19
click at [1132, 403] on div "ما مدتها" at bounding box center [672, 401] width 1102 height 19
click at [1133, 389] on div "شريحة جوي 200 جديدة" at bounding box center [672, 381] width 1102 height 16
click at [1137, 384] on div "شريحة جوي 200 جديدة" at bounding box center [672, 381] width 1102 height 16
click at [497, 641] on div "جوي شريحة 100جديدة متوسط 2.3/5 3 تقييم 2 تقييم سيء" at bounding box center [687, 641] width 1072 height 35
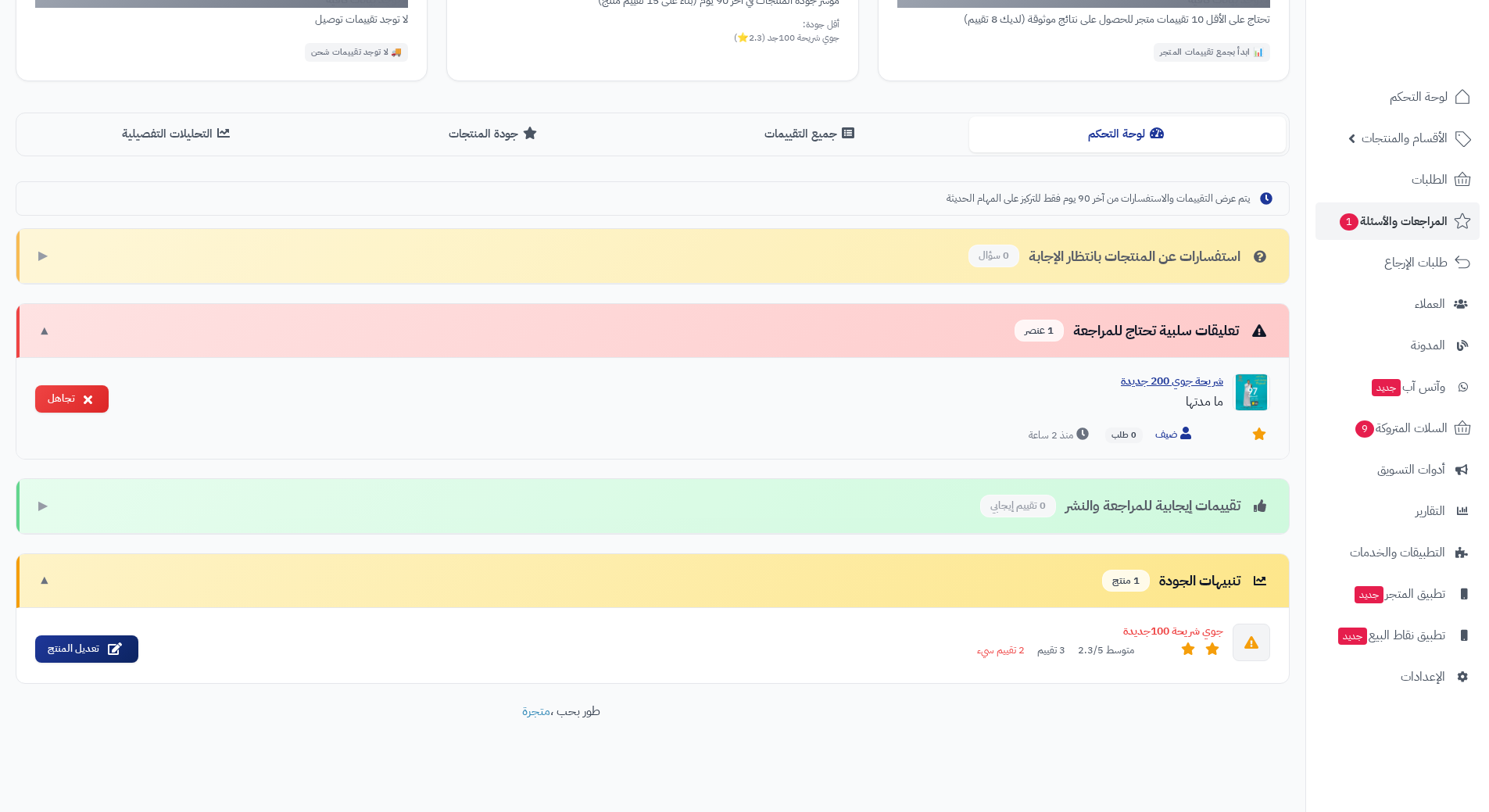
drag, startPoint x: 995, startPoint y: 382, endPoint x: 1044, endPoint y: 394, distance: 50.4
click at [995, 382] on div "شريحة جوي 200 جديدة" at bounding box center [672, 381] width 1102 height 16
click at [1380, 217] on span "المراجعات والأسئلة 1" at bounding box center [1392, 221] width 109 height 21
click at [90, 403] on icon at bounding box center [88, 398] width 8 height 12
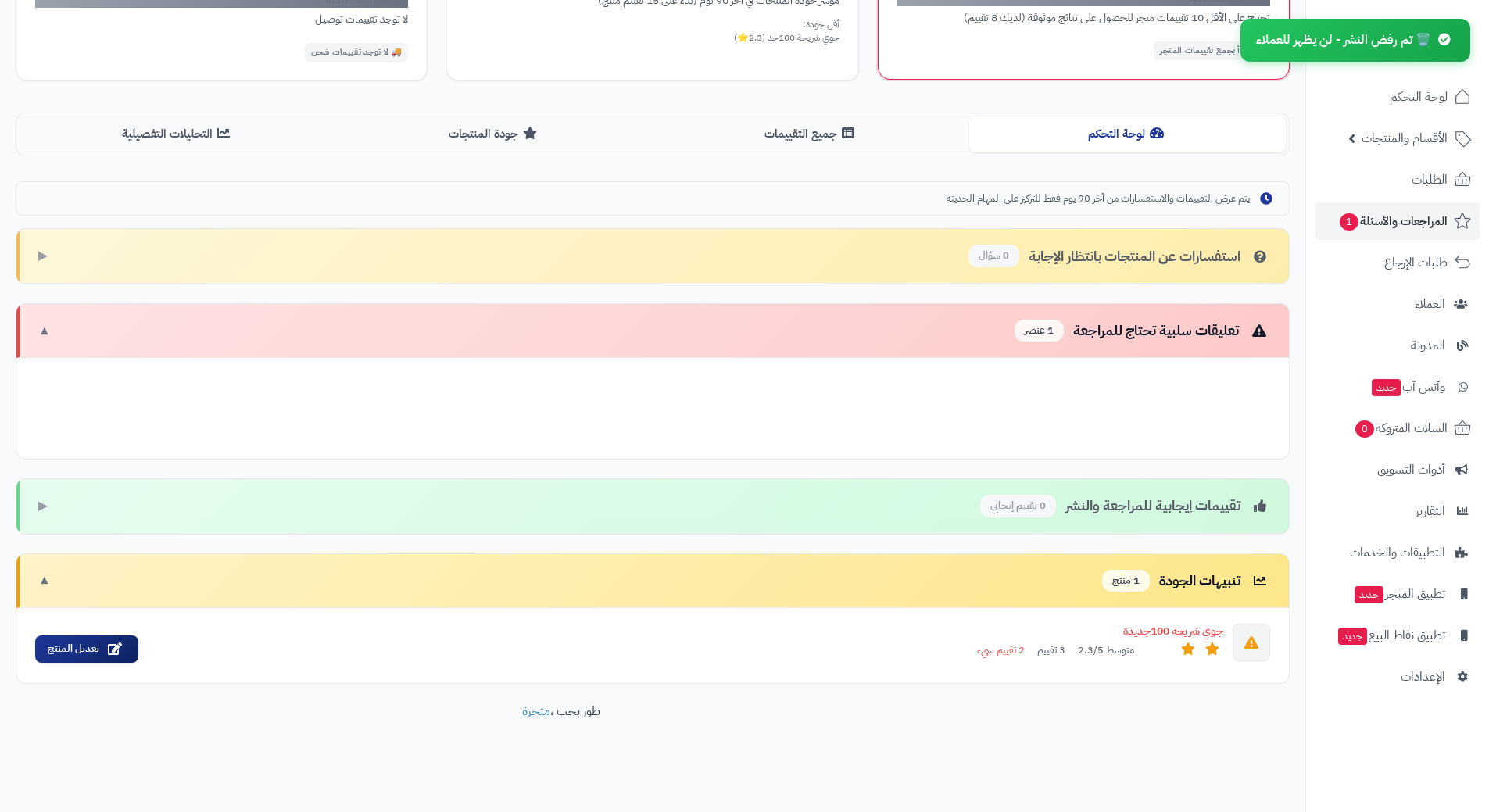
scroll to position [177, 0]
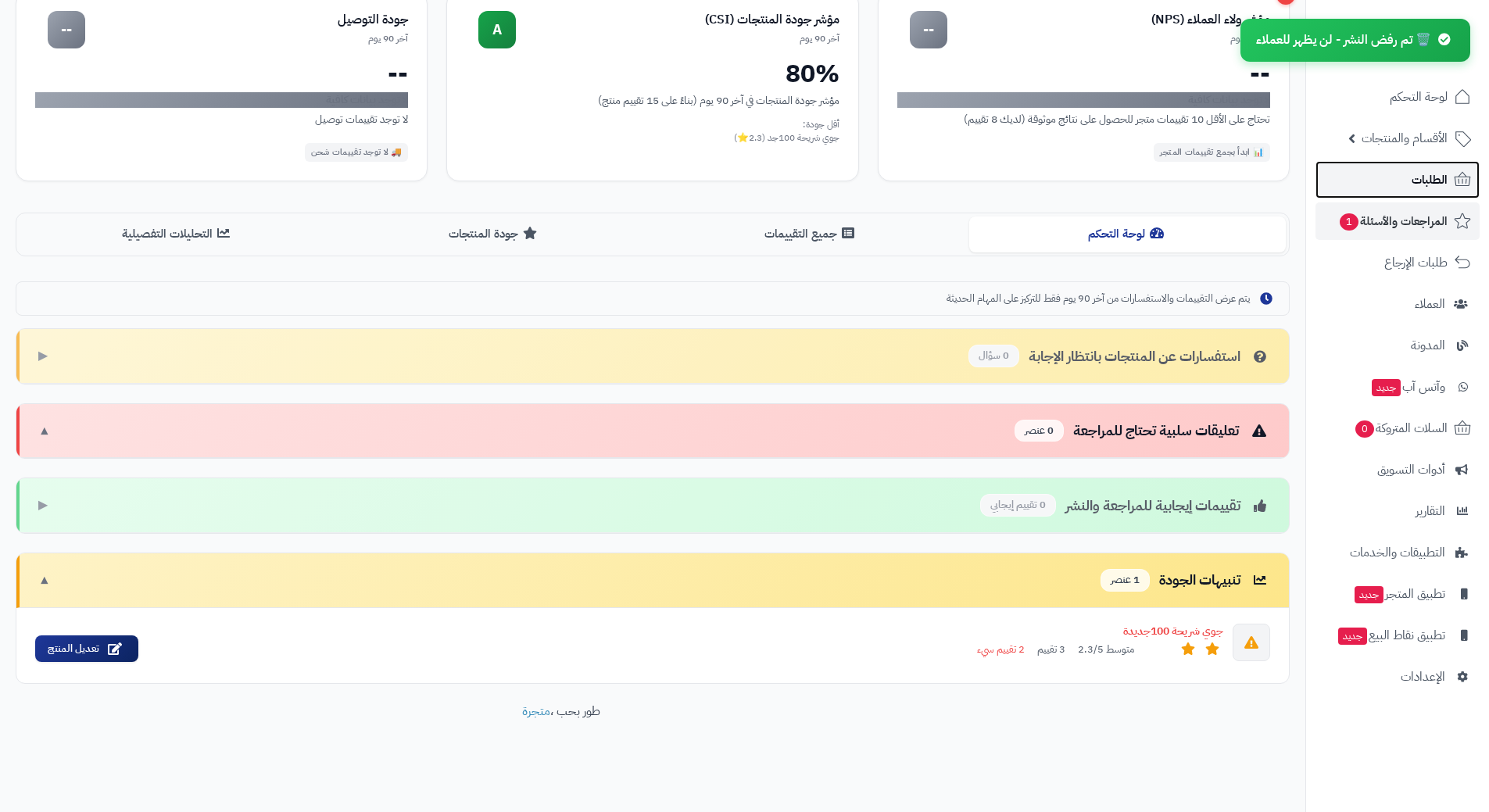
click at [1363, 173] on link "الطلبات" at bounding box center [1397, 179] width 164 height 37
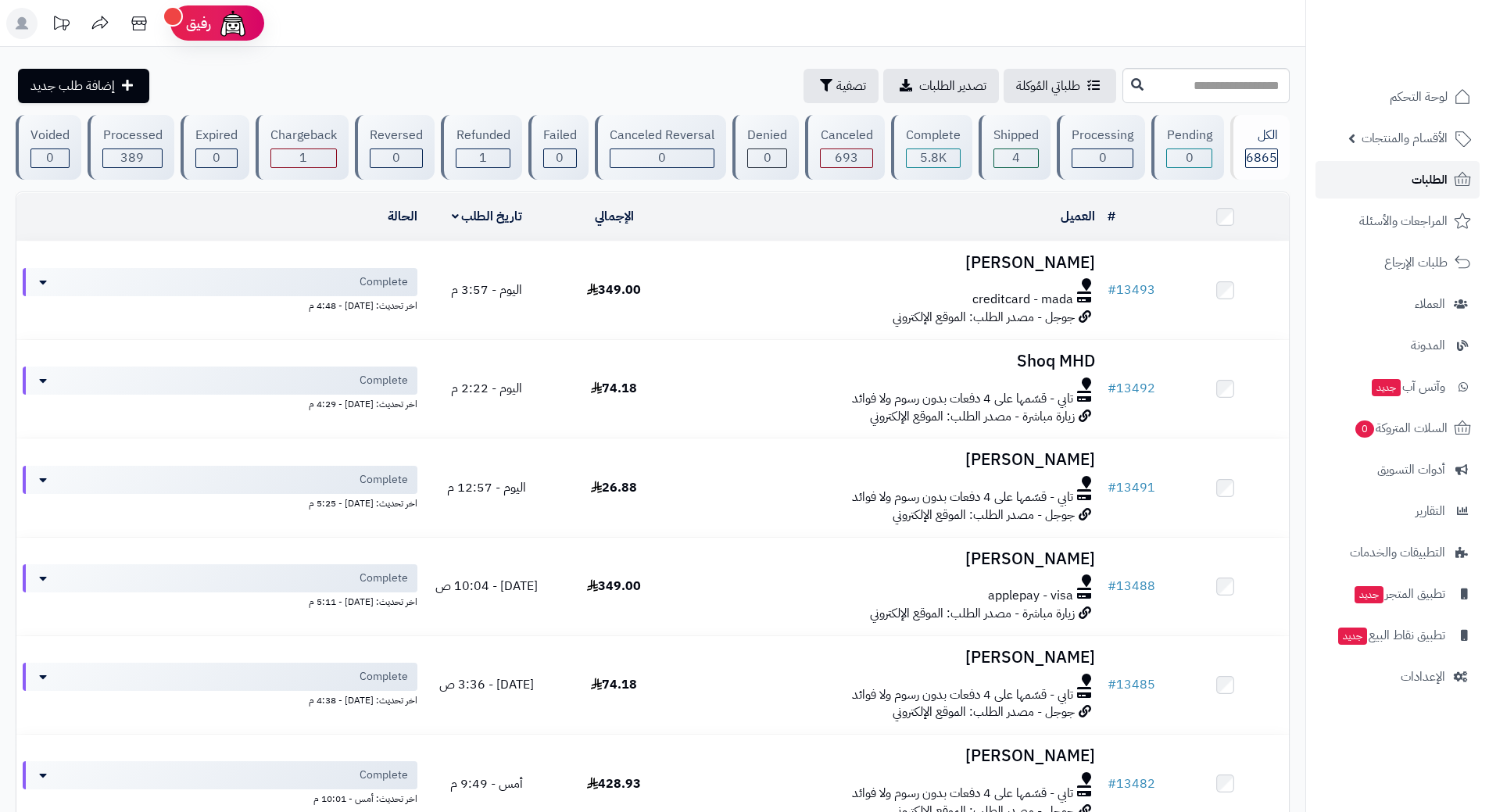
click at [1330, 170] on link "الطلبات" at bounding box center [1397, 179] width 164 height 37
click at [1337, 177] on link "الطلبات" at bounding box center [1397, 179] width 164 height 37
click at [1344, 180] on link "الطلبات" at bounding box center [1397, 179] width 164 height 37
click at [1385, 171] on link "الطلبات" at bounding box center [1397, 179] width 164 height 37
click at [1362, 181] on link "الطلبات" at bounding box center [1397, 179] width 164 height 37
